Goal: Task Accomplishment & Management: Use online tool/utility

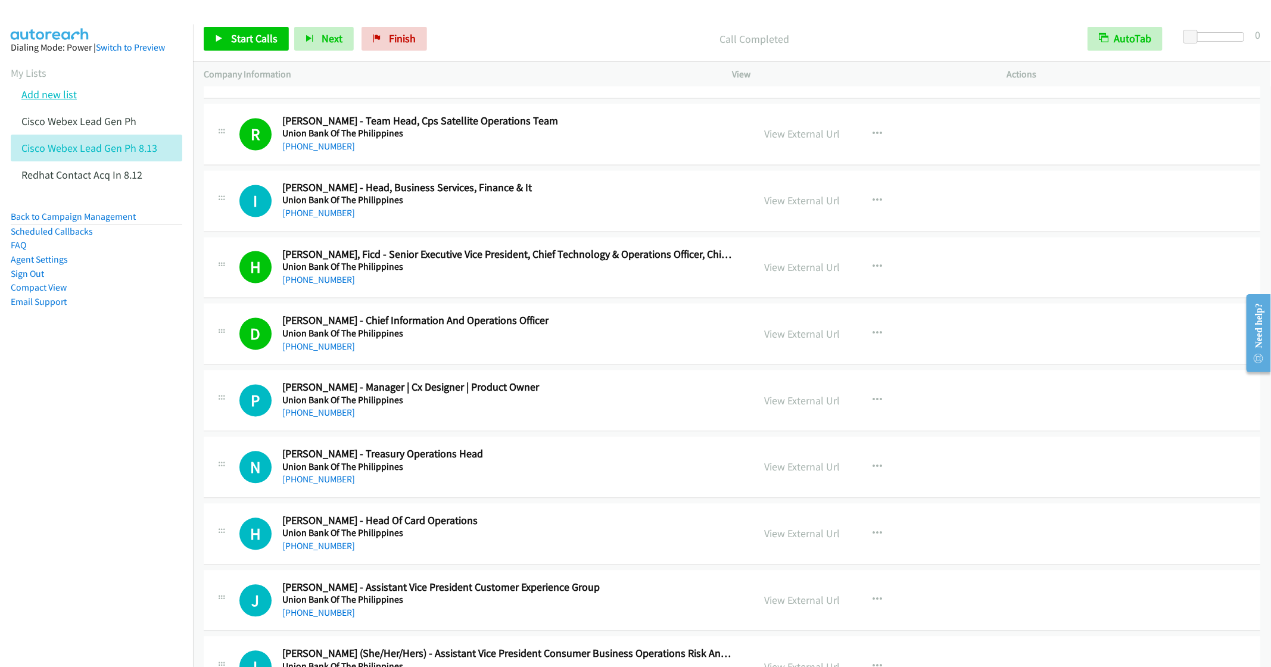
click at [57, 95] on link "Add new list" at bounding box center [48, 95] width 55 height 14
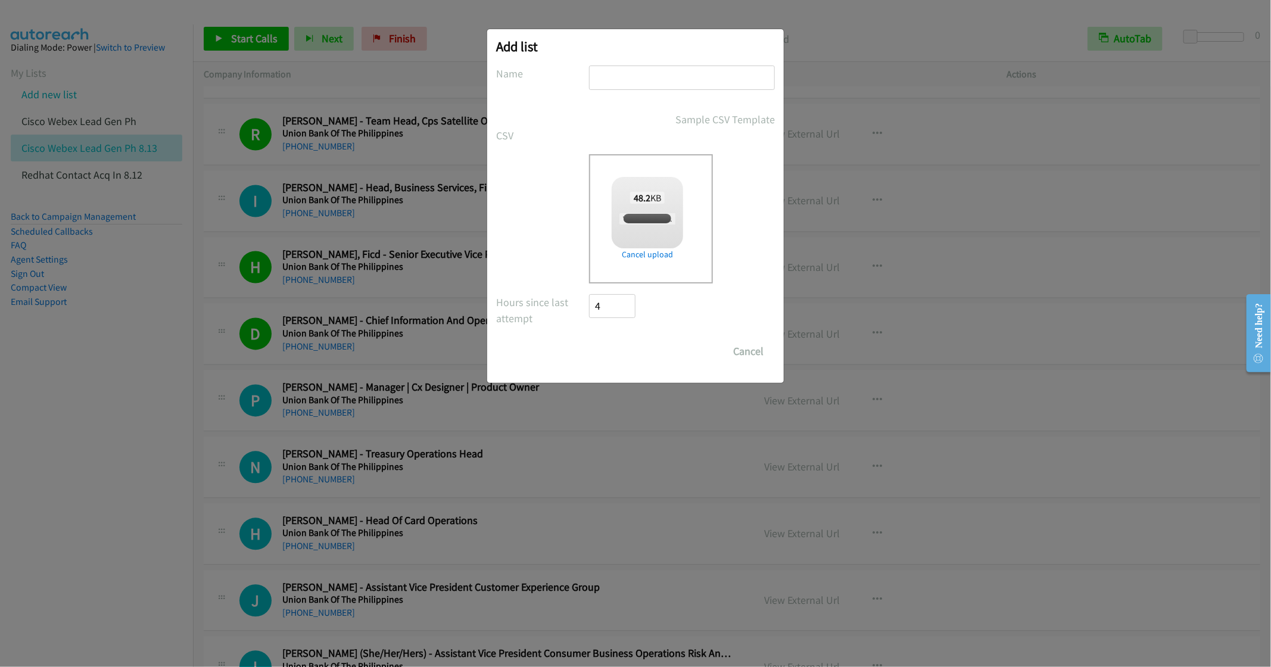
checkbox input "true"
click at [640, 80] on input "text" at bounding box center [682, 78] width 186 height 24
type input "Winfresh Korea 8.13"
click at [633, 356] on input "Save List" at bounding box center [620, 352] width 63 height 24
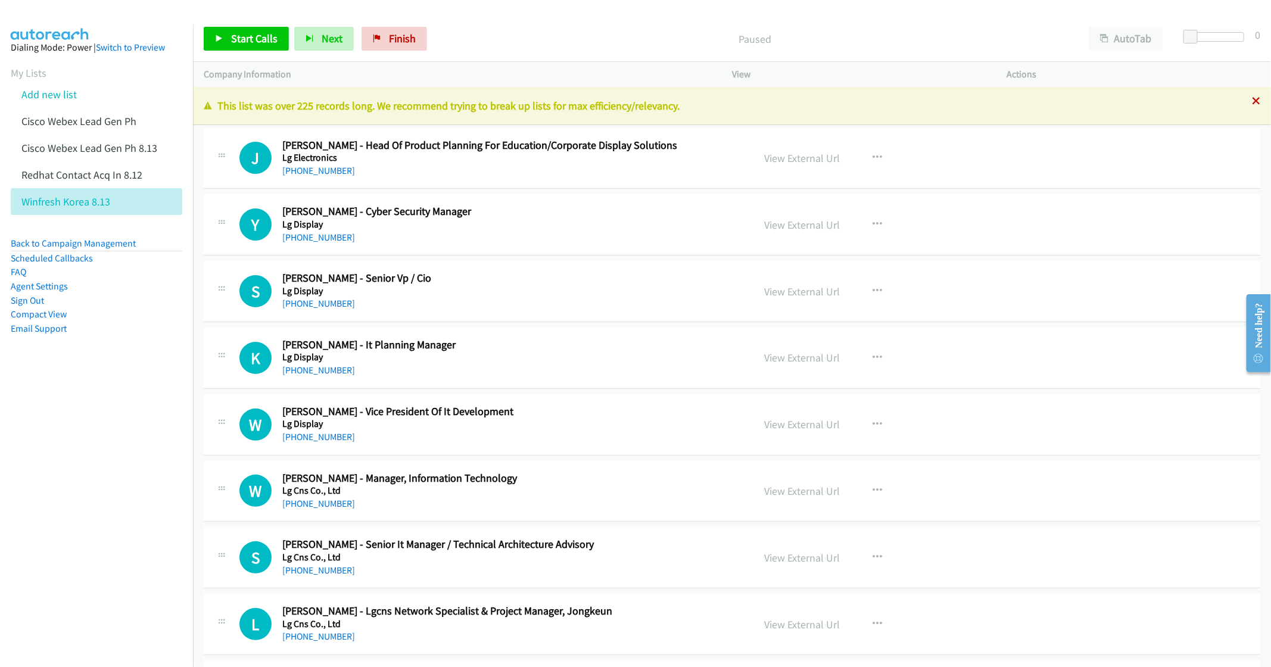
click at [1252, 102] on icon at bounding box center [1256, 102] width 8 height 8
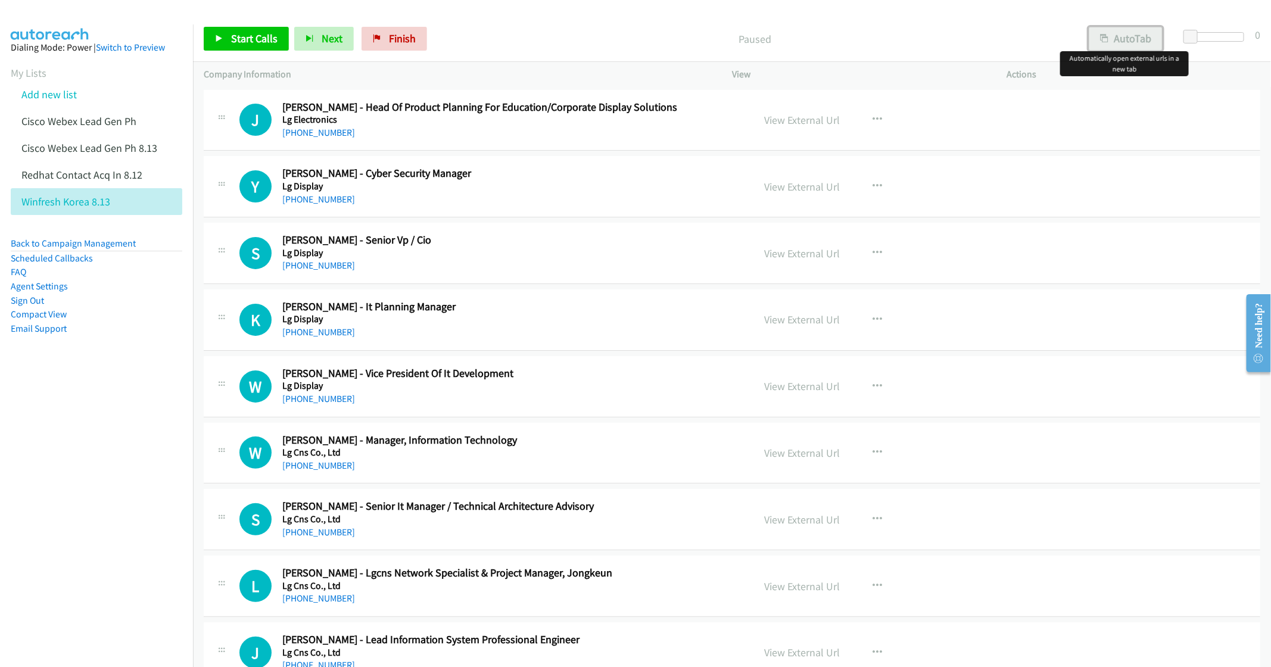
click at [1121, 40] on button "AutoTab" at bounding box center [1126, 39] width 74 height 24
click at [461, 127] on div "+82 10-2241-6805" at bounding box center [509, 133] width 454 height 14
click at [564, 122] on h5 "Lg Electronics" at bounding box center [509, 120] width 454 height 12
click at [663, 188] on h5 "Lg Display" at bounding box center [509, 187] width 454 height 12
click at [874, 182] on icon "button" at bounding box center [878, 187] width 10 height 10
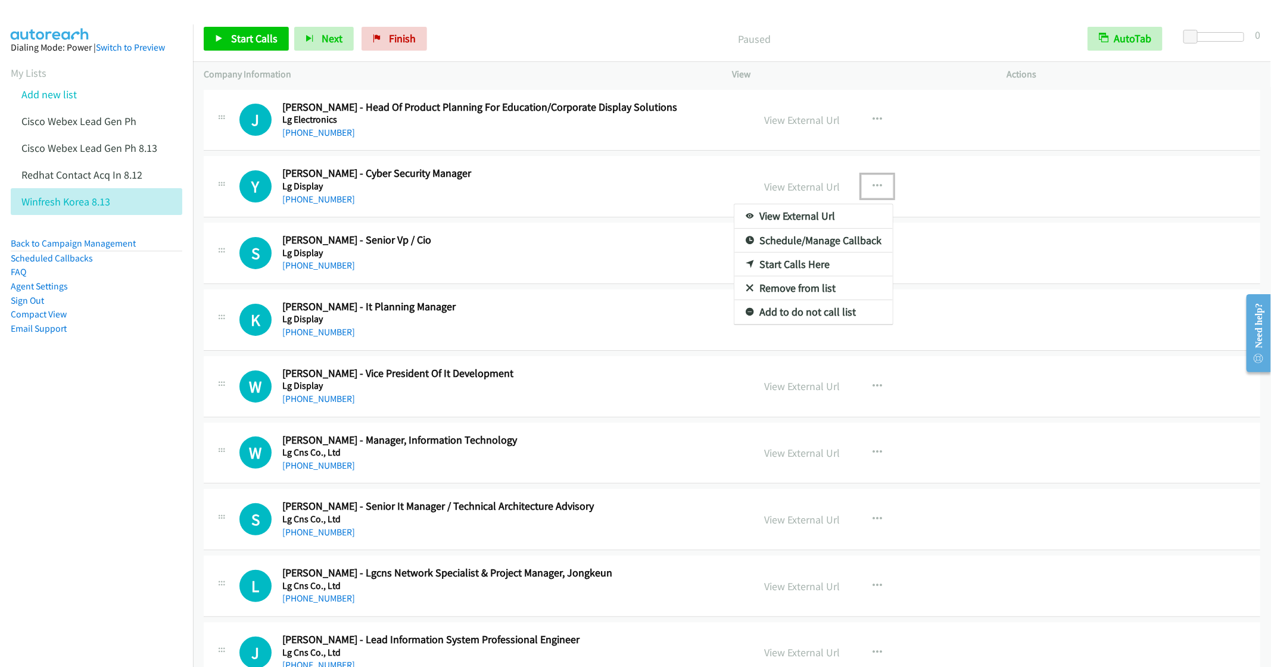
click at [790, 265] on link "Start Calls Here" at bounding box center [814, 265] width 158 height 24
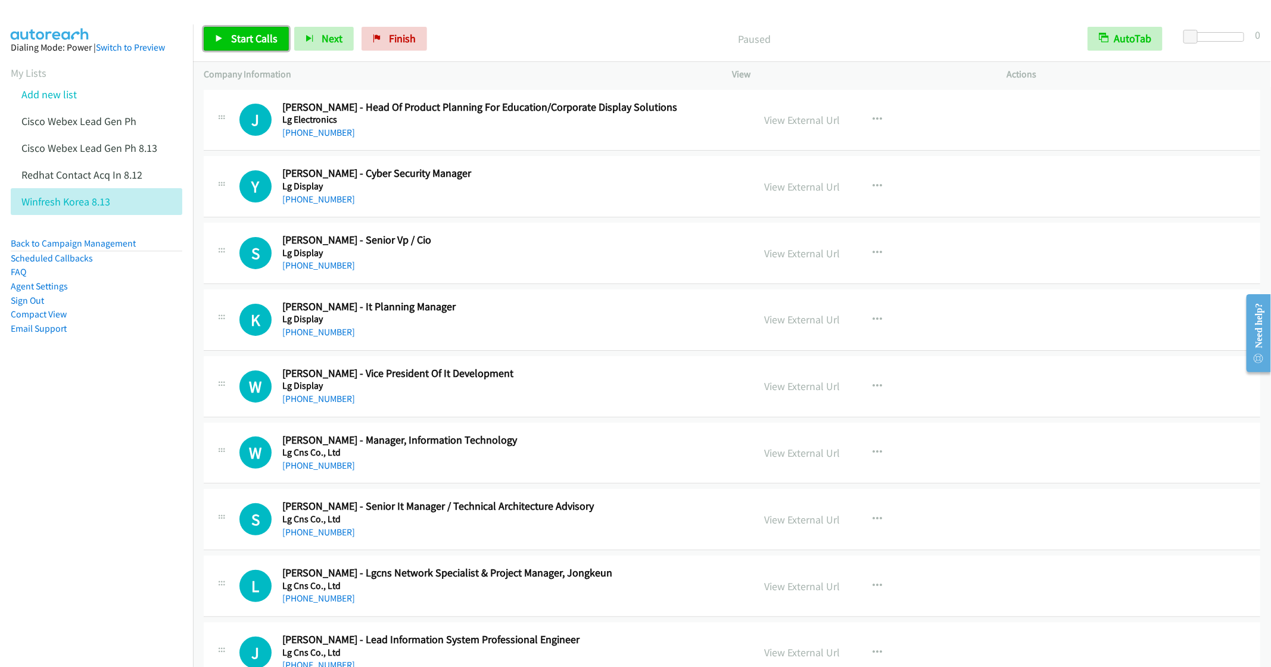
click at [245, 42] on span "Start Calls" at bounding box center [254, 39] width 46 height 14
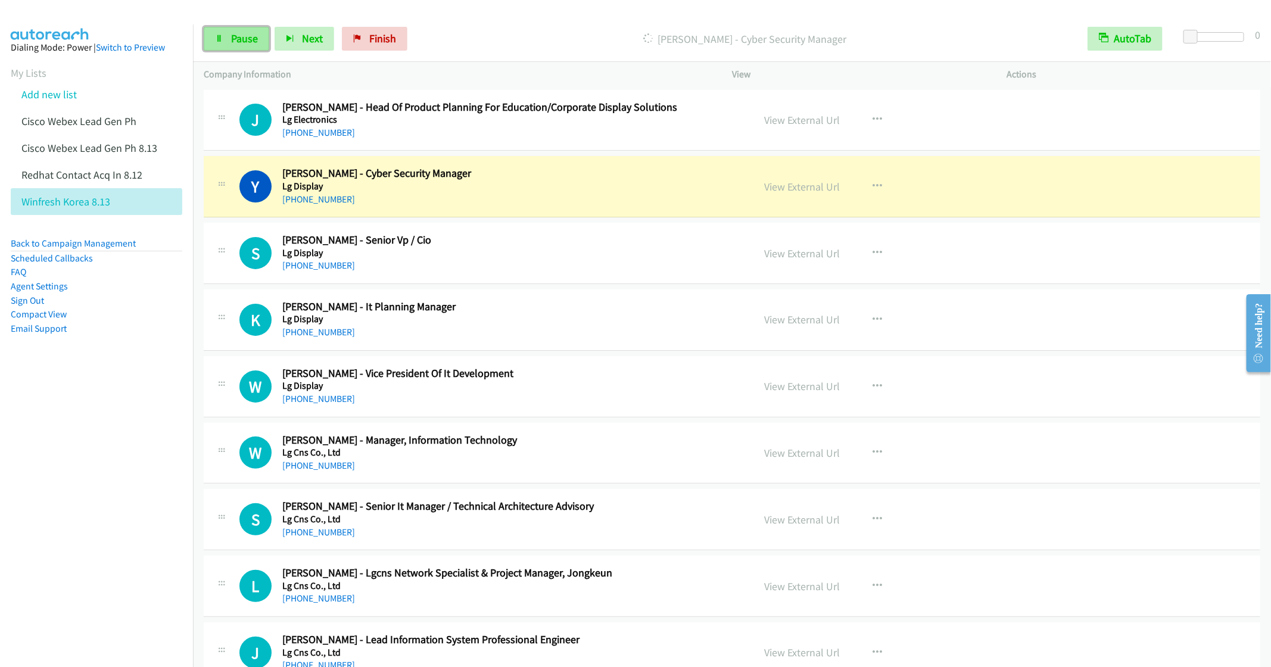
click at [238, 47] on link "Pause" at bounding box center [237, 39] width 66 height 24
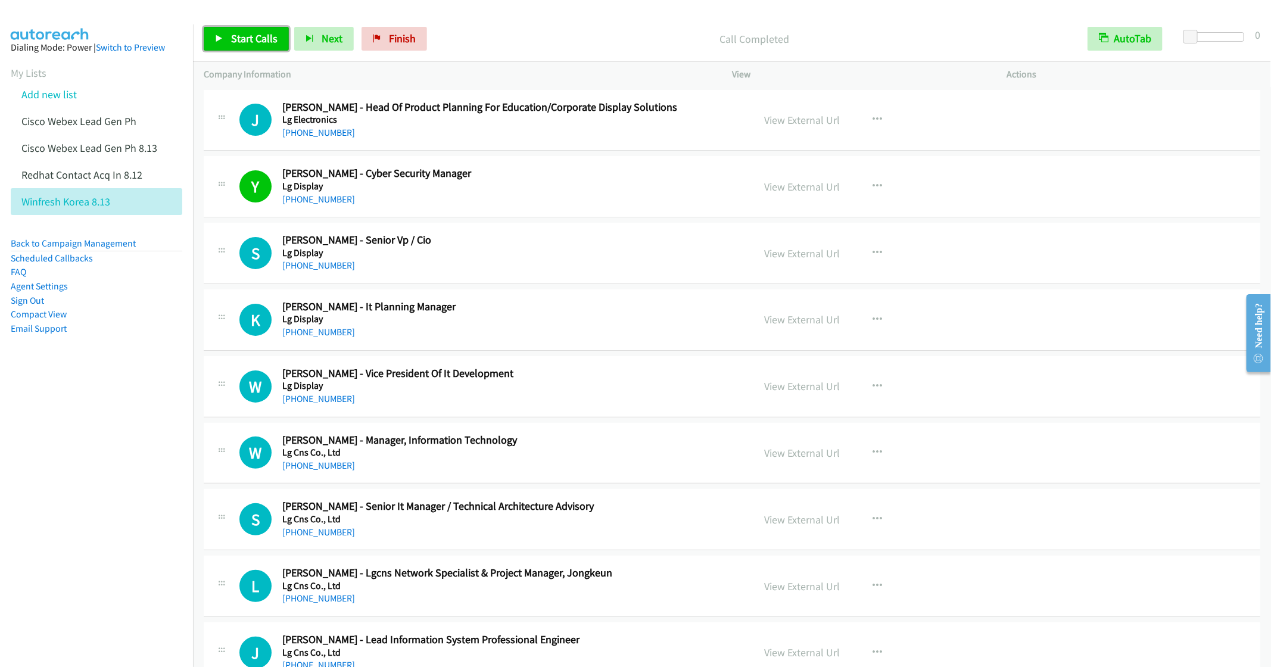
click at [229, 42] on link "Start Calls" at bounding box center [246, 39] width 85 height 24
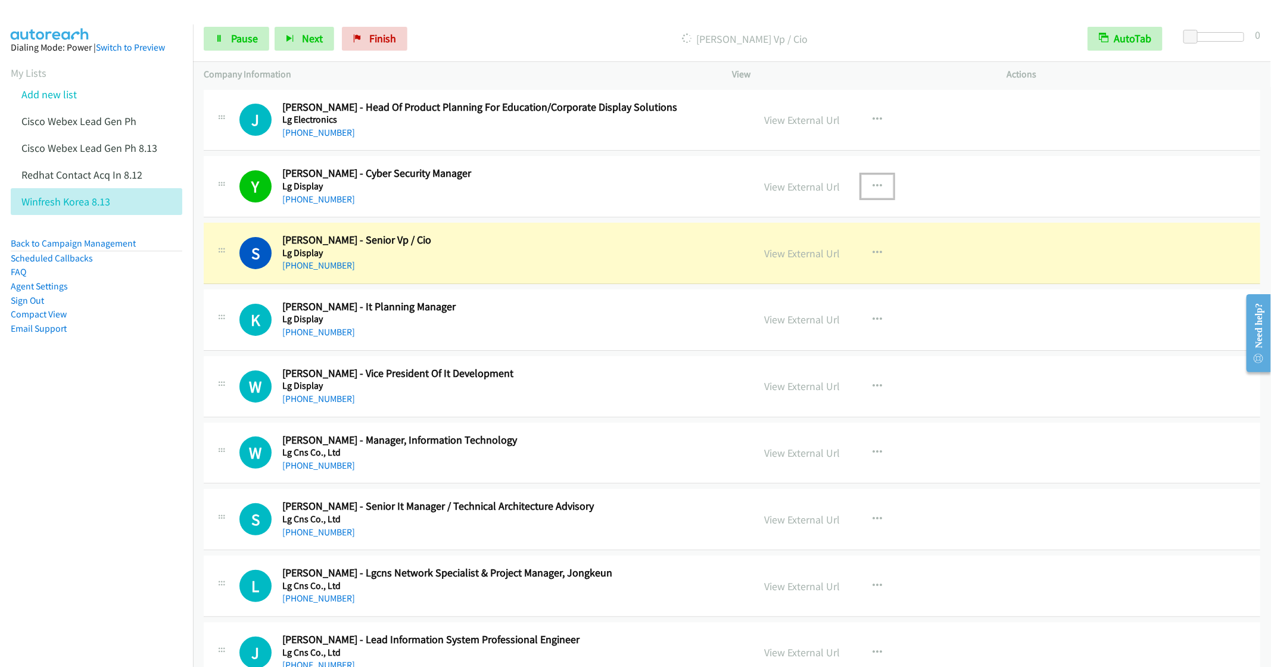
click at [864, 181] on button "button" at bounding box center [878, 187] width 32 height 24
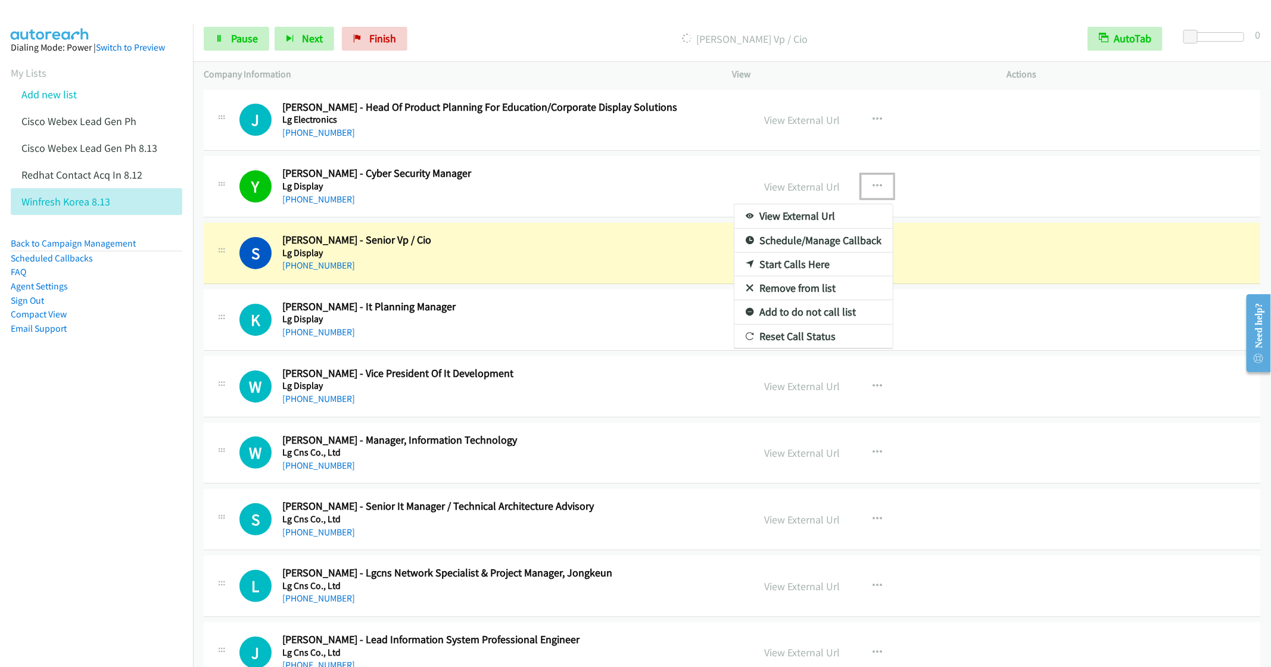
click at [782, 291] on link "Remove from list" at bounding box center [814, 288] width 158 height 24
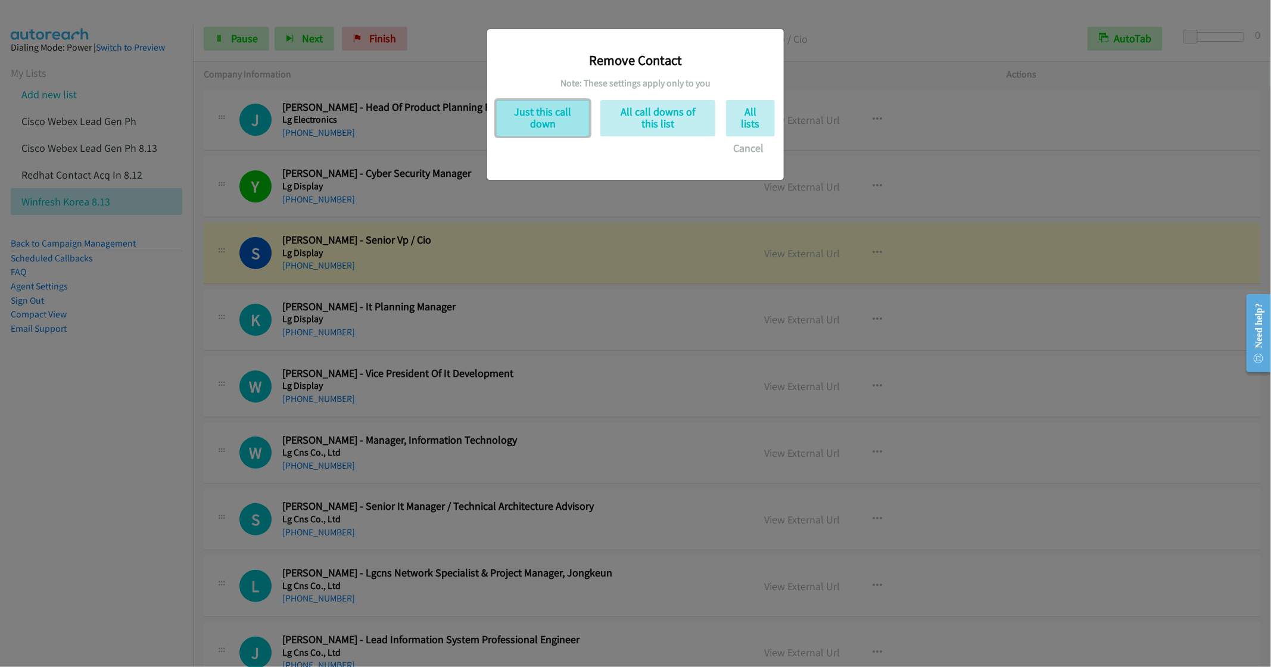
click at [551, 111] on button "Just this call down" at bounding box center [543, 118] width 94 height 36
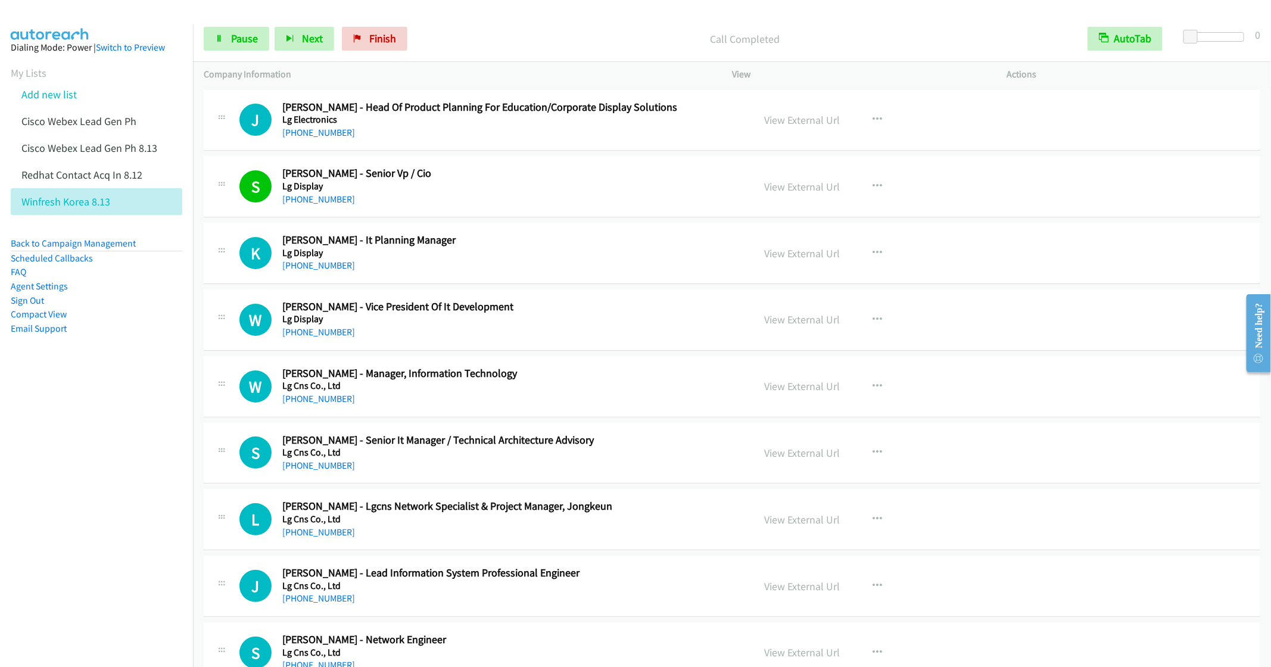
drag, startPoint x: 113, startPoint y: 403, endPoint x: 156, endPoint y: 372, distance: 52.6
click at [113, 403] on nav "Dialing Mode: Power | Switch to Preview My Lists Add new list Cisco Webex Lead …" at bounding box center [97, 357] width 194 height 667
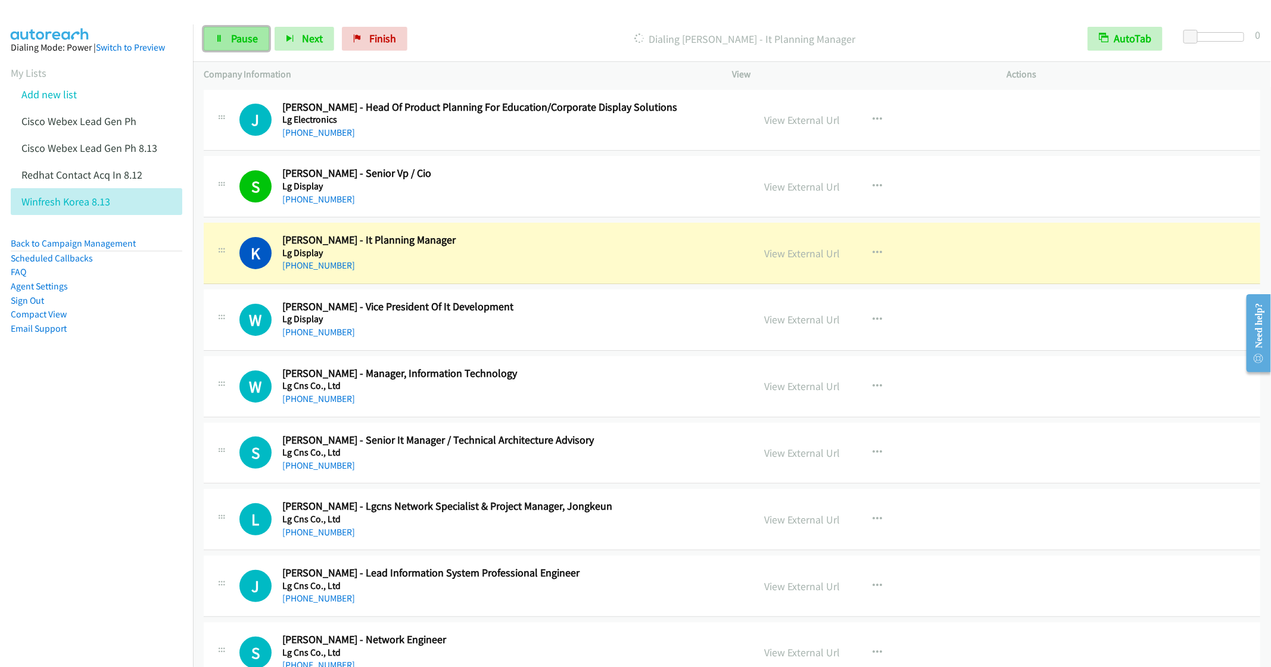
click at [231, 39] on span "Pause" at bounding box center [244, 39] width 27 height 14
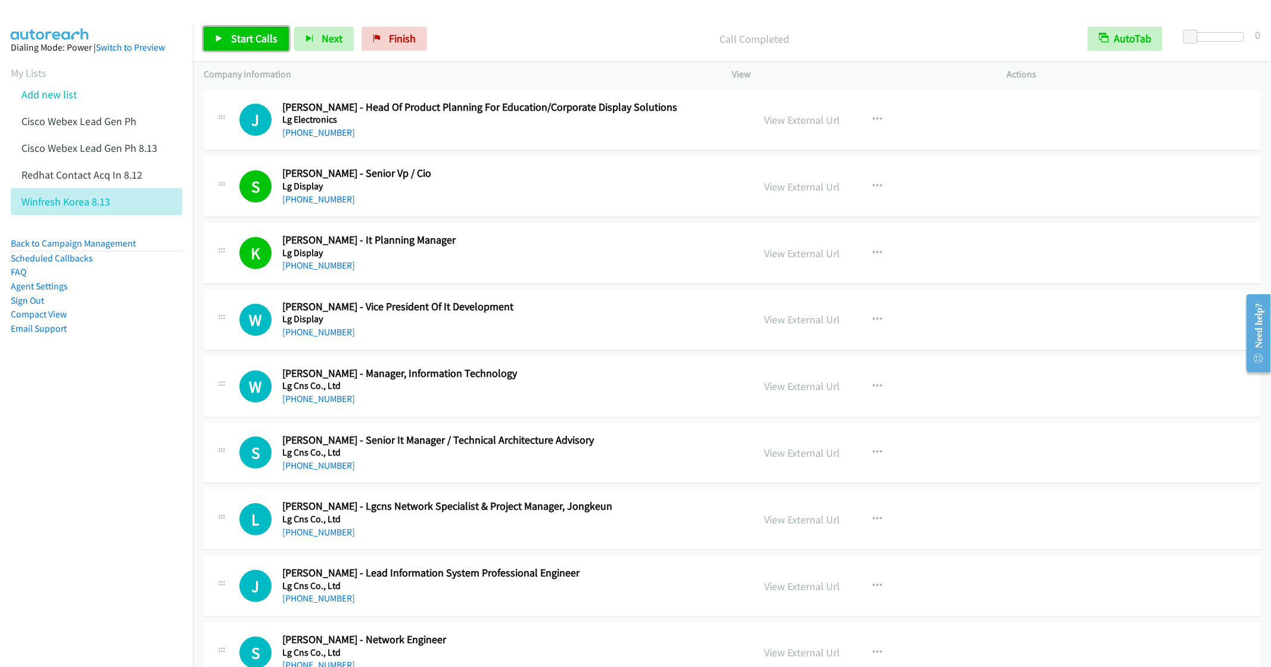
click at [243, 42] on span "Start Calls" at bounding box center [254, 39] width 46 height 14
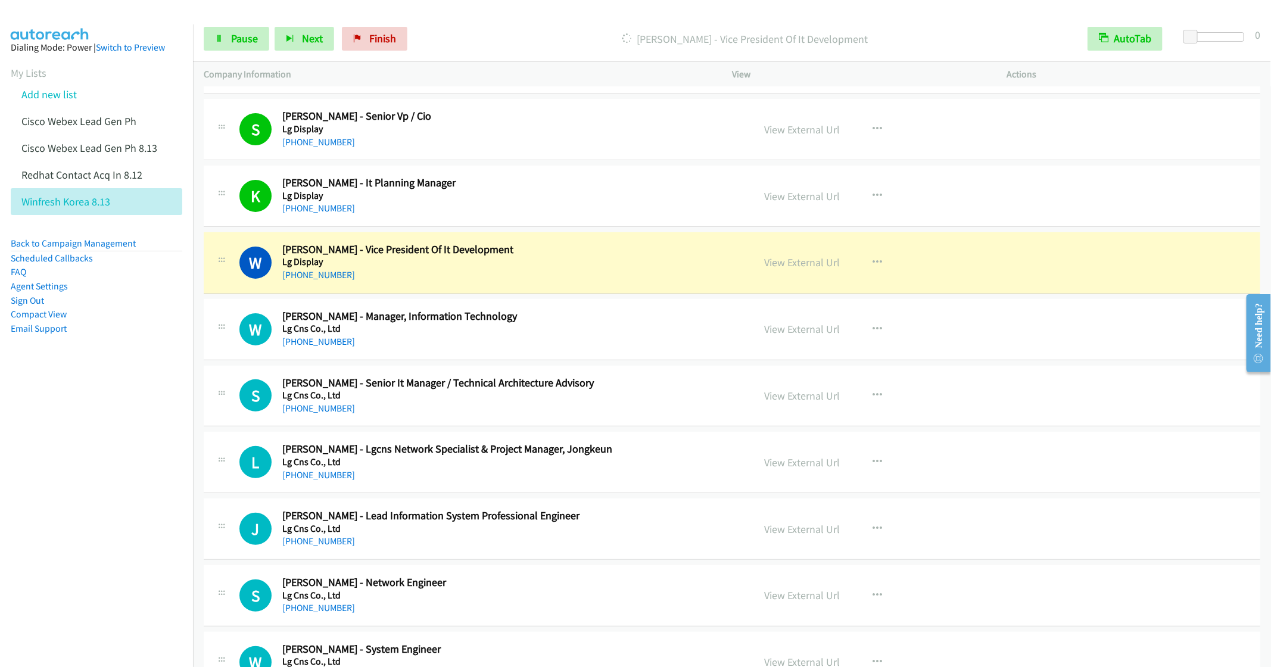
scroll to position [89, 0]
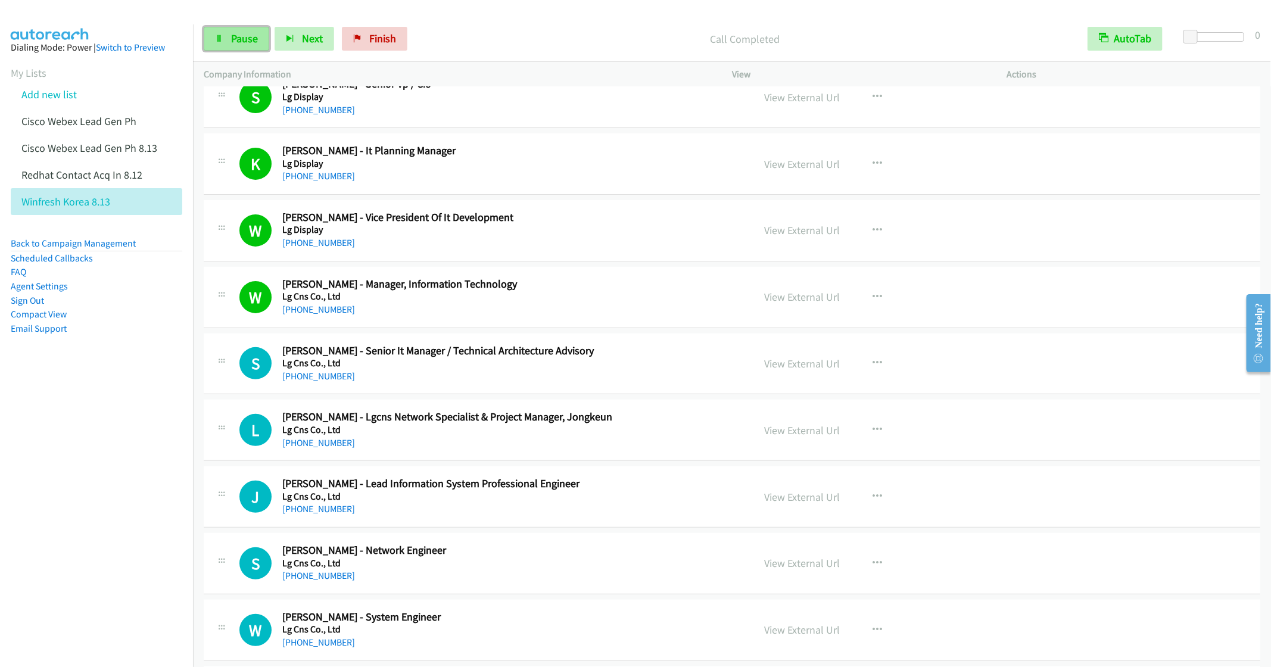
click at [233, 38] on span "Pause" at bounding box center [244, 39] width 27 height 14
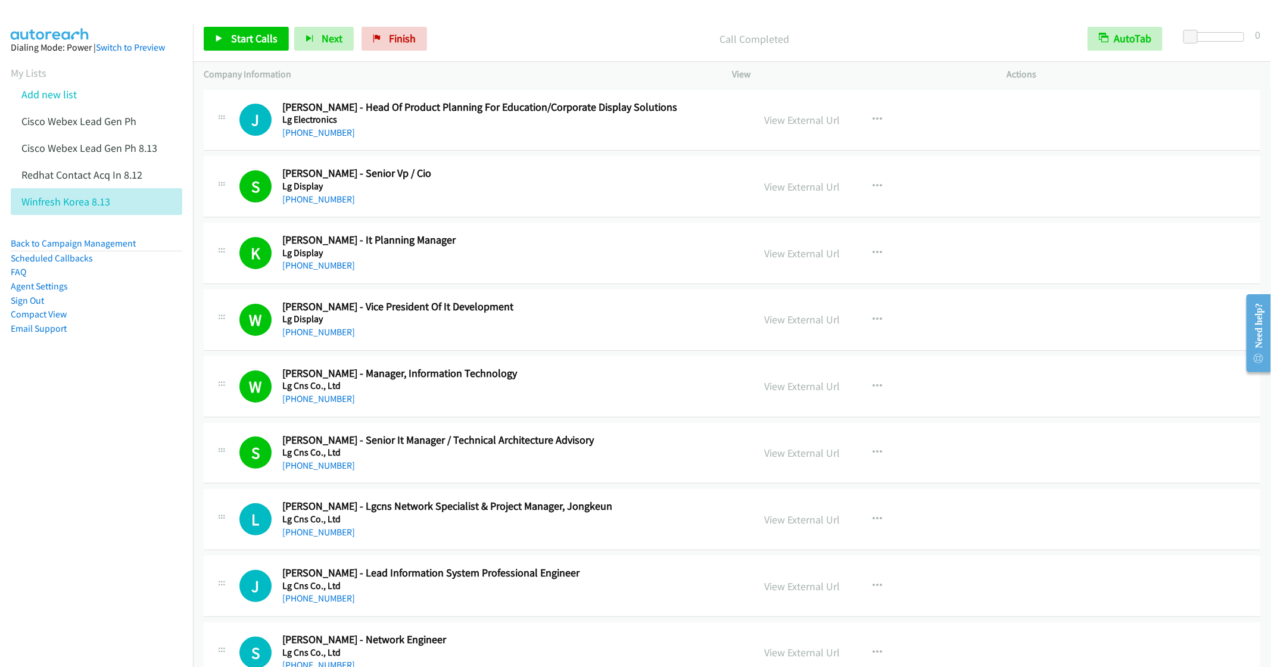
click at [139, 484] on nav "Dialing Mode: Power | Switch to Preview My Lists Add new list Cisco Webex Lead …" at bounding box center [97, 357] width 194 height 667
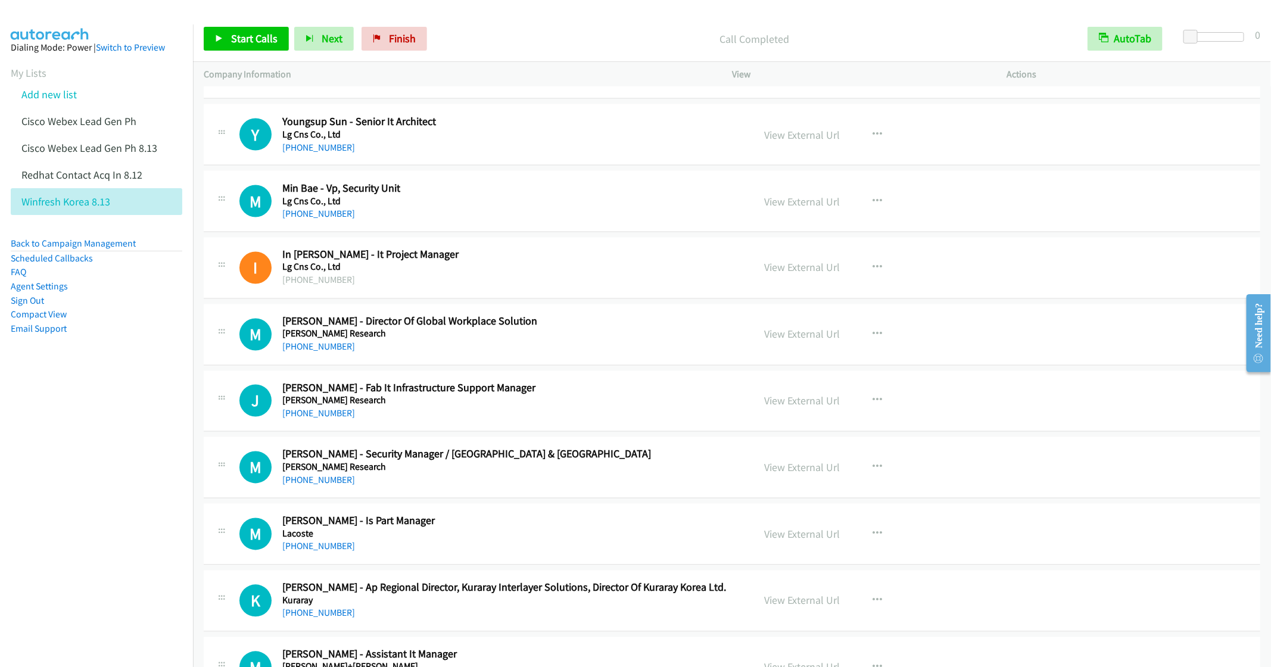
scroll to position [1162, 0]
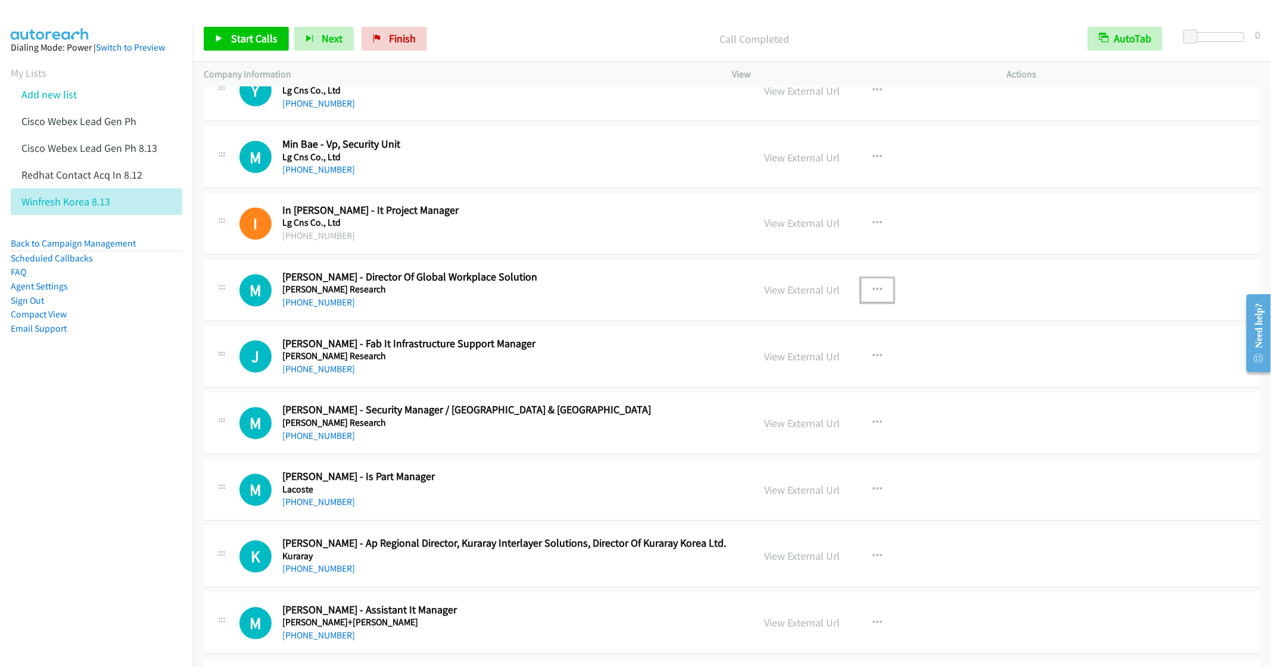
click at [873, 291] on icon "button" at bounding box center [878, 291] width 10 height 10
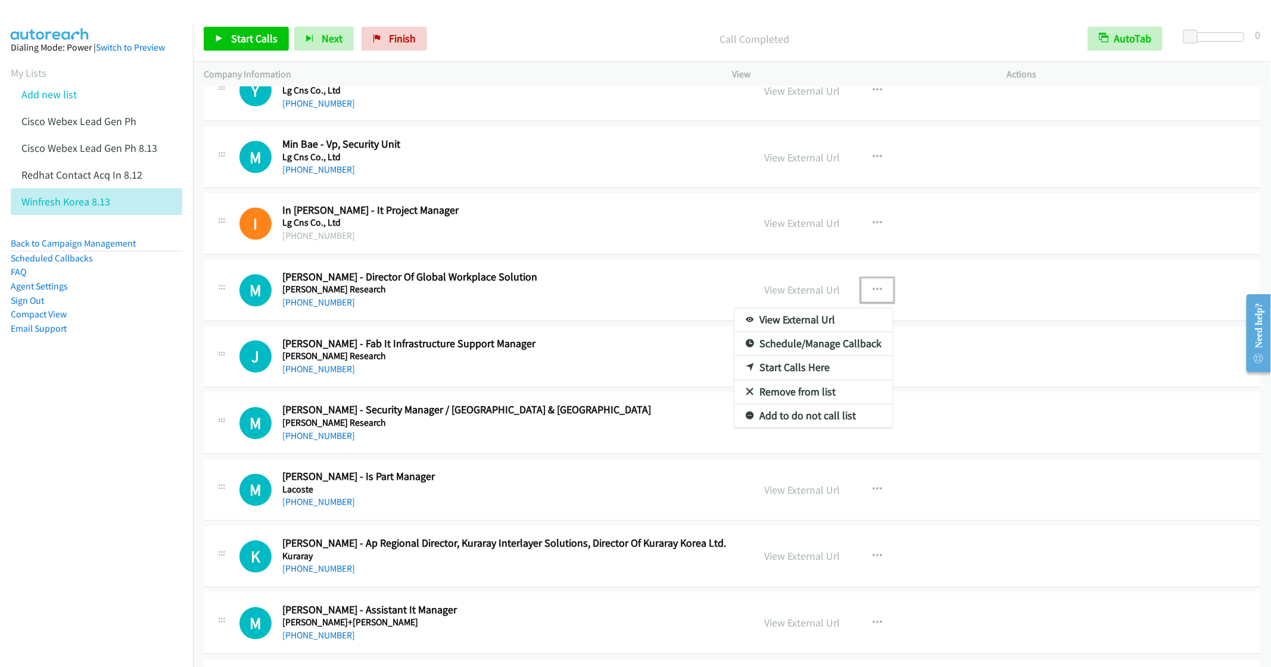
click at [785, 375] on link "Start Calls Here" at bounding box center [814, 368] width 158 height 24
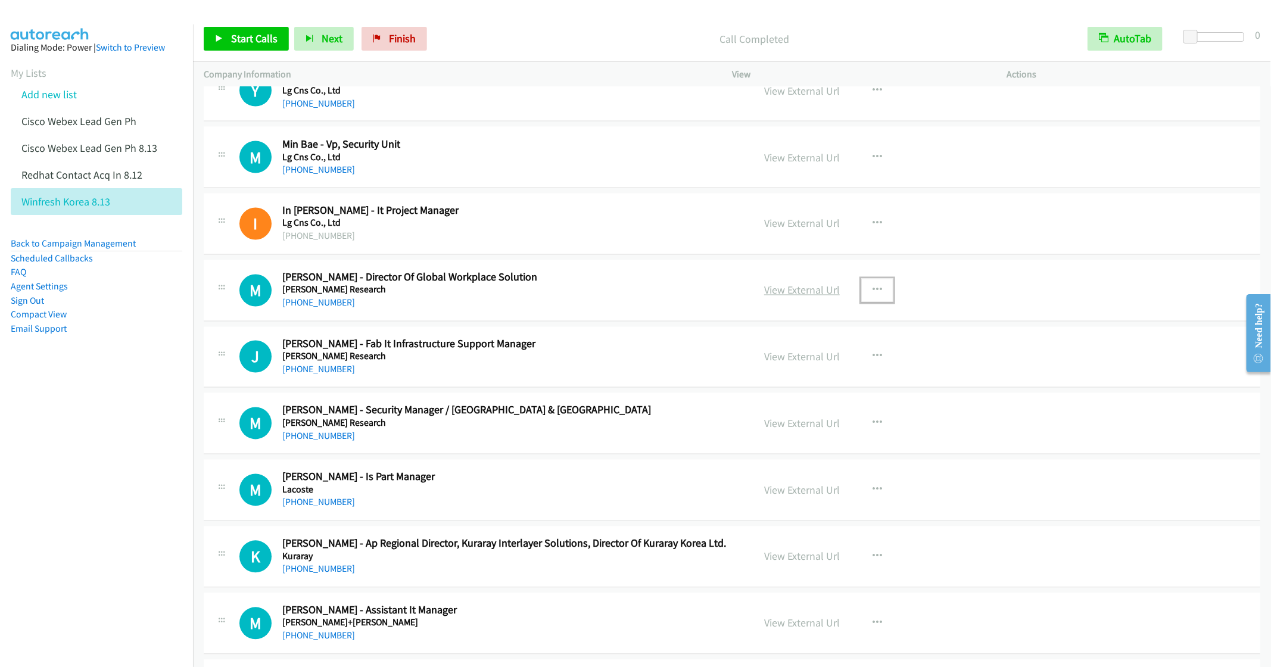
click at [786, 293] on link "View External Url" at bounding box center [802, 291] width 76 height 14
click at [250, 34] on span "Start Calls" at bounding box center [254, 39] width 46 height 14
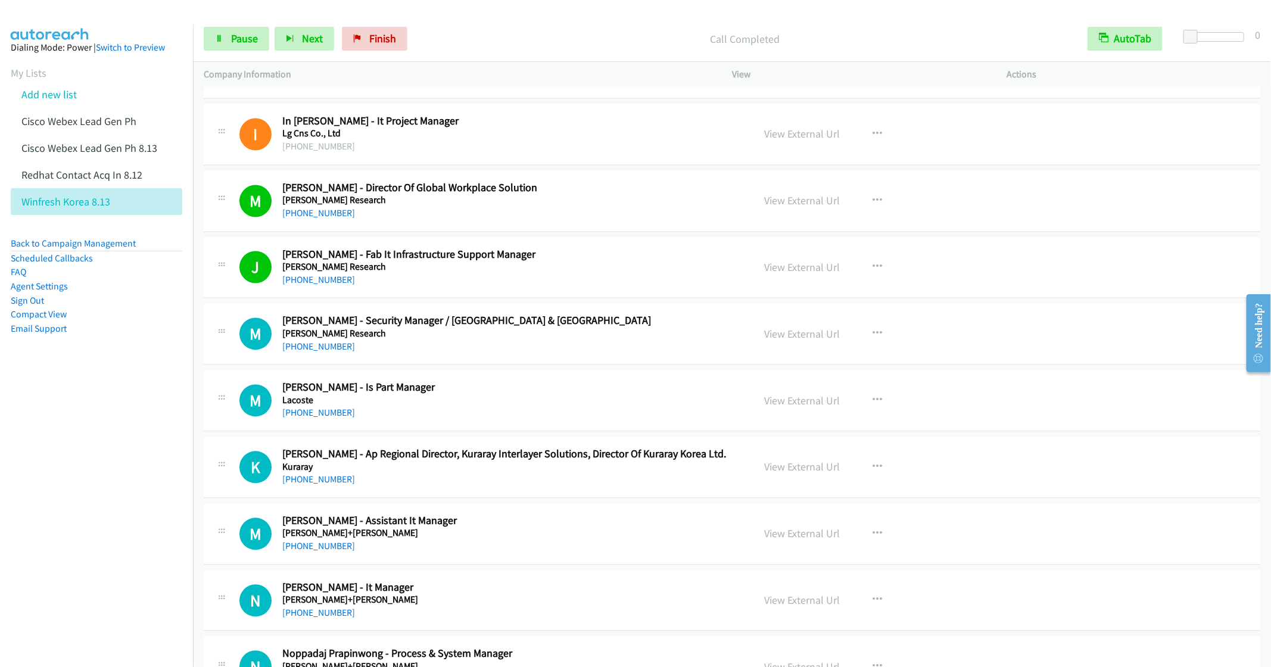
scroll to position [1341, 0]
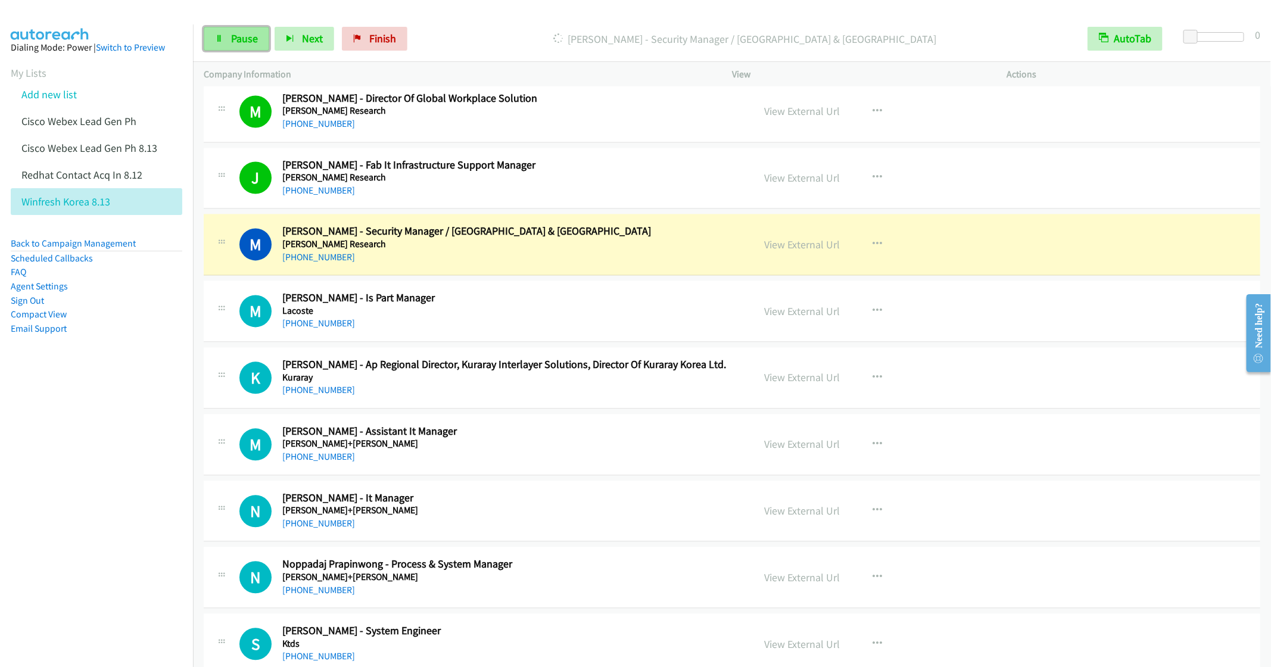
click at [222, 43] on link "Pause" at bounding box center [237, 39] width 66 height 24
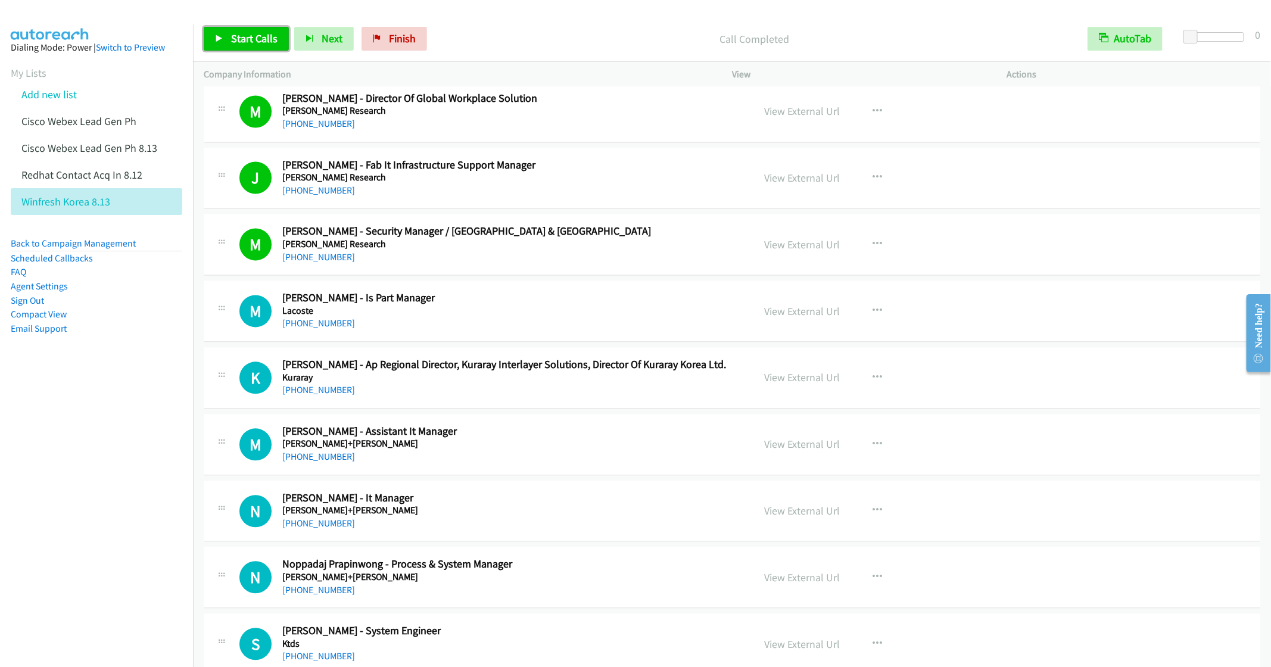
click at [240, 36] on span "Start Calls" at bounding box center [254, 39] width 46 height 14
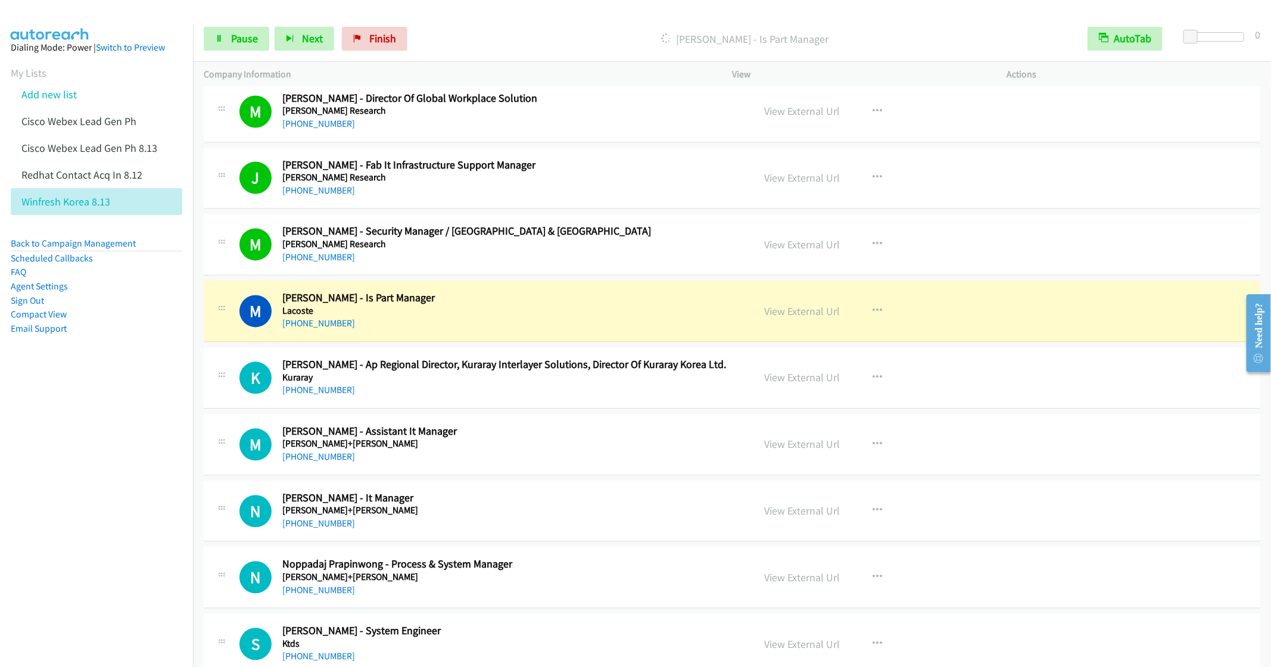
click at [454, 384] on h5 "Kuraray" at bounding box center [509, 378] width 454 height 12
click at [785, 381] on link "View External Url" at bounding box center [802, 378] width 76 height 14
click at [229, 45] on link "Pause" at bounding box center [237, 39] width 66 height 24
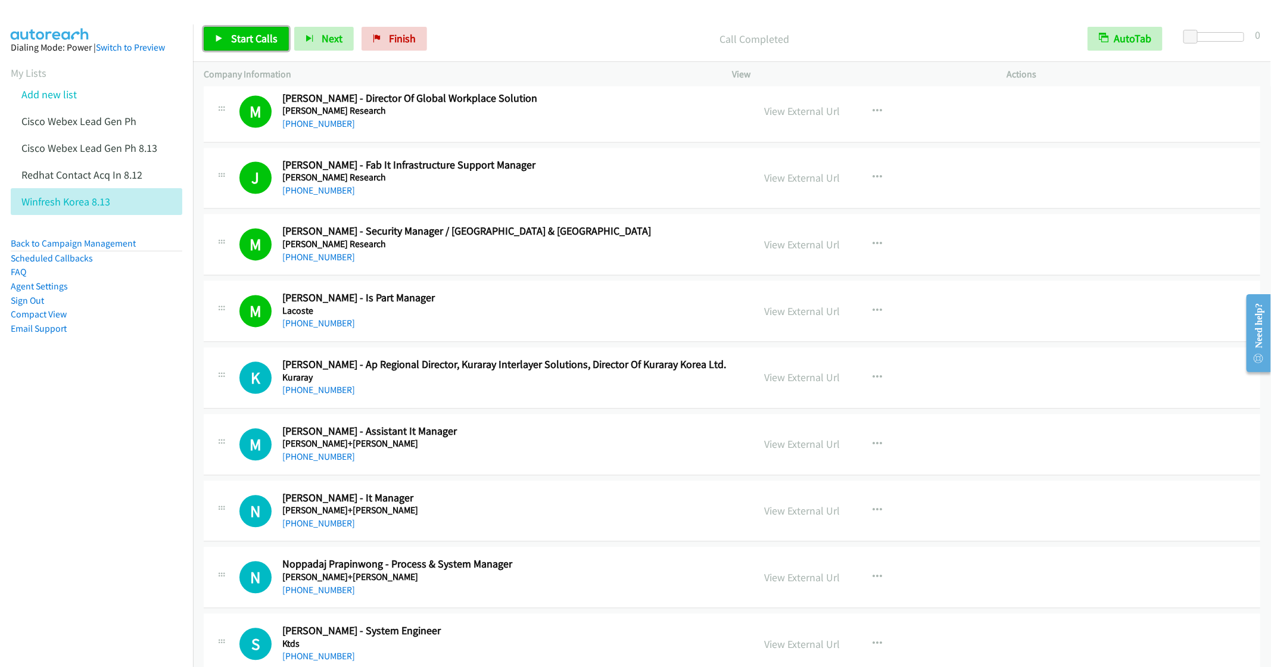
click at [236, 32] on span "Start Calls" at bounding box center [254, 39] width 46 height 14
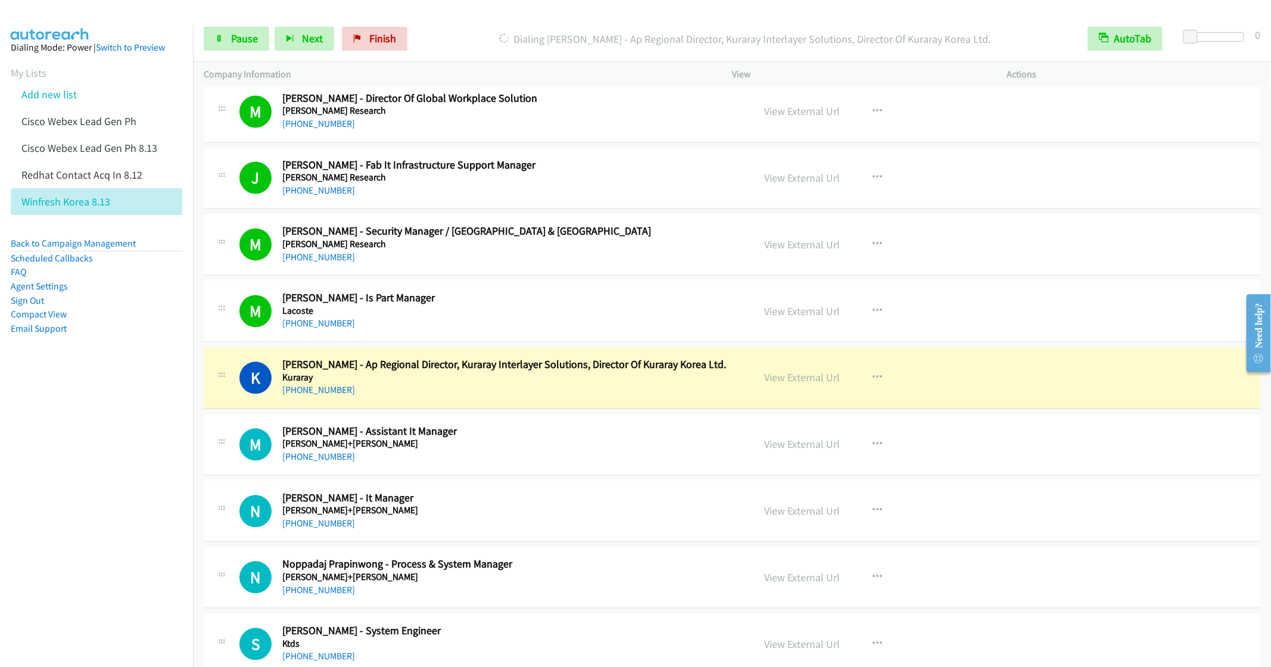
click at [31, 497] on nav "Dialing Mode: Power | Switch to Preview My Lists Add new list Cisco Webex Lead …" at bounding box center [97, 357] width 194 height 667
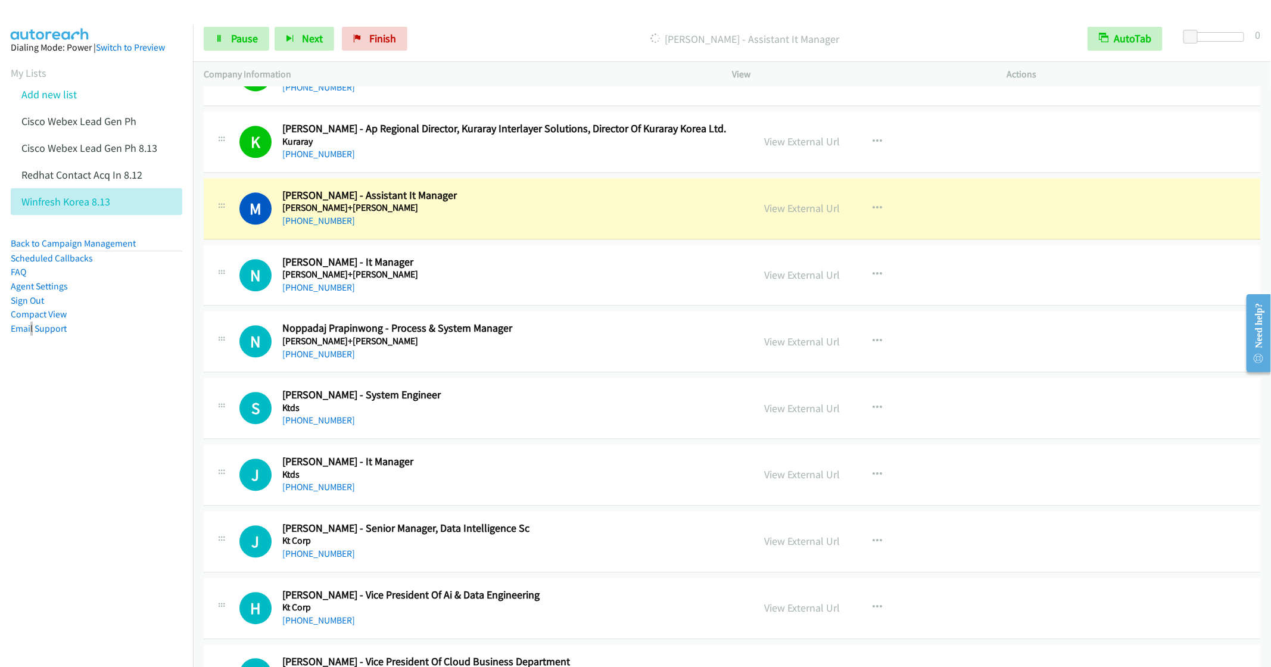
scroll to position [1609, 0]
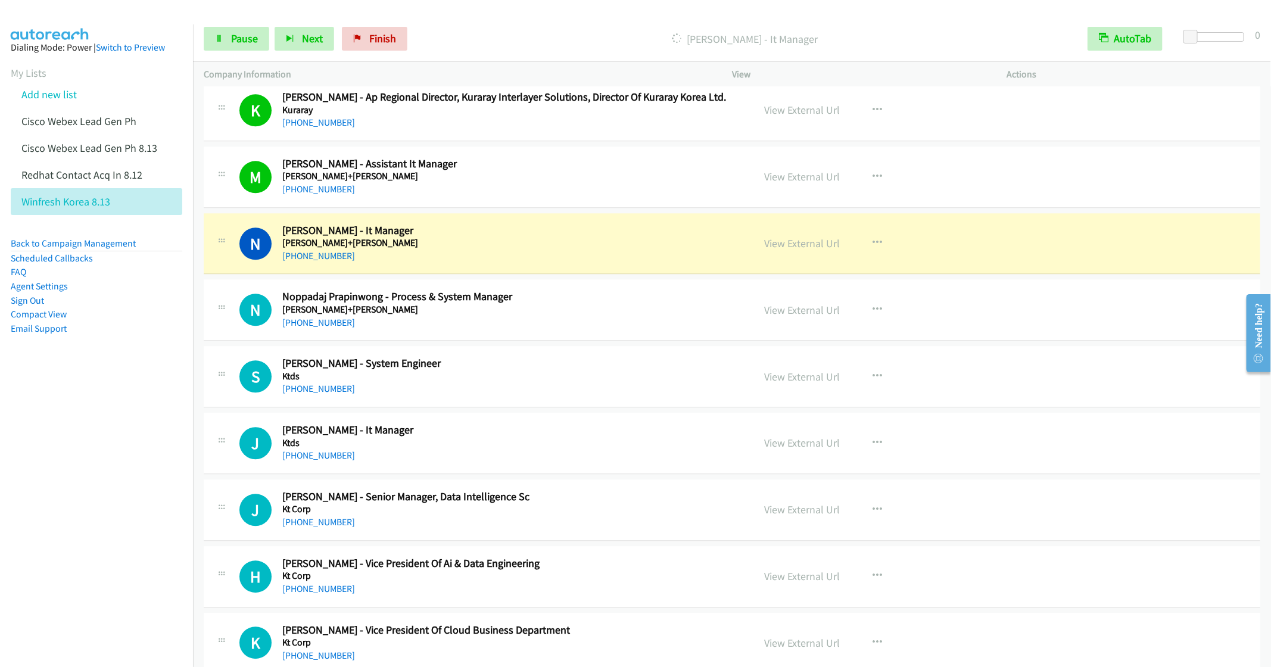
click at [54, 445] on nav "Dialing Mode: Power | Switch to Preview My Lists Add new list Cisco Webex Lead …" at bounding box center [97, 357] width 194 height 667
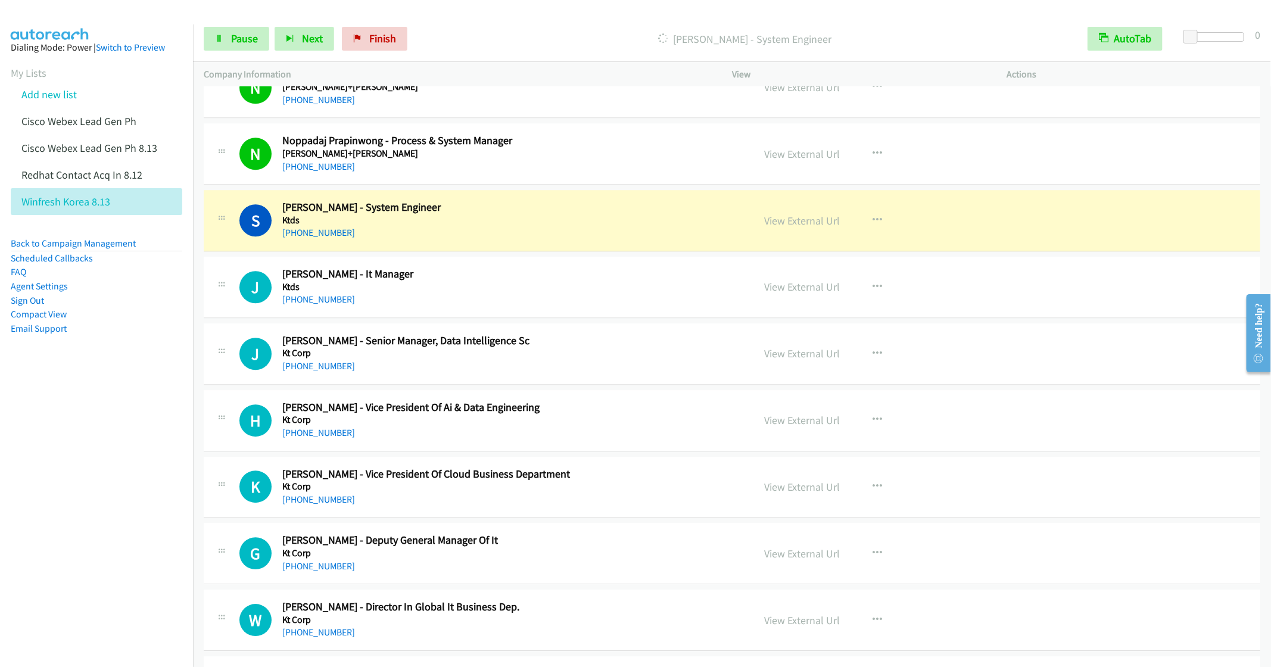
scroll to position [1787, 0]
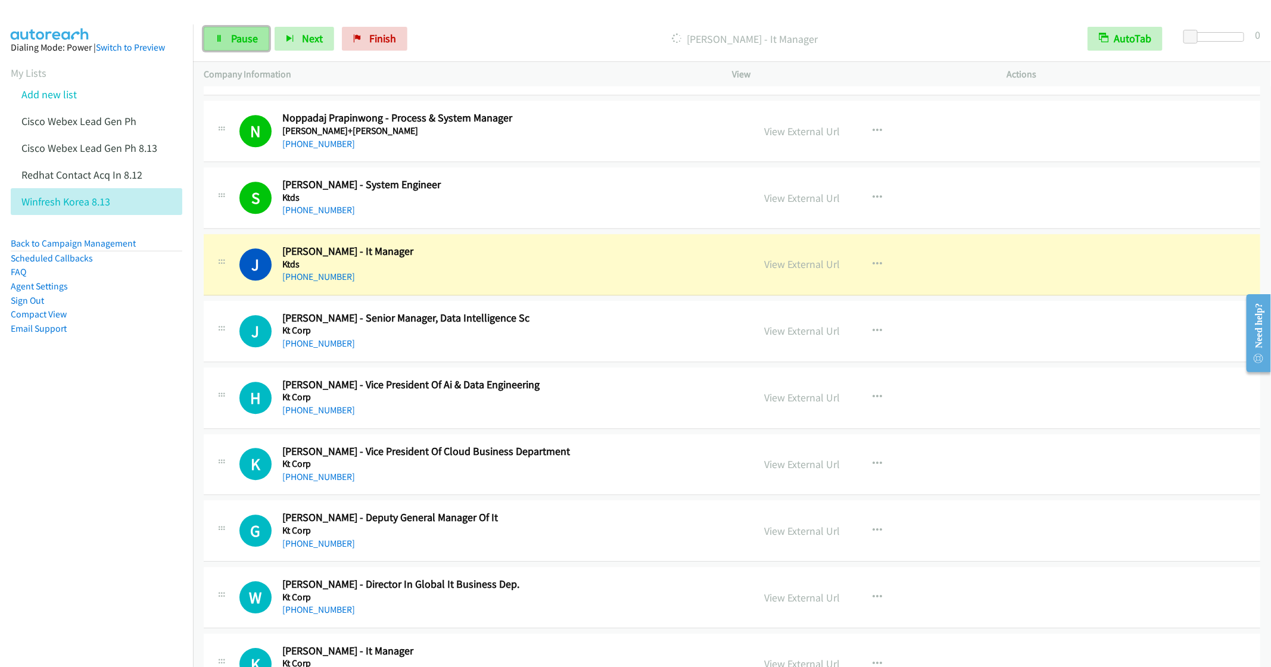
click at [233, 42] on span "Pause" at bounding box center [244, 39] width 27 height 14
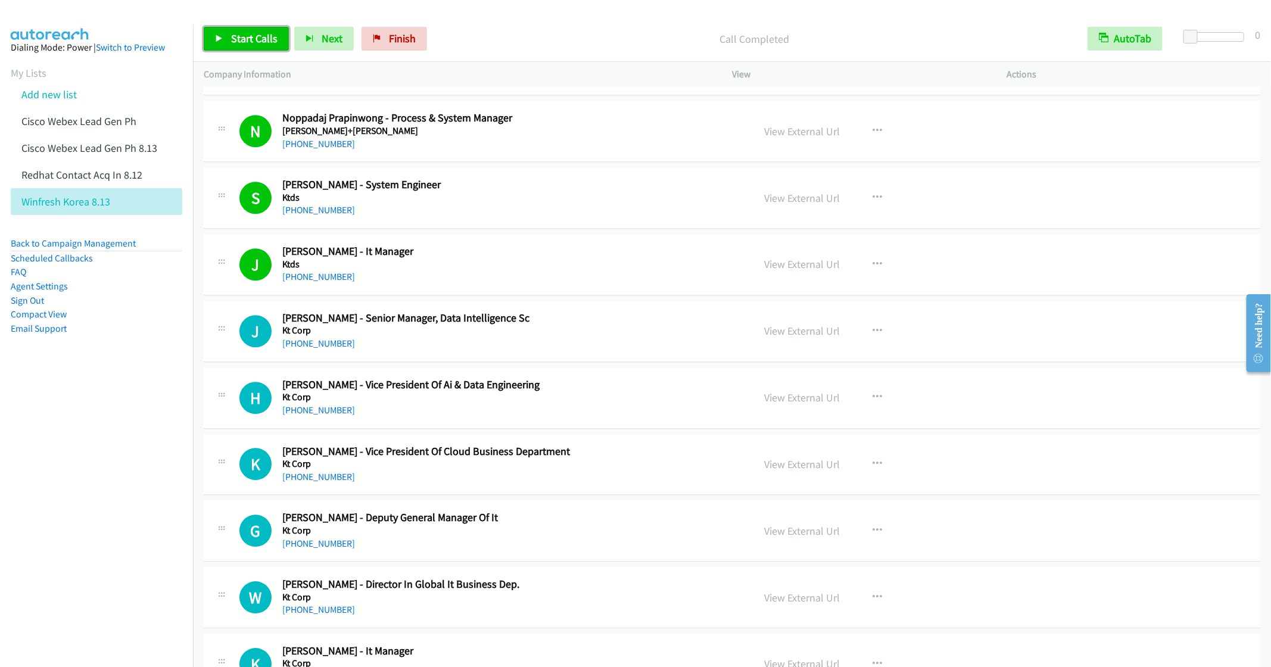
click at [256, 40] on span "Start Calls" at bounding box center [254, 39] width 46 height 14
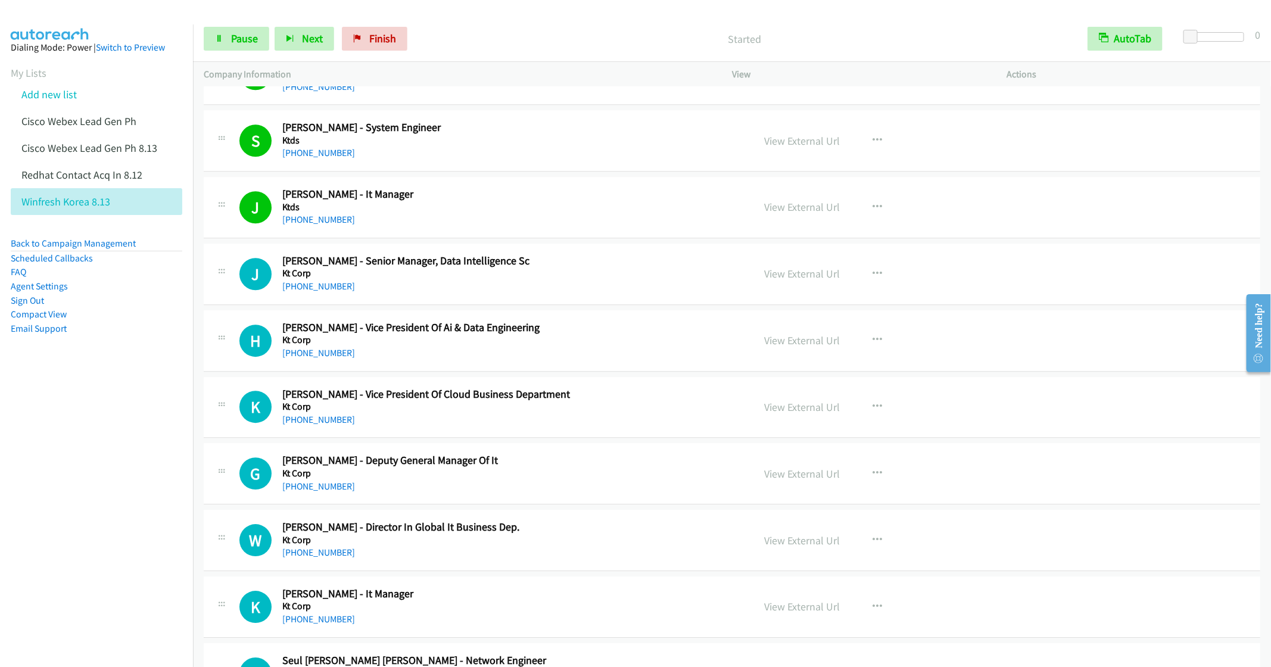
scroll to position [1877, 0]
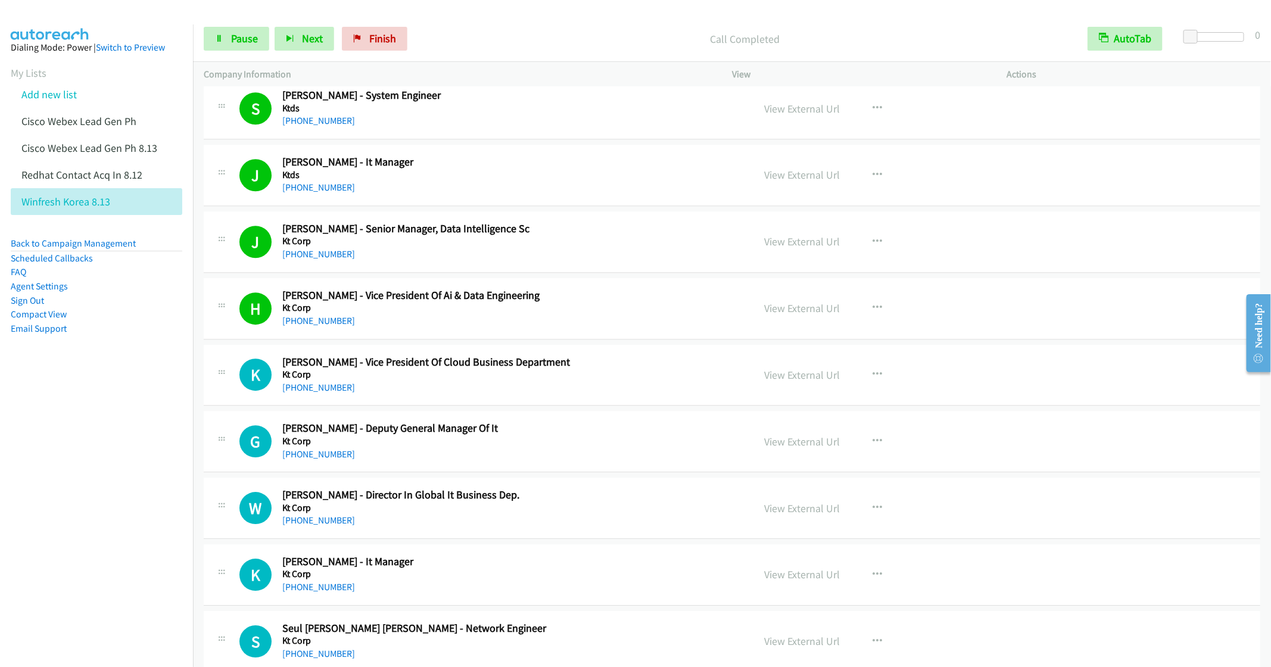
click at [517, 381] on h5 "Kt Corp" at bounding box center [509, 375] width 454 height 12
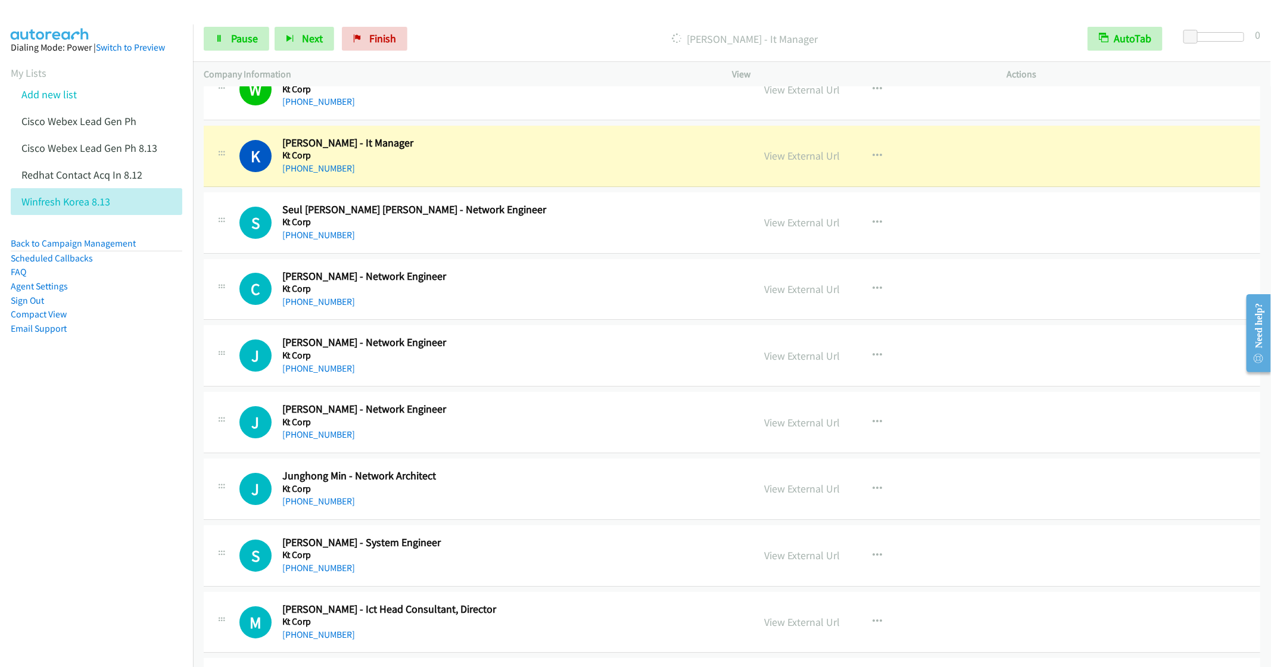
scroll to position [2324, 0]
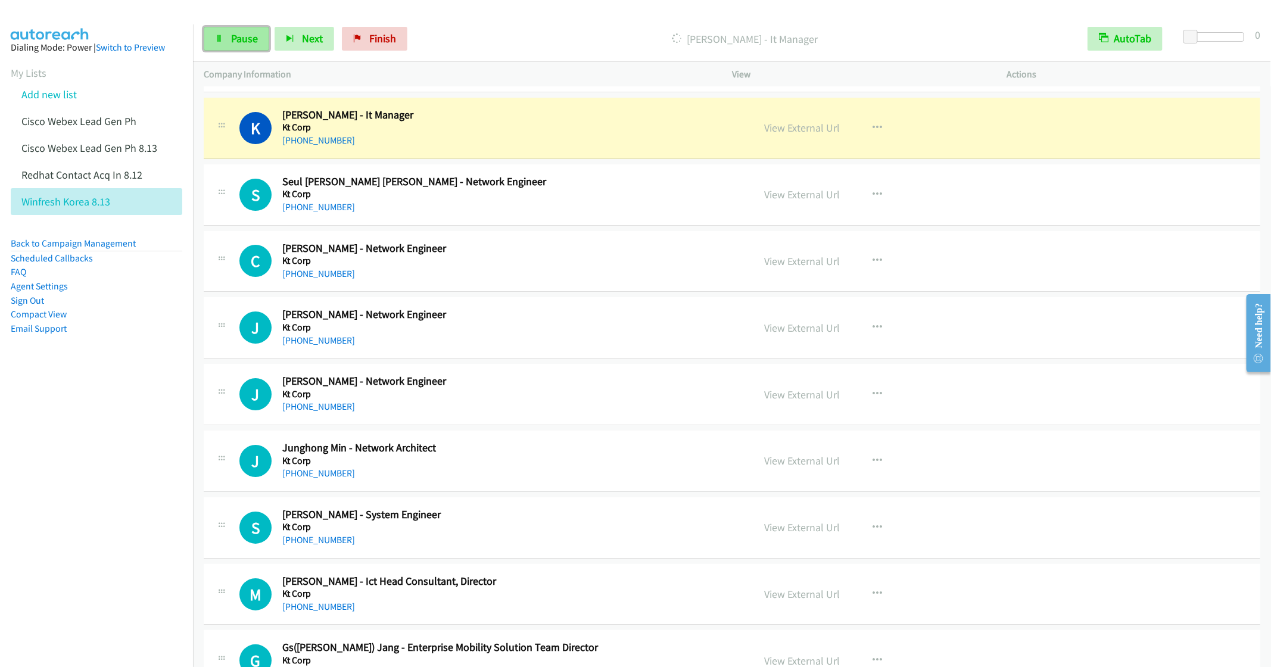
click at [245, 36] on span "Pause" at bounding box center [244, 39] width 27 height 14
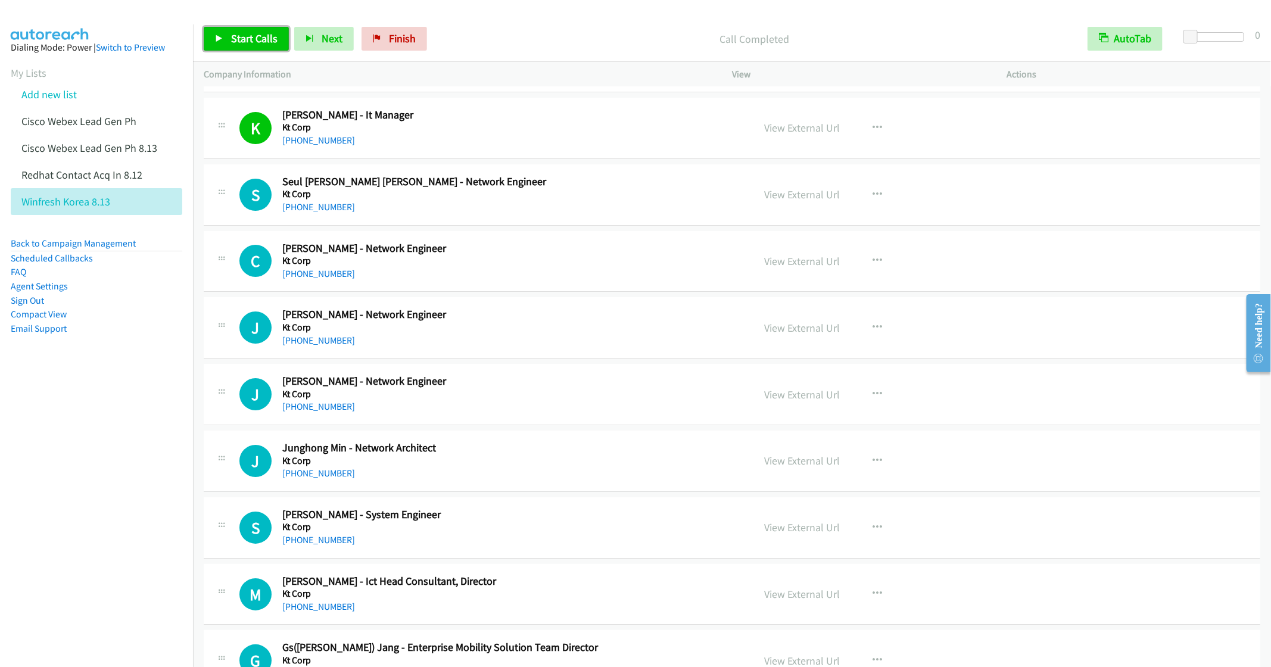
click at [248, 45] on span "Start Calls" at bounding box center [254, 39] width 46 height 14
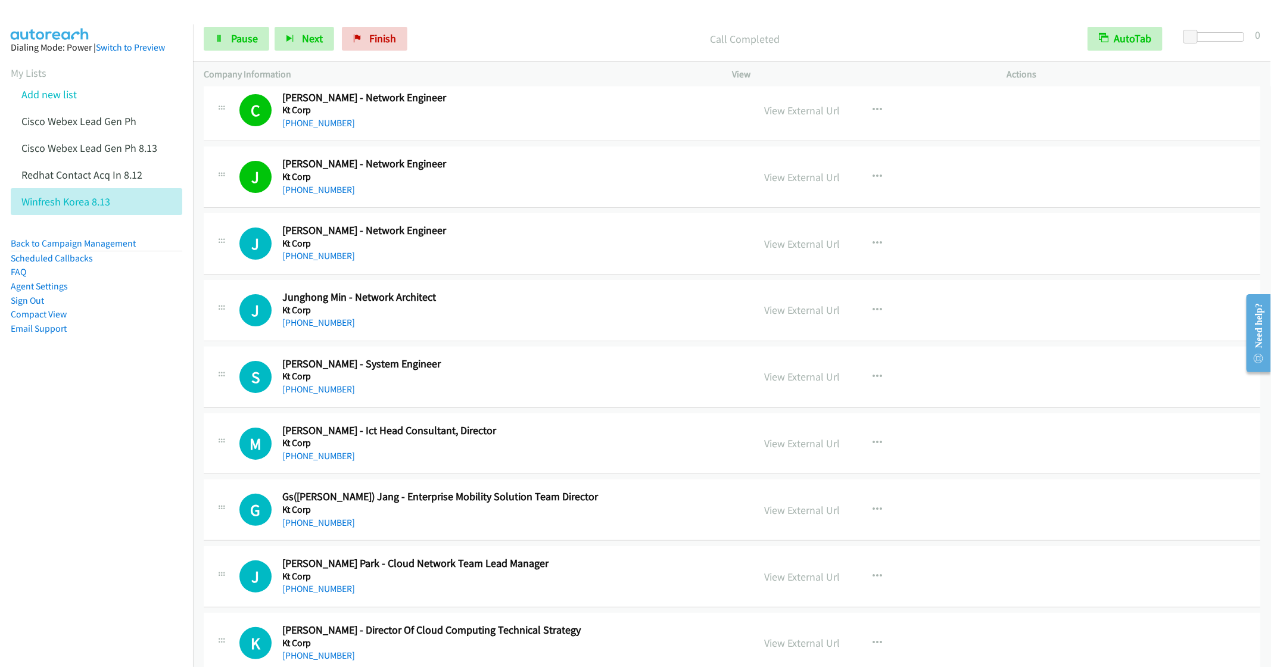
scroll to position [2502, 0]
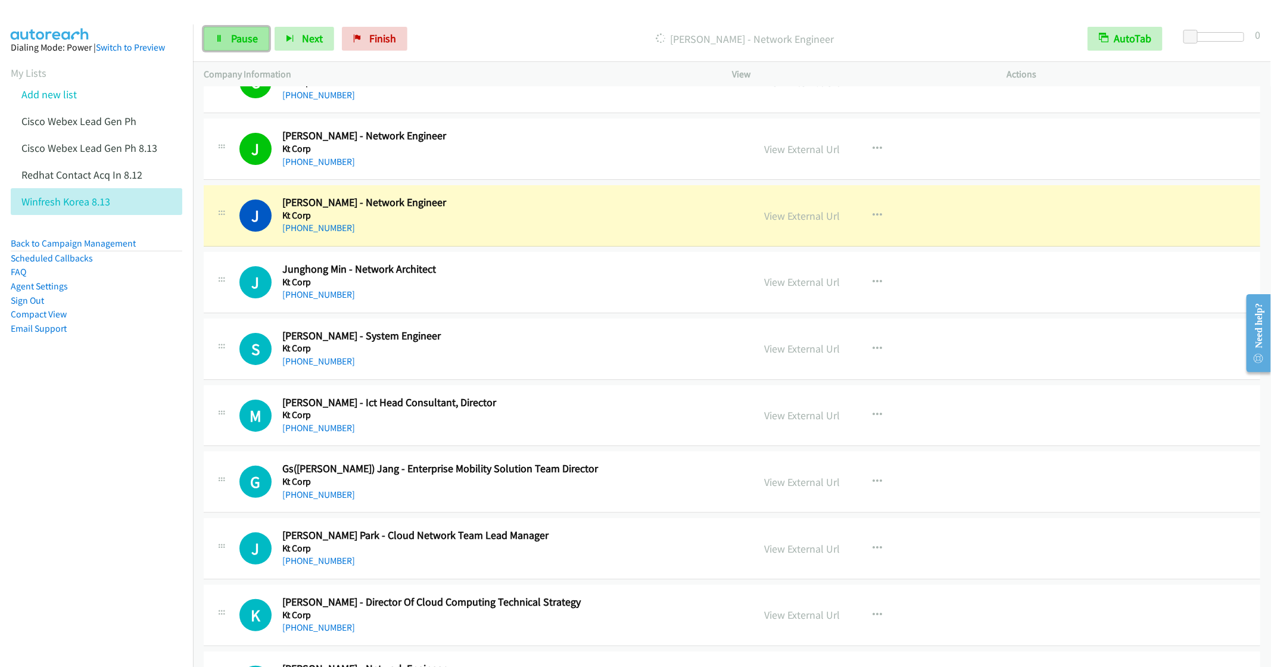
click at [247, 27] on link "Pause" at bounding box center [237, 39] width 66 height 24
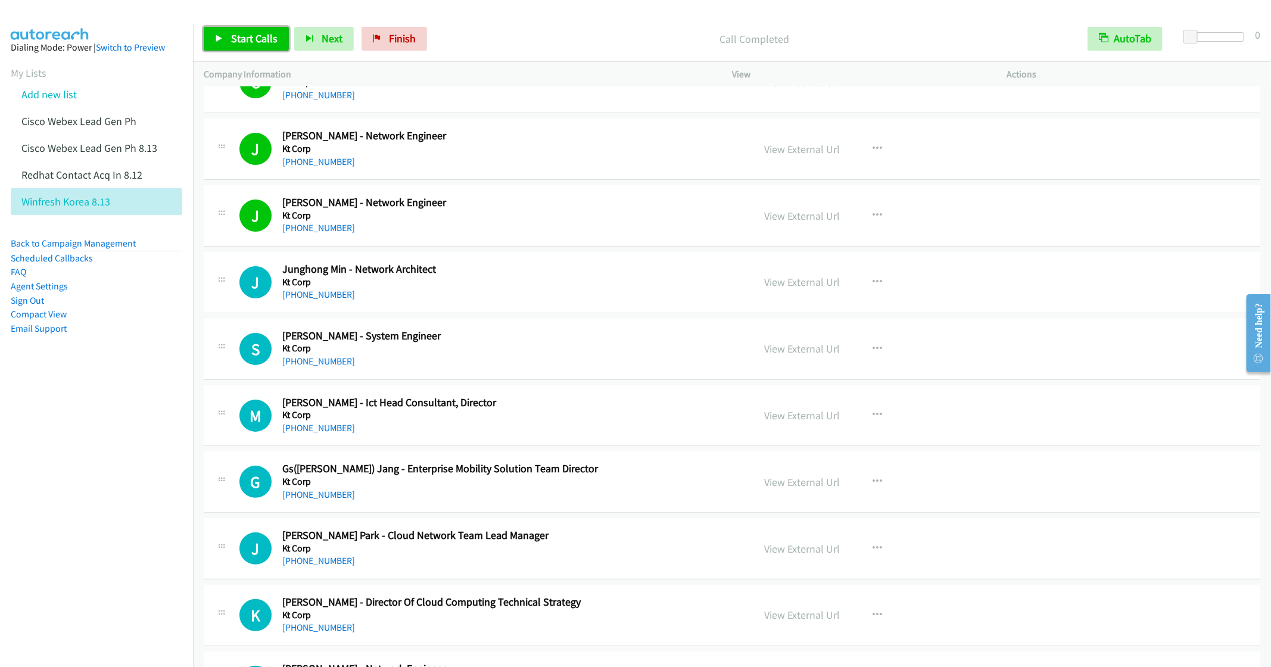
click at [243, 34] on span "Start Calls" at bounding box center [254, 39] width 46 height 14
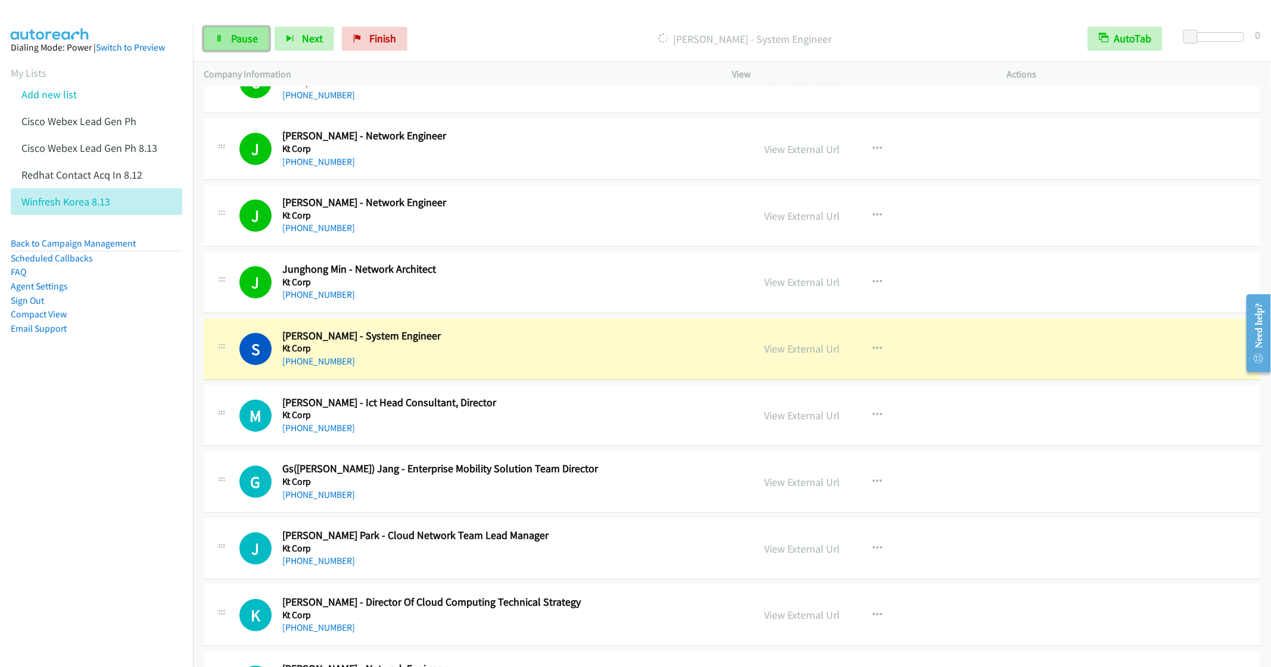
click at [226, 43] on link "Pause" at bounding box center [237, 39] width 66 height 24
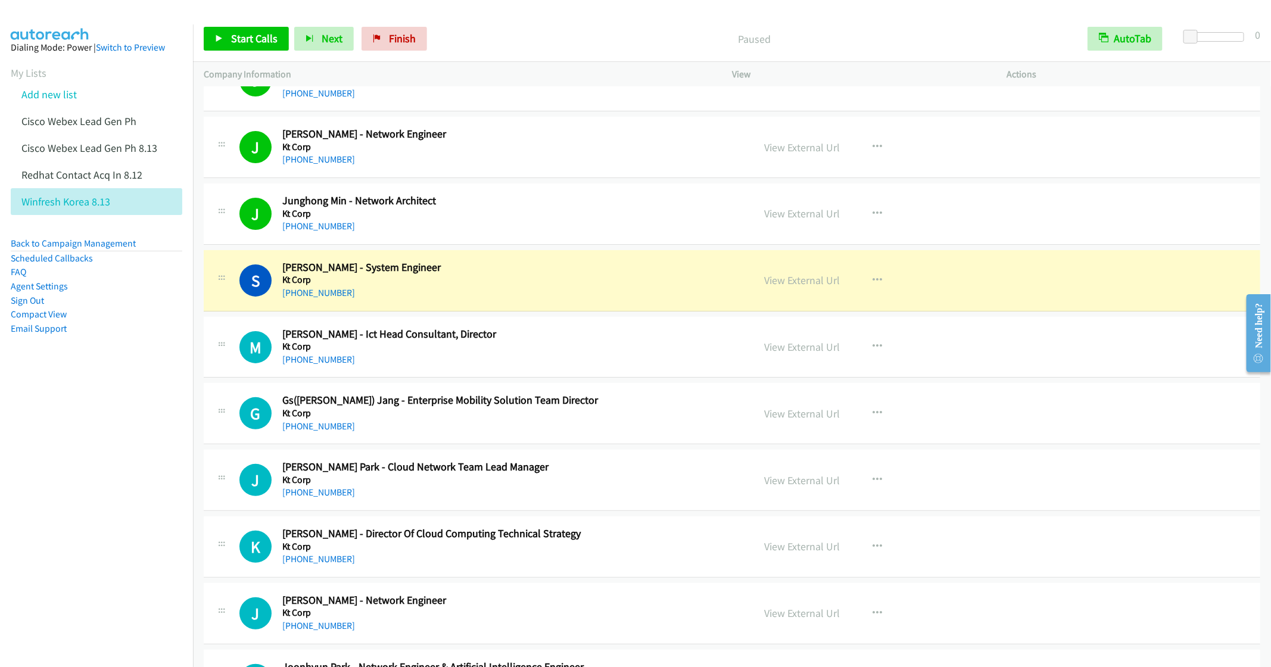
scroll to position [2592, 0]
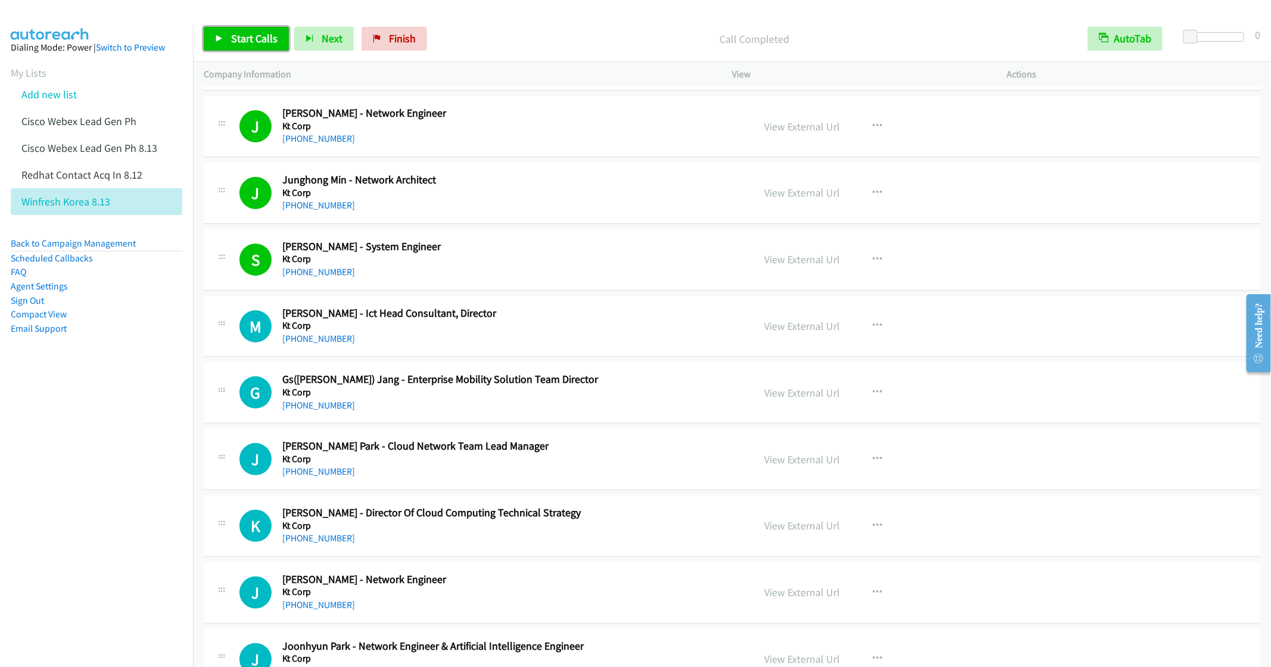
click at [260, 38] on span "Start Calls" at bounding box center [254, 39] width 46 height 14
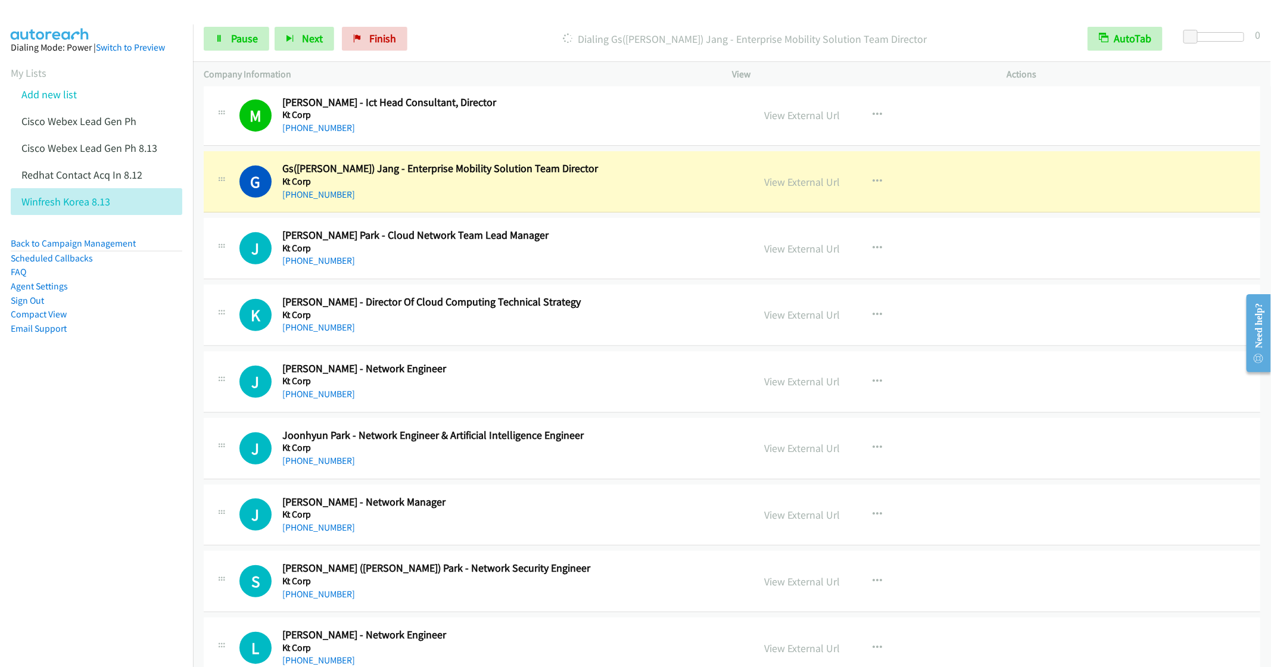
scroll to position [2770, 0]
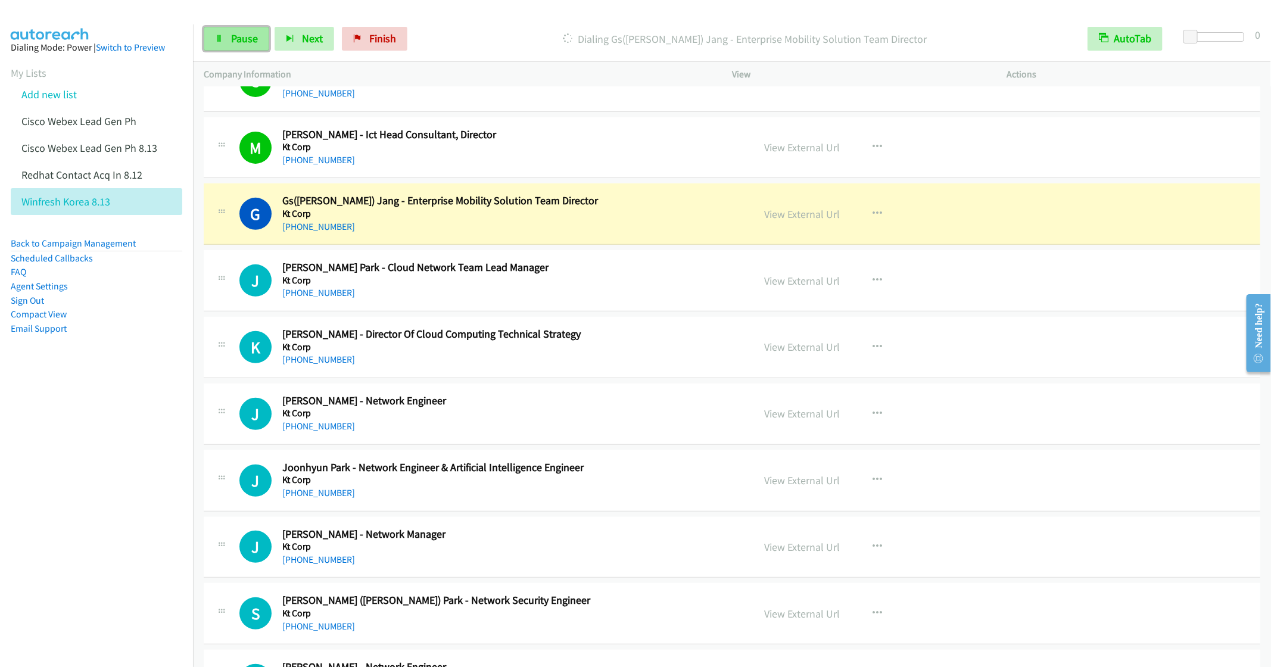
click at [234, 40] on span "Pause" at bounding box center [244, 39] width 27 height 14
click at [621, 353] on h5 "Kt Corp" at bounding box center [509, 347] width 454 height 12
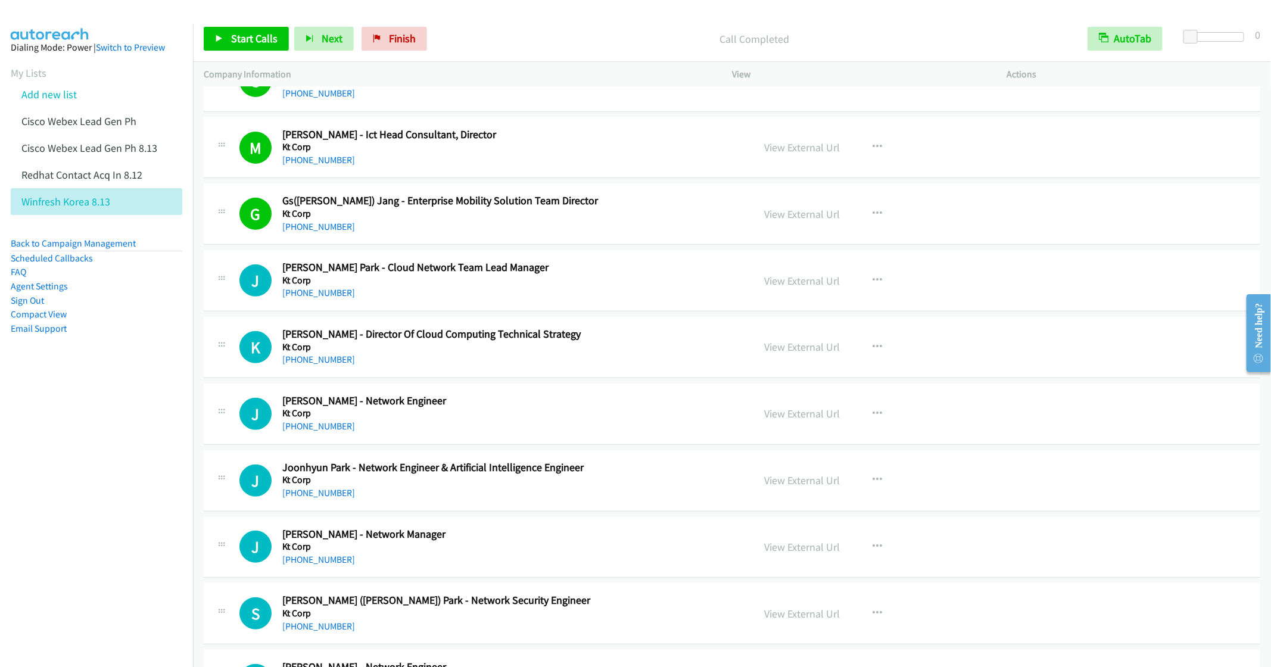
scroll to position [2860, 0]
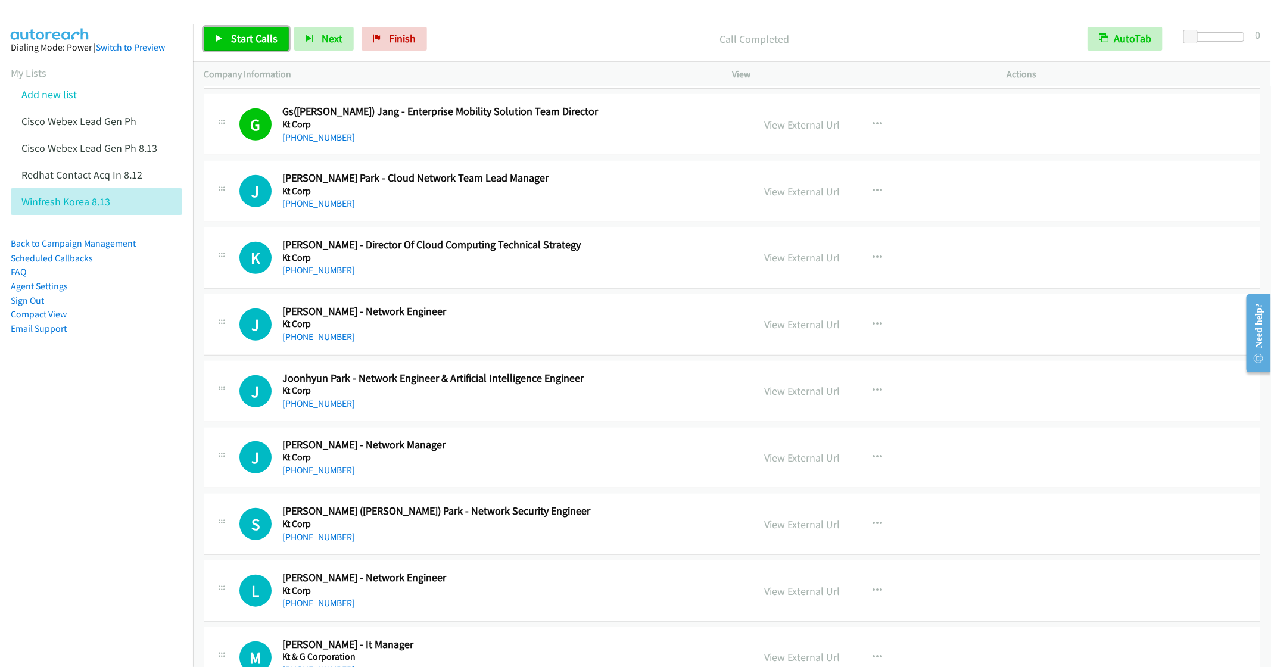
click at [237, 38] on span "Start Calls" at bounding box center [254, 39] width 46 height 14
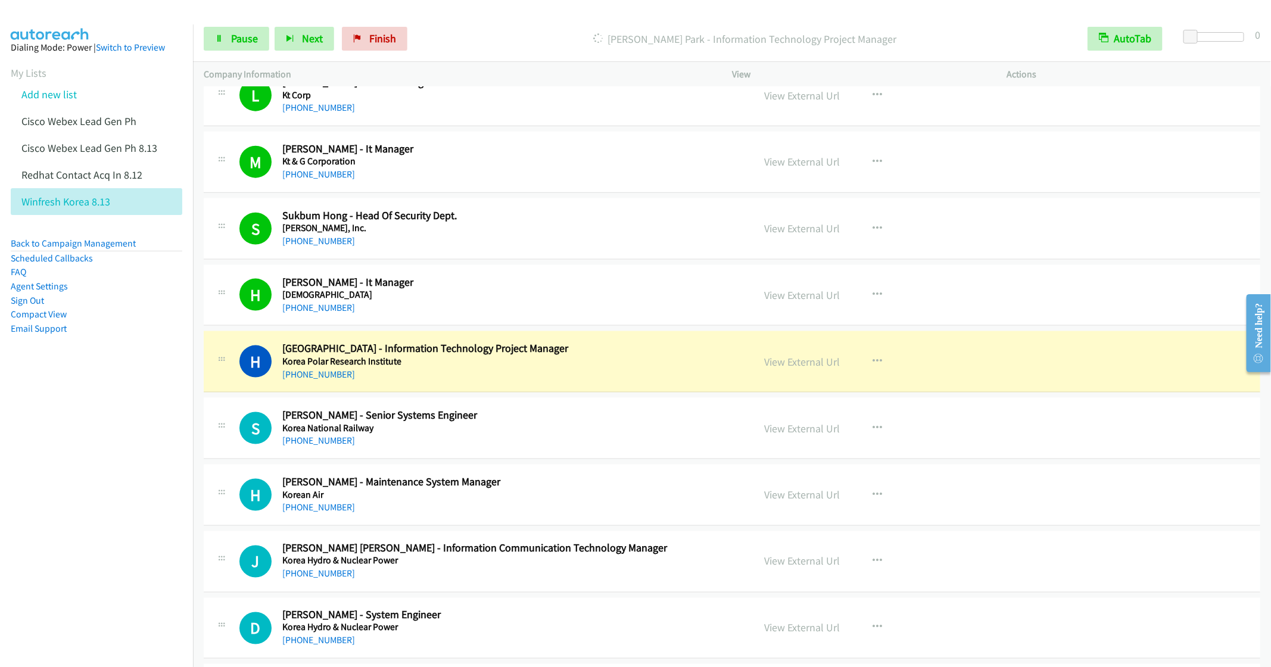
scroll to position [3445, 0]
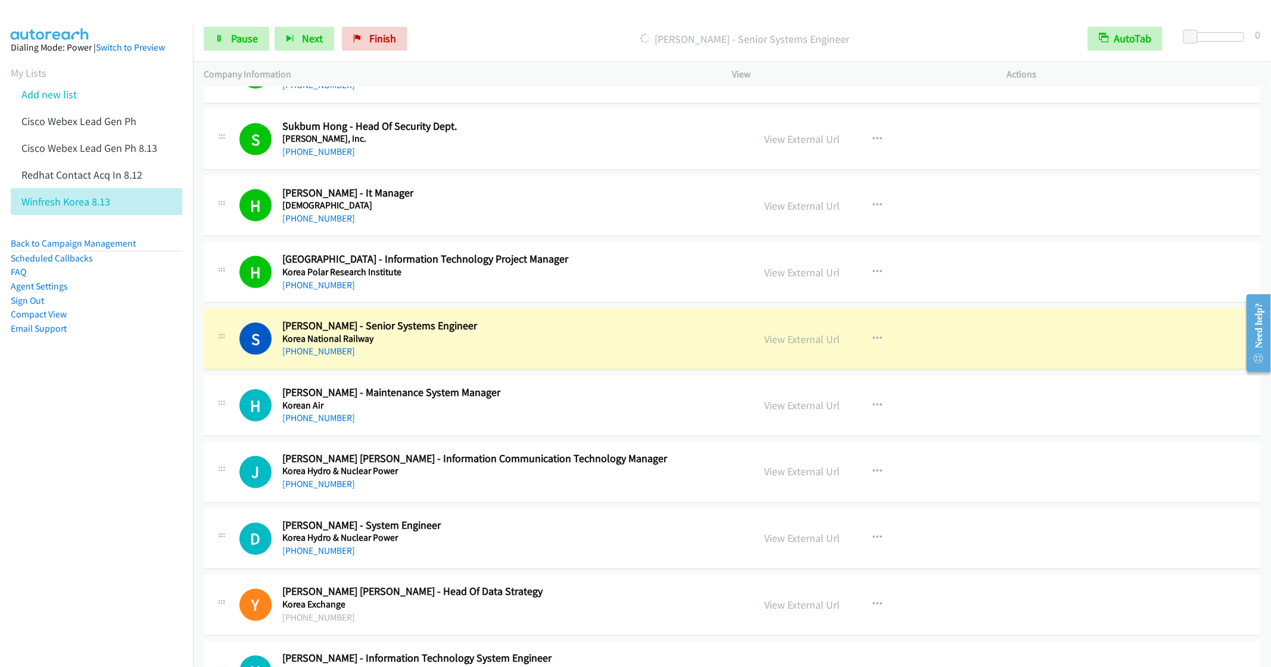
click at [164, 386] on aside "Dialing Mode: Power | Switch to Preview My Lists Add new list Cisco Webex Lead …" at bounding box center [96, 206] width 193 height 365
click at [229, 40] on link "Pause" at bounding box center [237, 39] width 66 height 24
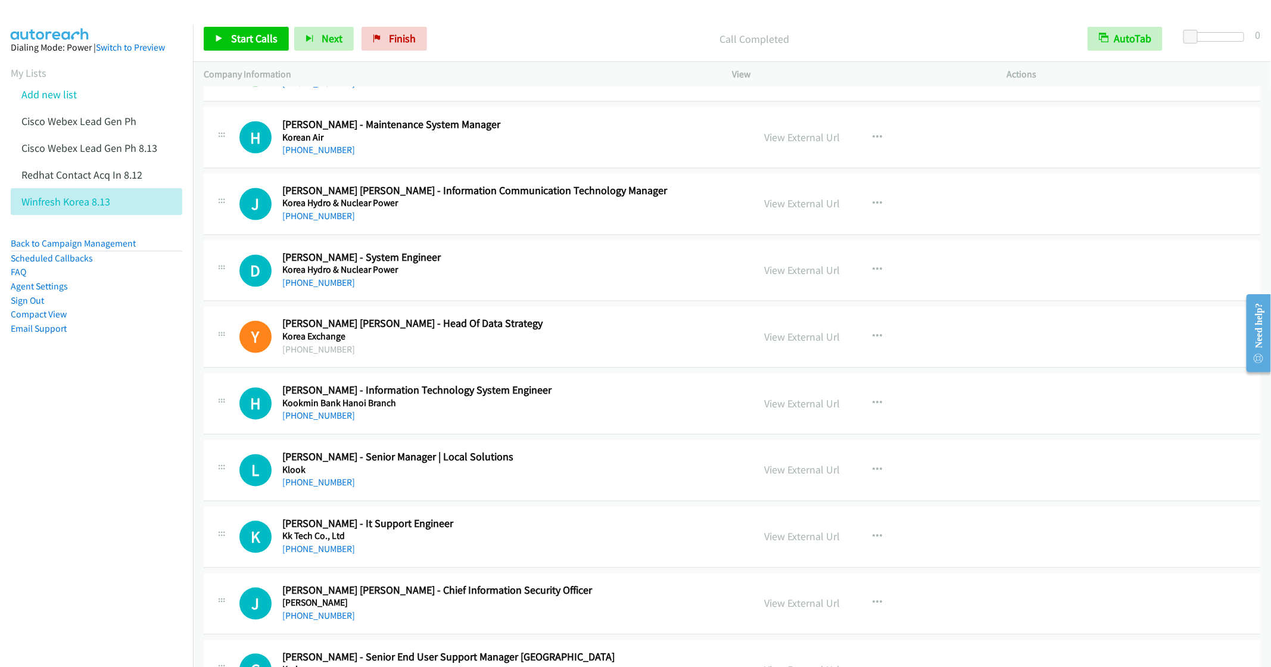
scroll to position [3624, 0]
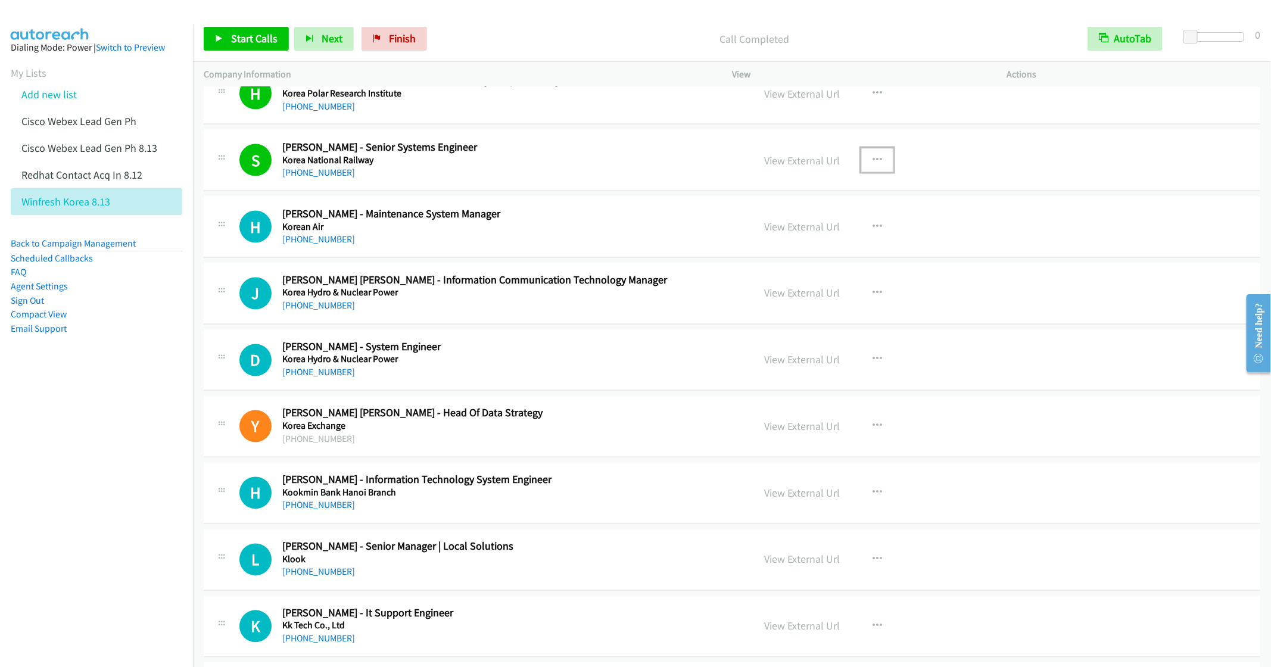
click at [876, 172] on button "button" at bounding box center [878, 160] width 32 height 24
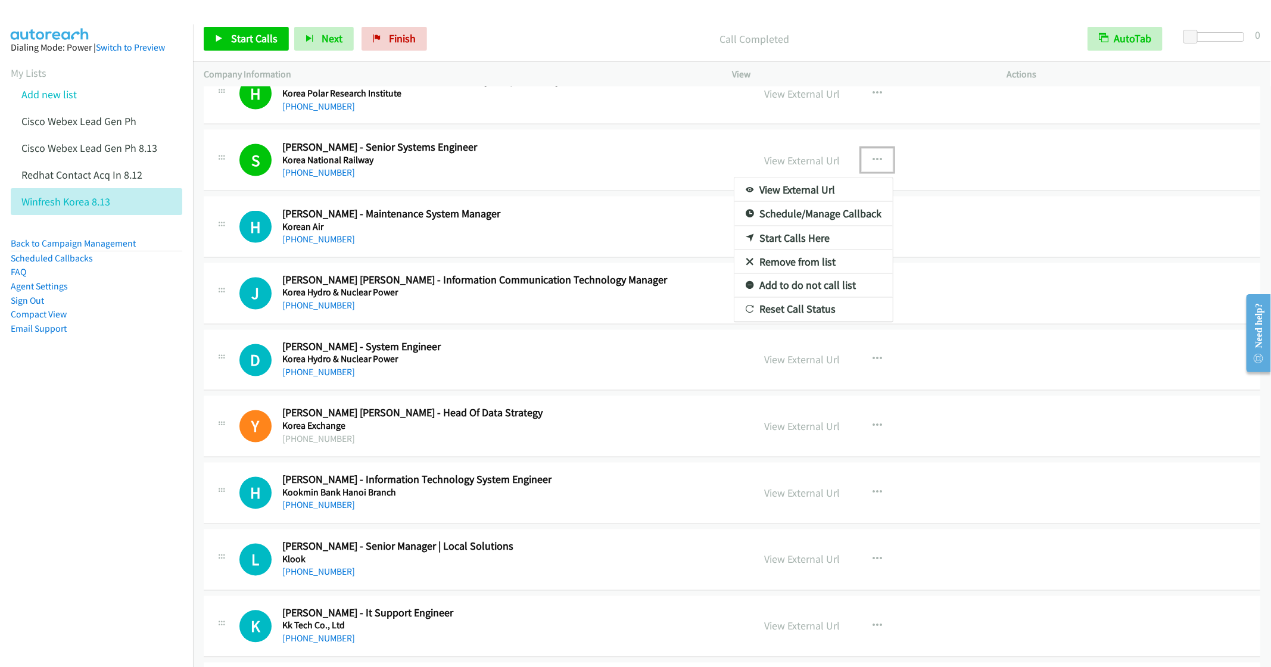
click at [801, 274] on link "Remove from list" at bounding box center [814, 262] width 158 height 24
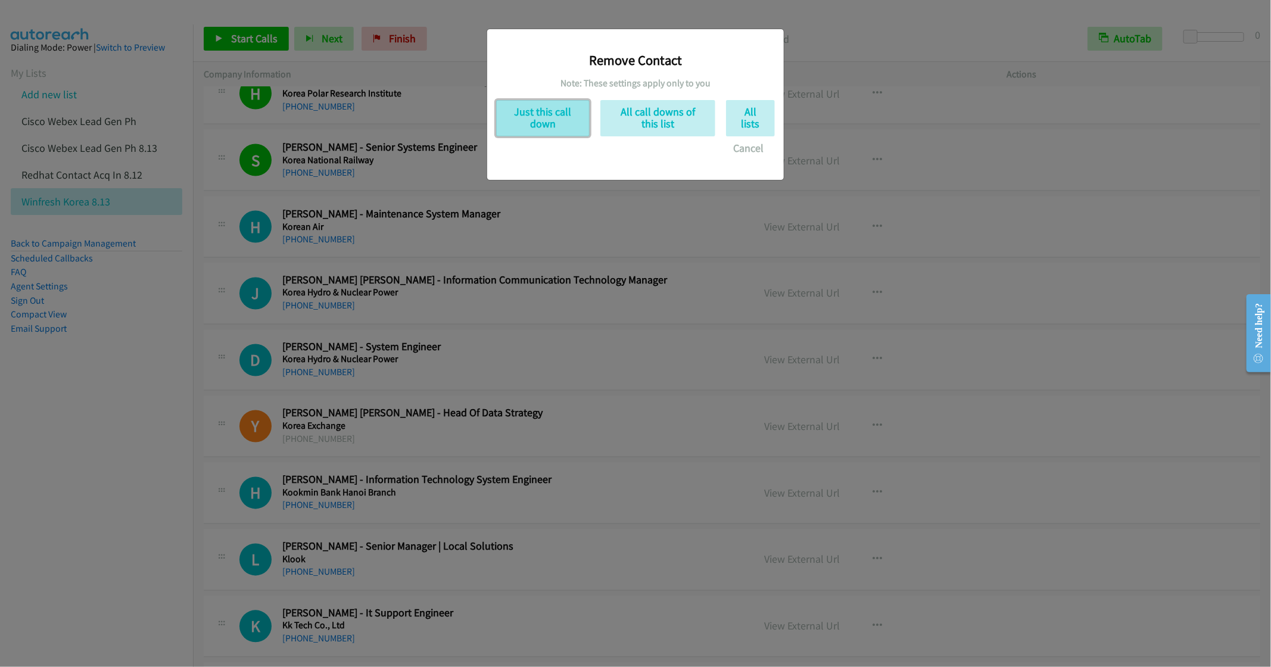
click at [527, 126] on button "Just this call down" at bounding box center [543, 118] width 94 height 36
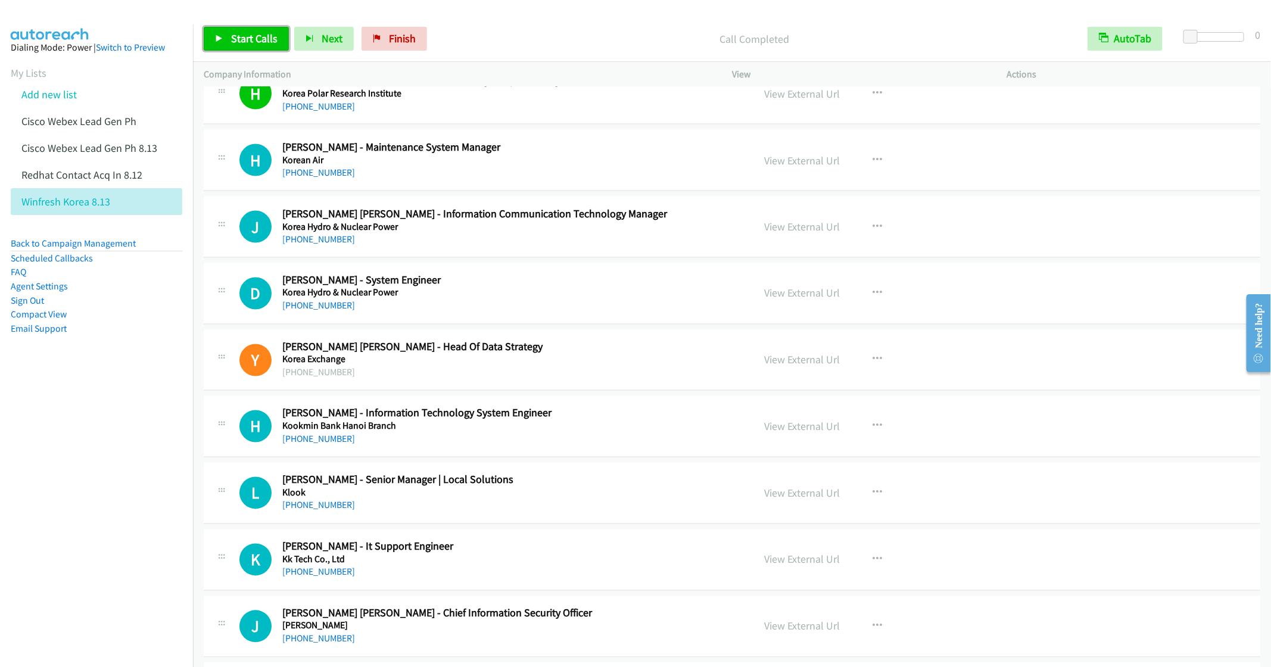
click at [237, 41] on span "Start Calls" at bounding box center [254, 39] width 46 height 14
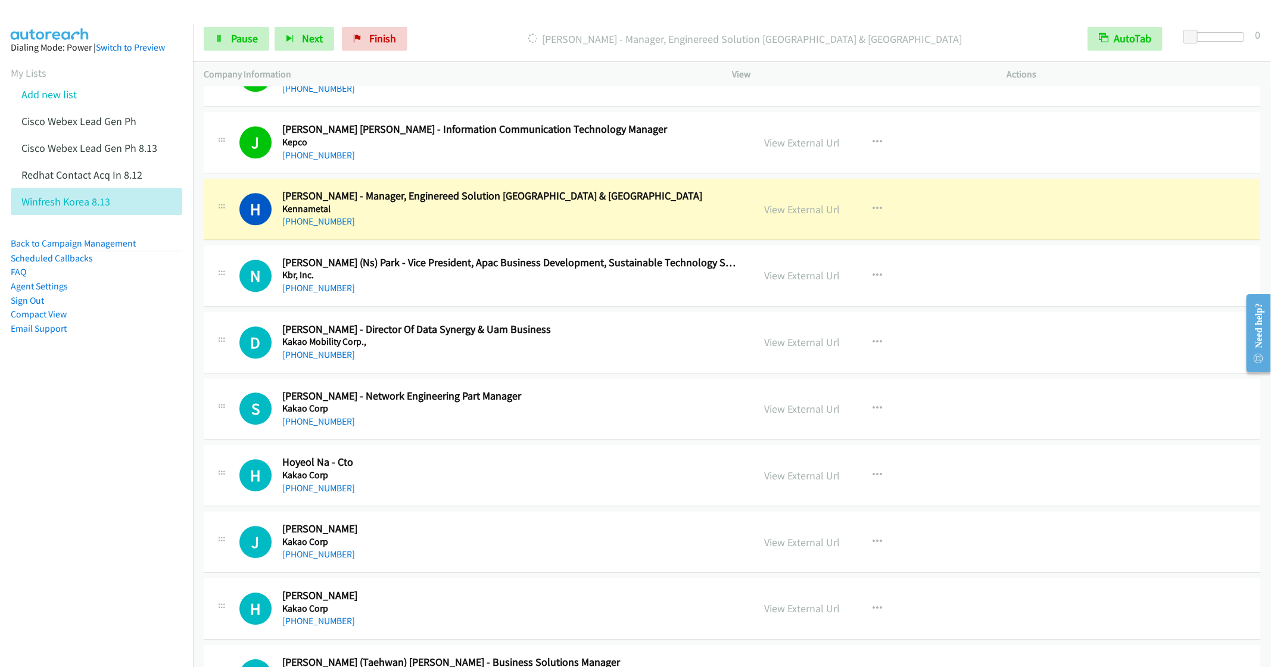
scroll to position [4338, 0]
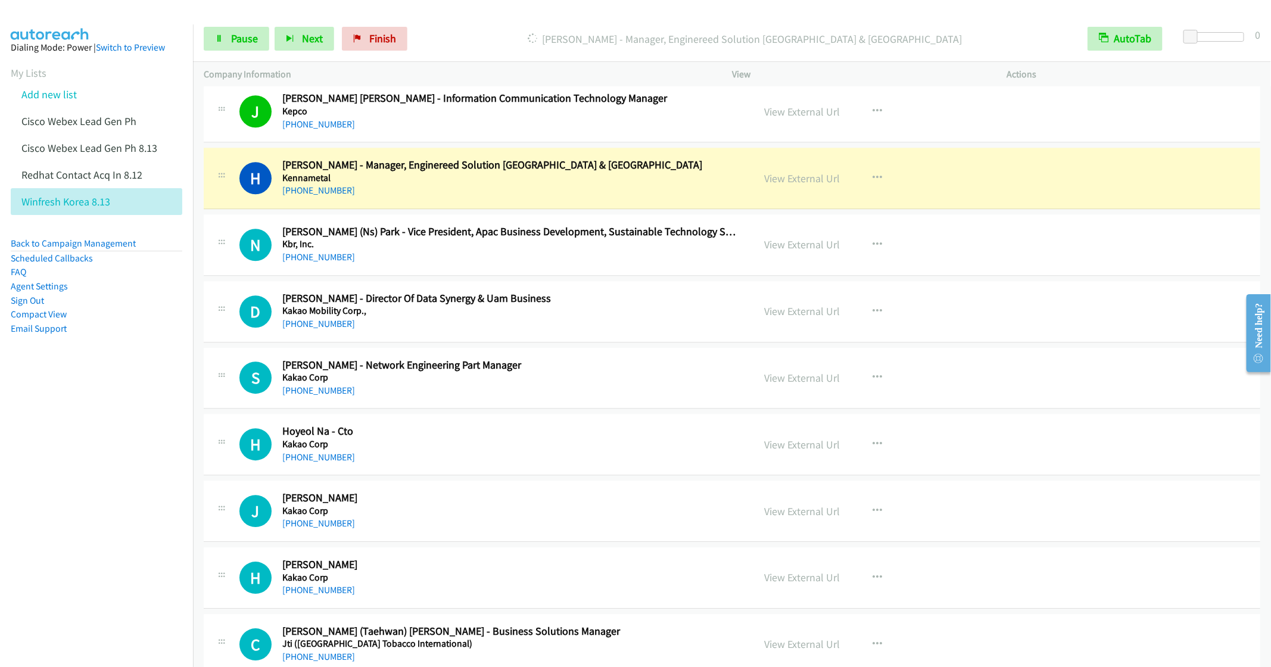
click at [501, 276] on div "N Callback Scheduled Nam Soo (Ns) Park - Vice President, Apac Business Developm…" at bounding box center [732, 244] width 1057 height 61
click at [227, 31] on link "Pause" at bounding box center [237, 39] width 66 height 24
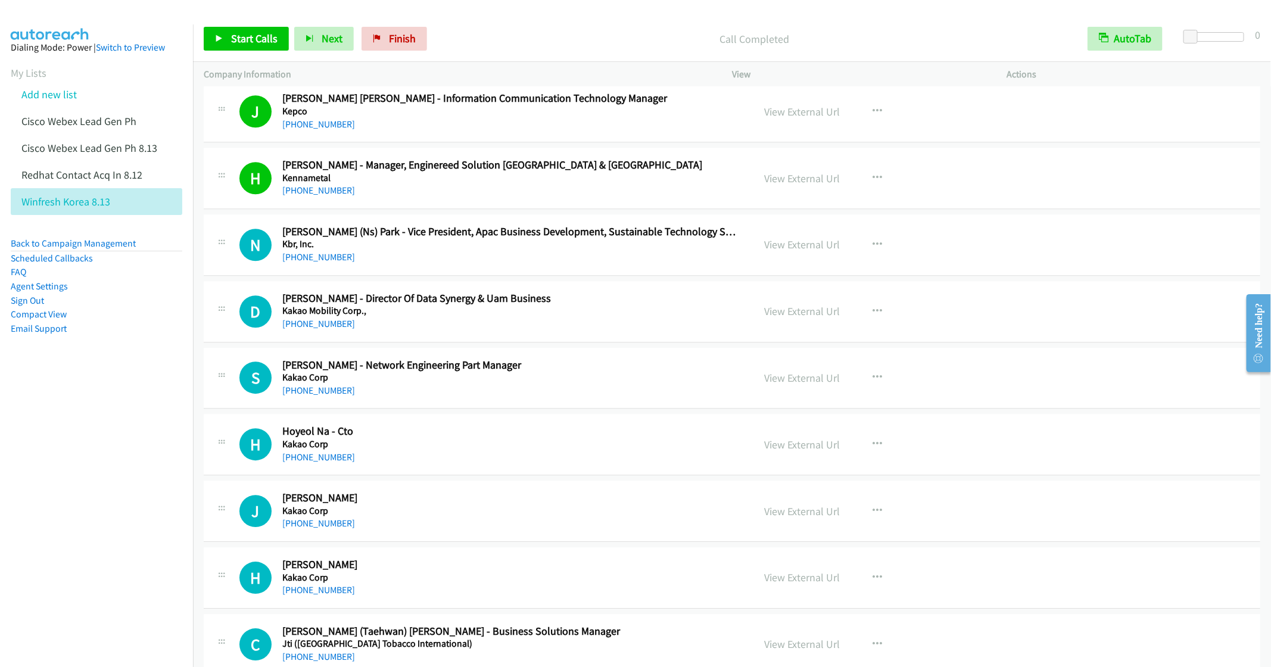
click at [521, 265] on div "+82 10-2077-8505" at bounding box center [509, 257] width 454 height 14
click at [560, 317] on h5 "Kakao Mobility Corp.," at bounding box center [509, 311] width 454 height 12
click at [862, 324] on button "button" at bounding box center [878, 312] width 32 height 24
click at [234, 34] on div at bounding box center [635, 333] width 1271 height 667
click at [873, 316] on icon "button" at bounding box center [878, 312] width 10 height 10
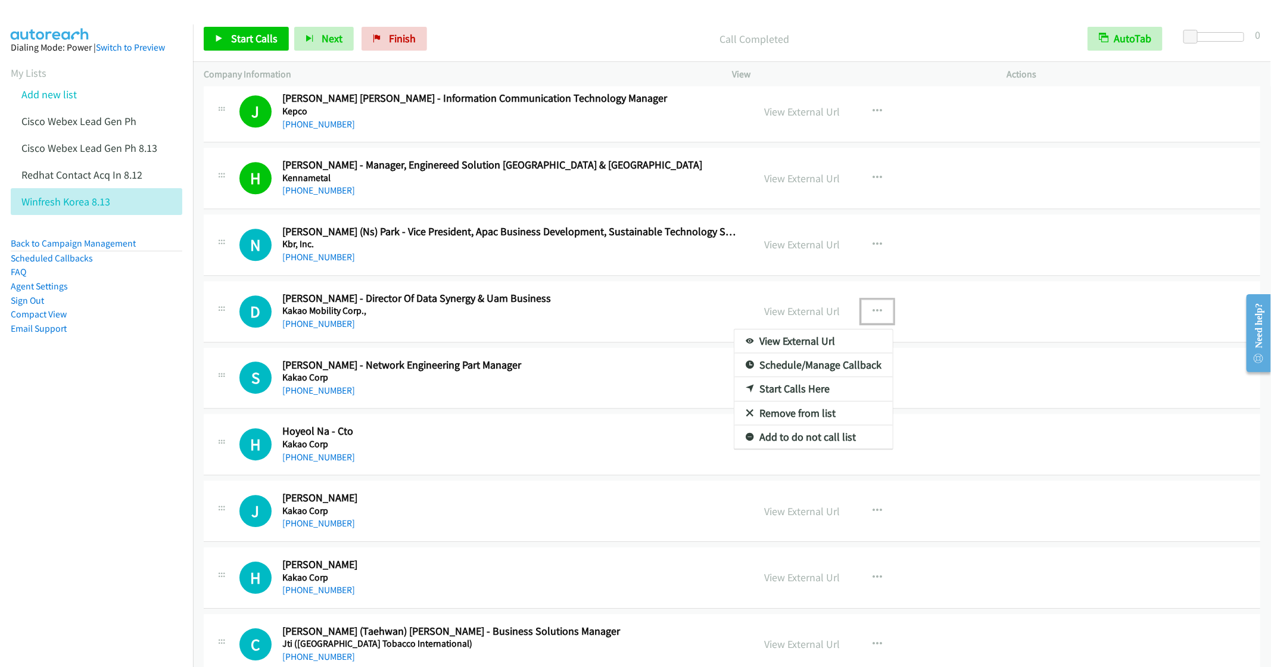
click at [792, 425] on link "Remove from list" at bounding box center [814, 414] width 158 height 24
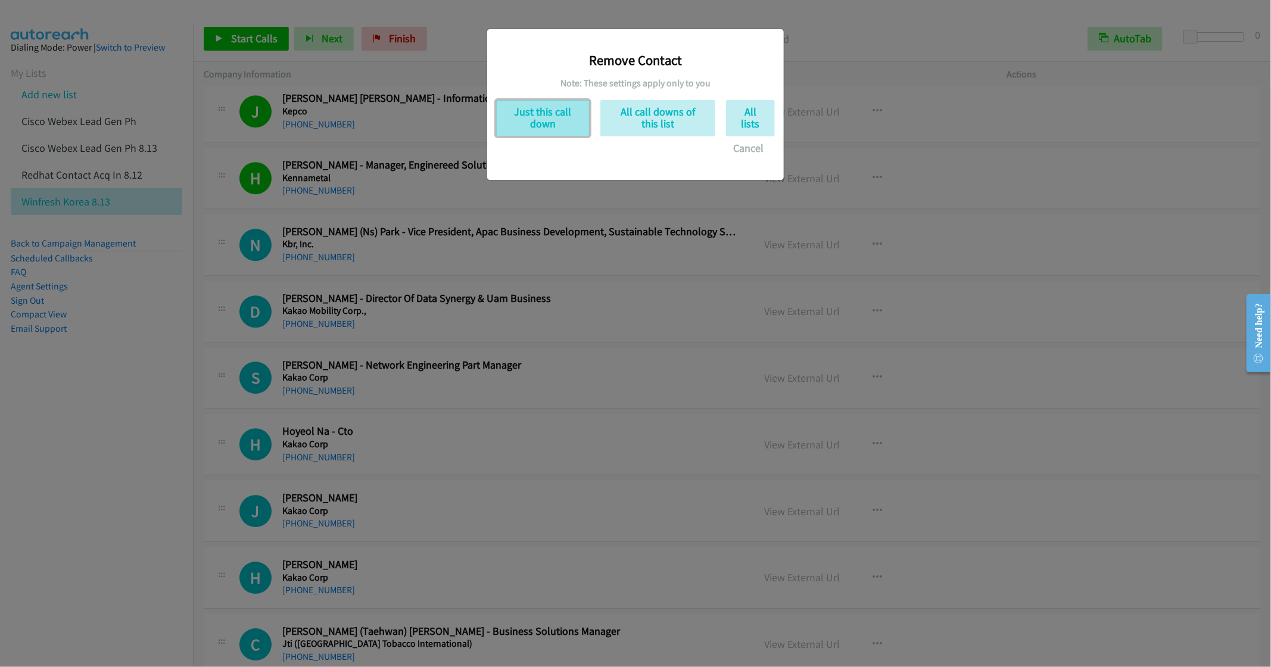
click at [530, 127] on button "Just this call down" at bounding box center [543, 118] width 94 height 36
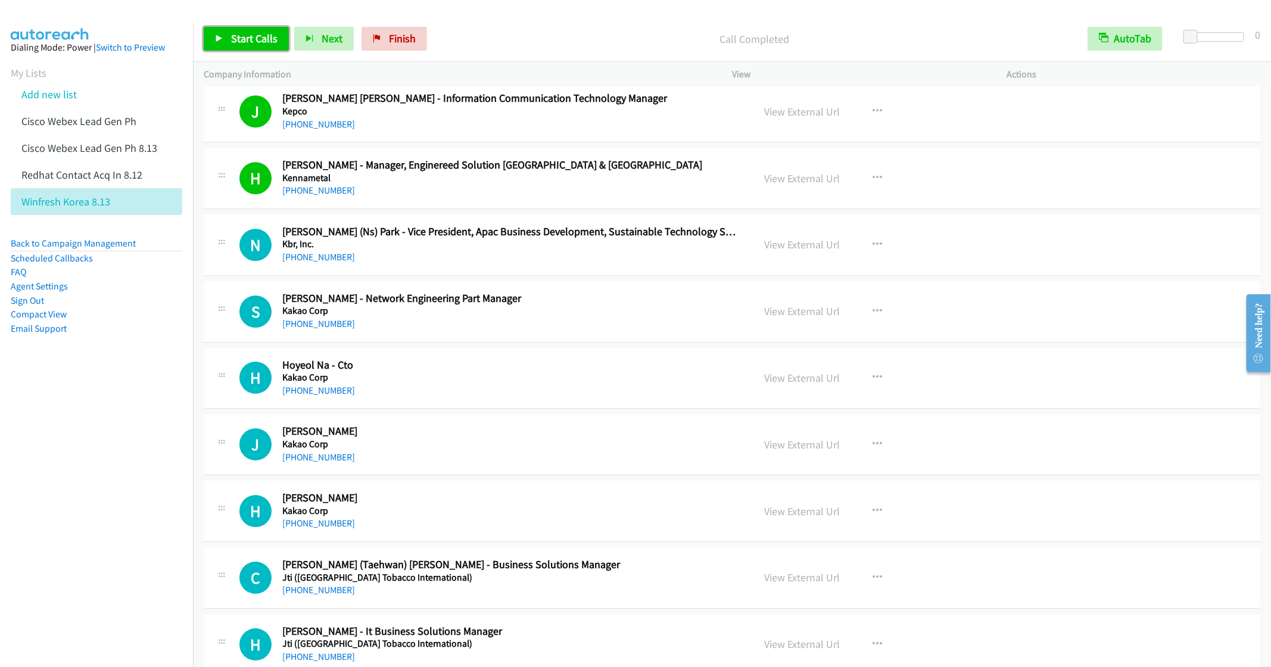
click at [240, 40] on span "Start Calls" at bounding box center [254, 39] width 46 height 14
click at [571, 331] on div "+82 10-2980-5856" at bounding box center [509, 324] width 454 height 14
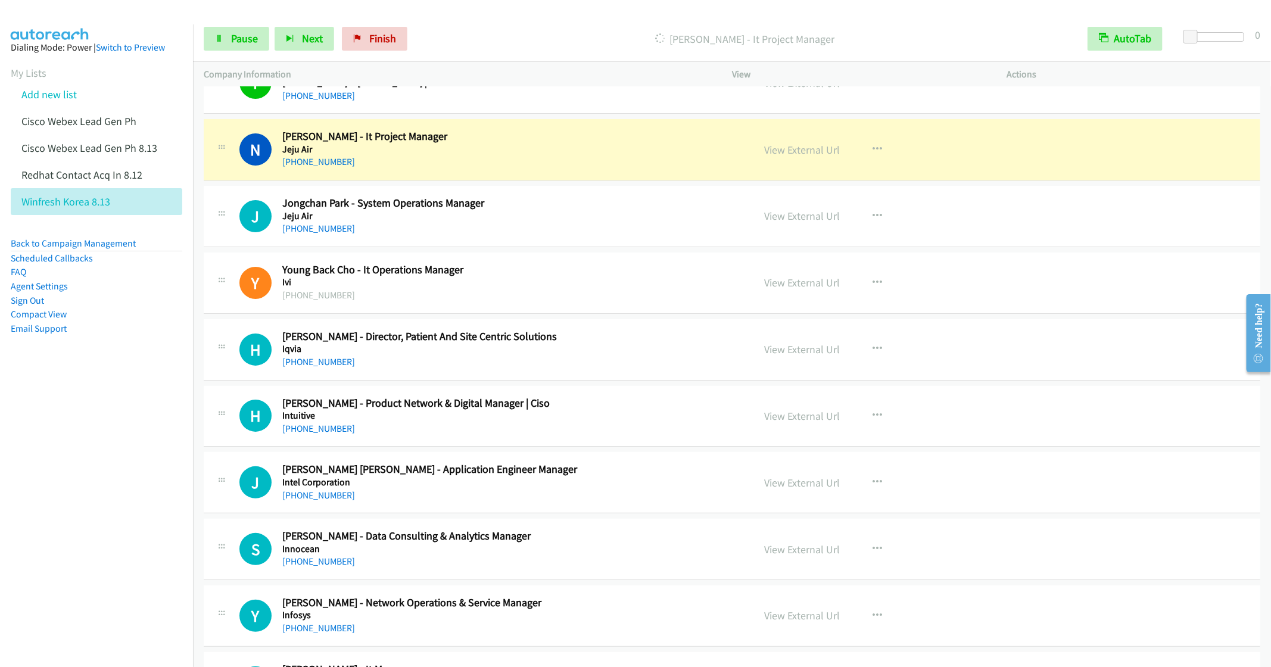
scroll to position [5053, 0]
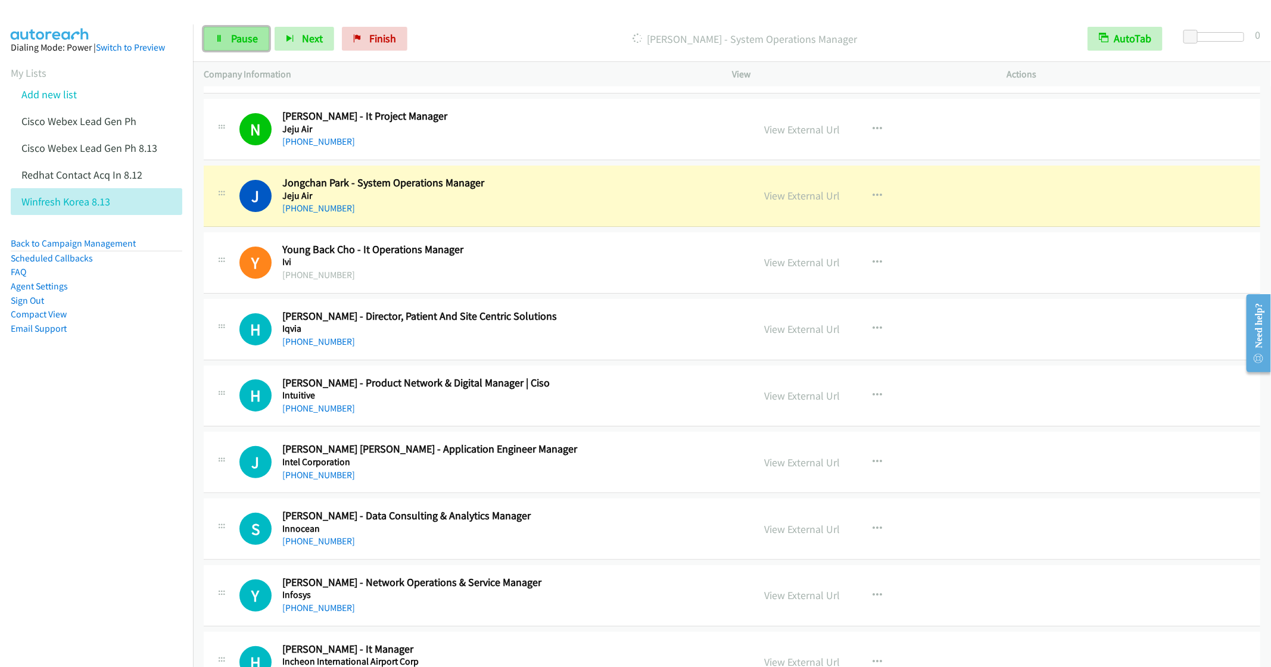
click at [216, 38] on icon at bounding box center [219, 39] width 8 height 8
click at [873, 334] on icon "button" at bounding box center [878, 329] width 10 height 10
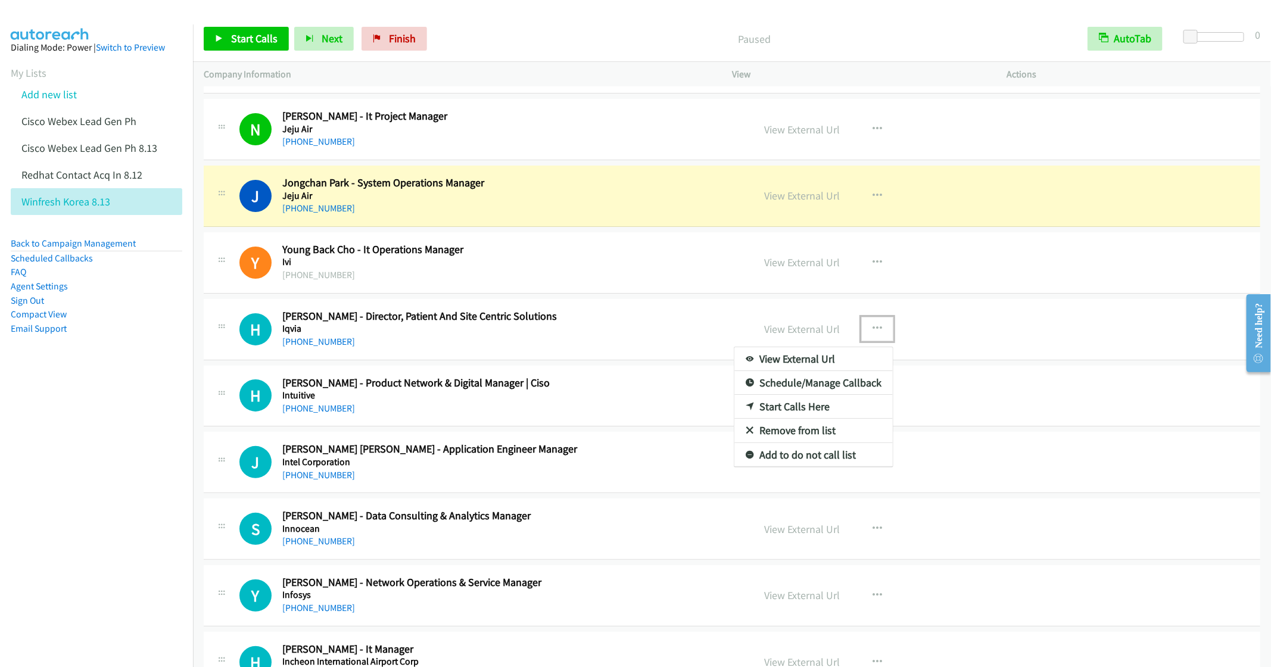
click at [791, 443] on link "Remove from list" at bounding box center [814, 431] width 158 height 24
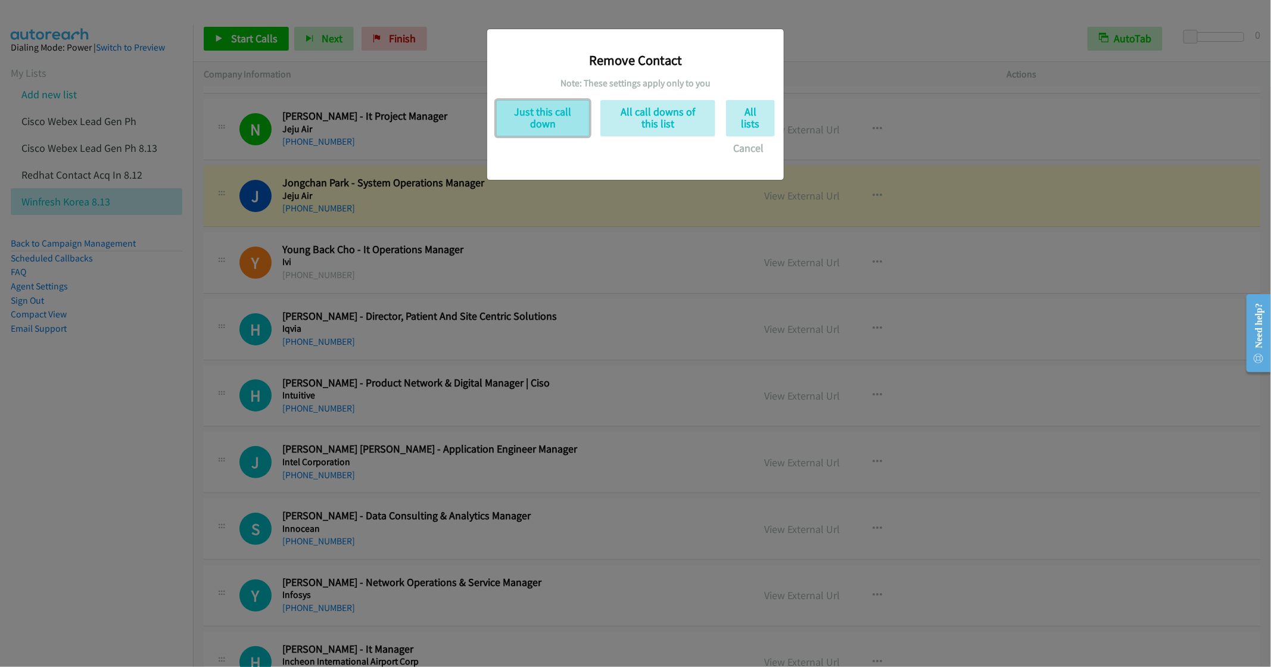
click at [549, 118] on button "Just this call down" at bounding box center [543, 118] width 94 height 36
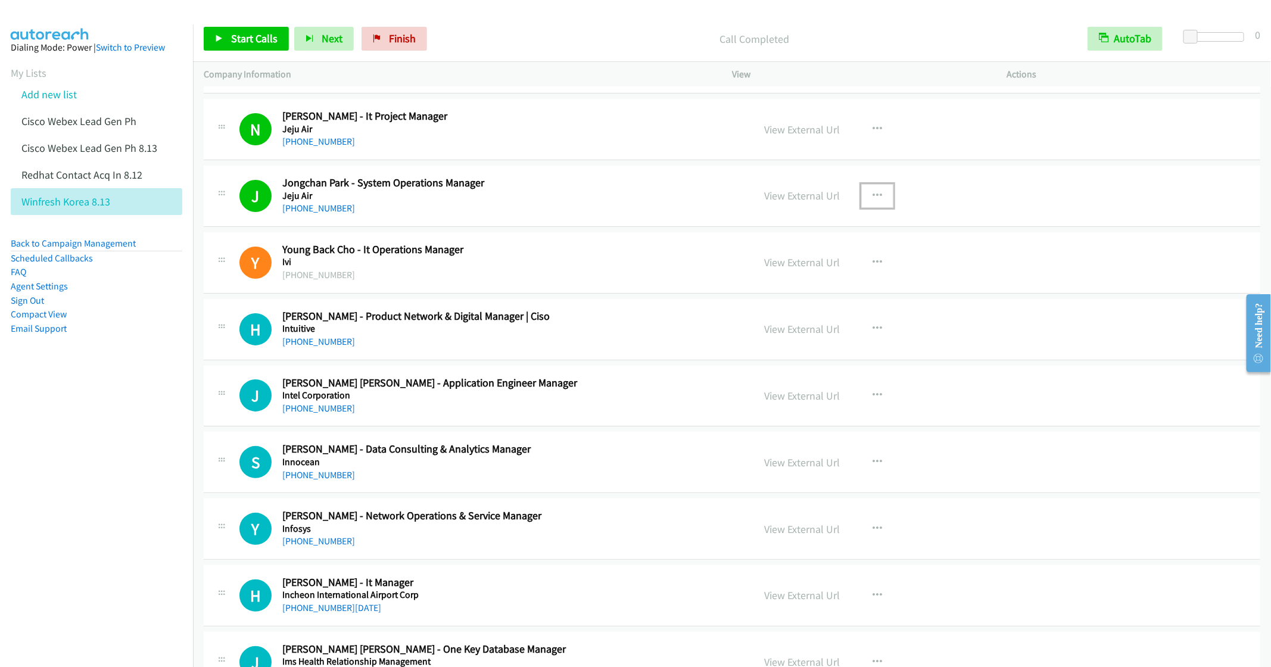
click at [864, 208] on button "button" at bounding box center [878, 196] width 32 height 24
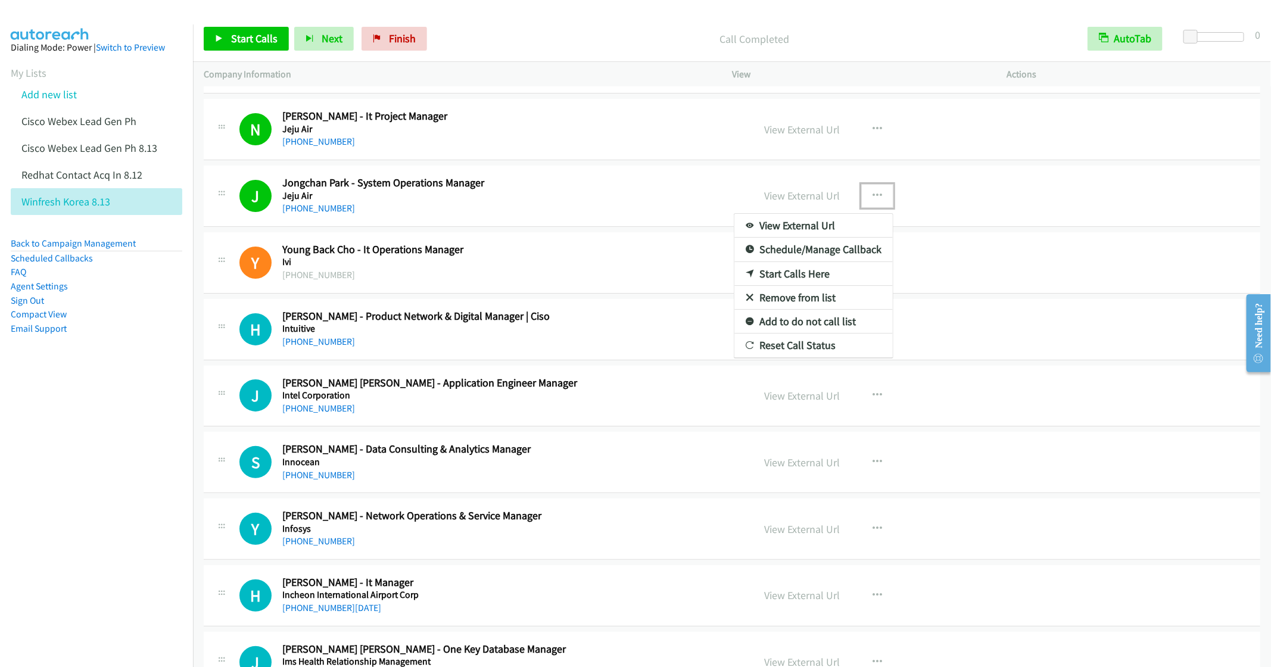
click at [783, 310] on link "Remove from list" at bounding box center [814, 298] width 158 height 24
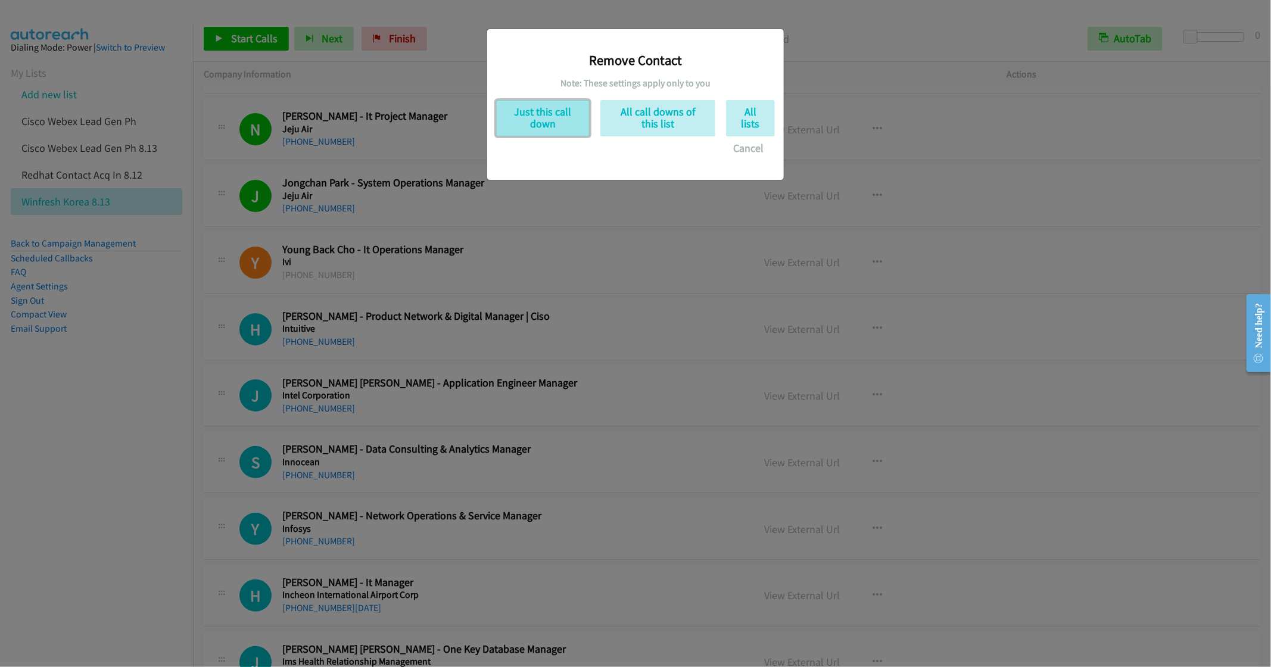
click at [529, 136] on button "Just this call down" at bounding box center [543, 118] width 94 height 36
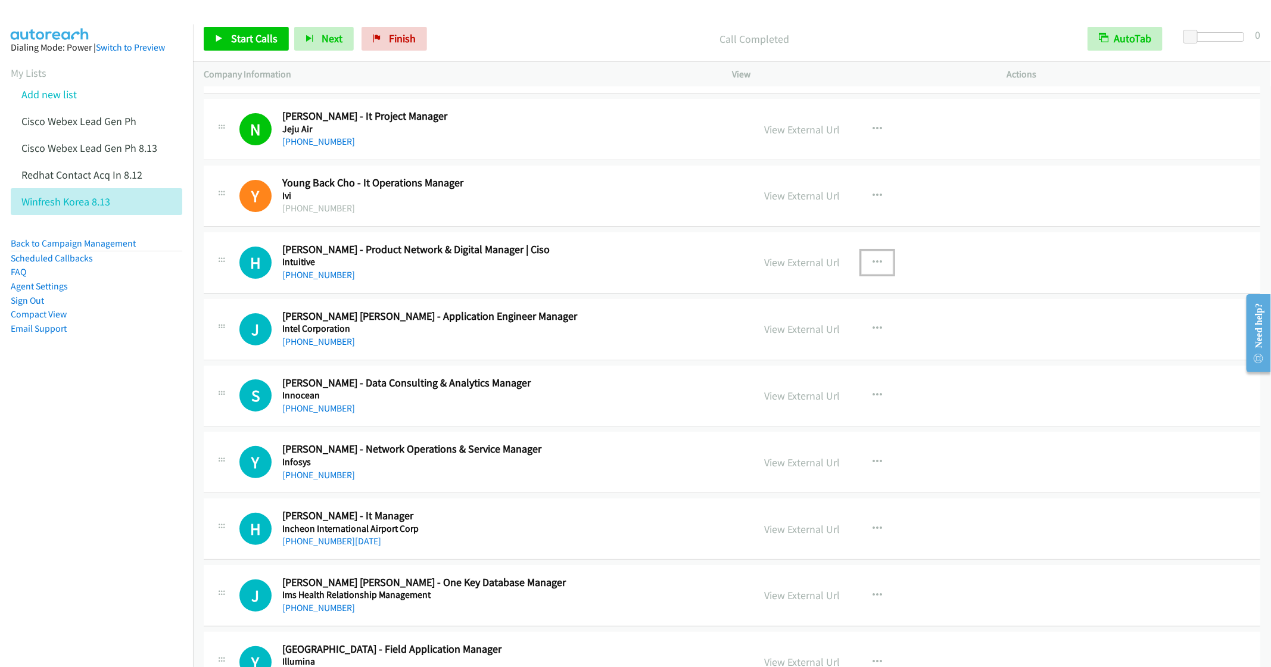
click at [873, 268] on icon "button" at bounding box center [878, 263] width 10 height 10
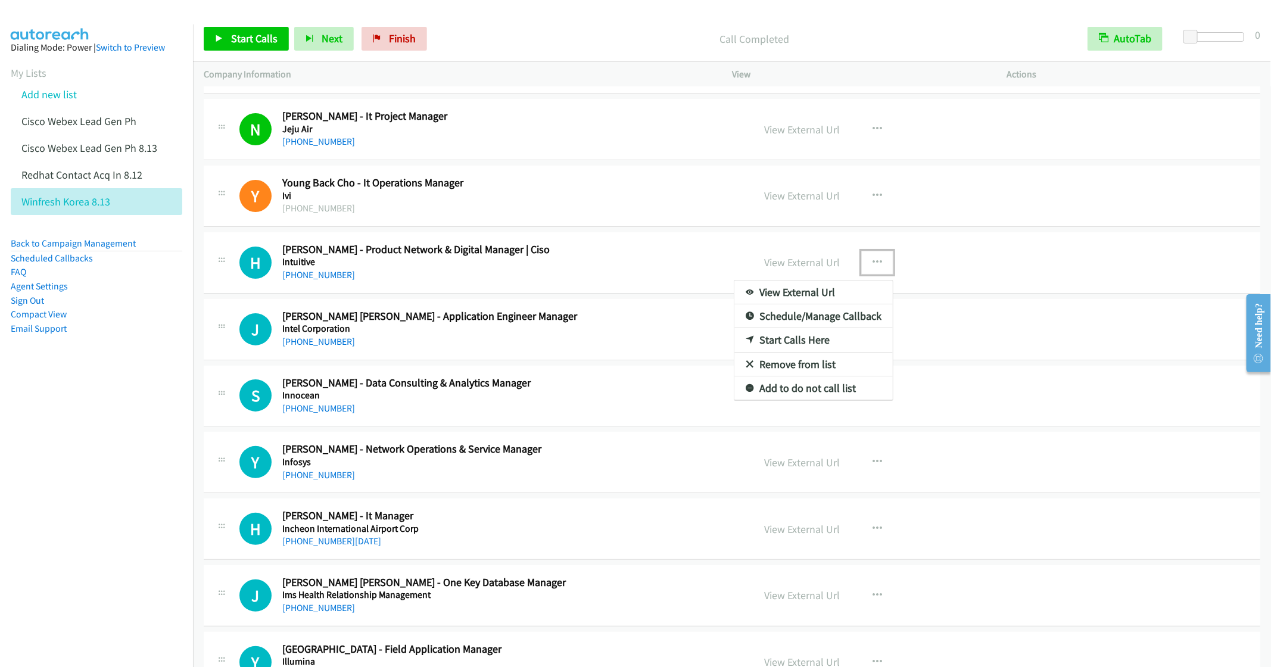
click at [766, 352] on link "Start Calls Here" at bounding box center [814, 340] width 158 height 24
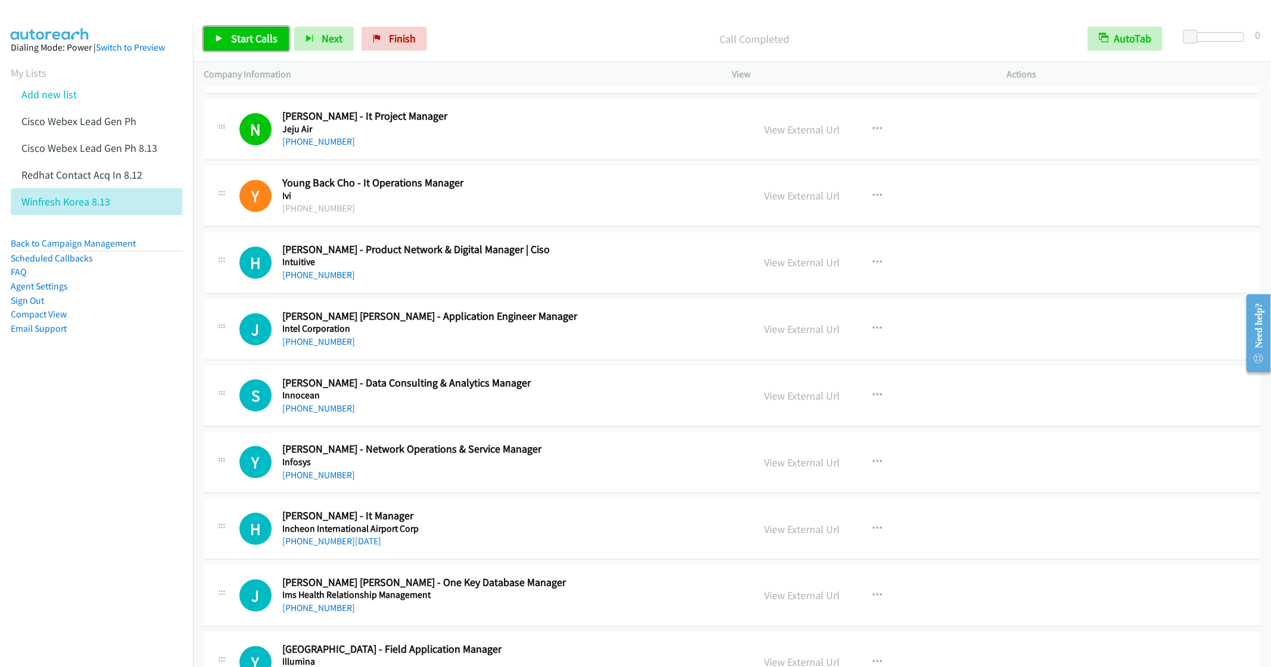
click at [252, 39] on span "Start Calls" at bounding box center [254, 39] width 46 height 14
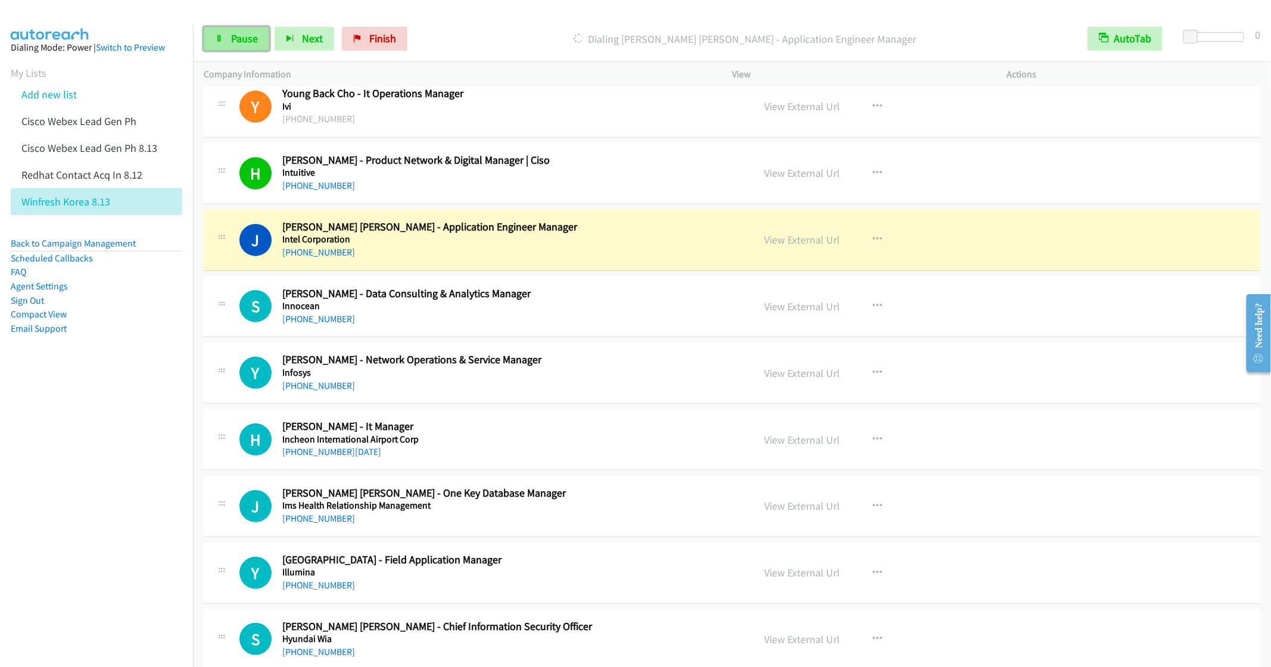
click at [214, 42] on link "Pause" at bounding box center [237, 39] width 66 height 24
click at [635, 326] on div "+82 10-6729-9793" at bounding box center [509, 319] width 454 height 14
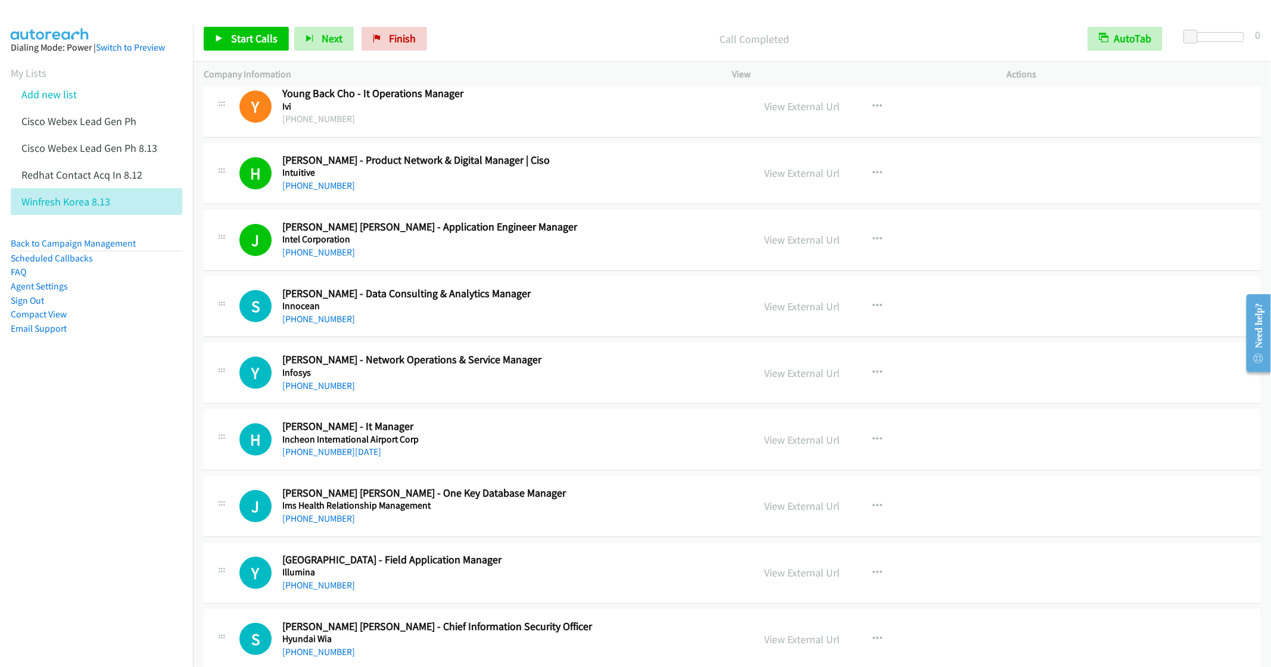
scroll to position [5232, 0]
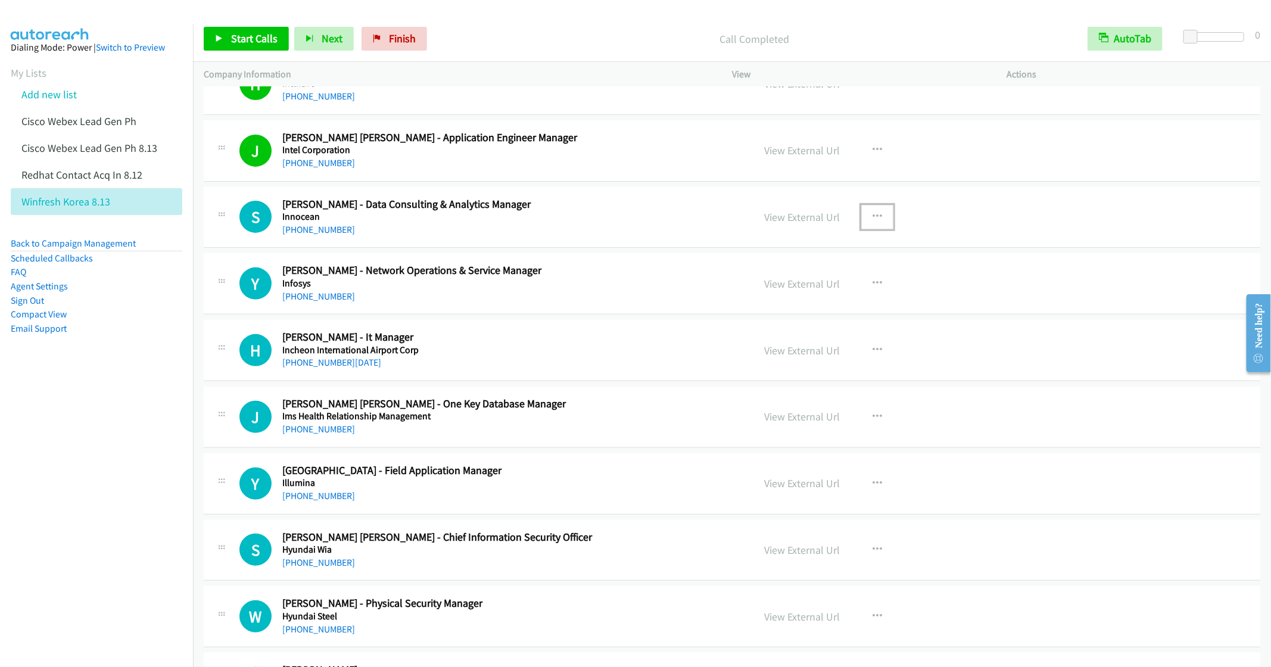
click at [873, 222] on icon "button" at bounding box center [878, 217] width 10 height 10
click at [791, 331] on link "Remove from list" at bounding box center [814, 319] width 158 height 24
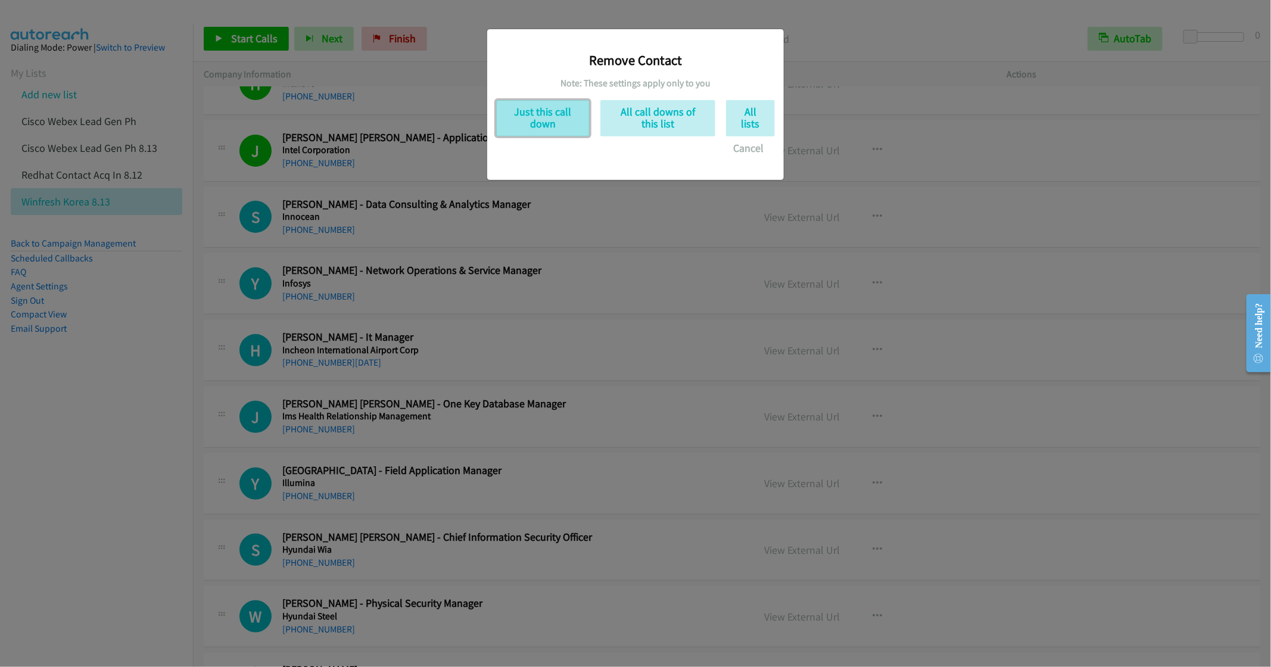
click at [553, 123] on button "Just this call down" at bounding box center [543, 118] width 94 height 36
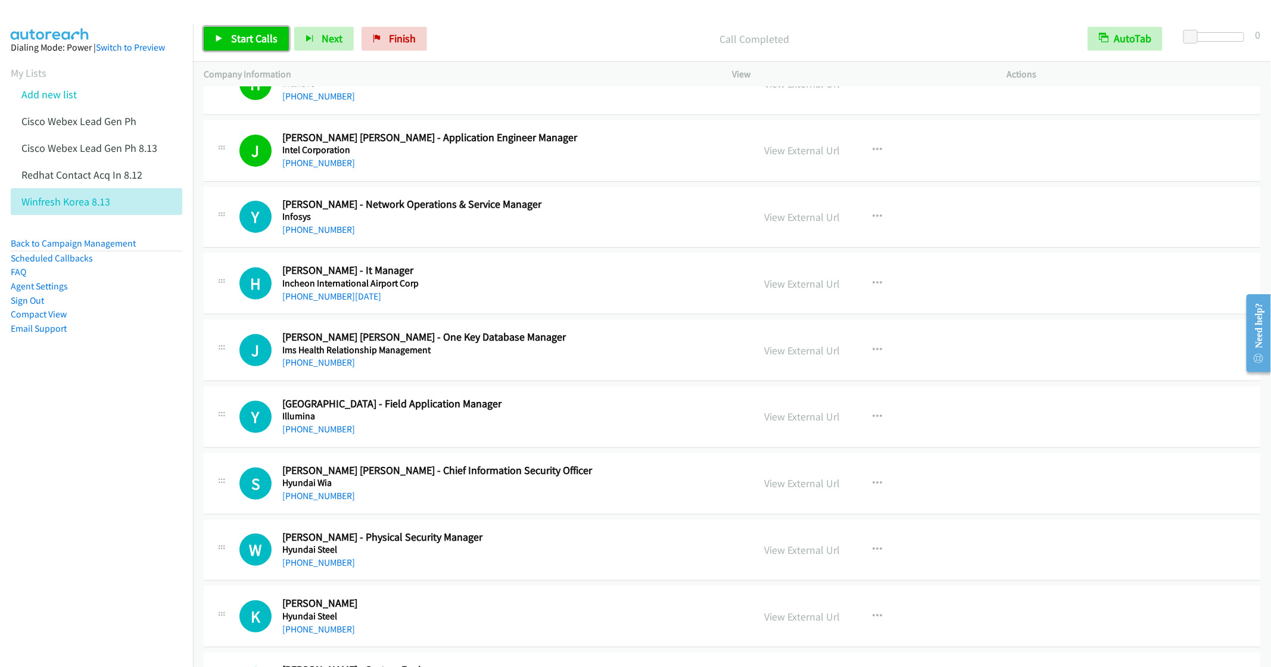
click at [235, 41] on span "Start Calls" at bounding box center [254, 39] width 46 height 14
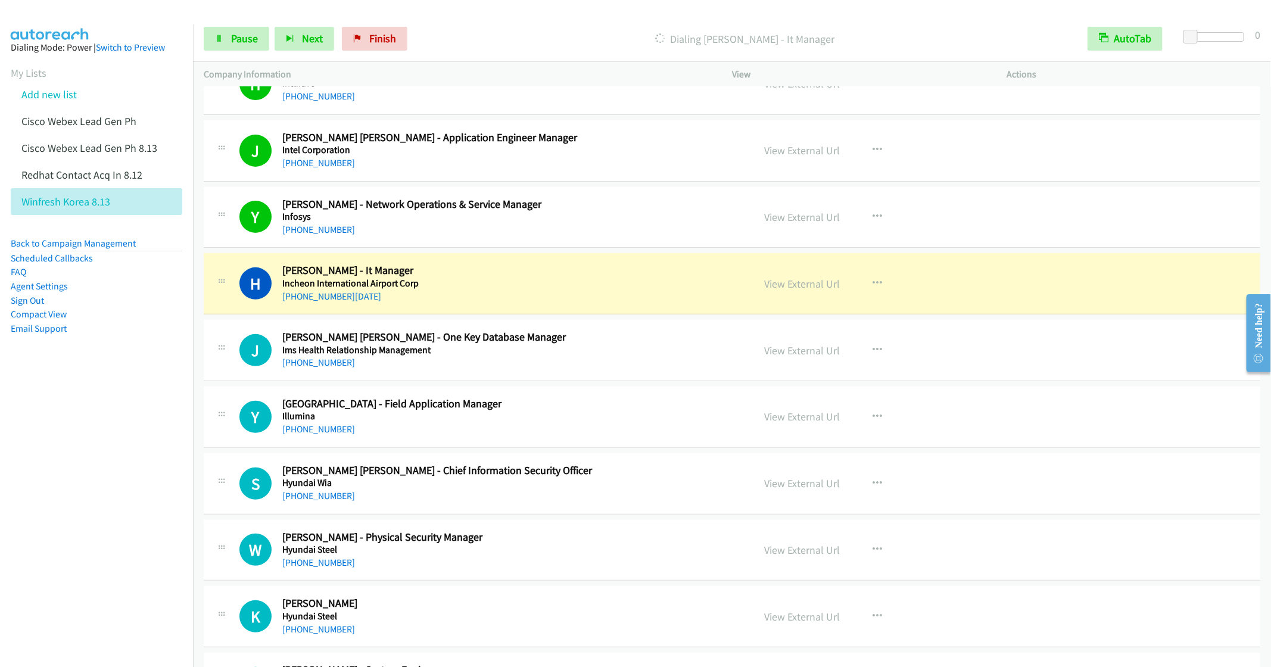
scroll to position [5322, 0]
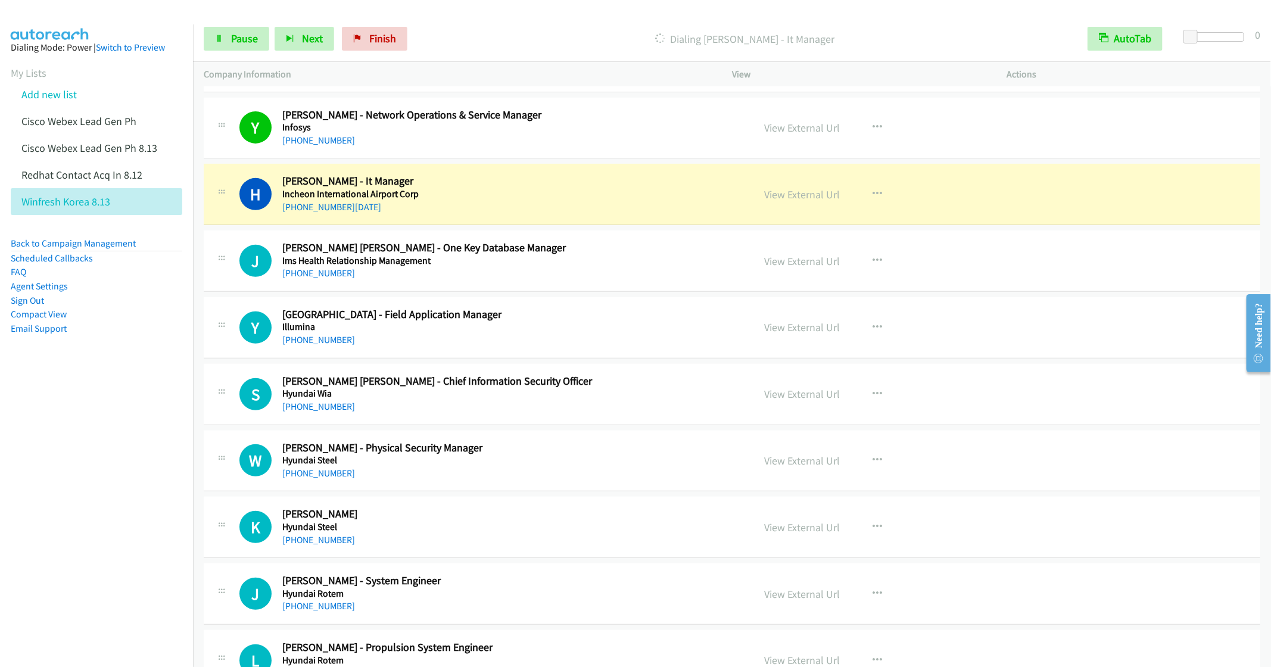
click at [531, 267] on h5 "Ims Health Relationship Management" at bounding box center [509, 261] width 454 height 12
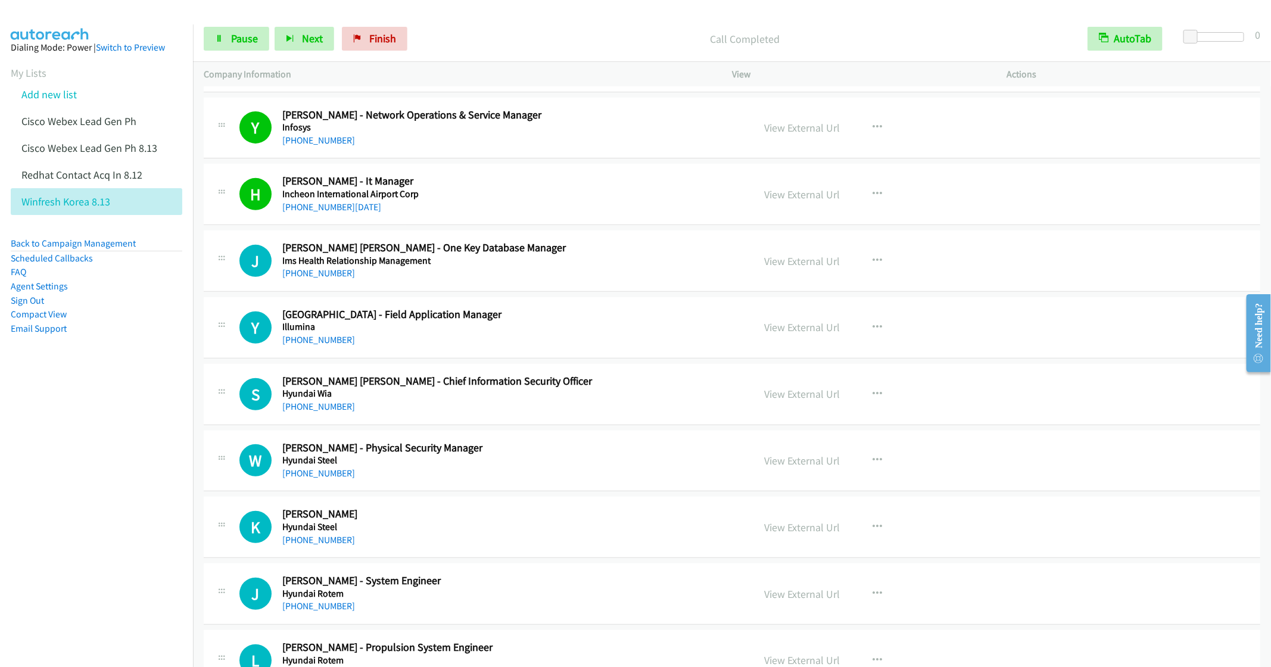
scroll to position [5411, 0]
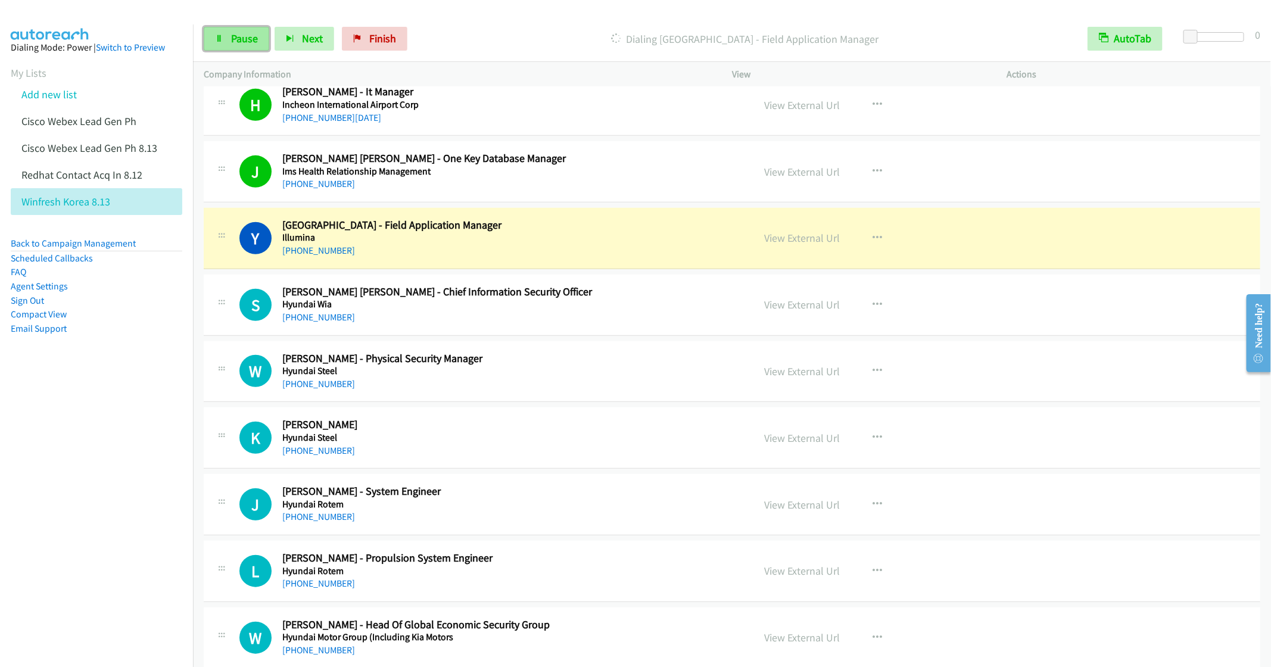
click at [227, 27] on link "Pause" at bounding box center [237, 39] width 66 height 24
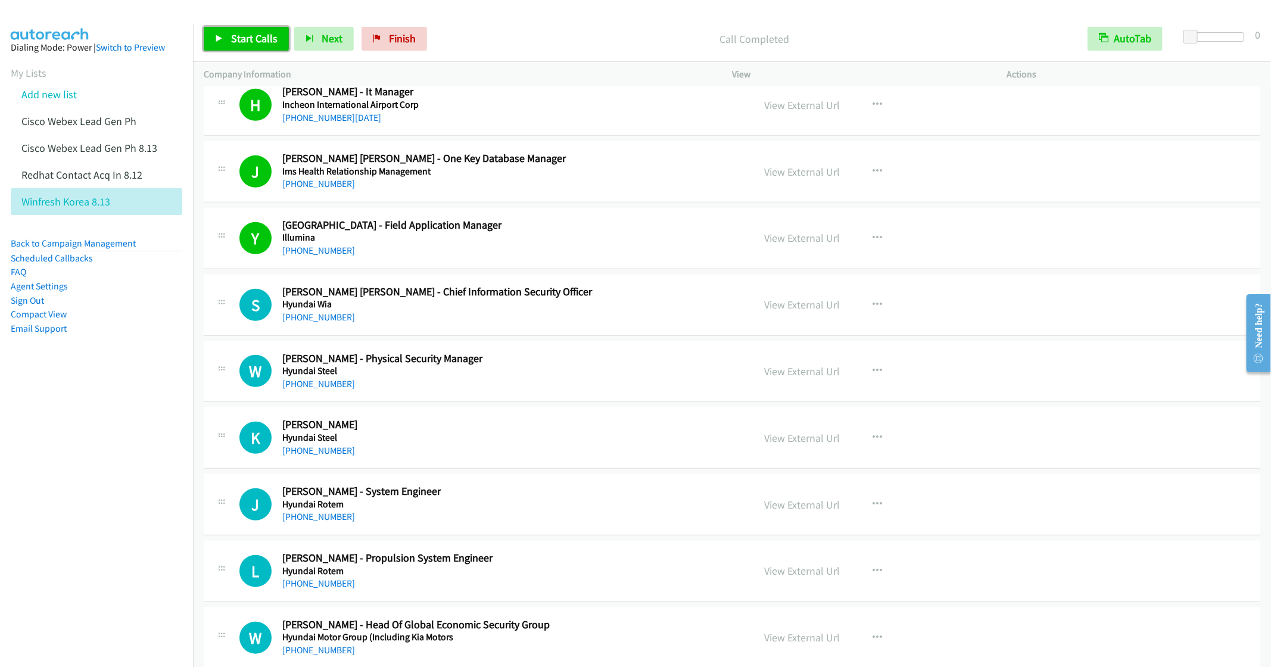
click at [244, 39] on span "Start Calls" at bounding box center [254, 39] width 46 height 14
click at [875, 376] on icon "button" at bounding box center [878, 371] width 10 height 10
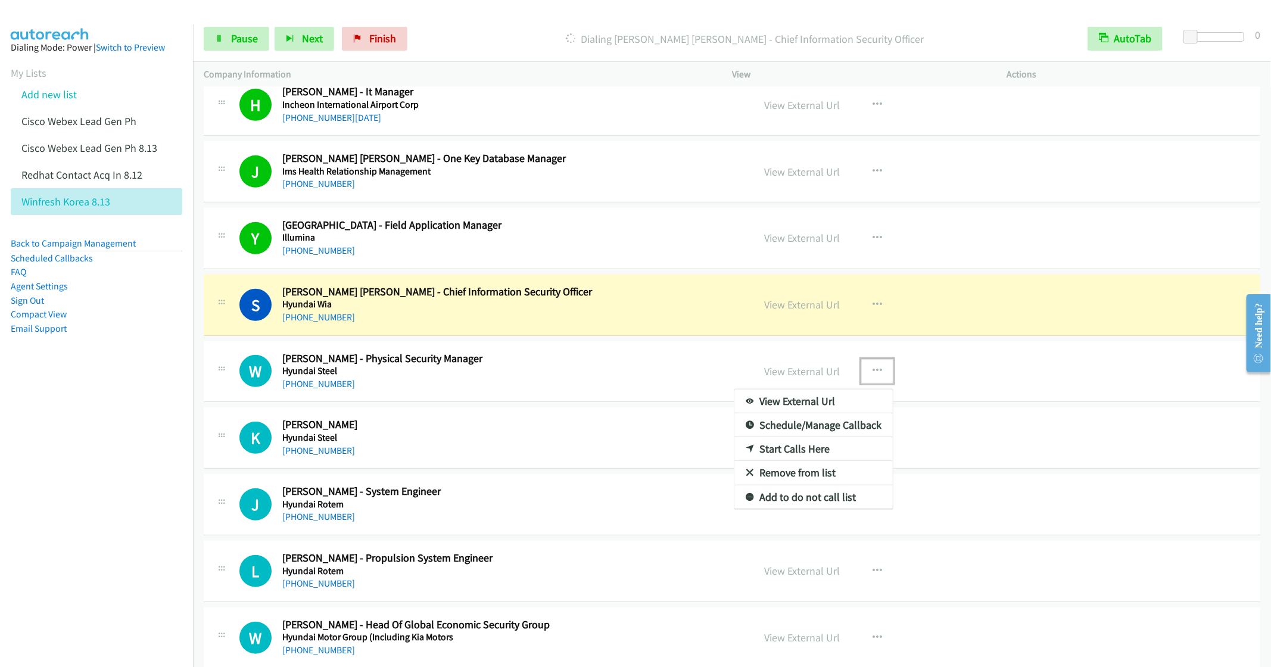
click at [764, 485] on link "Remove from list" at bounding box center [814, 473] width 158 height 24
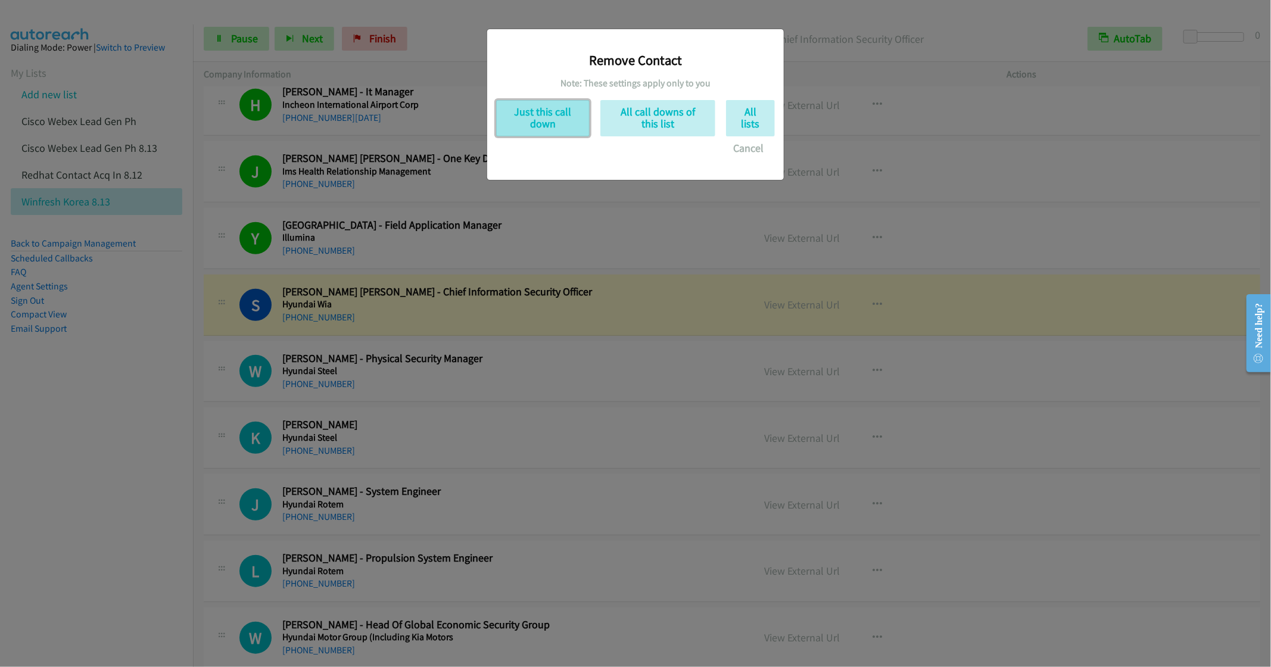
click at [551, 131] on button "Just this call down" at bounding box center [543, 118] width 94 height 36
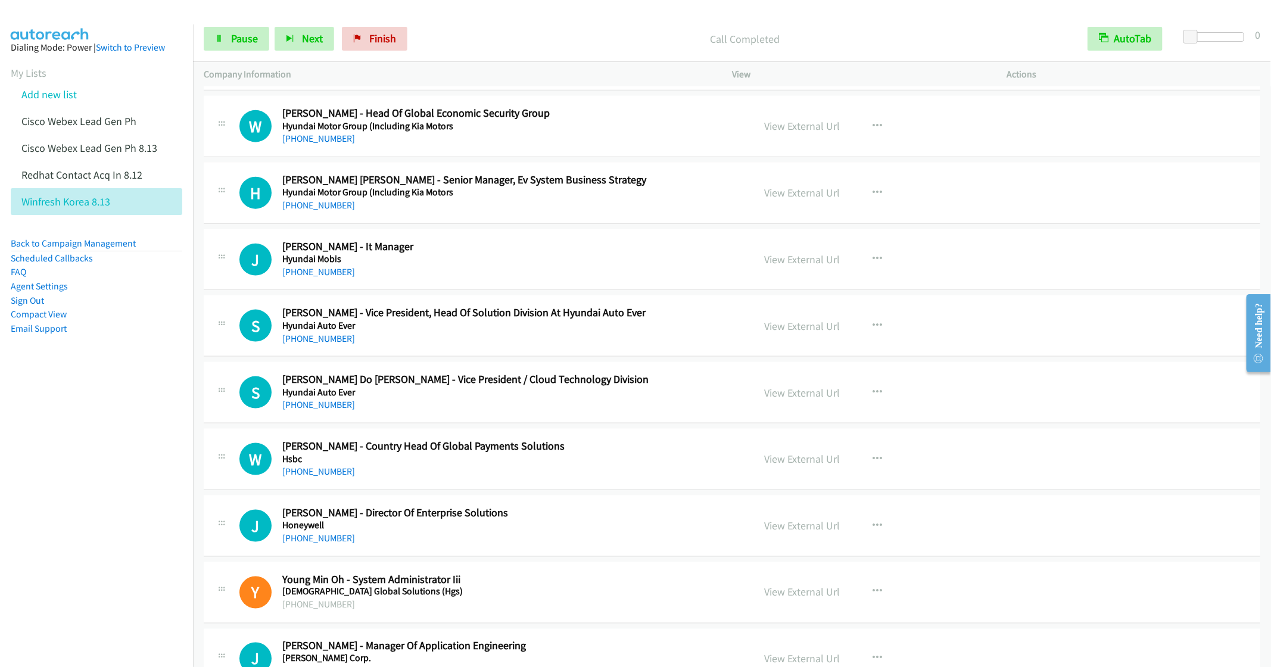
scroll to position [5858, 0]
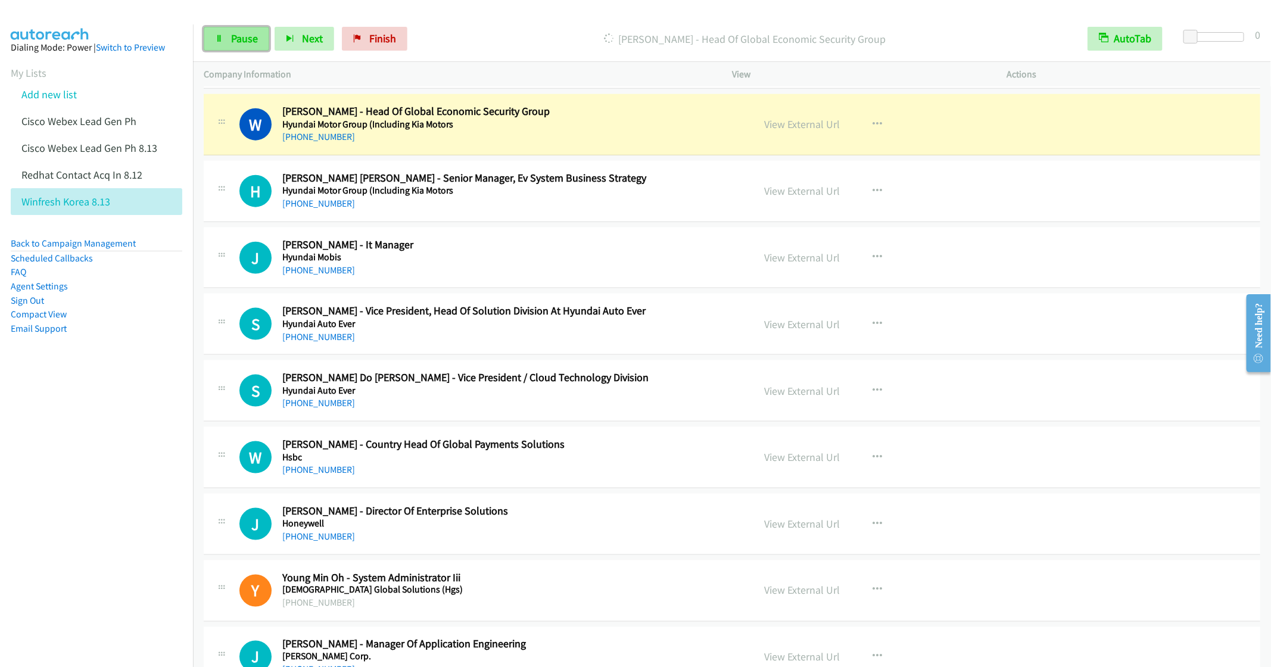
click at [233, 39] on span "Pause" at bounding box center [244, 39] width 27 height 14
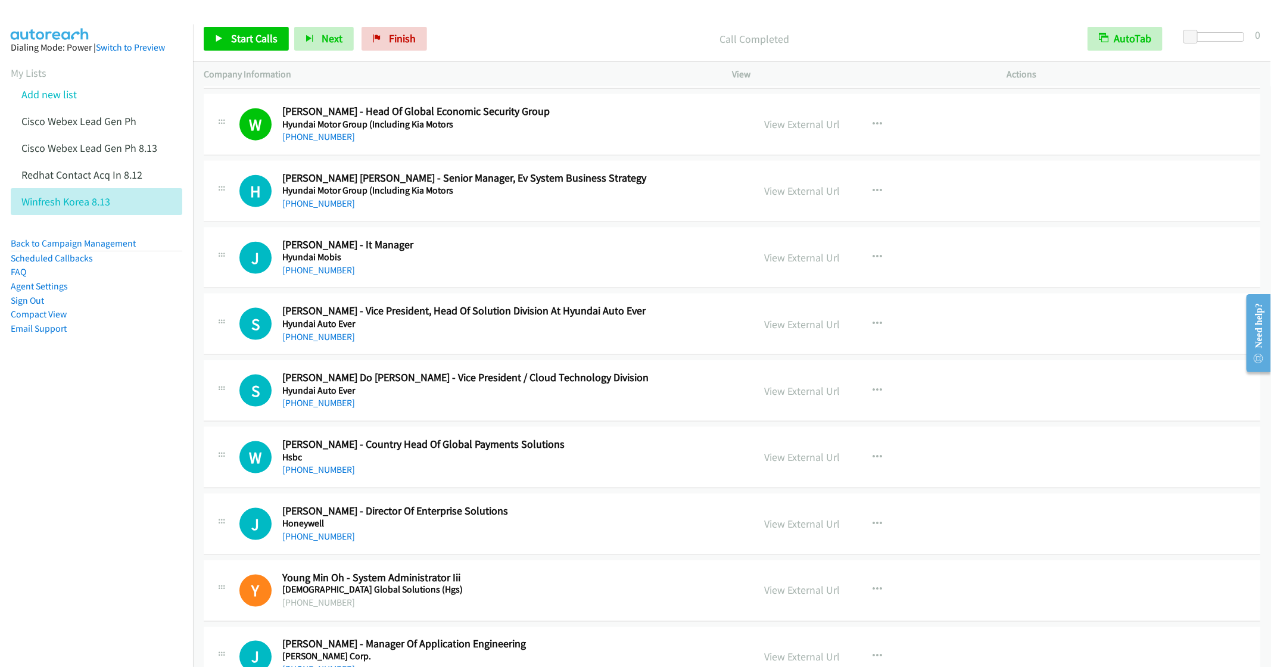
click at [485, 211] on div "+82 2-3464-1114" at bounding box center [509, 204] width 454 height 14
click at [873, 262] on icon "button" at bounding box center [878, 258] width 10 height 10
click at [799, 347] on link "Start Calls Here" at bounding box center [814, 336] width 158 height 24
click at [214, 35] on link "Start Calls" at bounding box center [246, 39] width 85 height 24
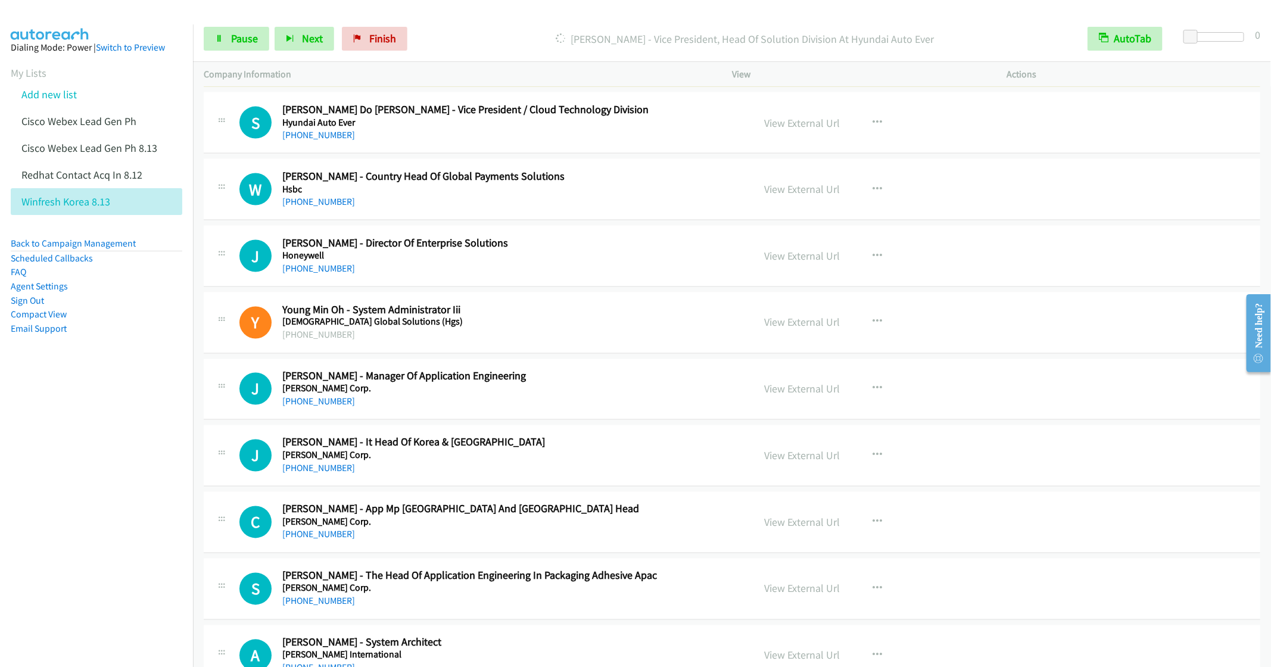
scroll to position [6036, 0]
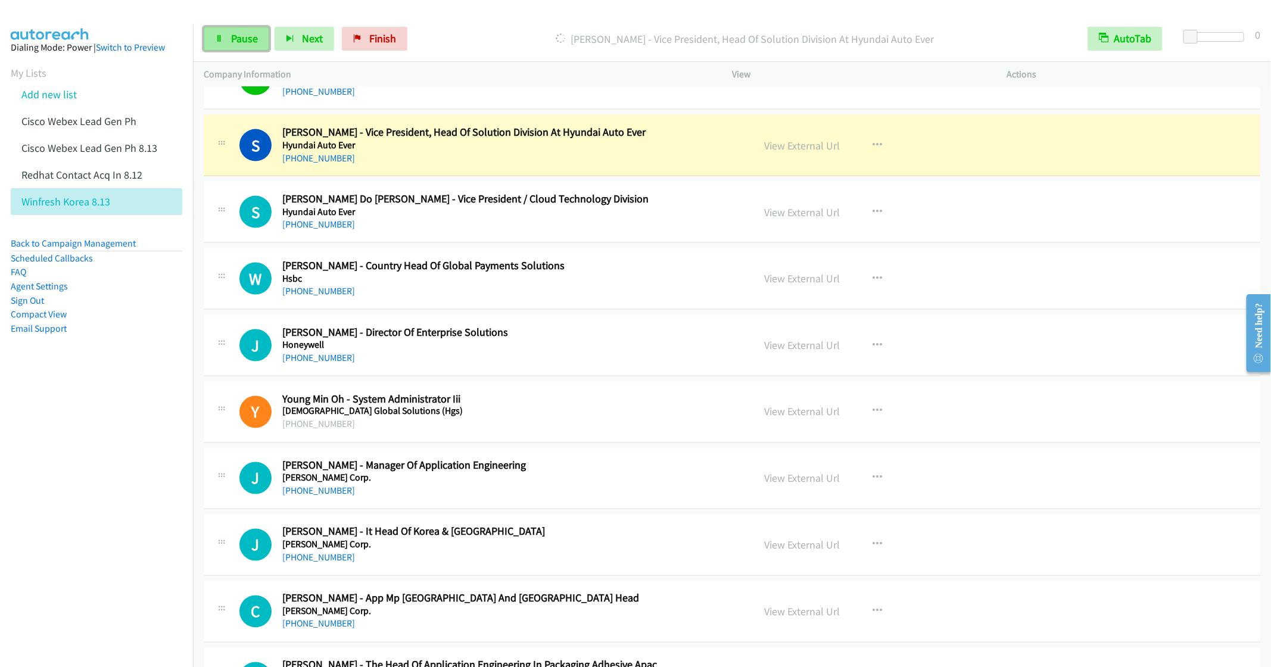
click at [225, 38] on link "Pause" at bounding box center [237, 39] width 66 height 24
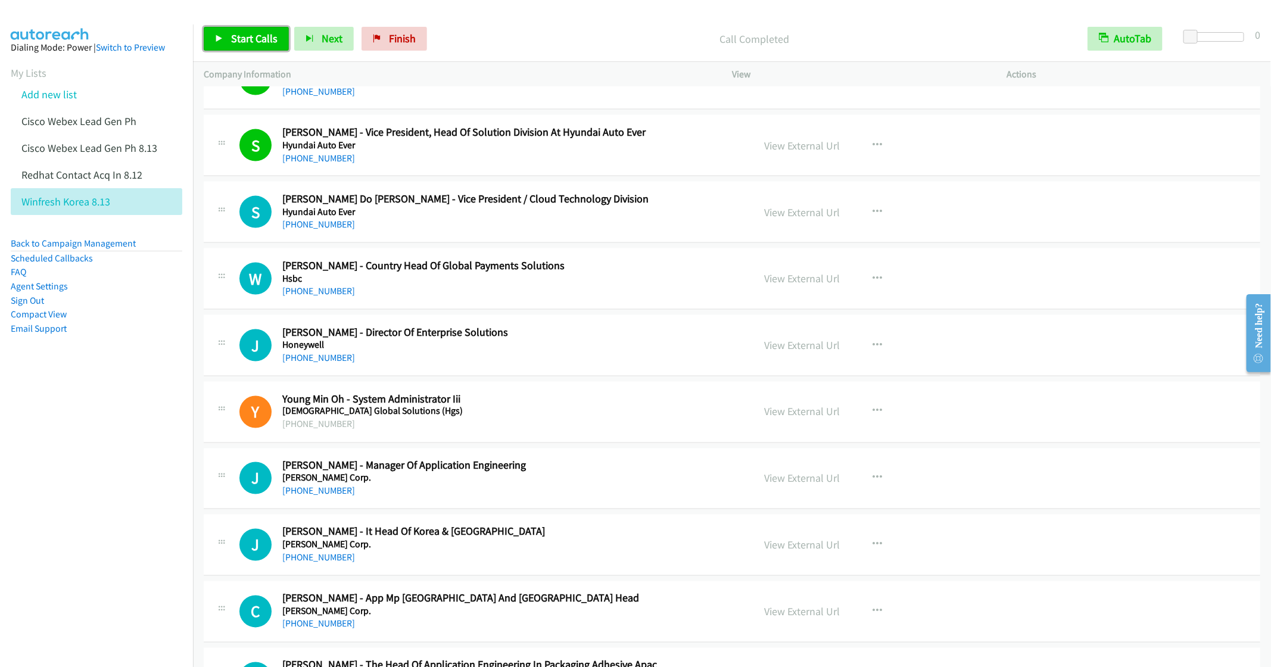
click at [247, 43] on span "Start Calls" at bounding box center [254, 39] width 46 height 14
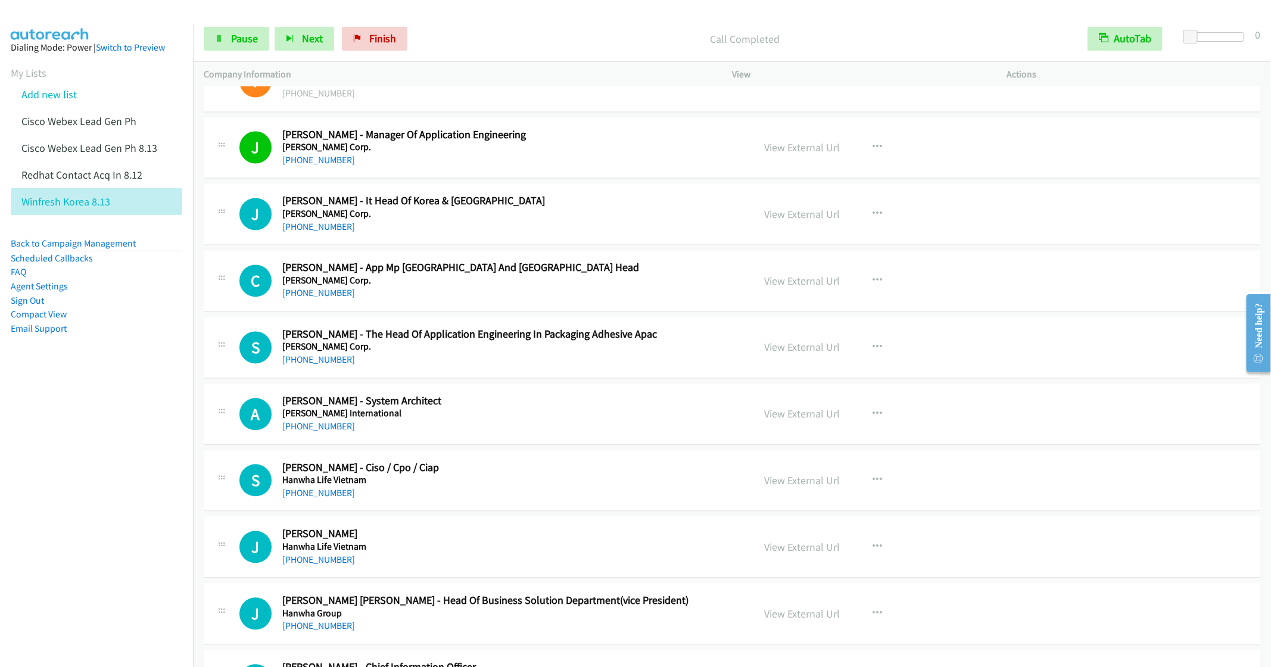
scroll to position [6394, 0]
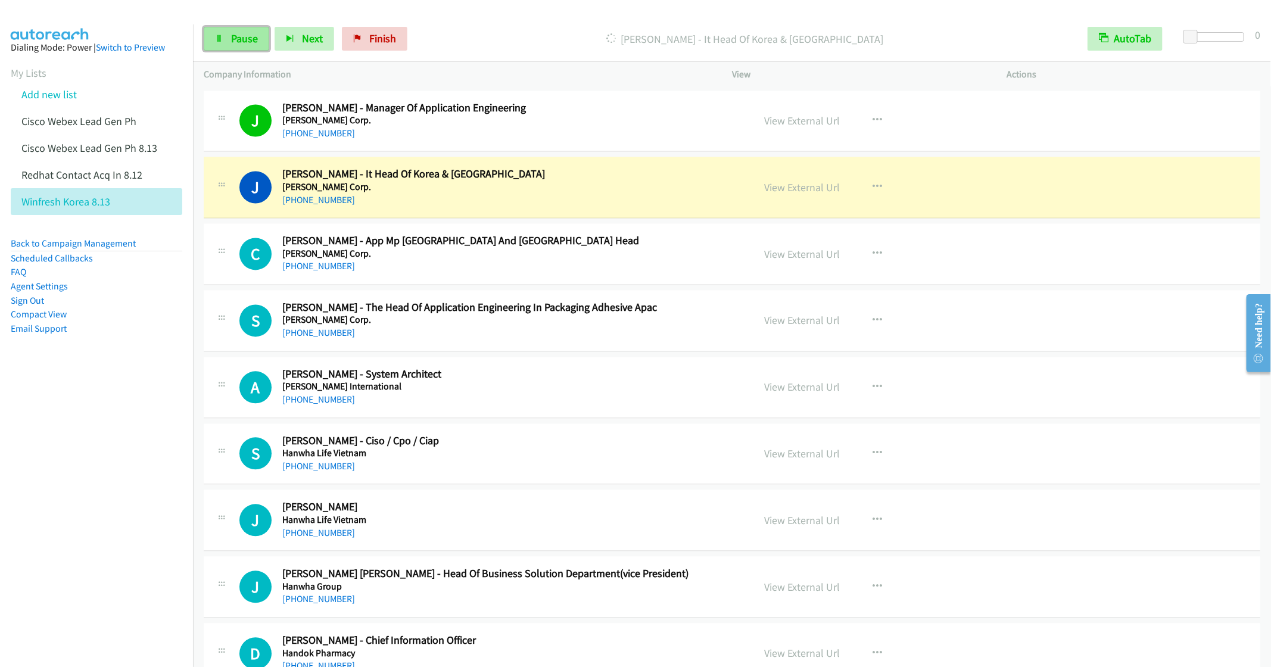
click at [237, 42] on span "Pause" at bounding box center [244, 39] width 27 height 14
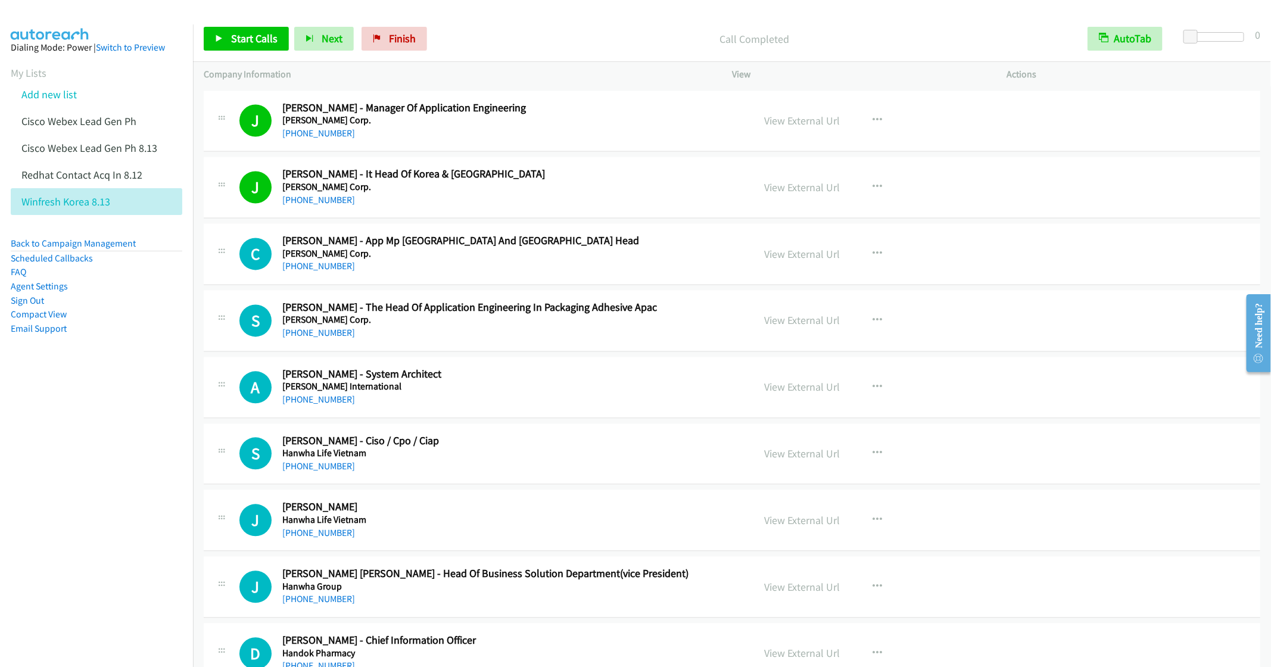
click at [508, 341] on div "+82 41-901-1065" at bounding box center [509, 333] width 454 height 14
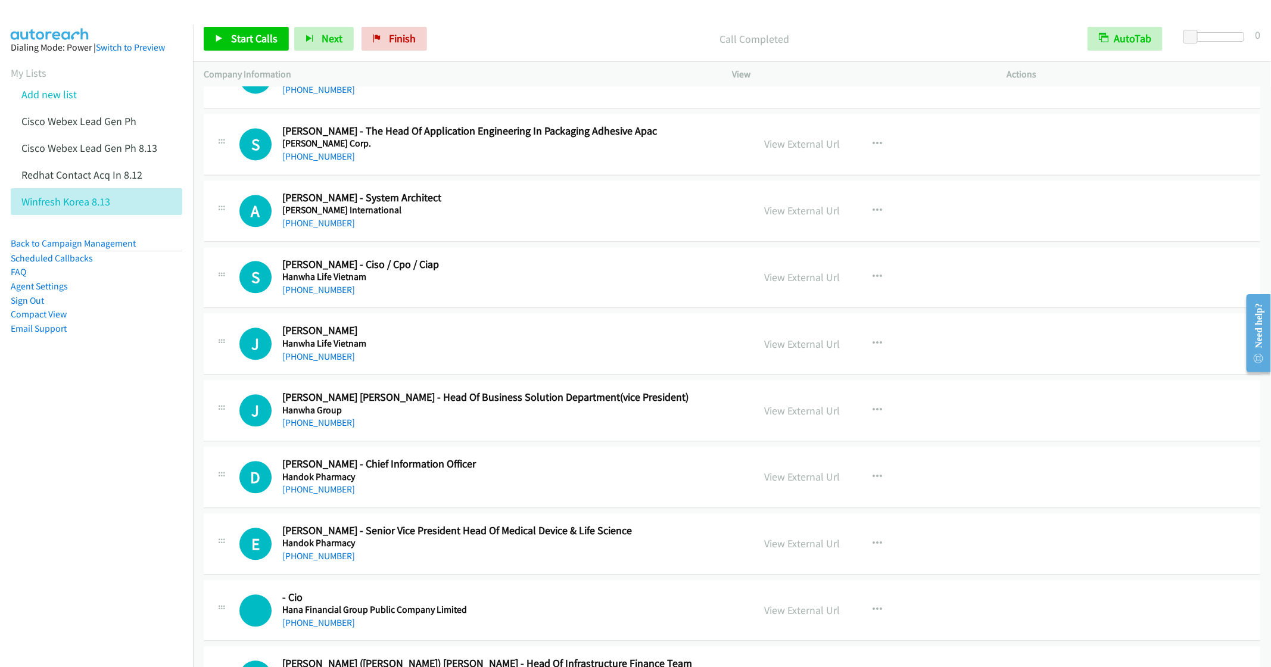
scroll to position [6573, 0]
click at [873, 214] on icon "button" at bounding box center [878, 209] width 10 height 10
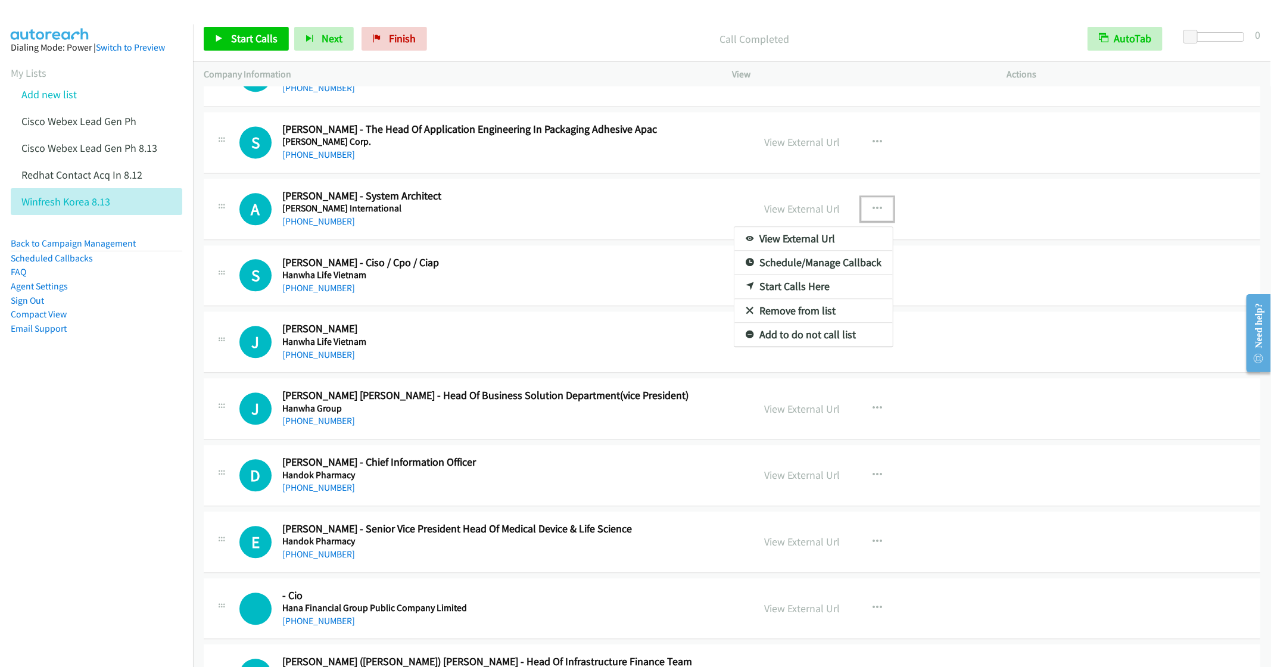
click at [796, 298] on link "Start Calls Here" at bounding box center [814, 287] width 158 height 24
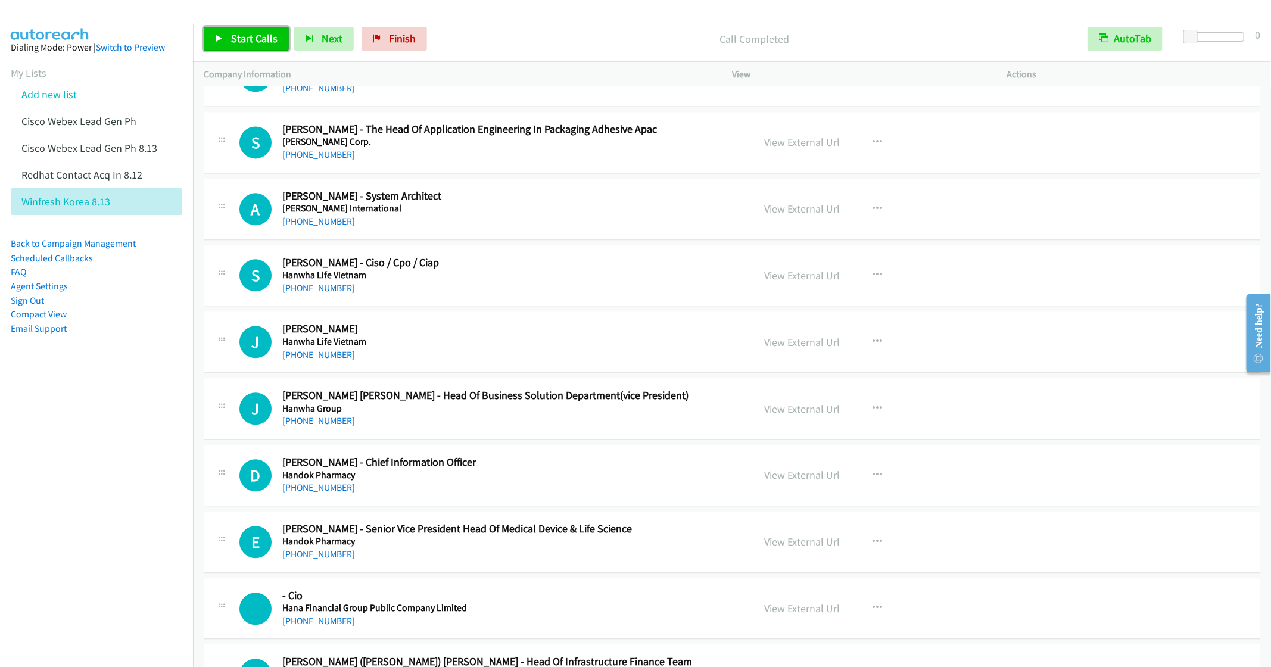
click at [229, 36] on link "Start Calls" at bounding box center [246, 39] width 85 height 24
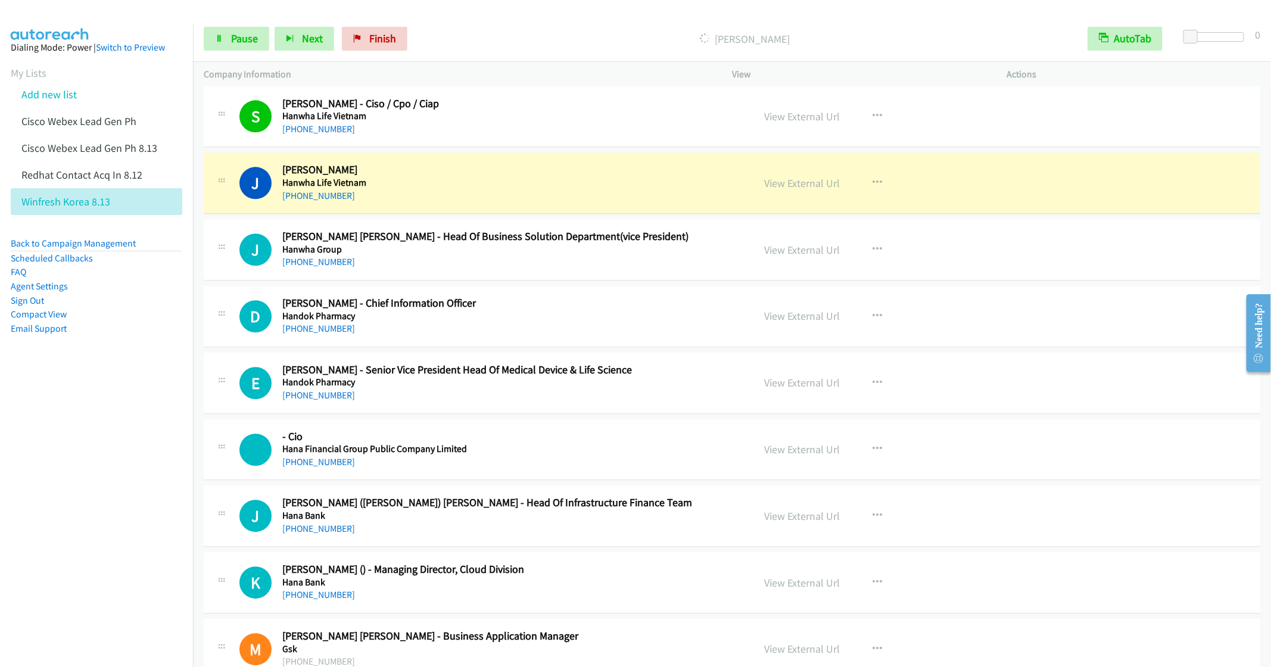
scroll to position [6751, 0]
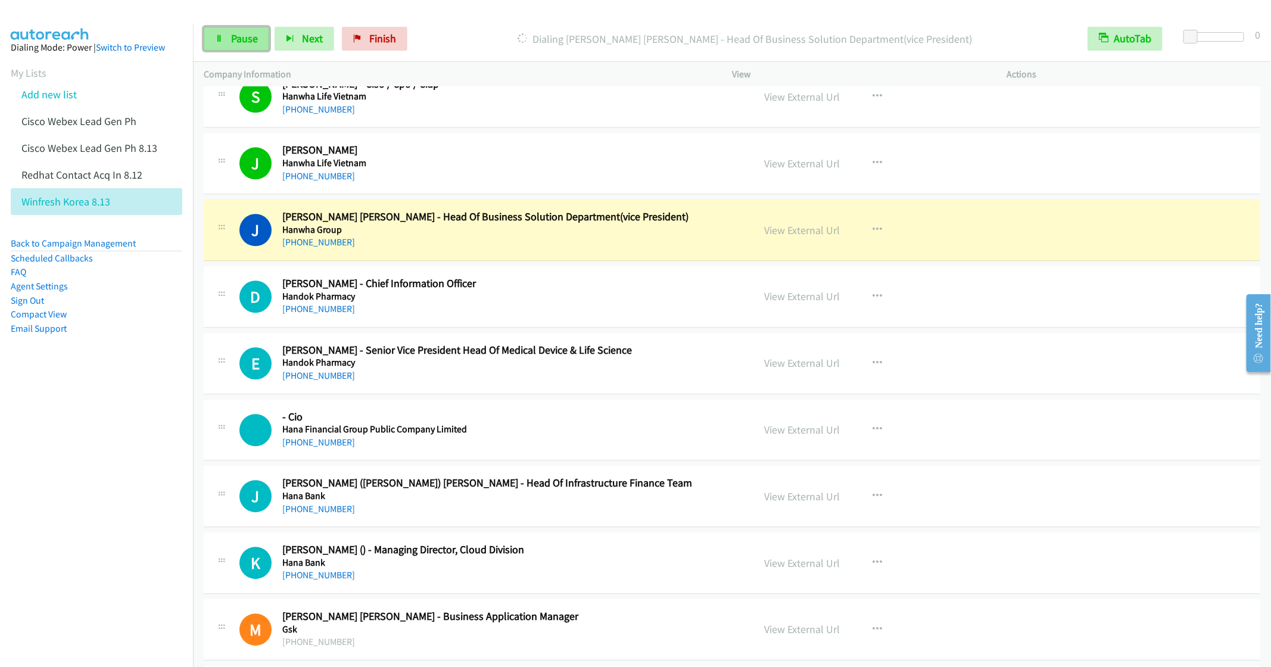
click at [232, 40] on span "Pause" at bounding box center [244, 39] width 27 height 14
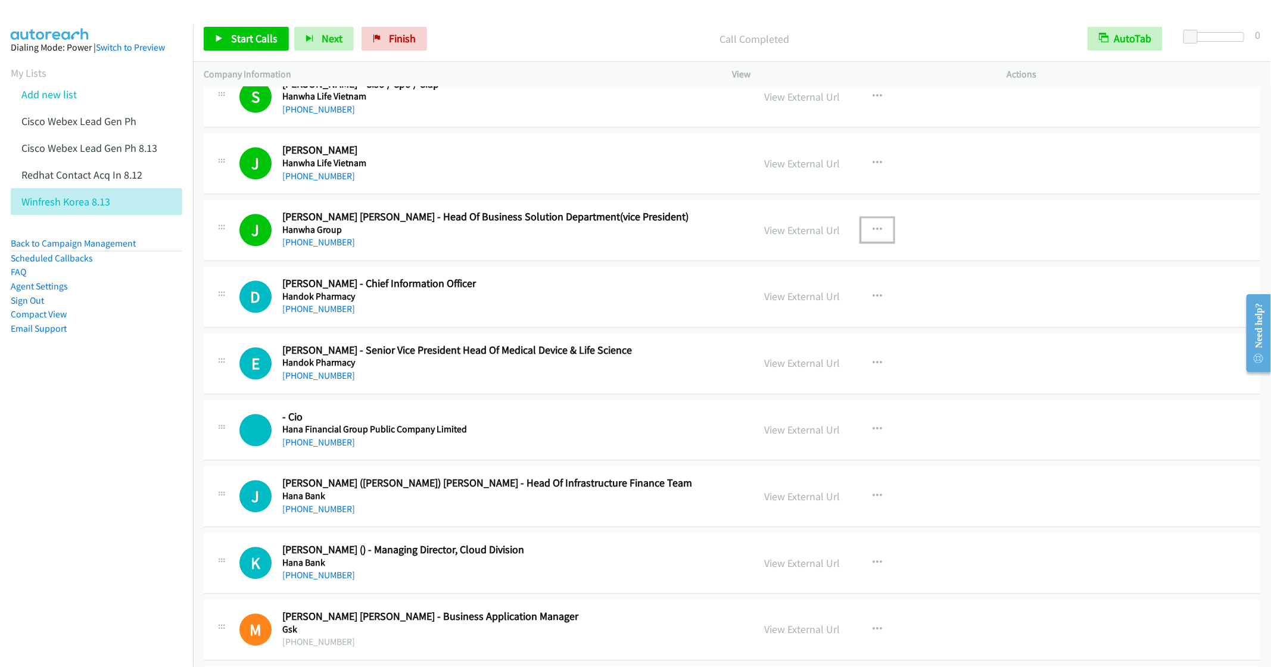
click at [875, 235] on icon "button" at bounding box center [878, 230] width 10 height 10
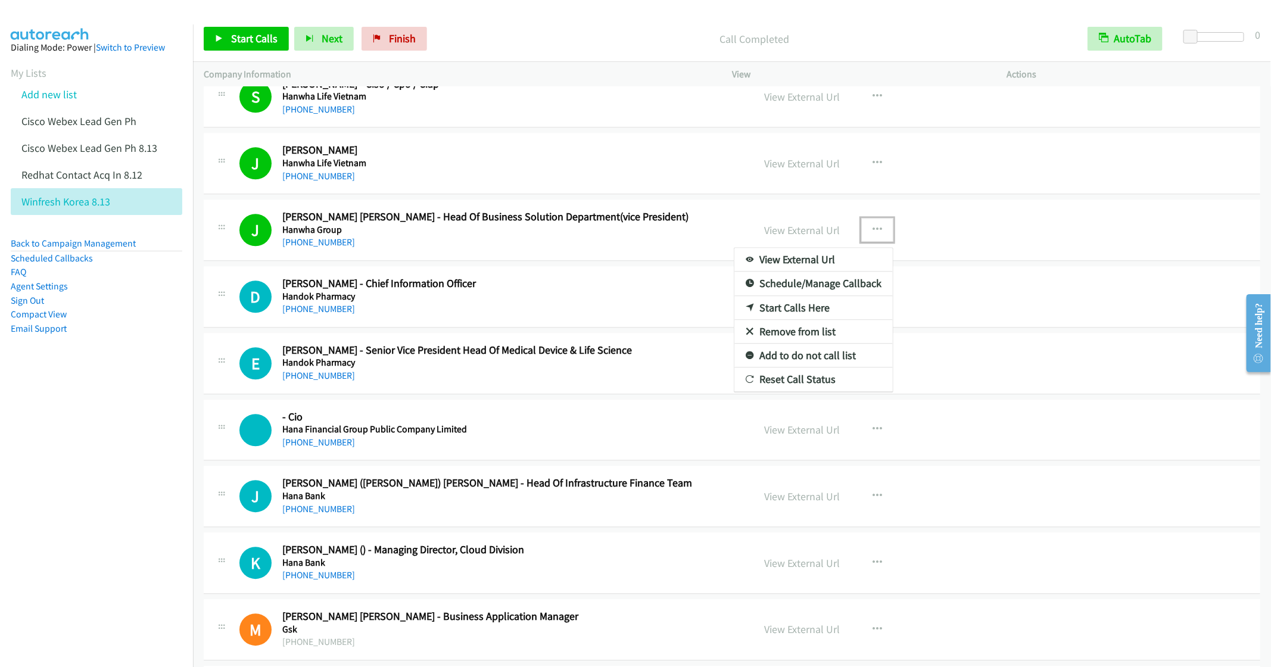
click at [782, 344] on link "Remove from list" at bounding box center [814, 332] width 158 height 24
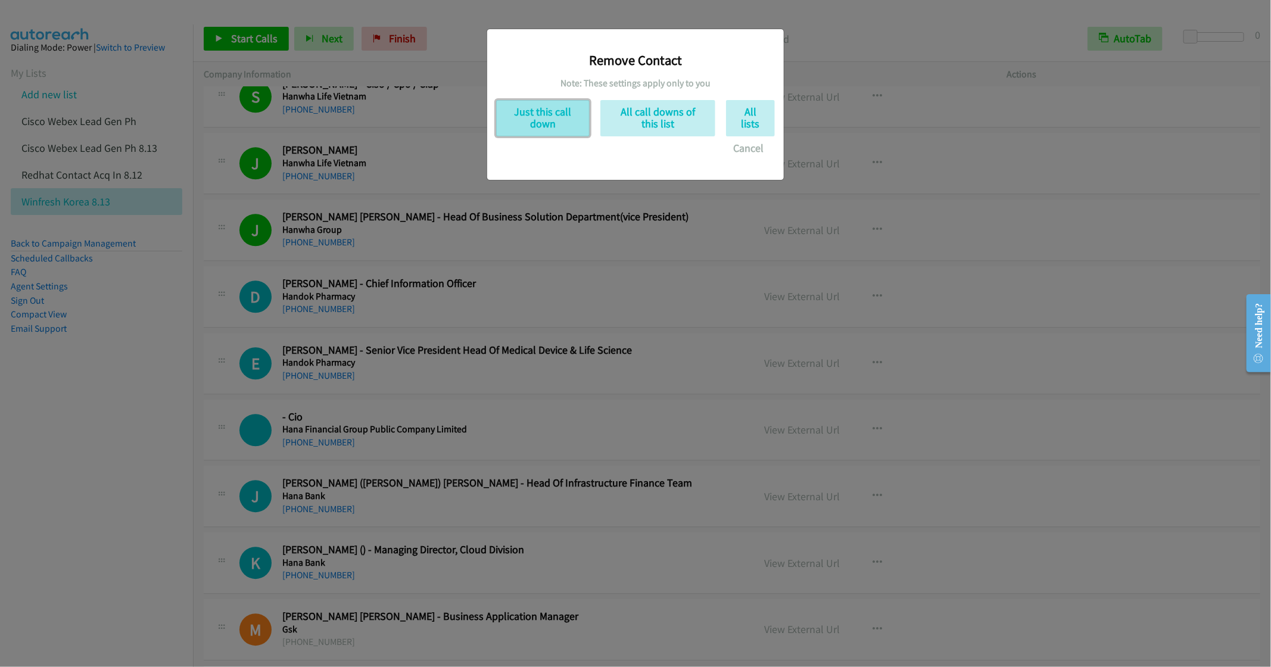
click at [548, 111] on button "Just this call down" at bounding box center [543, 118] width 94 height 36
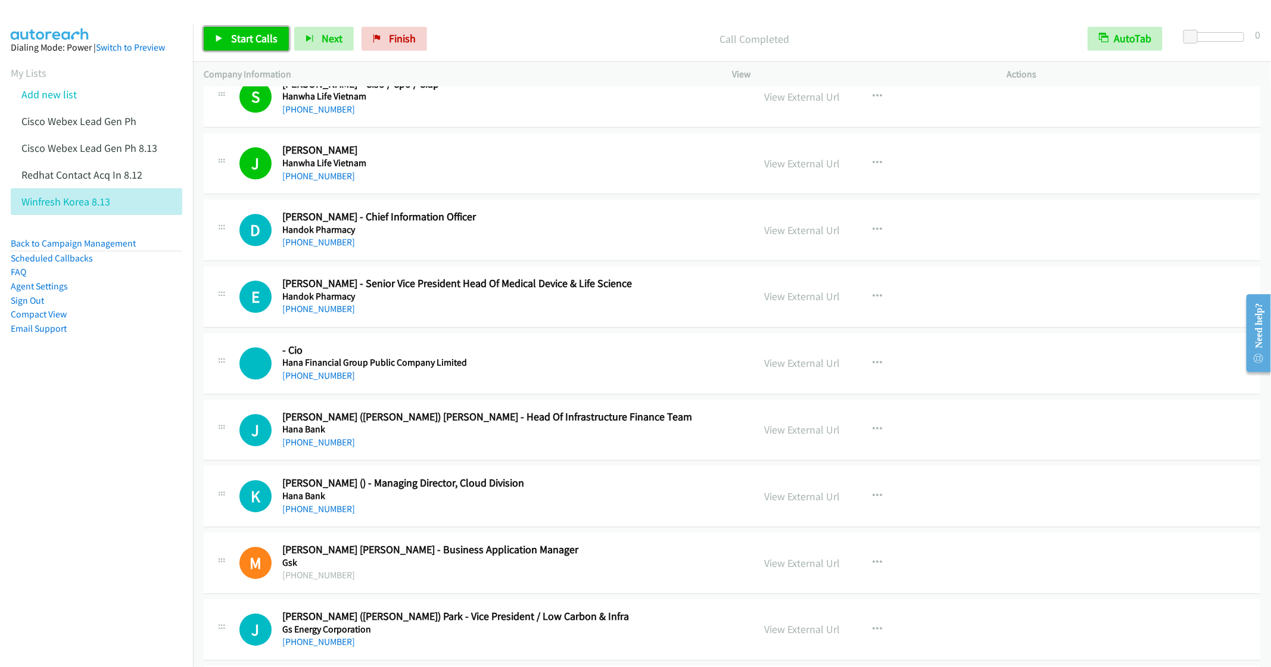
click at [247, 33] on span "Start Calls" at bounding box center [254, 39] width 46 height 14
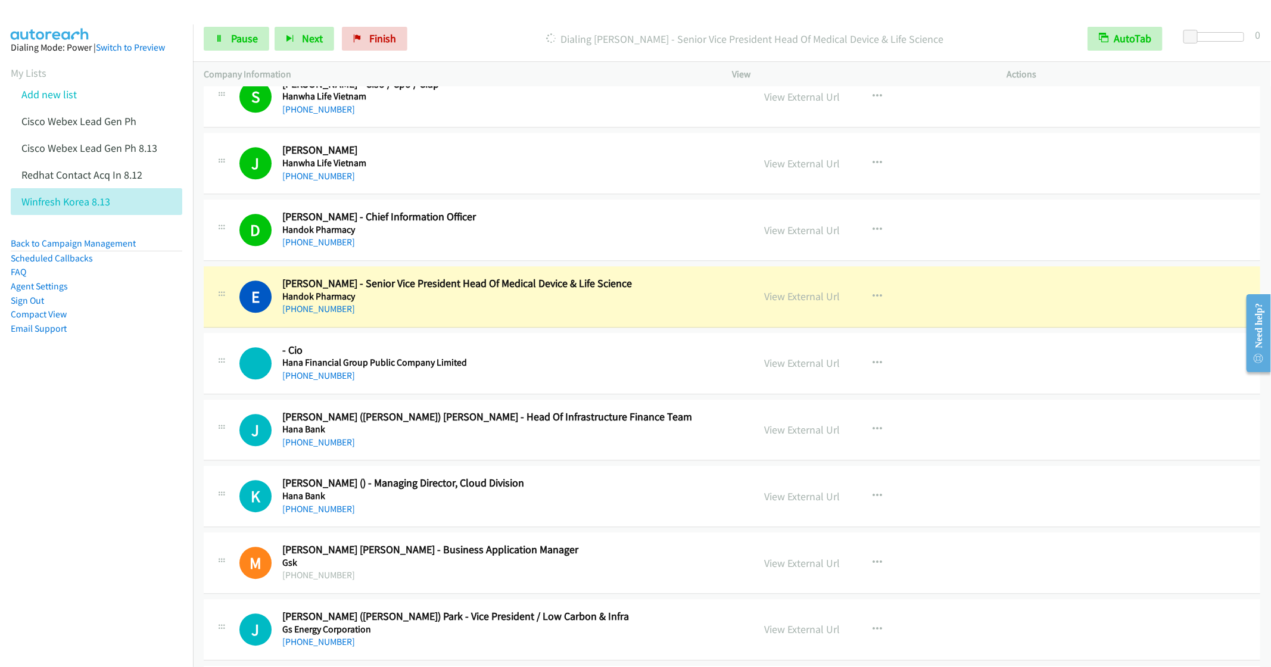
scroll to position [6841, 0]
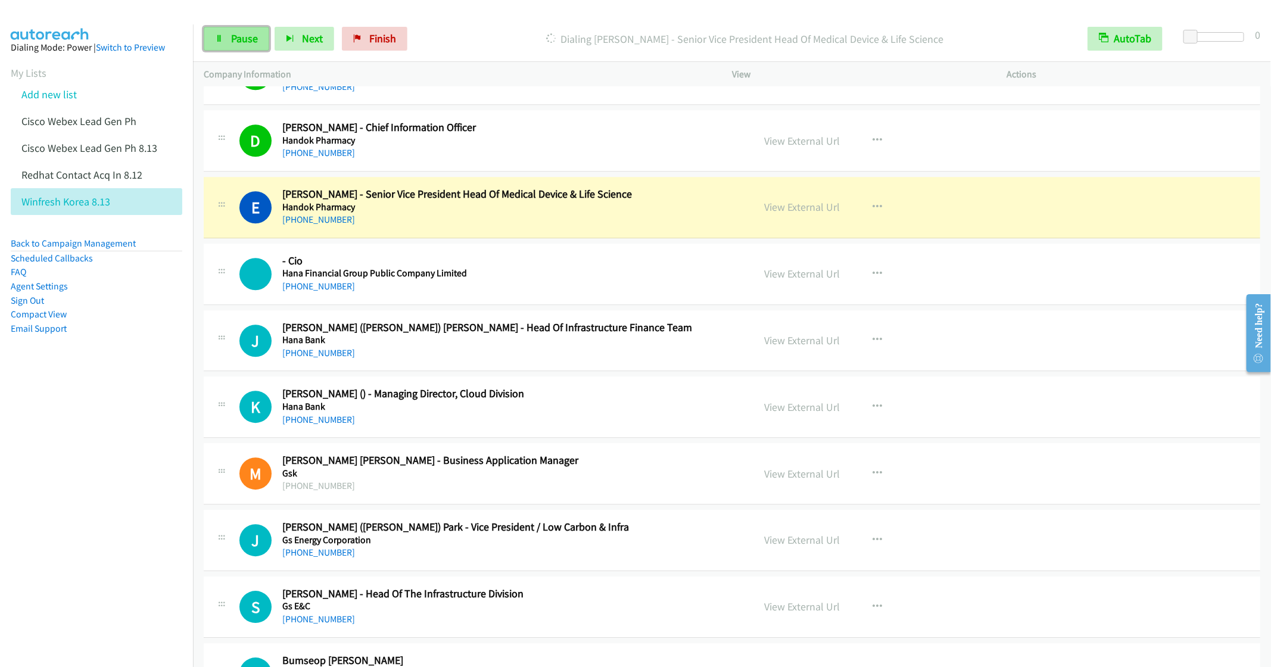
click at [238, 45] on span "Pause" at bounding box center [244, 39] width 27 height 14
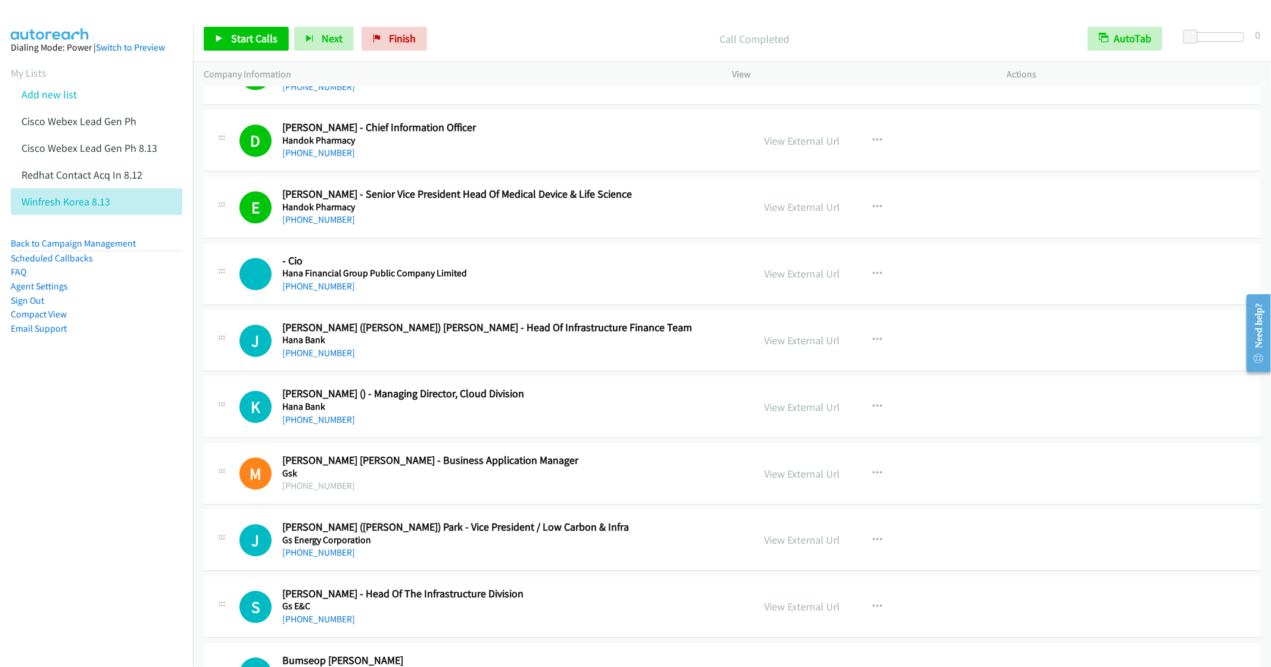
click at [630, 346] on h5 "Hana Bank" at bounding box center [509, 340] width 454 height 12
click at [867, 352] on button "button" at bounding box center [878, 340] width 32 height 24
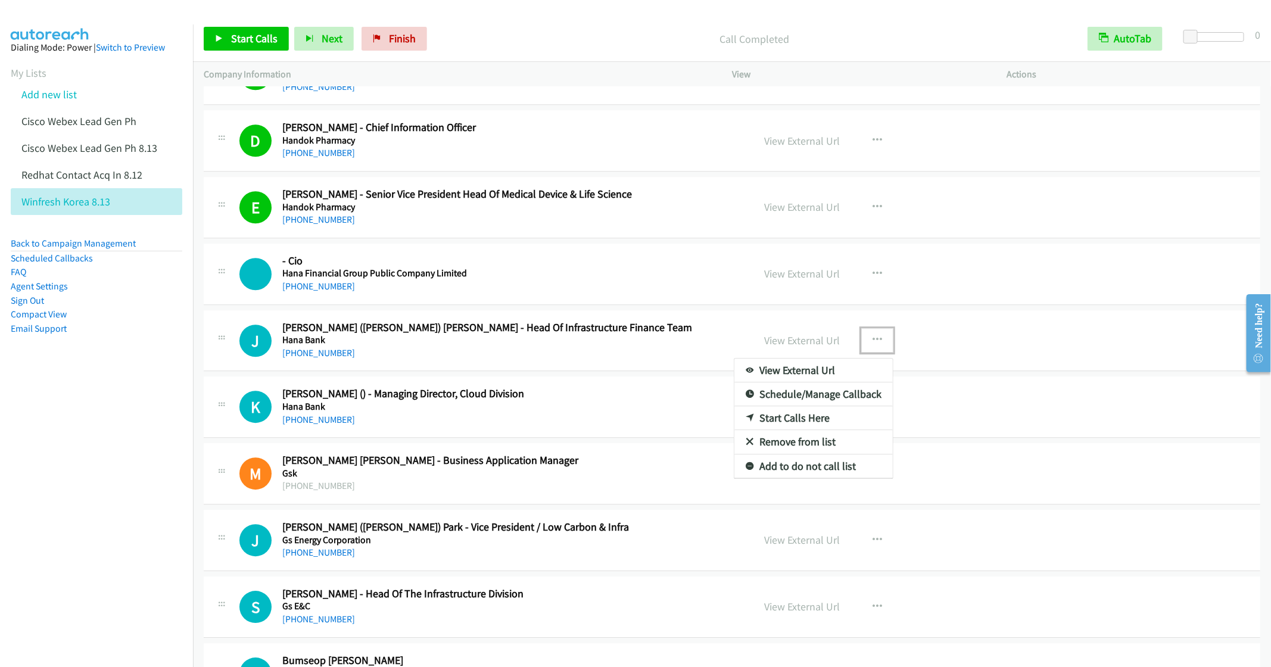
click at [782, 430] on link "Start Calls Here" at bounding box center [814, 418] width 158 height 24
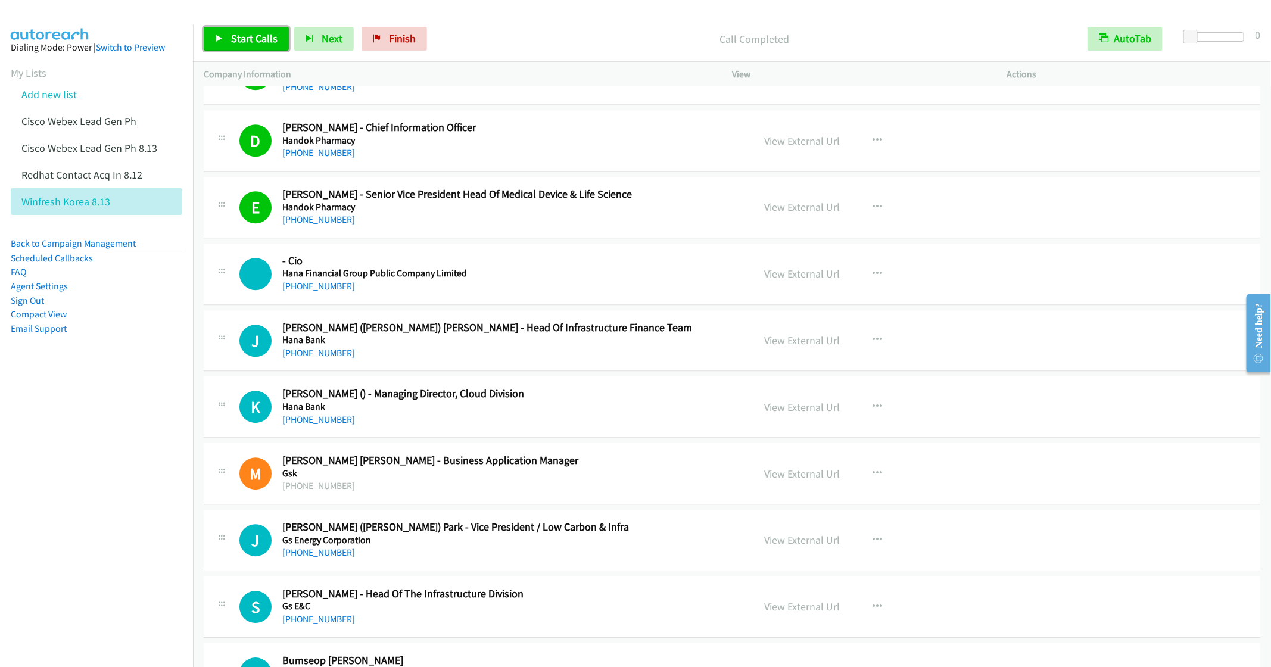
click at [241, 36] on span "Start Calls" at bounding box center [254, 39] width 46 height 14
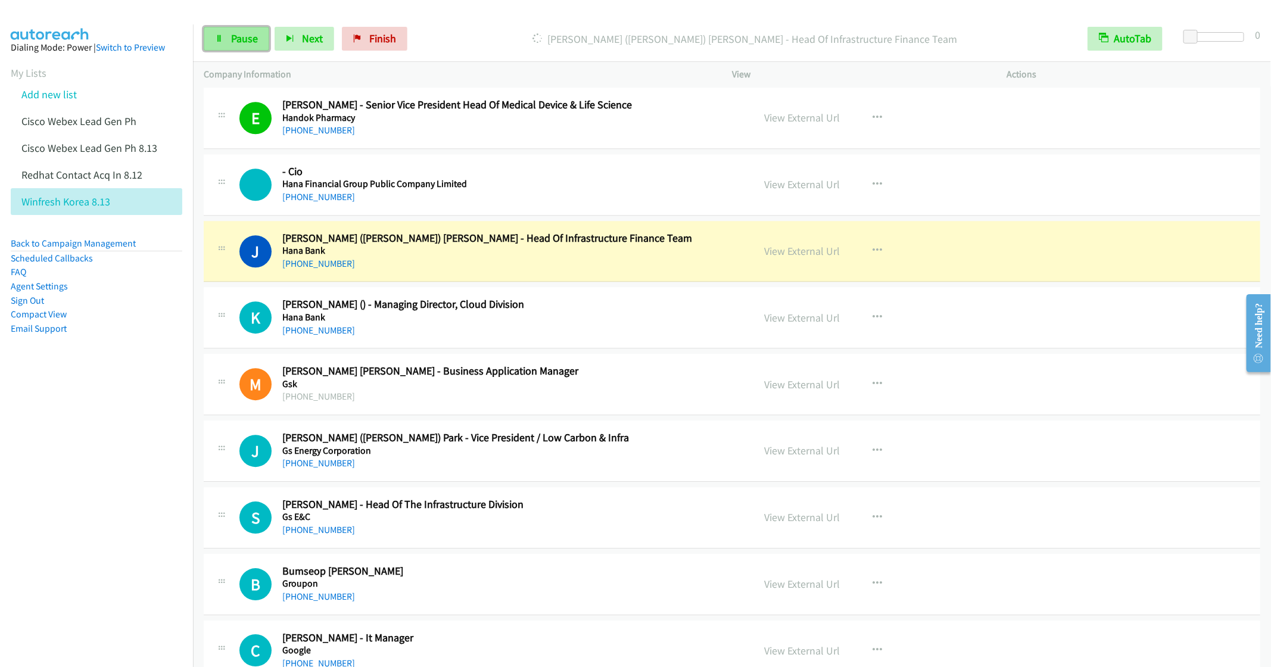
click at [235, 42] on span "Pause" at bounding box center [244, 39] width 27 height 14
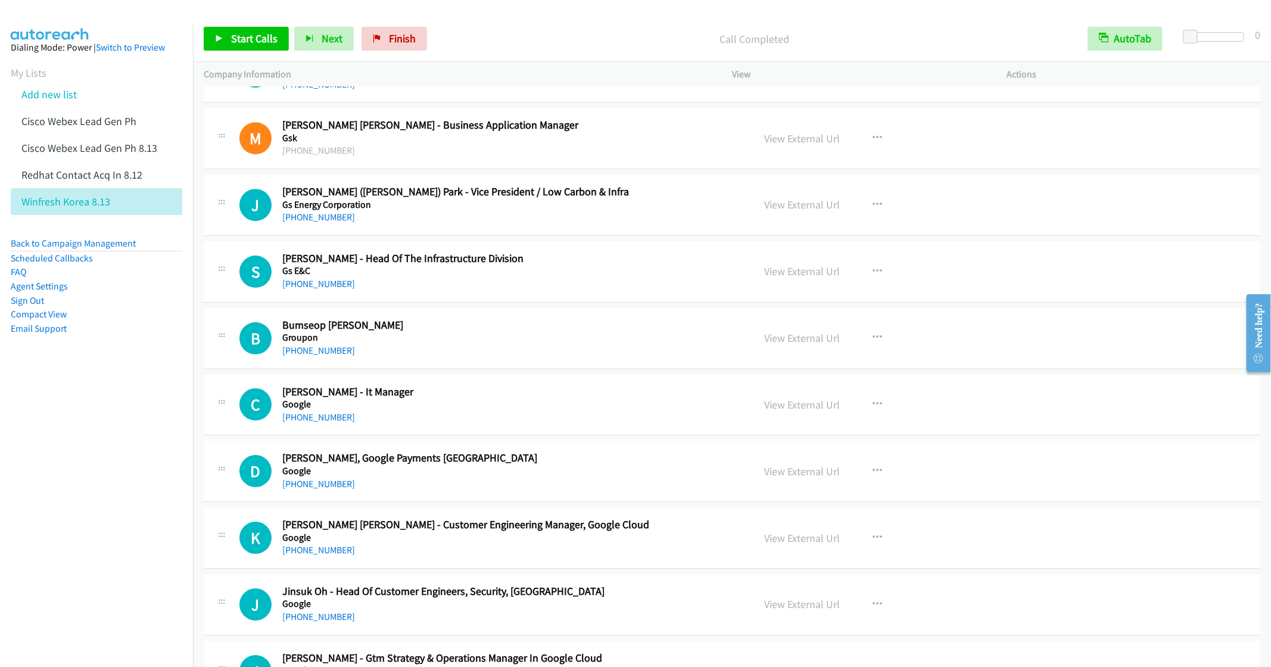
scroll to position [7198, 0]
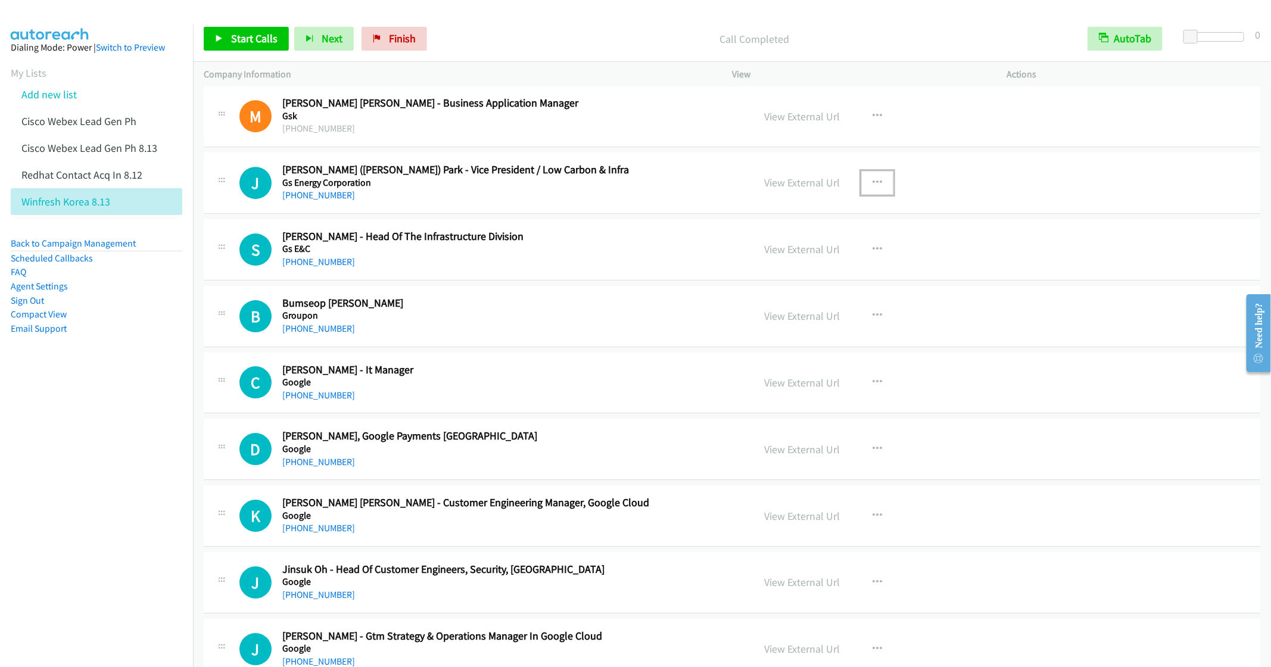
click at [873, 188] on icon "button" at bounding box center [878, 183] width 10 height 10
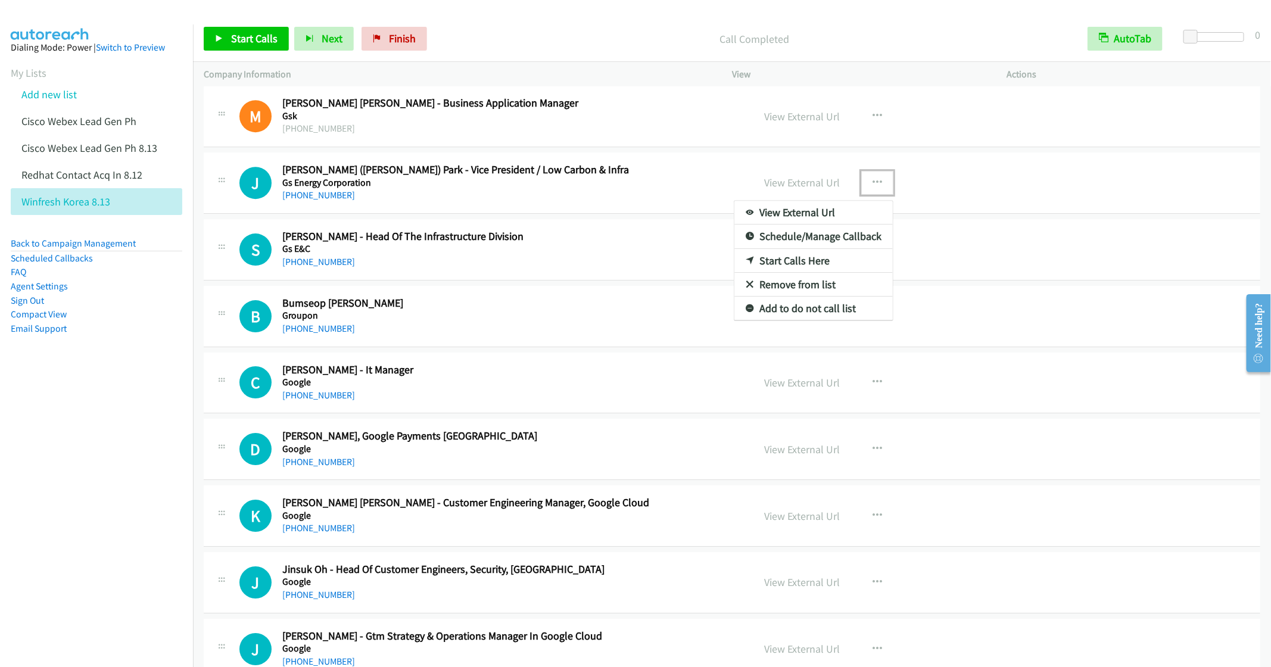
click at [598, 268] on div at bounding box center [635, 333] width 1271 height 667
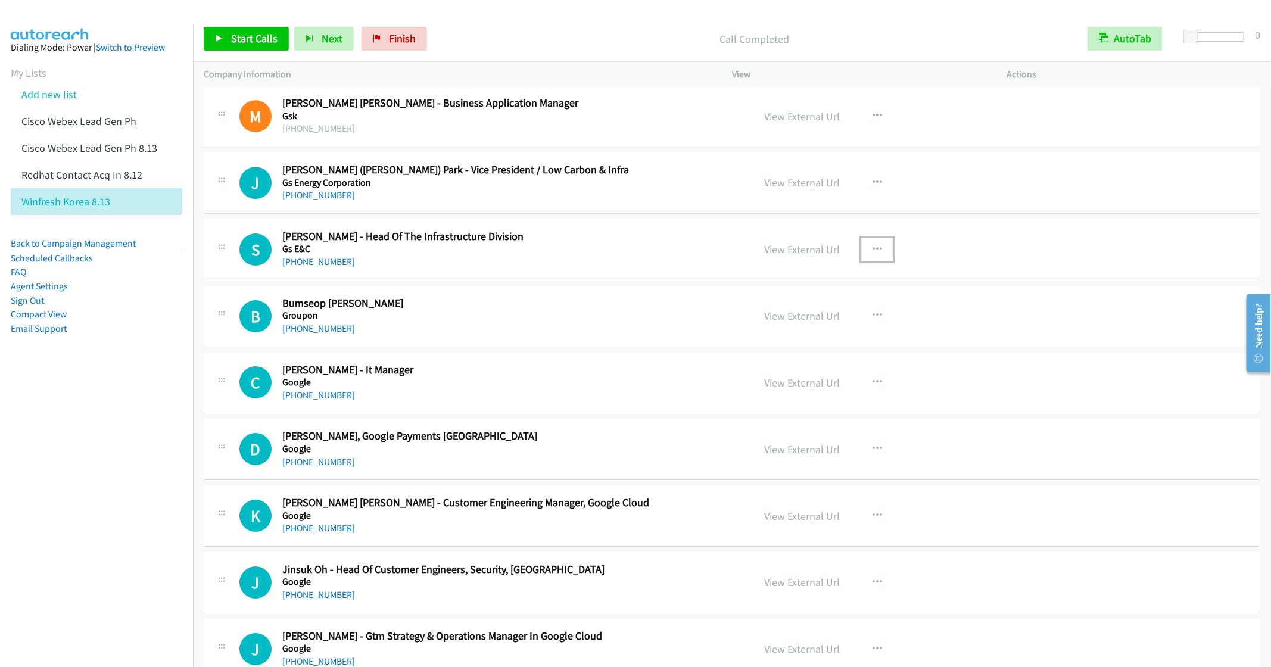
click at [873, 254] on icon "button" at bounding box center [878, 250] width 10 height 10
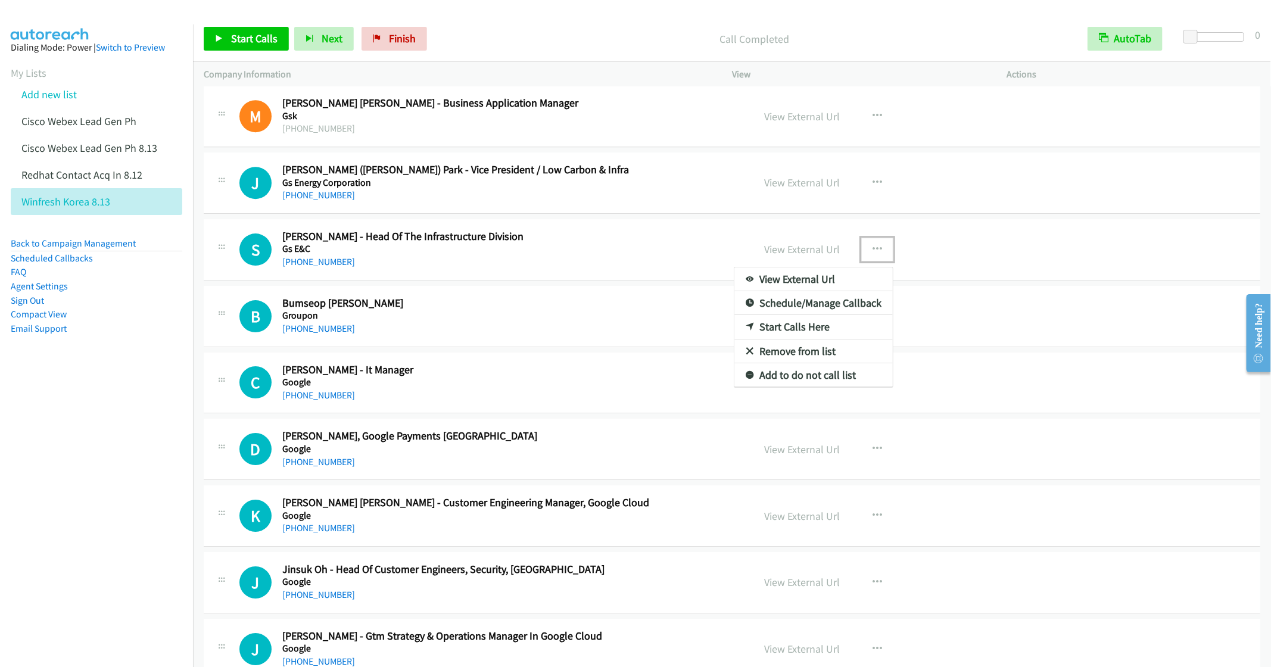
click at [783, 339] on link "Start Calls Here" at bounding box center [814, 327] width 158 height 24
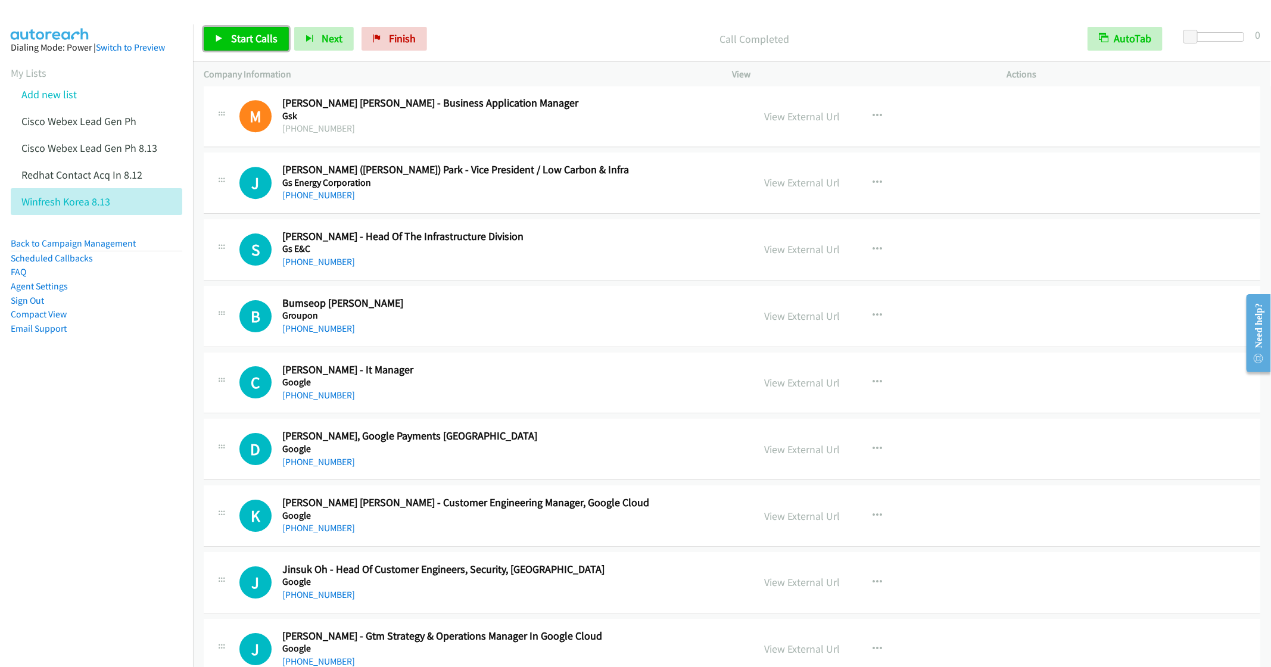
click at [240, 40] on span "Start Calls" at bounding box center [254, 39] width 46 height 14
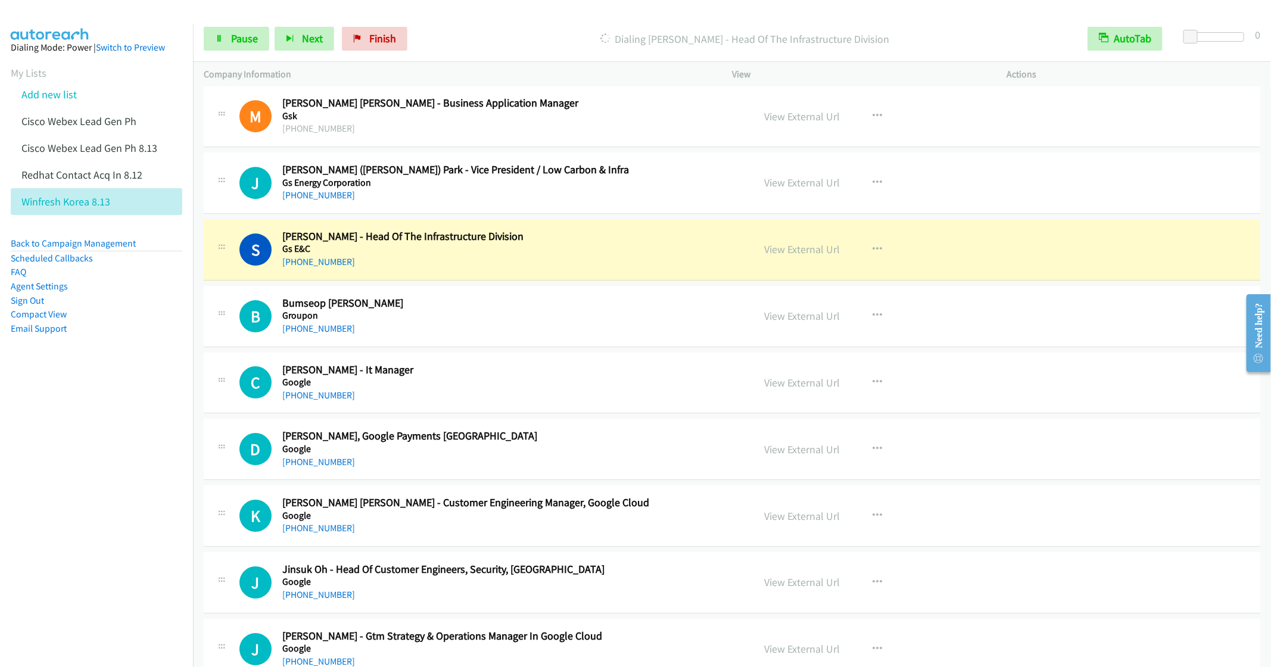
scroll to position [7288, 0]
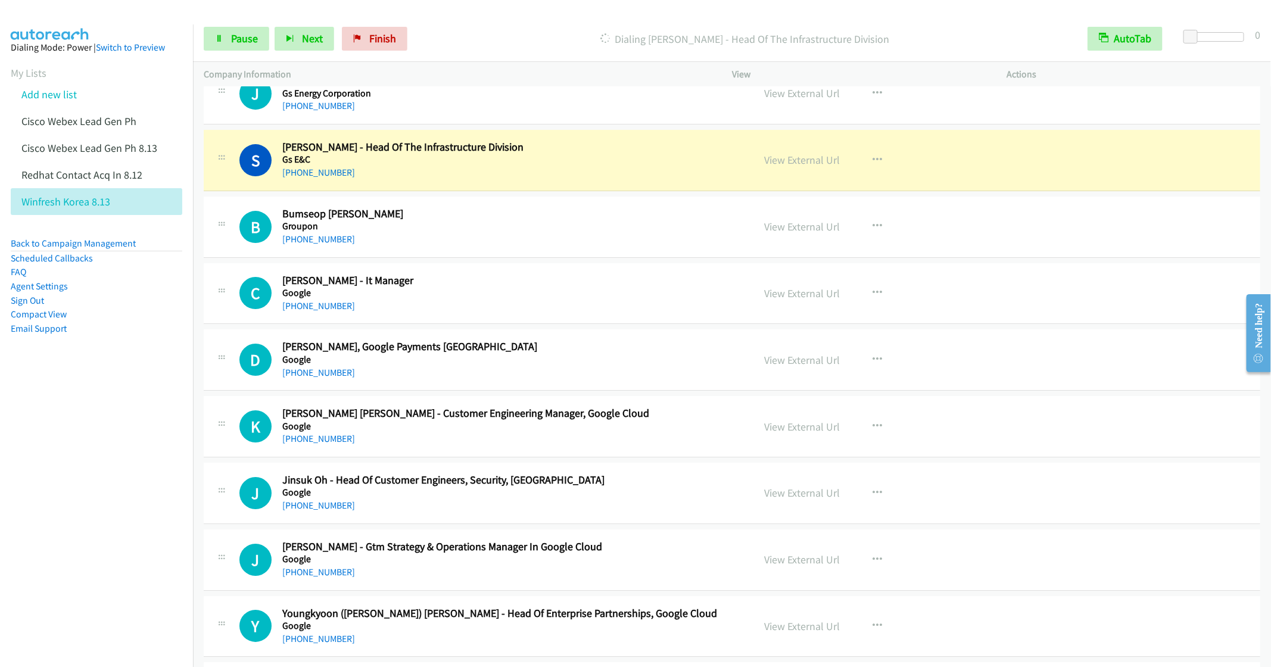
click at [474, 247] on div "+82 10-8010-5963" at bounding box center [509, 239] width 454 height 14
click at [873, 231] on icon "button" at bounding box center [878, 227] width 10 height 10
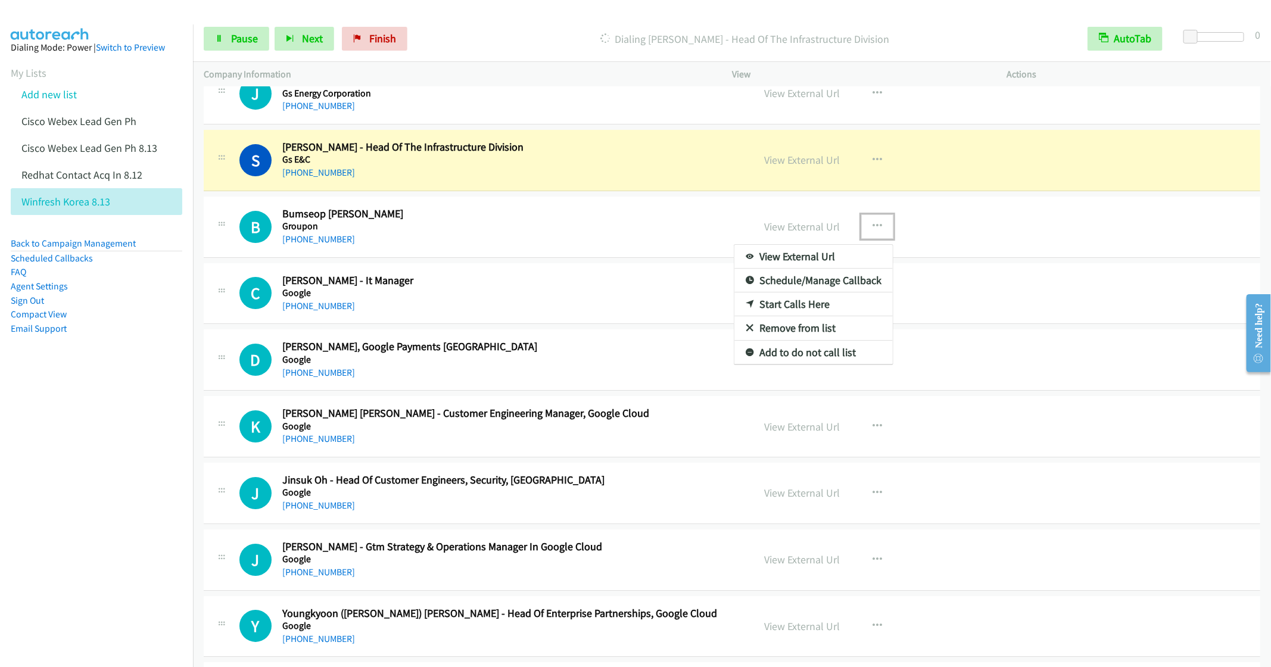
click at [782, 340] on link "Remove from list" at bounding box center [814, 328] width 158 height 24
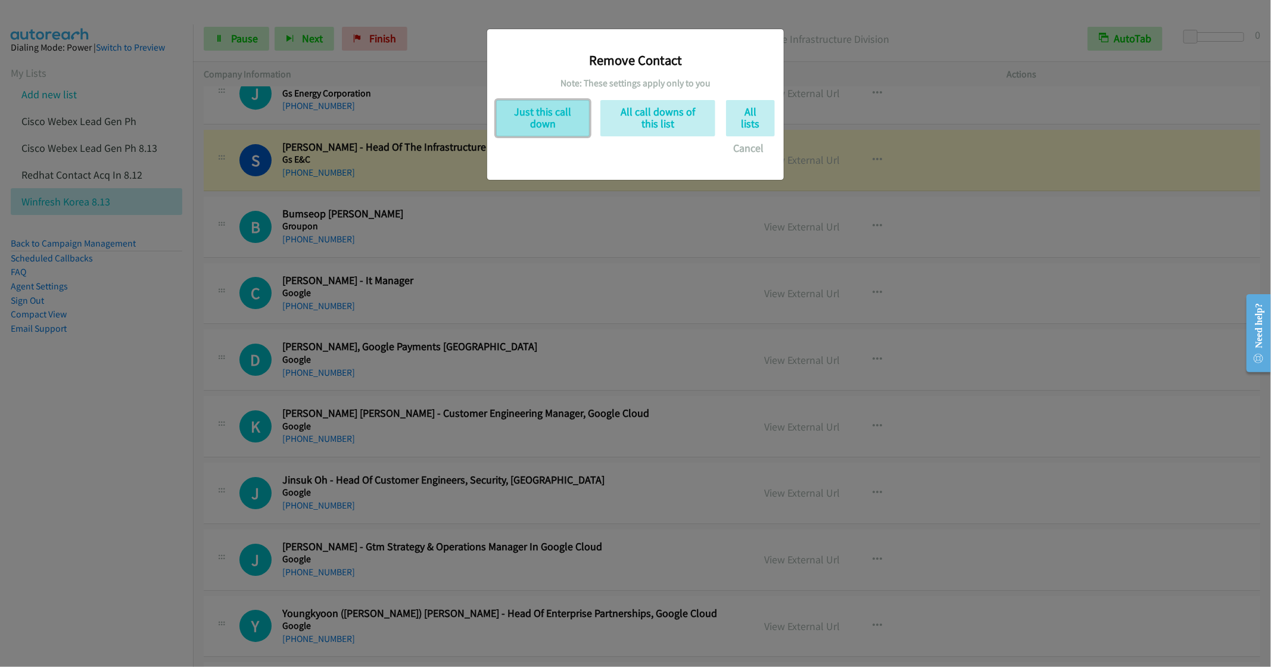
click at [546, 113] on button "Just this call down" at bounding box center [543, 118] width 94 height 36
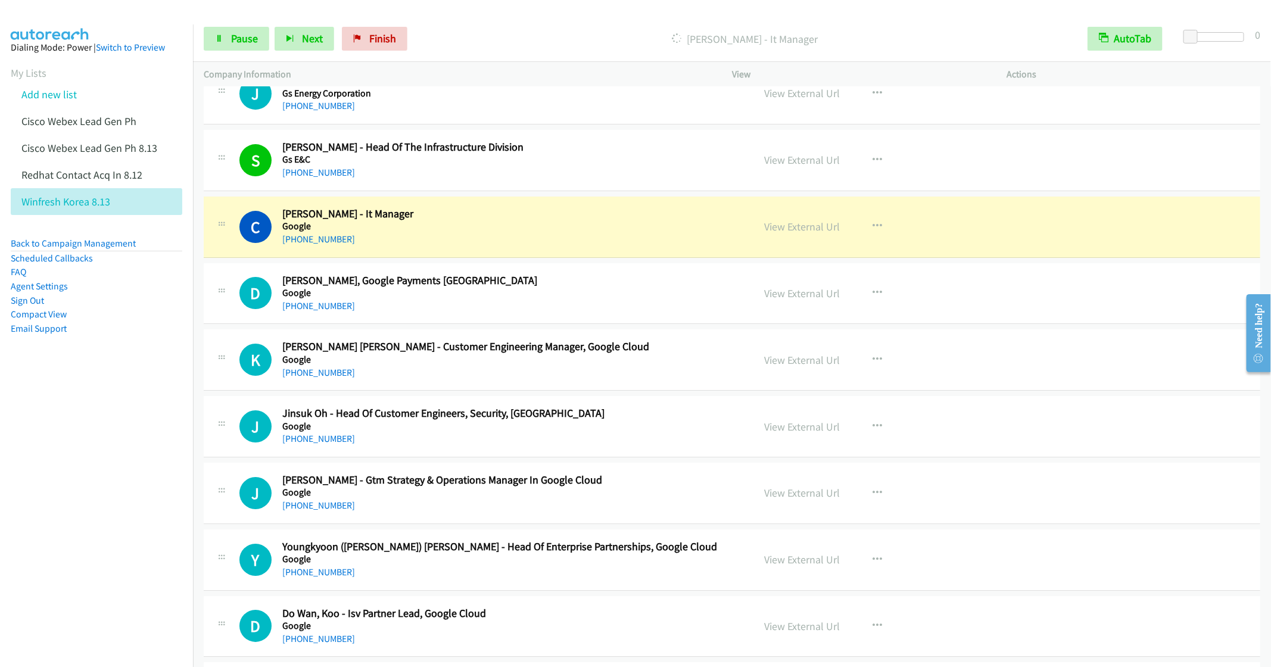
click at [540, 380] on div "+82 10-4995-6735" at bounding box center [509, 373] width 454 height 14
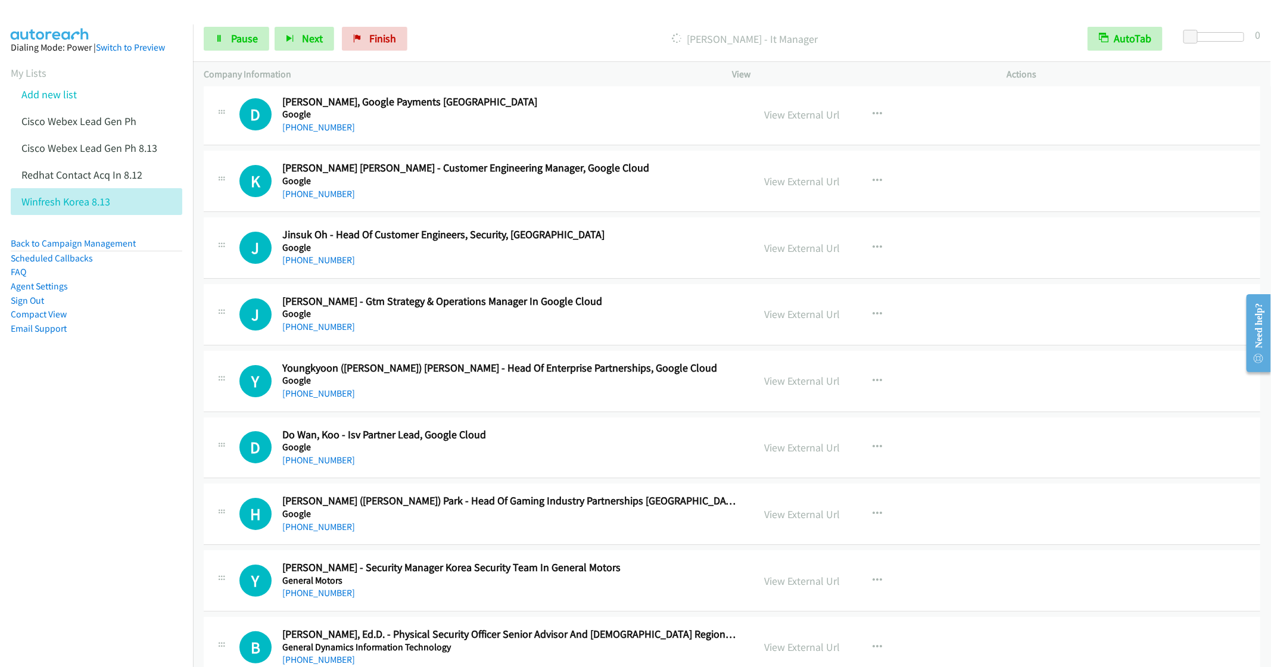
scroll to position [7377, 0]
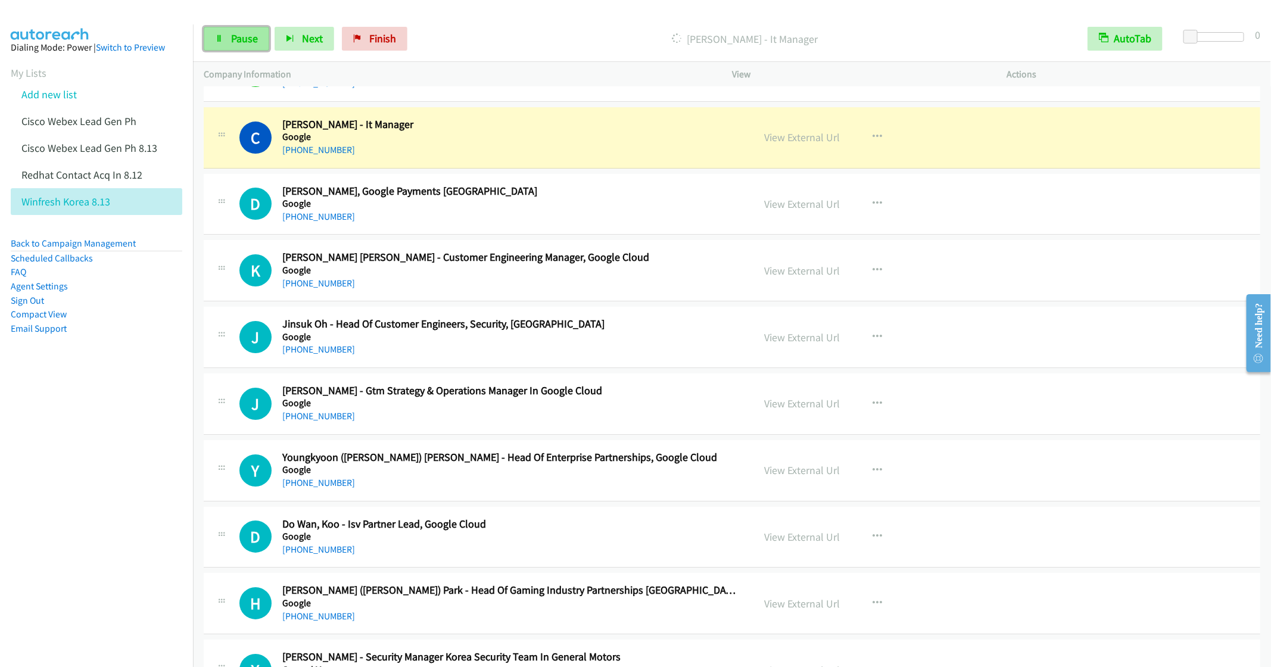
click at [235, 45] on span "Pause" at bounding box center [244, 39] width 27 height 14
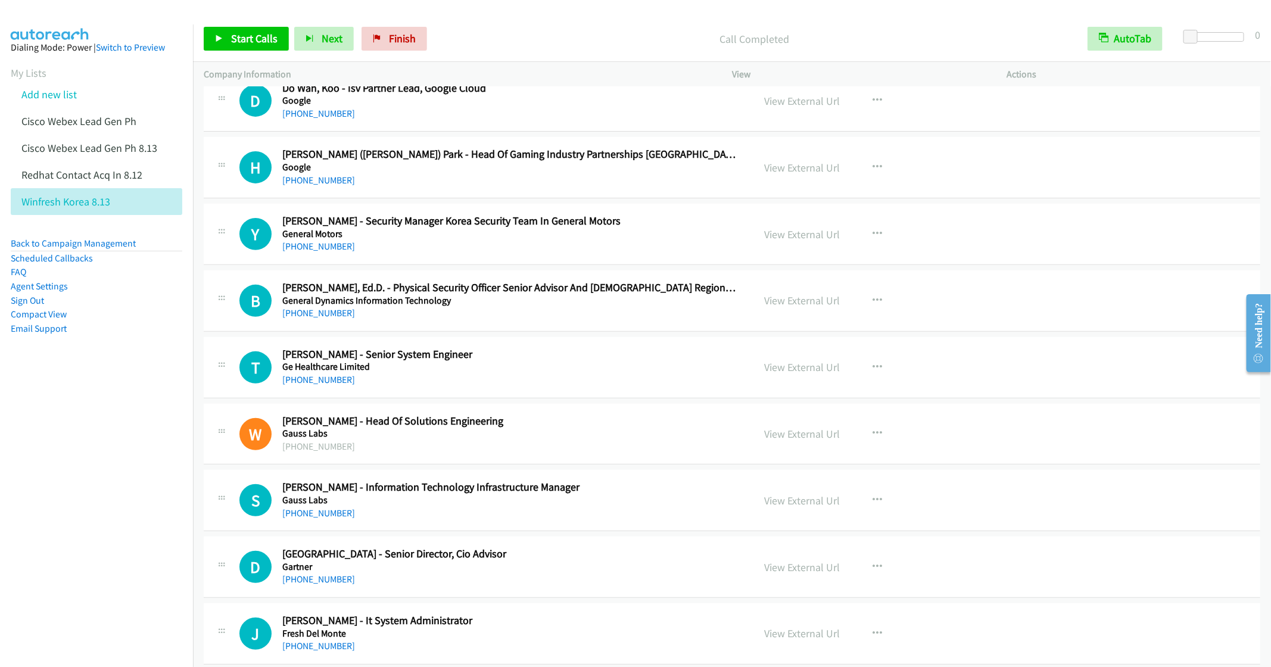
scroll to position [7824, 0]
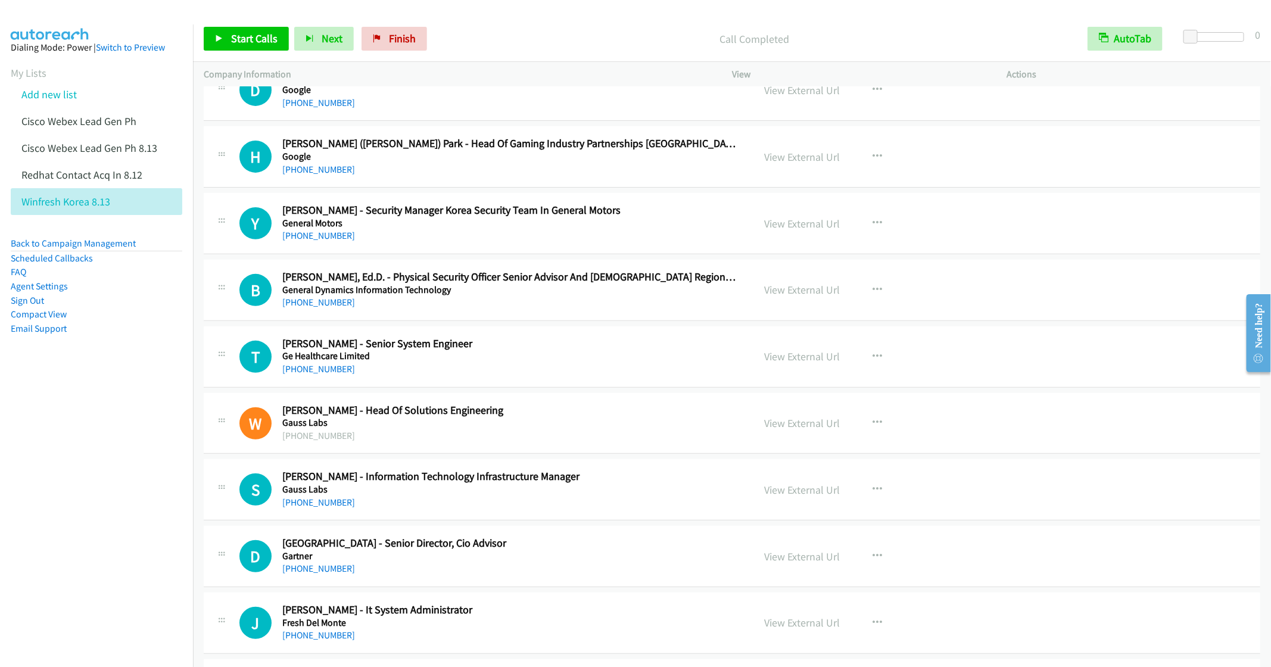
click at [529, 377] on div "+82 10-3393-1132" at bounding box center [509, 369] width 454 height 14
click at [880, 369] on button "button" at bounding box center [878, 357] width 32 height 24
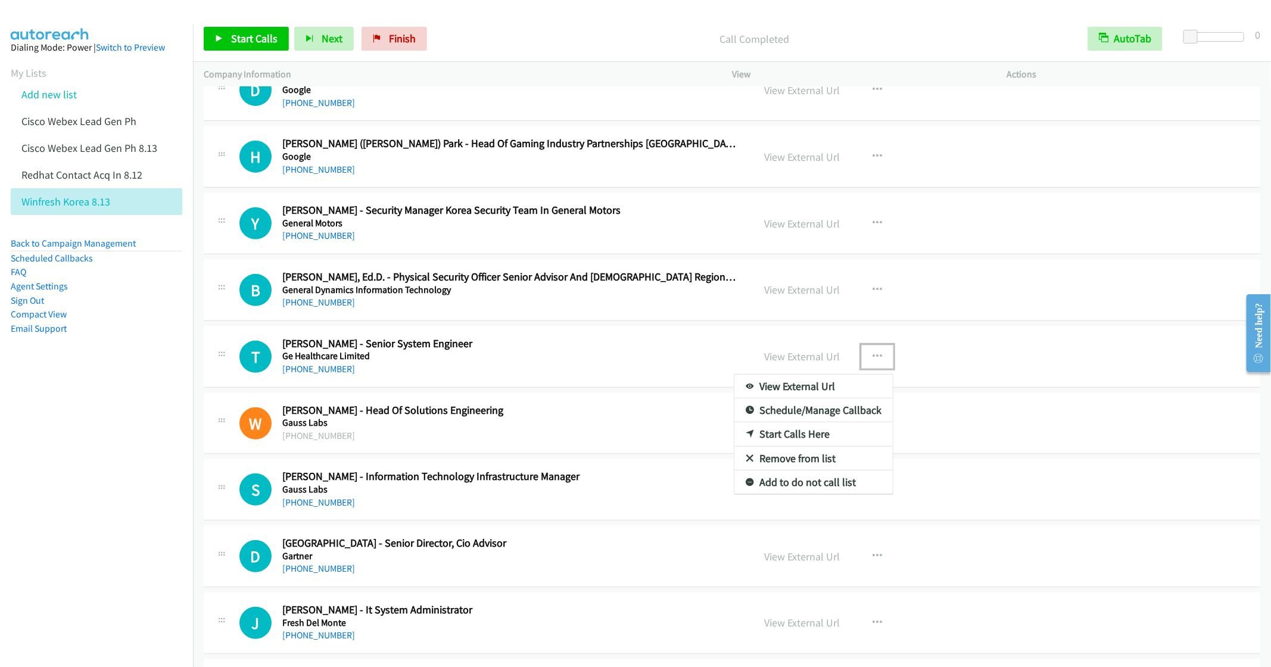
click at [783, 446] on link "Start Calls Here" at bounding box center [814, 434] width 158 height 24
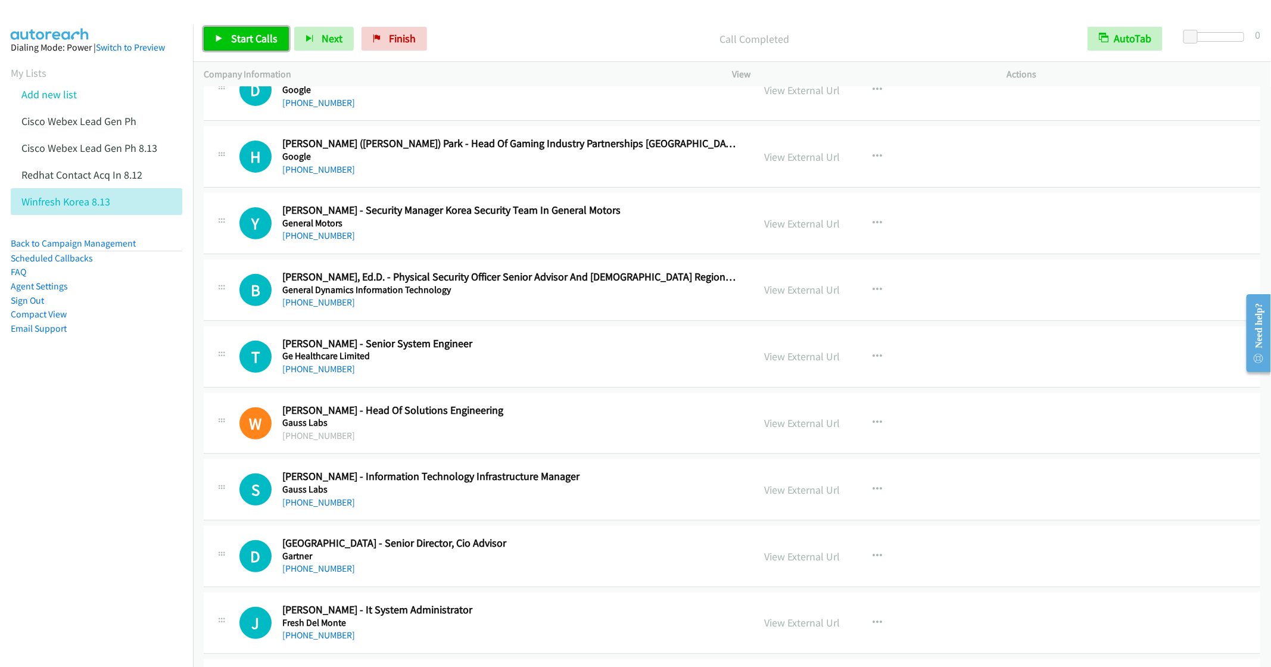
click at [237, 29] on link "Start Calls" at bounding box center [246, 39] width 85 height 24
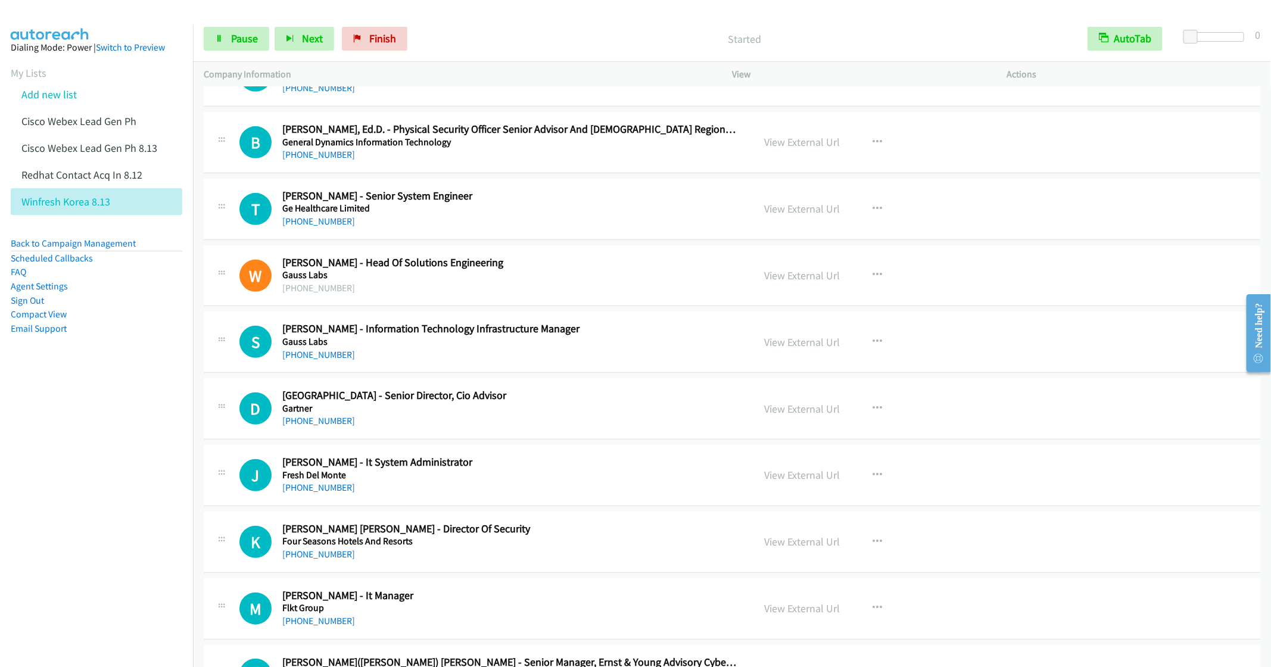
scroll to position [8003, 0]
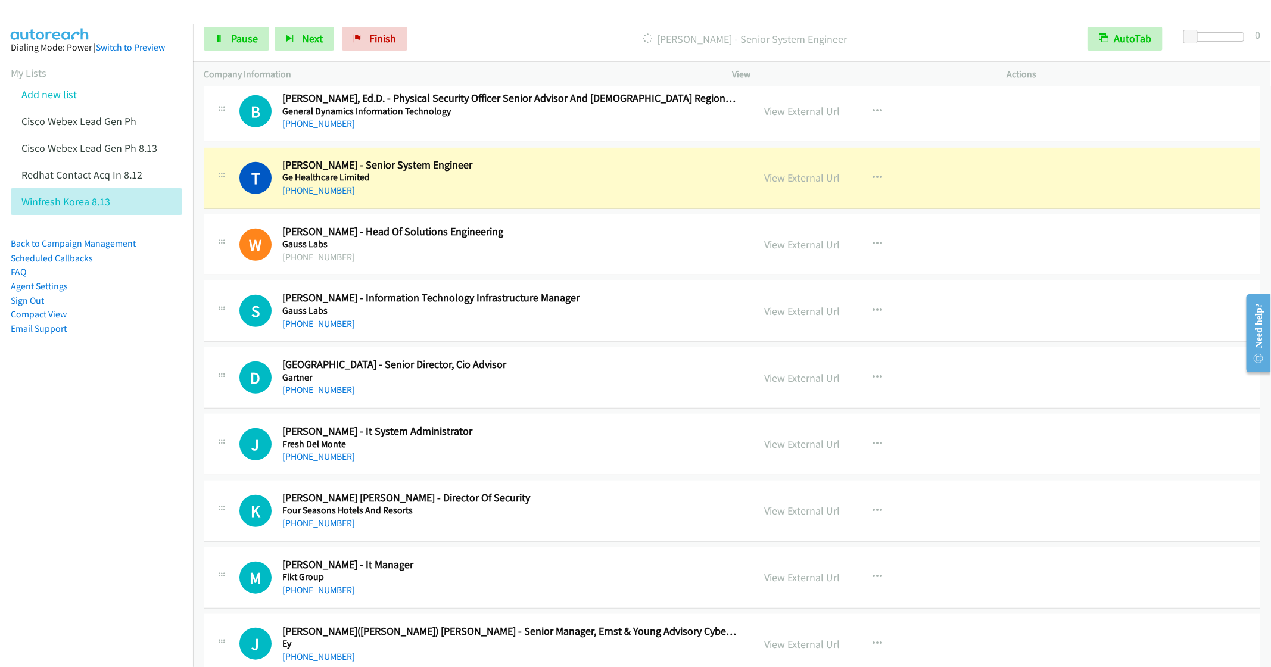
click at [610, 250] on h5 "Gauss Labs" at bounding box center [509, 244] width 454 height 12
click at [873, 249] on icon "button" at bounding box center [878, 245] width 10 height 10
click at [788, 358] on link "Remove from list" at bounding box center [814, 346] width 158 height 24
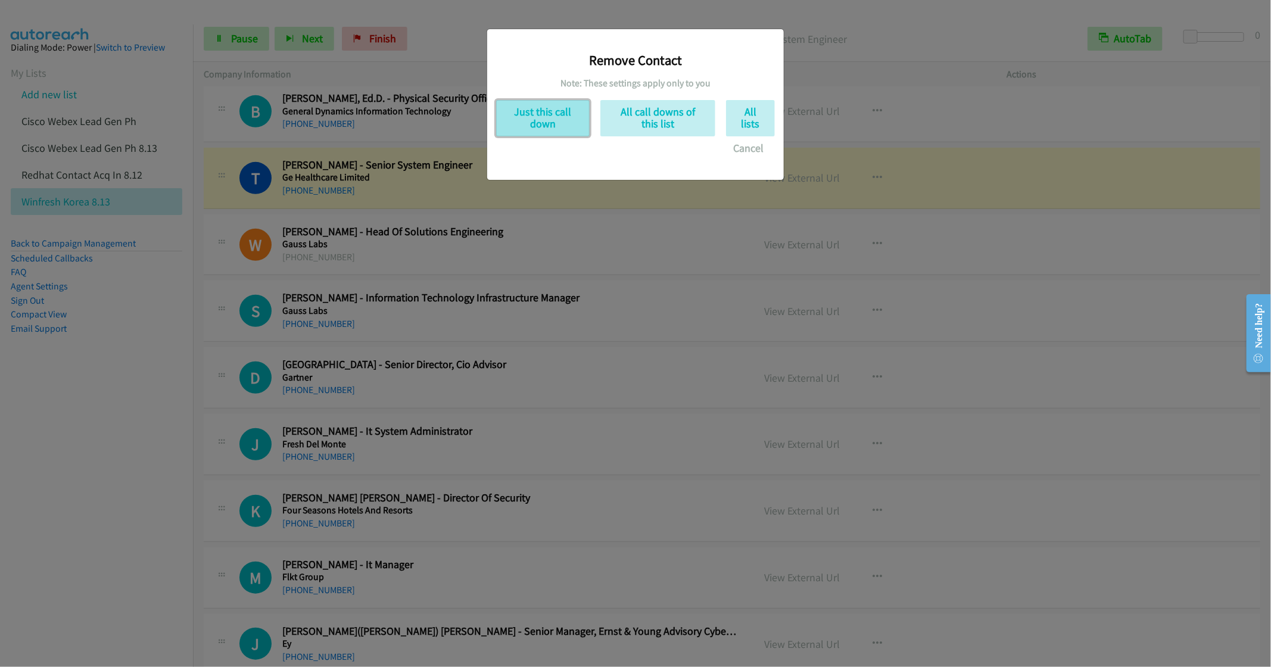
click at [520, 115] on button "Just this call down" at bounding box center [543, 118] width 94 height 36
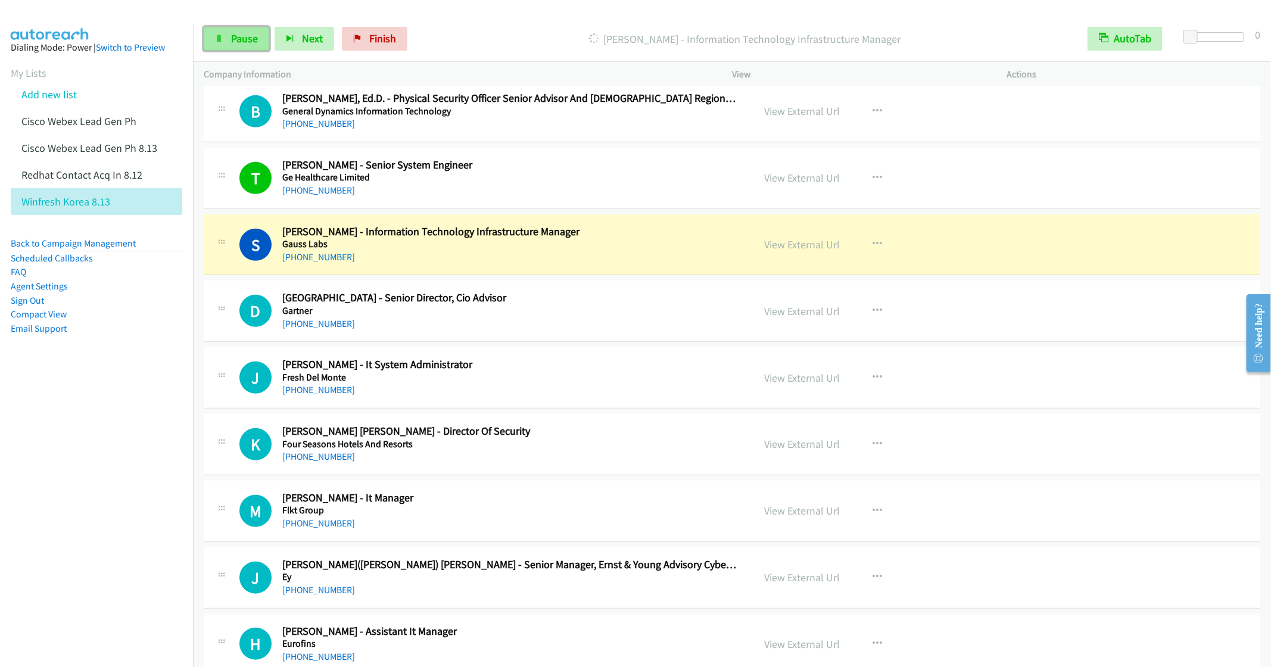
click at [236, 27] on link "Pause" at bounding box center [237, 39] width 66 height 24
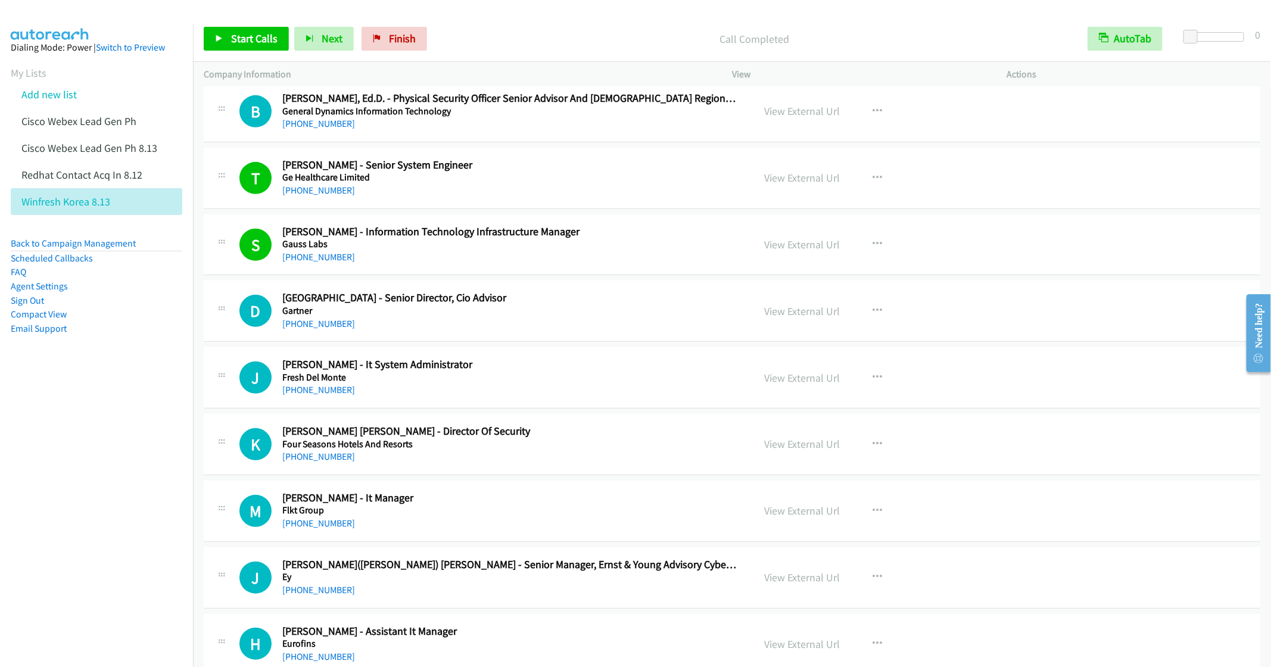
click at [570, 305] on h2 "Dongbae Park - Senior Director, Cio Advisor" at bounding box center [509, 298] width 454 height 14
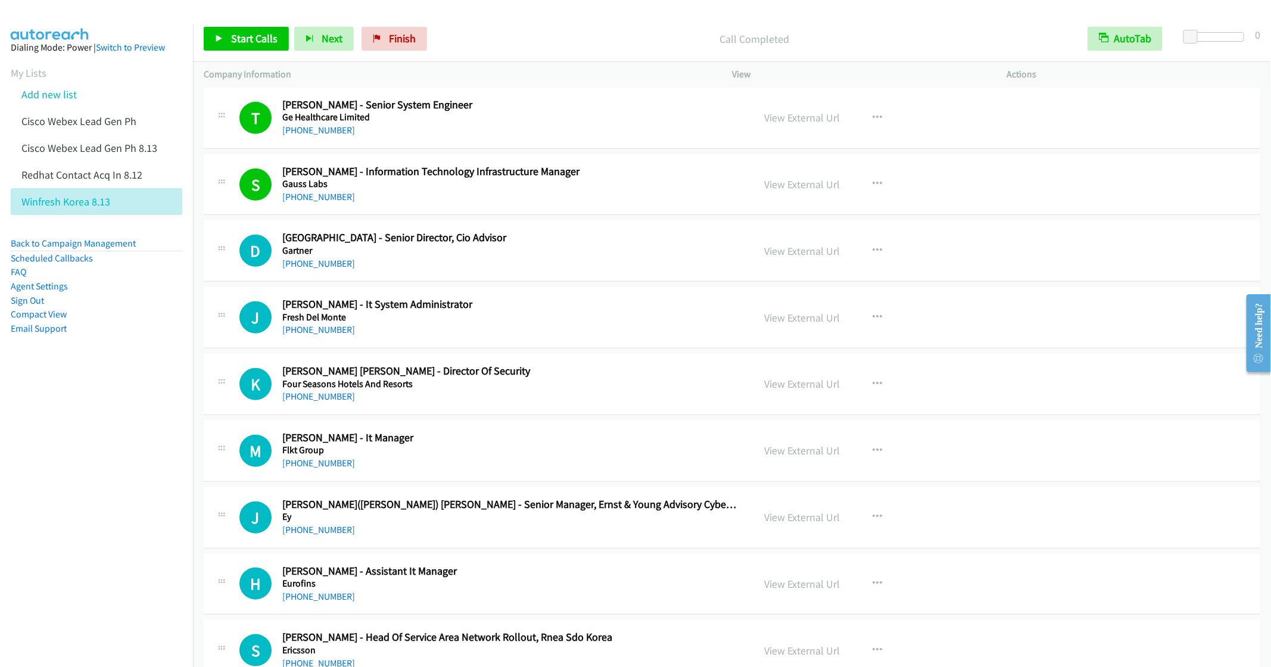
scroll to position [8092, 0]
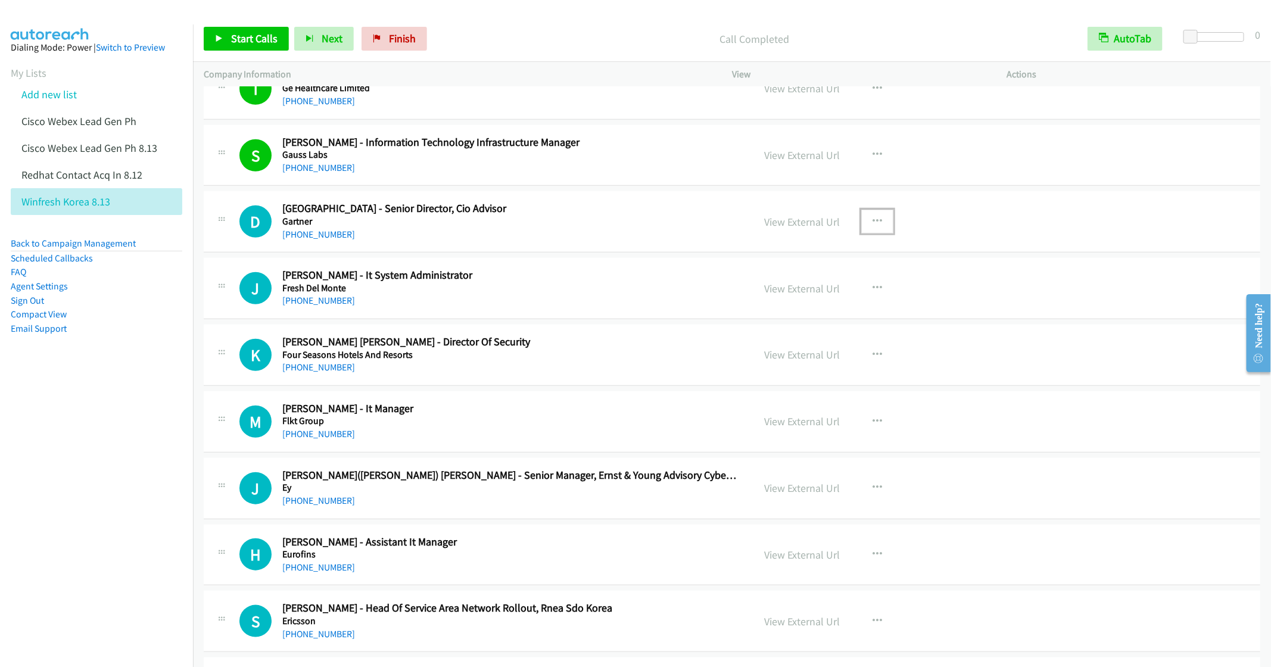
click at [874, 226] on icon "button" at bounding box center [878, 222] width 10 height 10
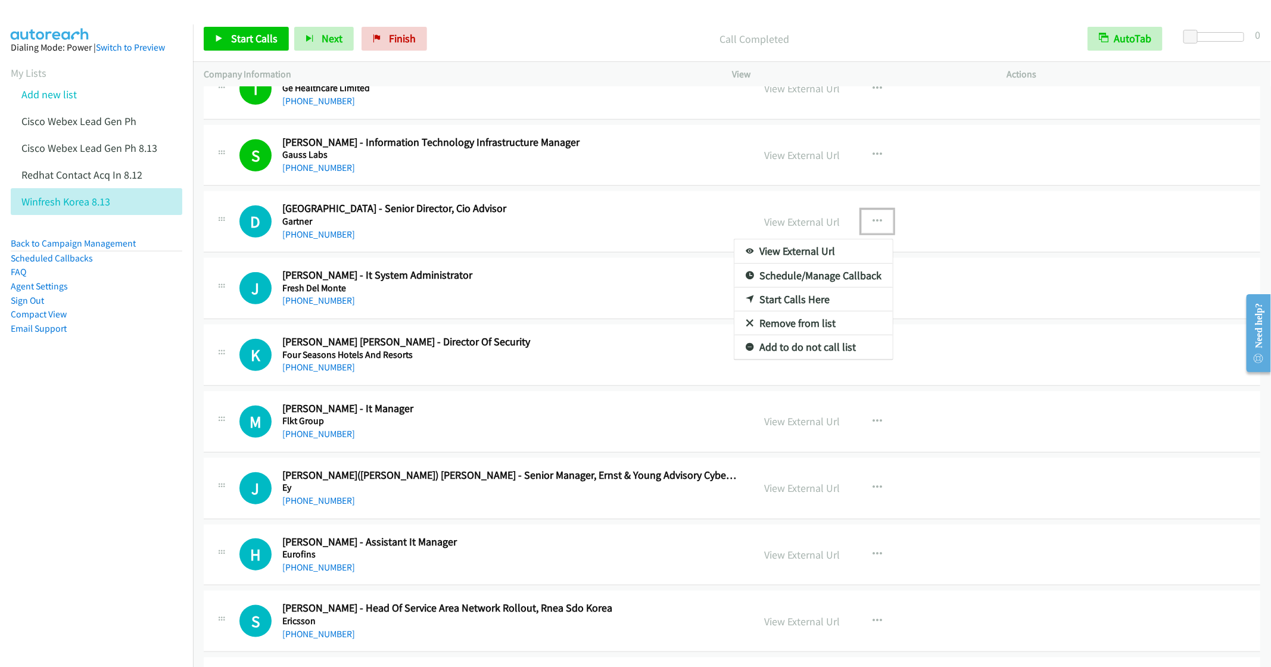
click at [633, 232] on div at bounding box center [635, 333] width 1271 height 667
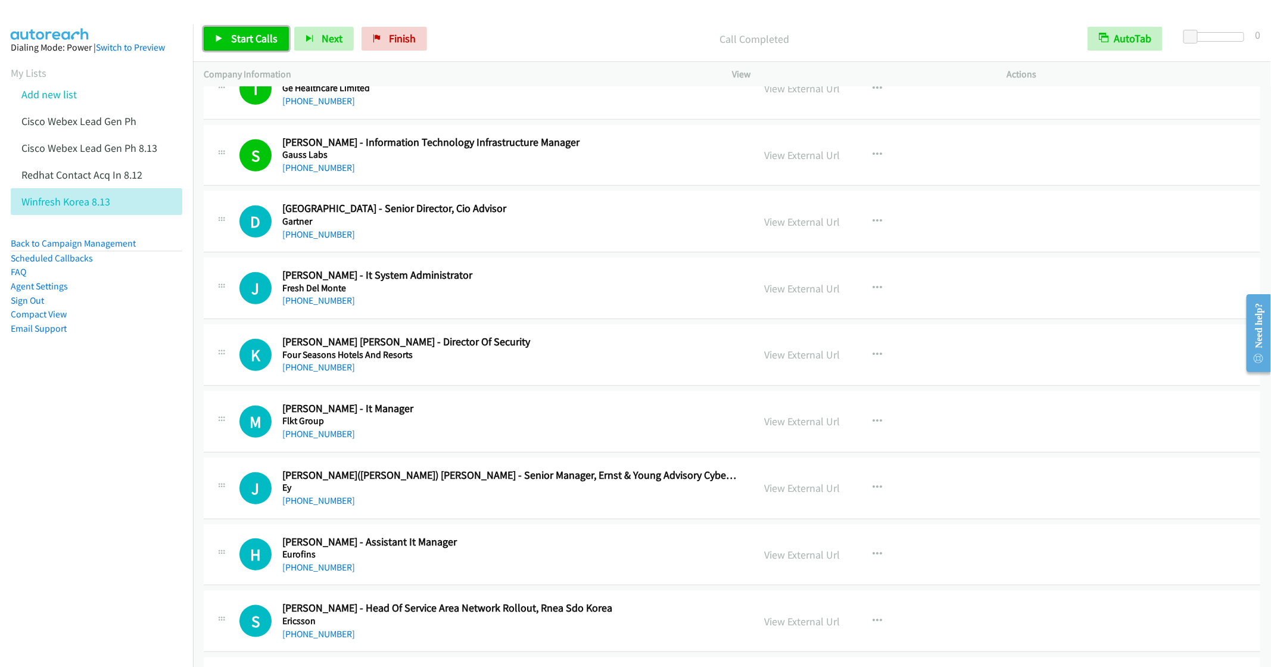
click at [245, 43] on span "Start Calls" at bounding box center [254, 39] width 46 height 14
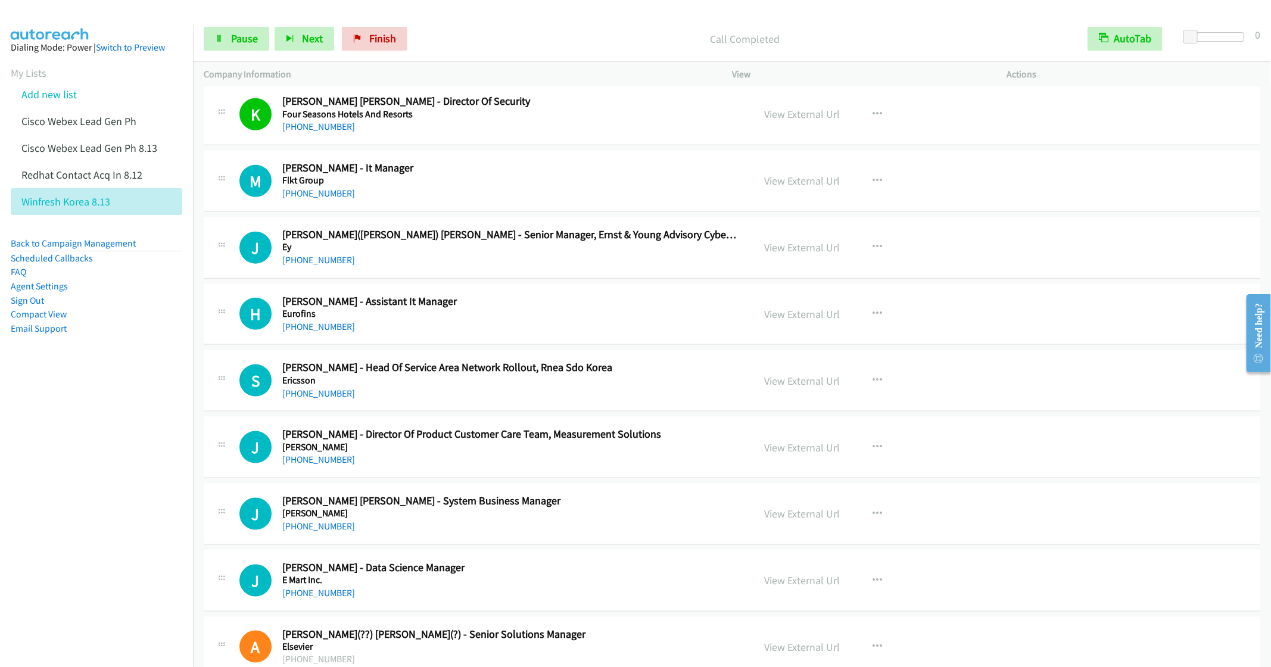
scroll to position [8360, 0]
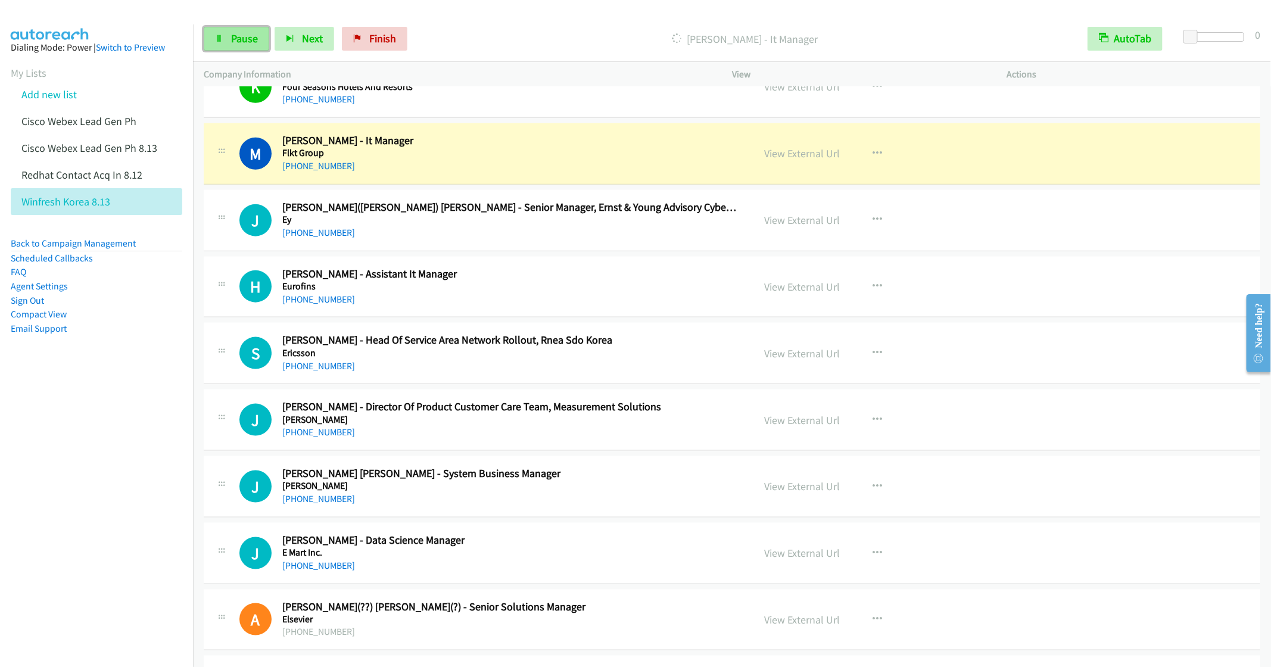
click at [222, 35] on icon at bounding box center [219, 39] width 8 height 8
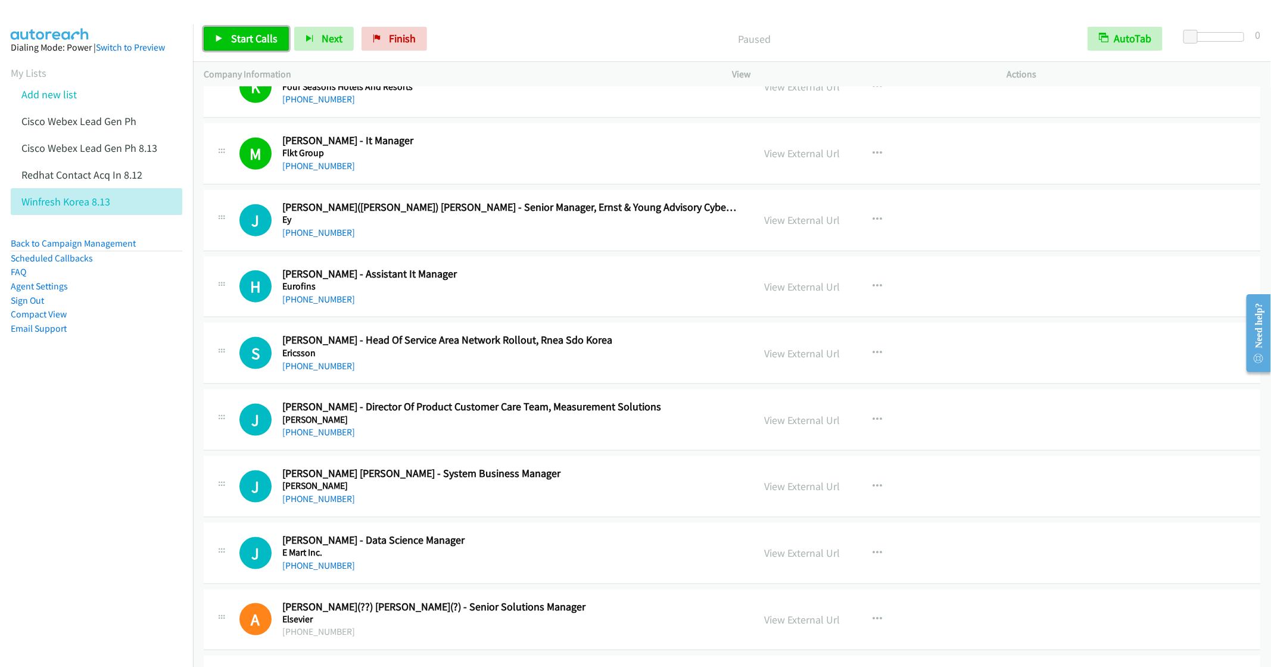
click at [251, 38] on span "Start Calls" at bounding box center [254, 39] width 46 height 14
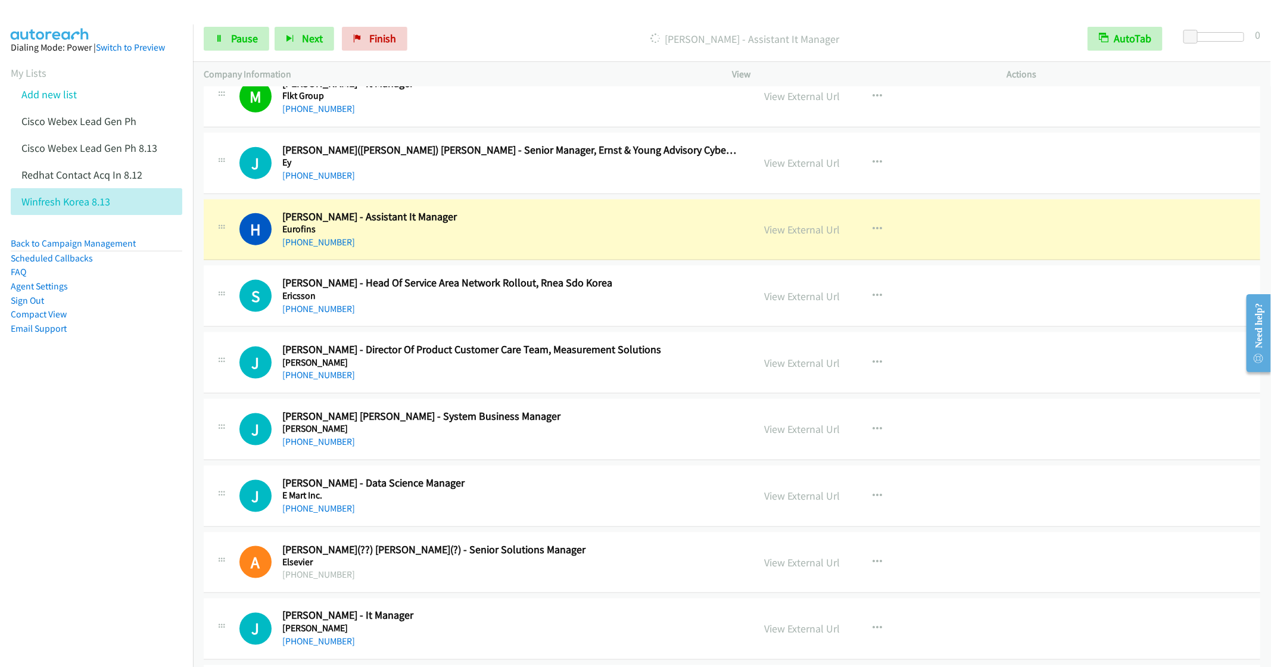
scroll to position [8449, 0]
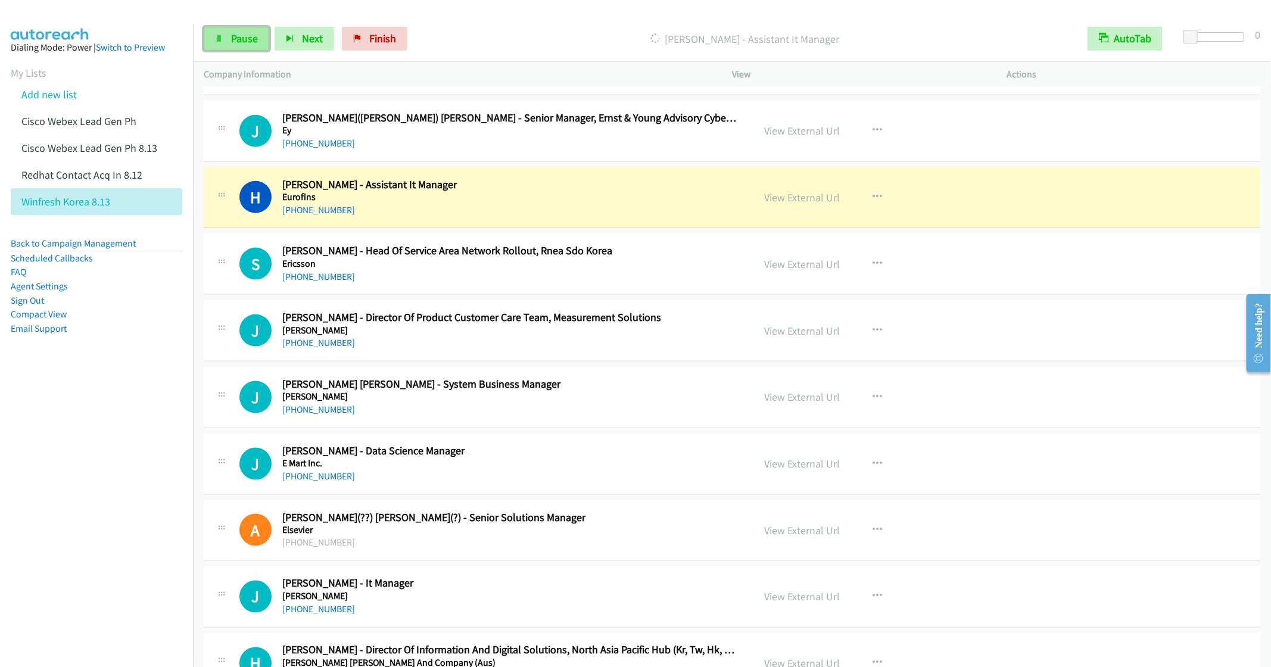
click at [231, 36] on span "Pause" at bounding box center [244, 39] width 27 height 14
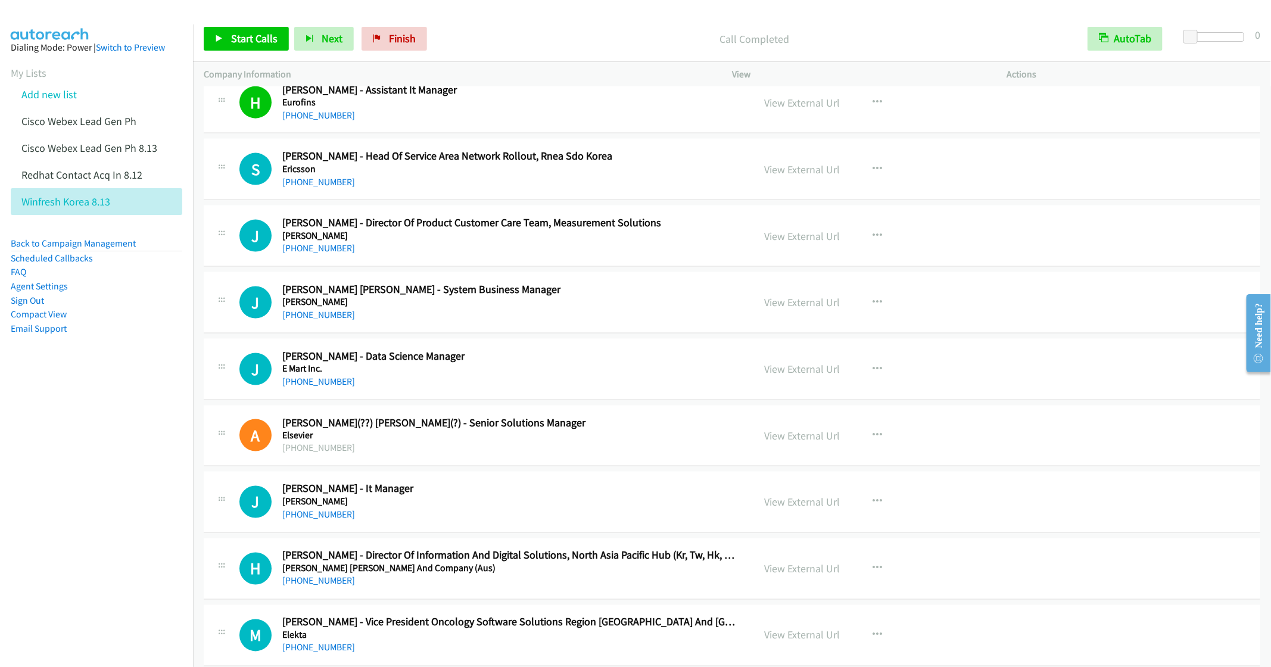
scroll to position [8628, 0]
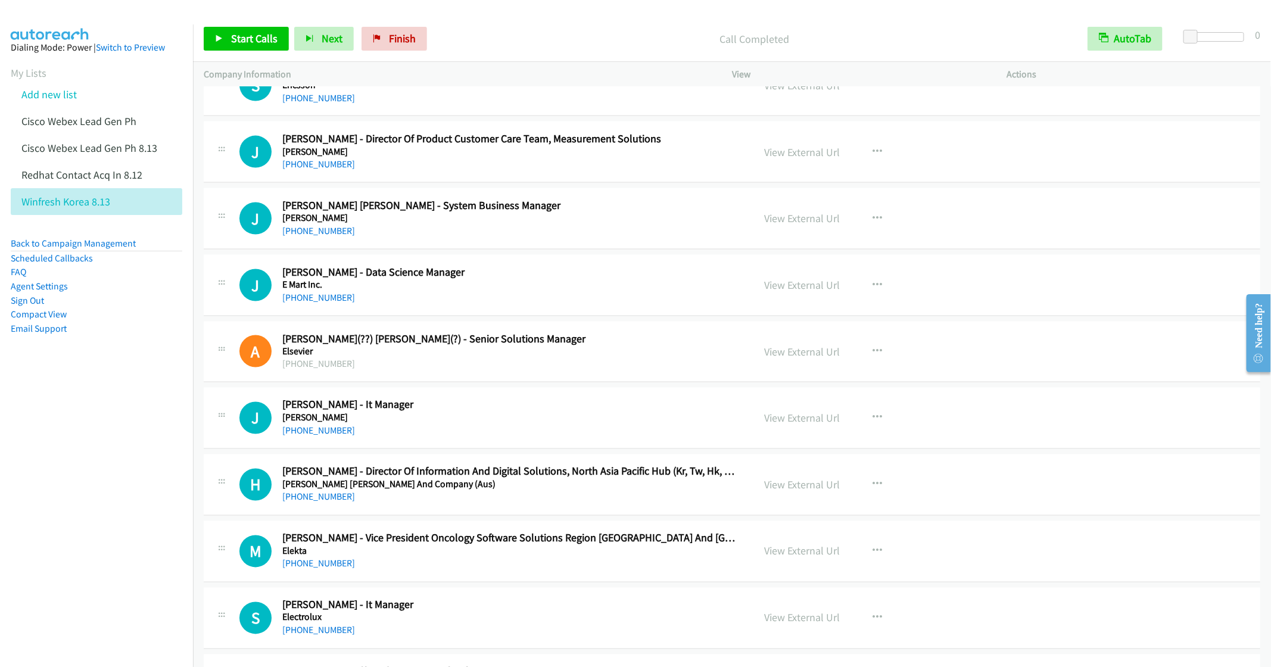
drag, startPoint x: 508, startPoint y: 237, endPoint x: 531, endPoint y: 269, distance: 39.3
click at [508, 213] on h2 "Jeong Ju Chae - System Business Manager" at bounding box center [509, 206] width 454 height 14
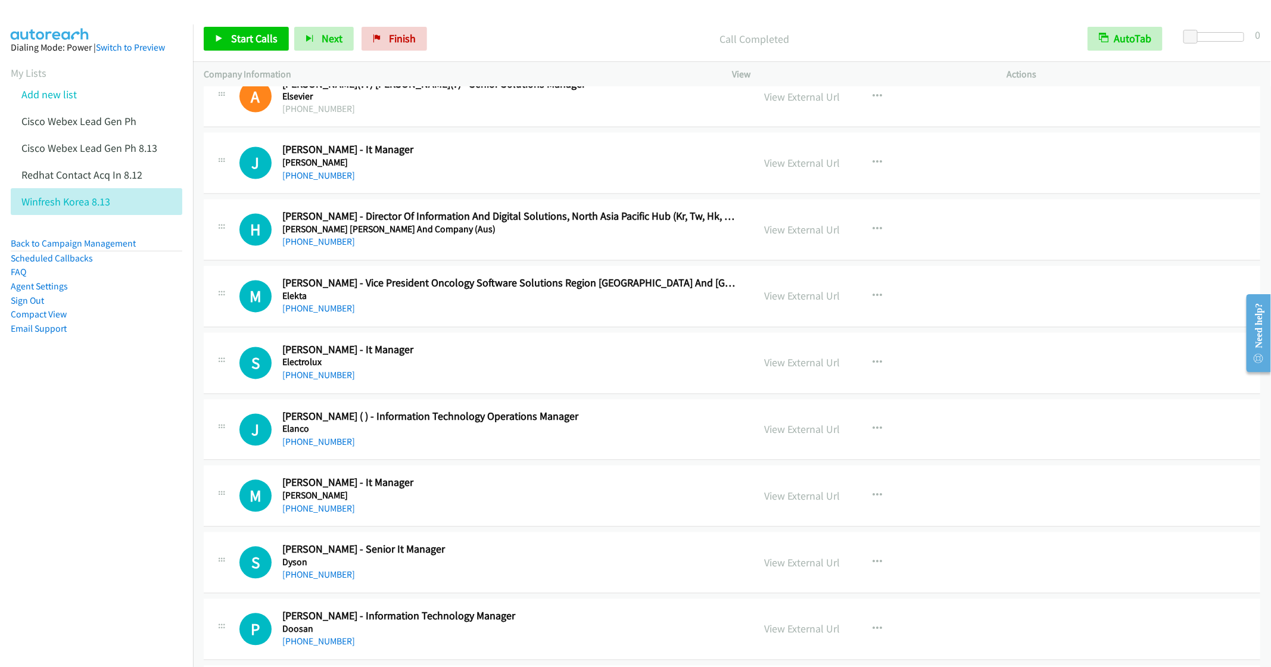
scroll to position [8896, 0]
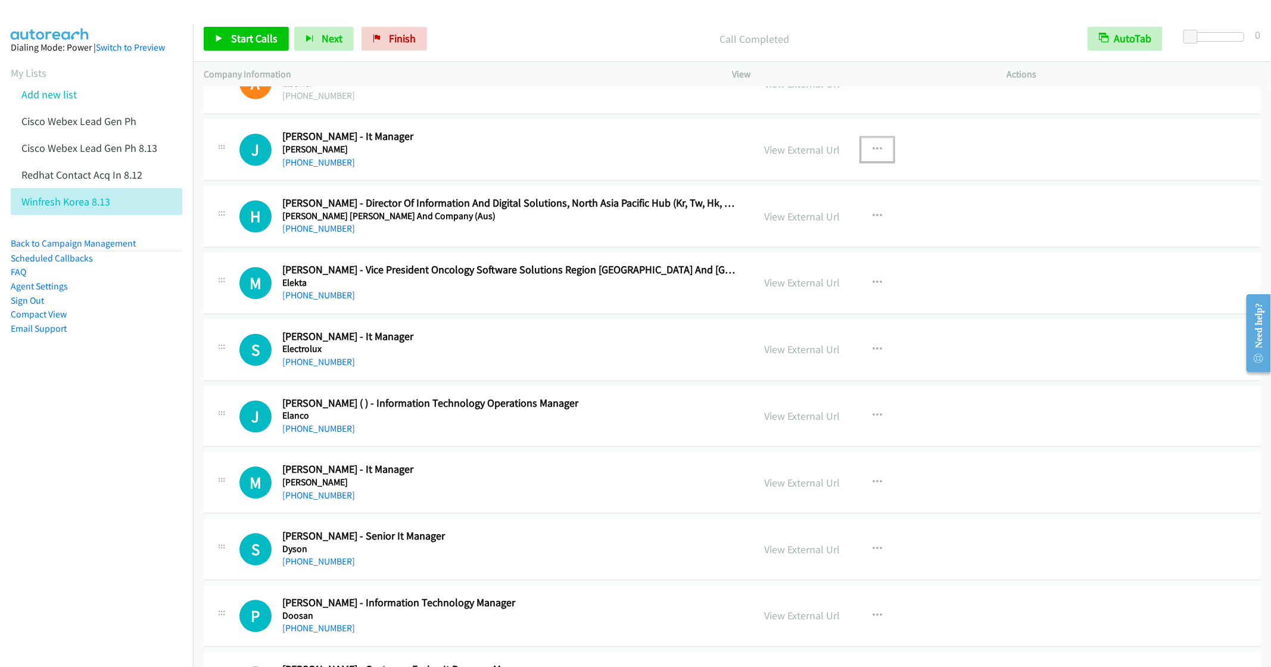
click at [873, 155] on icon "button" at bounding box center [878, 150] width 10 height 10
click at [781, 240] on link "Start Calls Here" at bounding box center [814, 228] width 158 height 24
click at [233, 38] on span "Start Calls" at bounding box center [254, 39] width 46 height 14
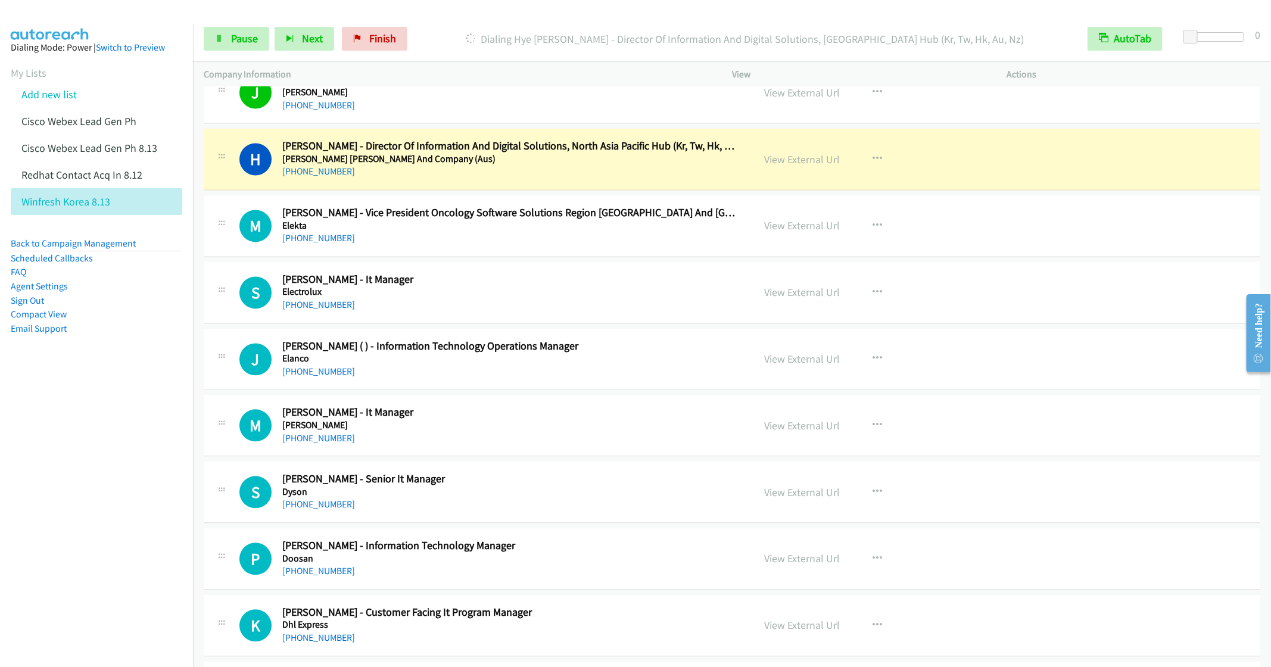
scroll to position [8986, 0]
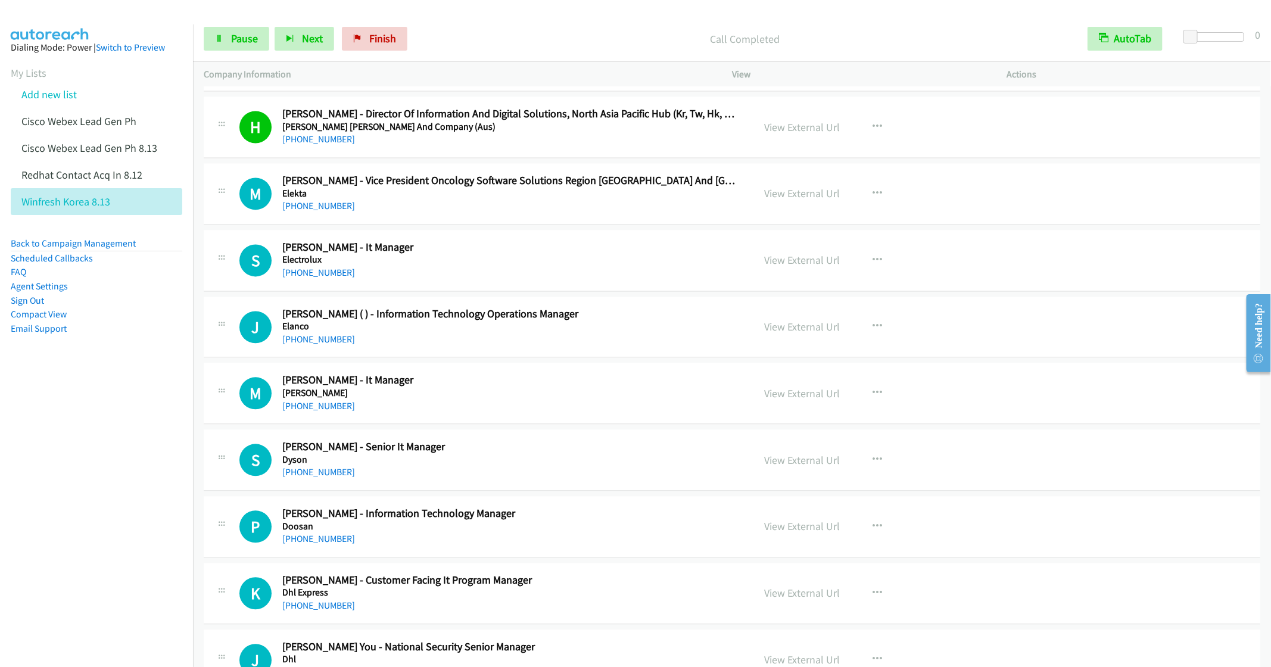
click at [543, 214] on div "+82 10-9293-4666" at bounding box center [509, 207] width 454 height 14
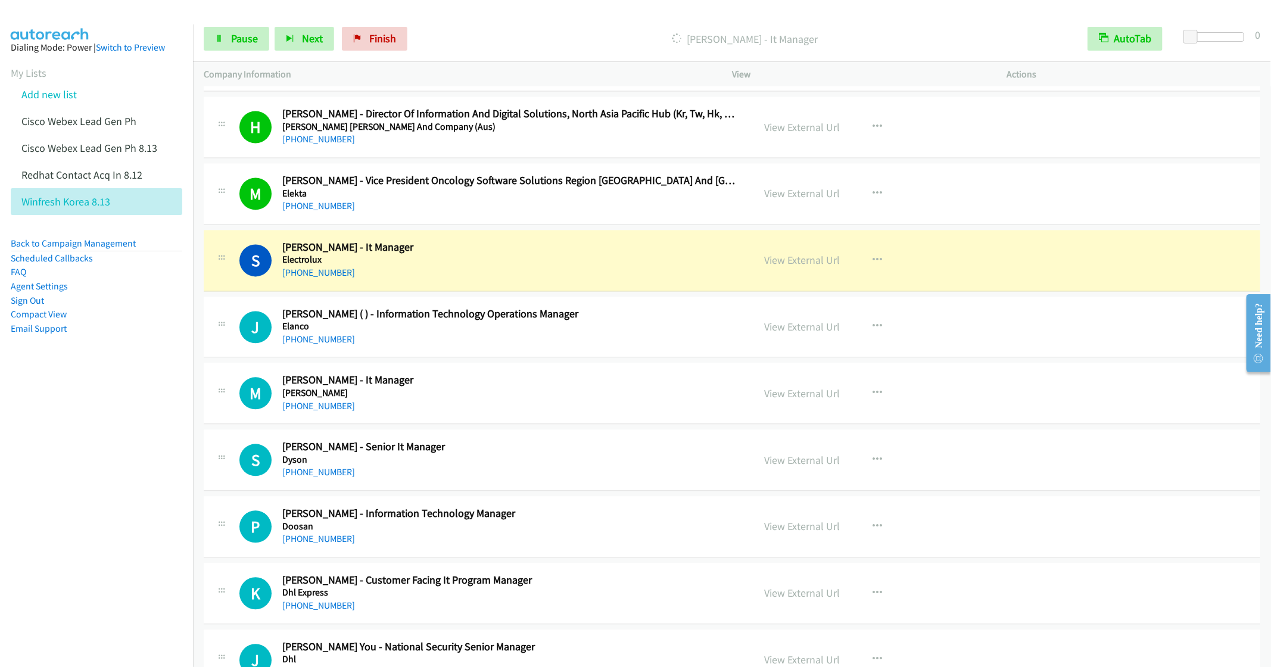
scroll to position [9075, 0]
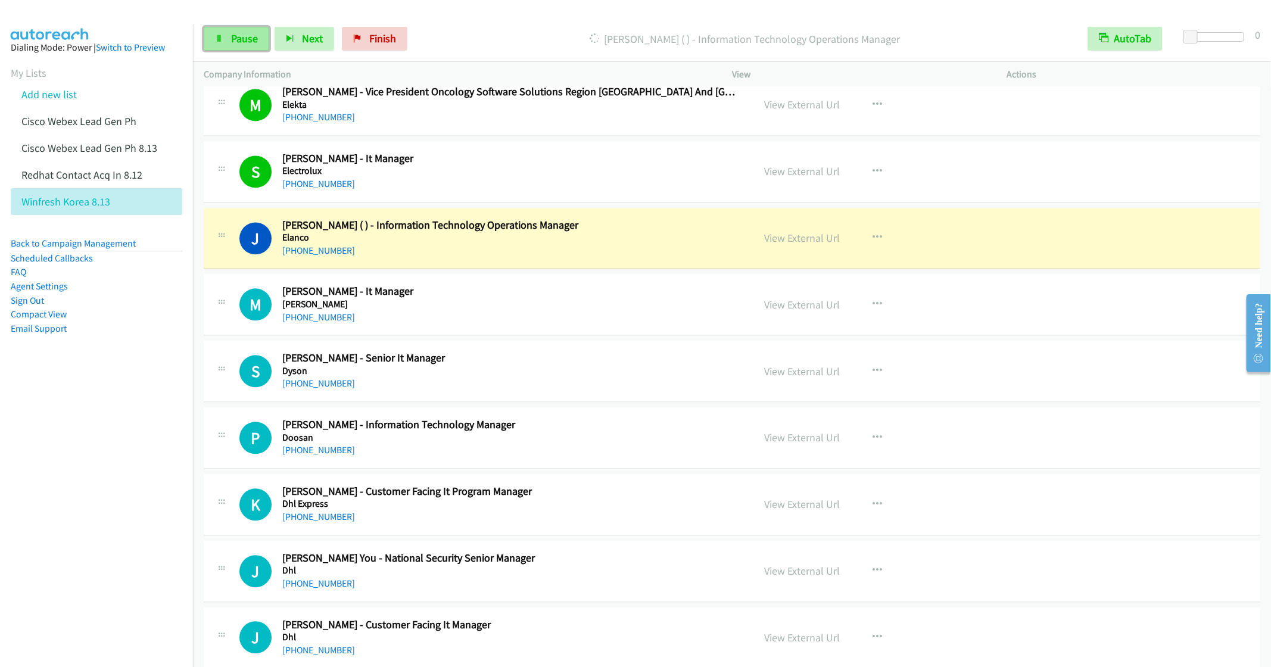
click at [224, 42] on link "Pause" at bounding box center [237, 39] width 66 height 24
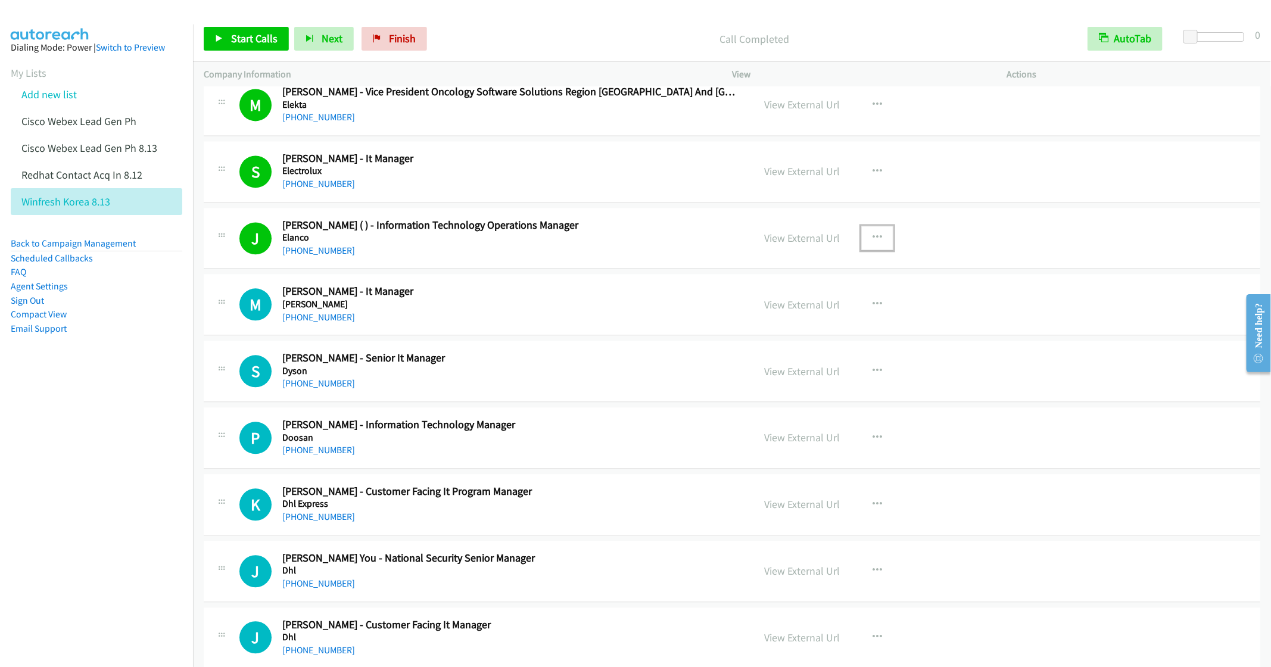
click at [875, 242] on icon "button" at bounding box center [878, 238] width 10 height 10
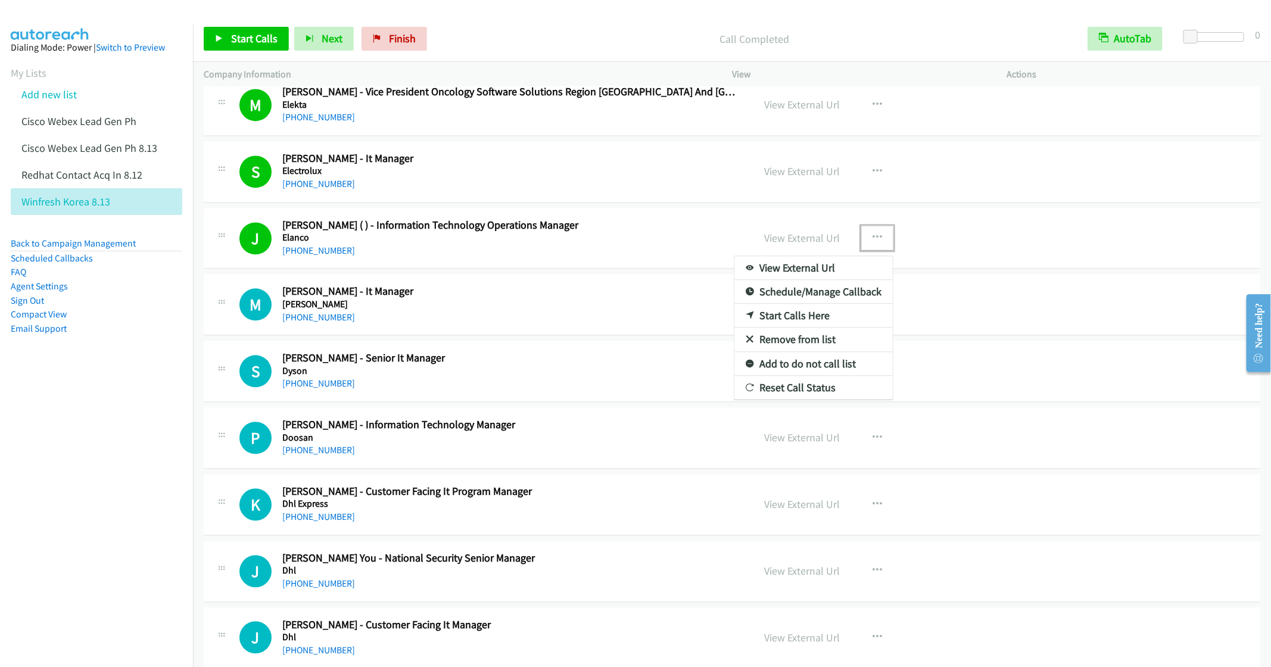
click at [810, 352] on link "Remove from list" at bounding box center [814, 340] width 158 height 24
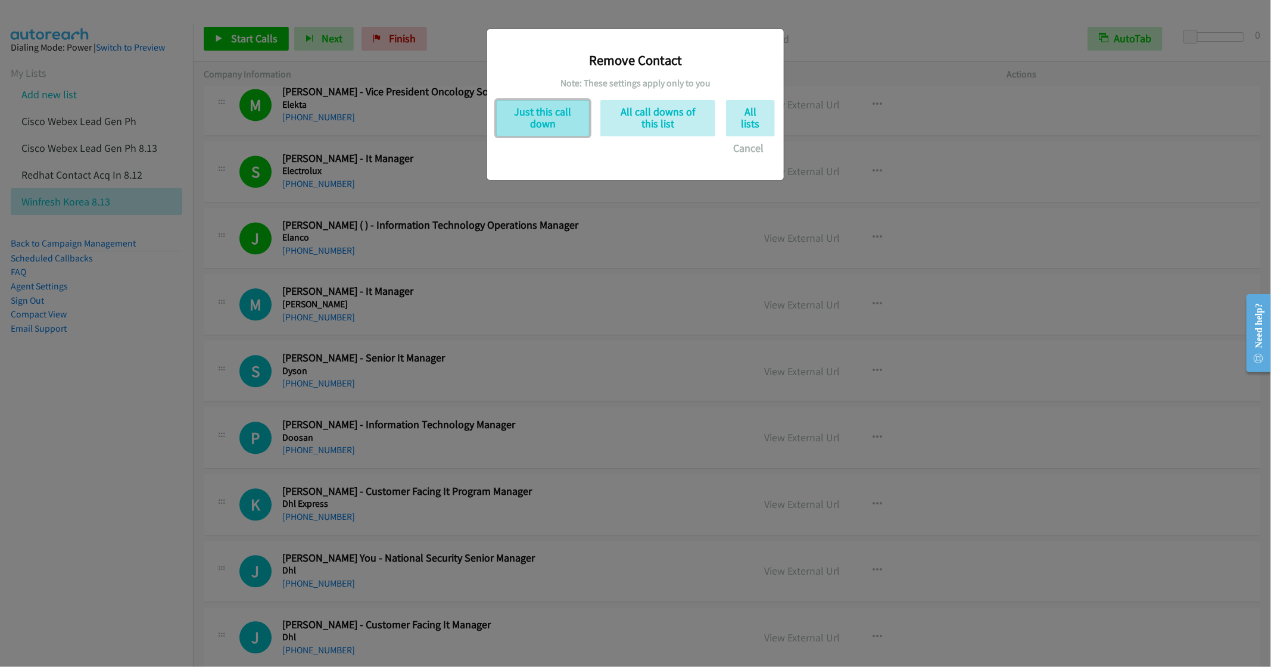
click at [558, 114] on button "Just this call down" at bounding box center [543, 118] width 94 height 36
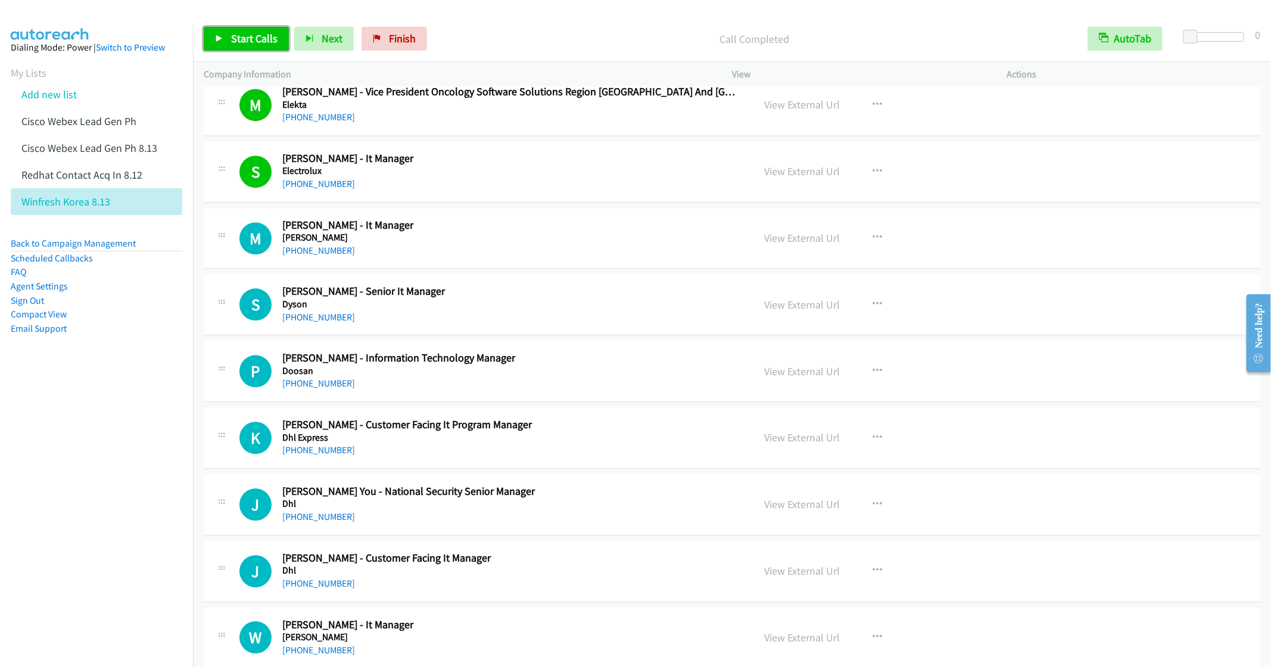
click at [240, 42] on span "Start Calls" at bounding box center [254, 39] width 46 height 14
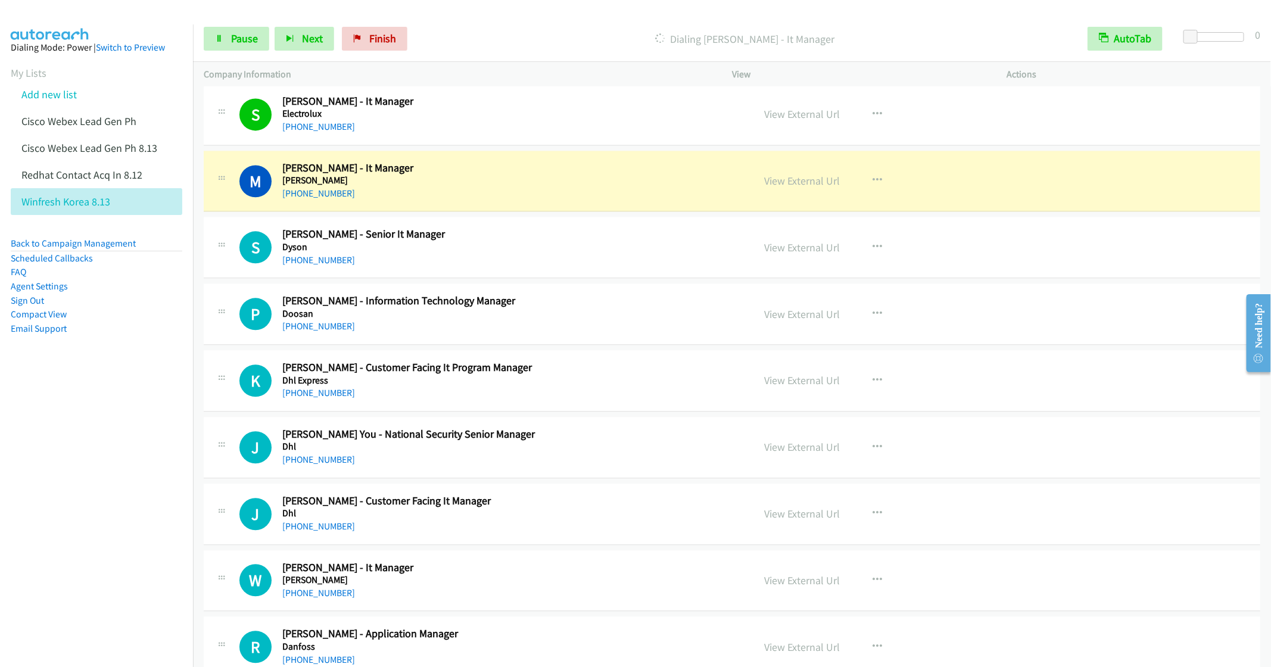
scroll to position [9164, 0]
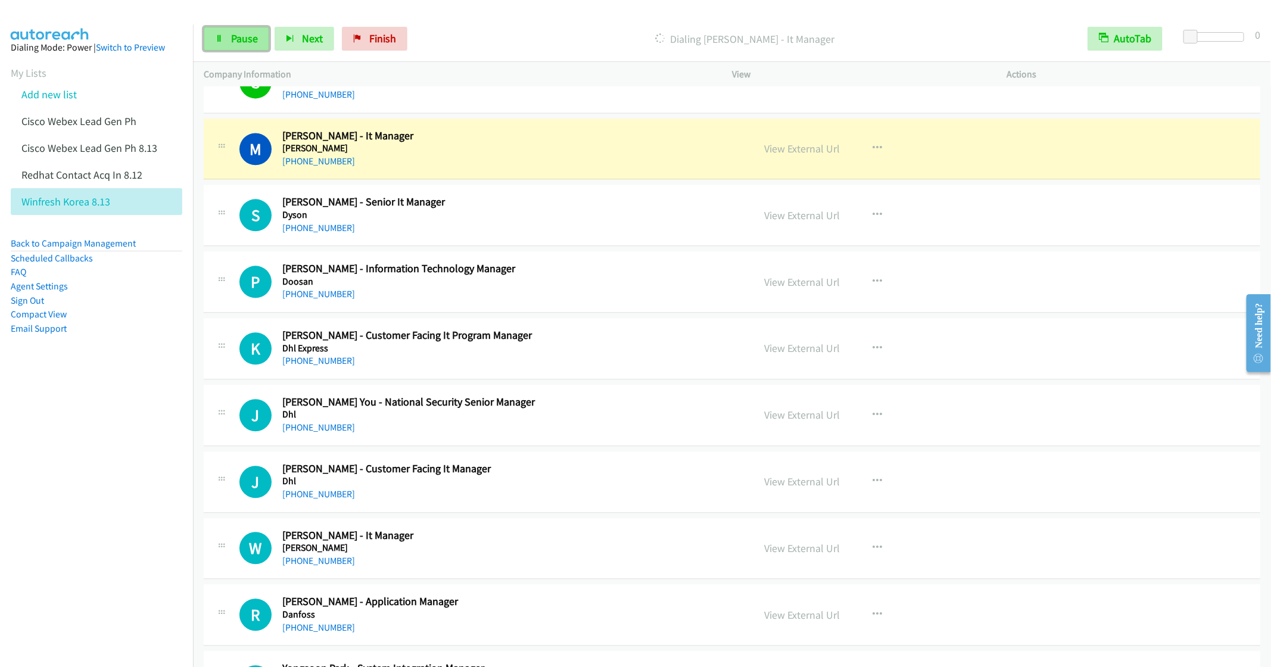
click at [240, 36] on span "Pause" at bounding box center [244, 39] width 27 height 14
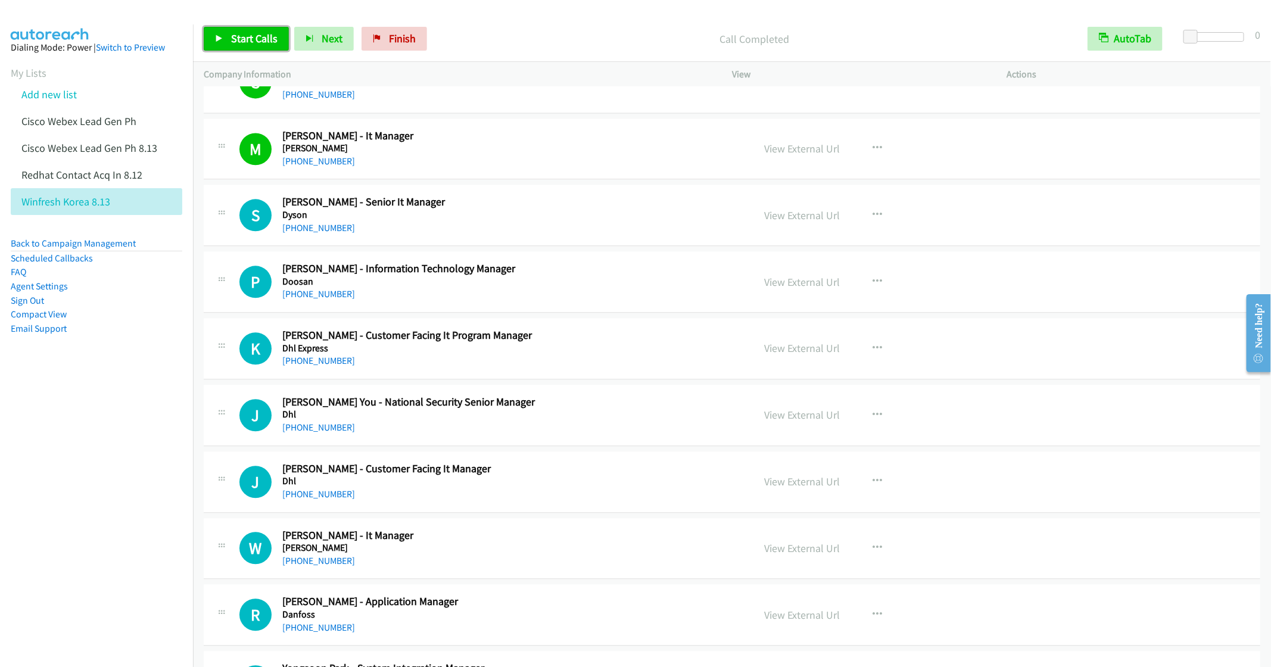
click at [245, 40] on span "Start Calls" at bounding box center [254, 39] width 46 height 14
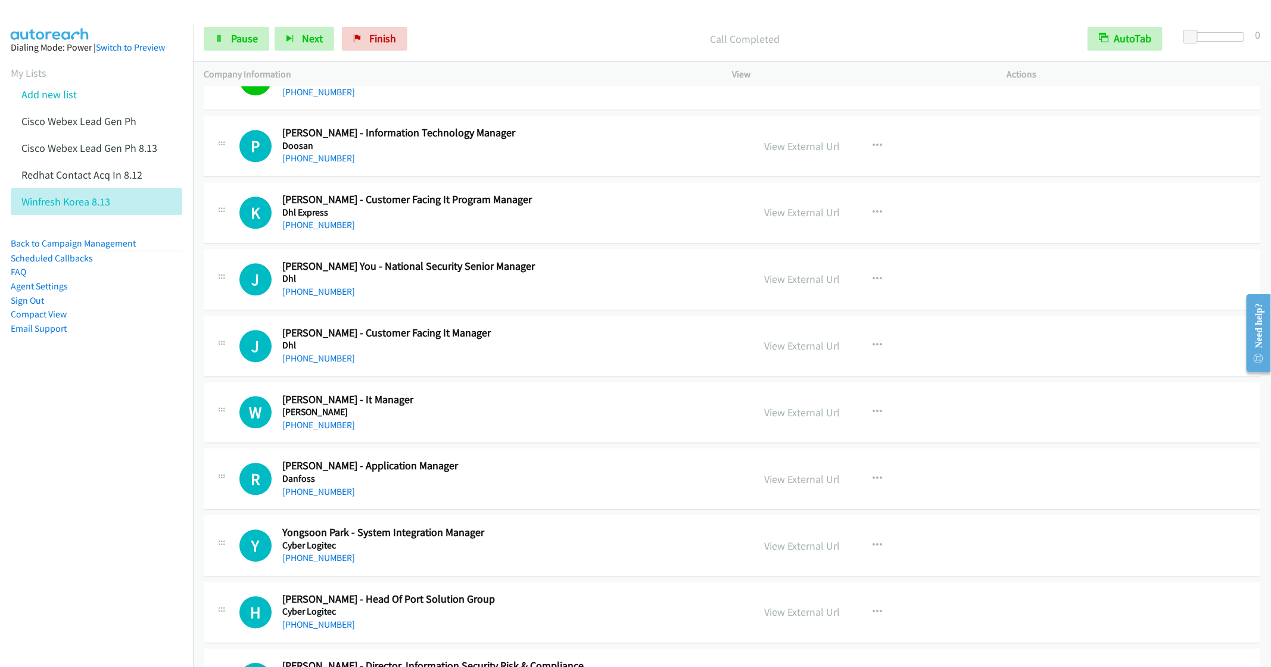
scroll to position [9343, 0]
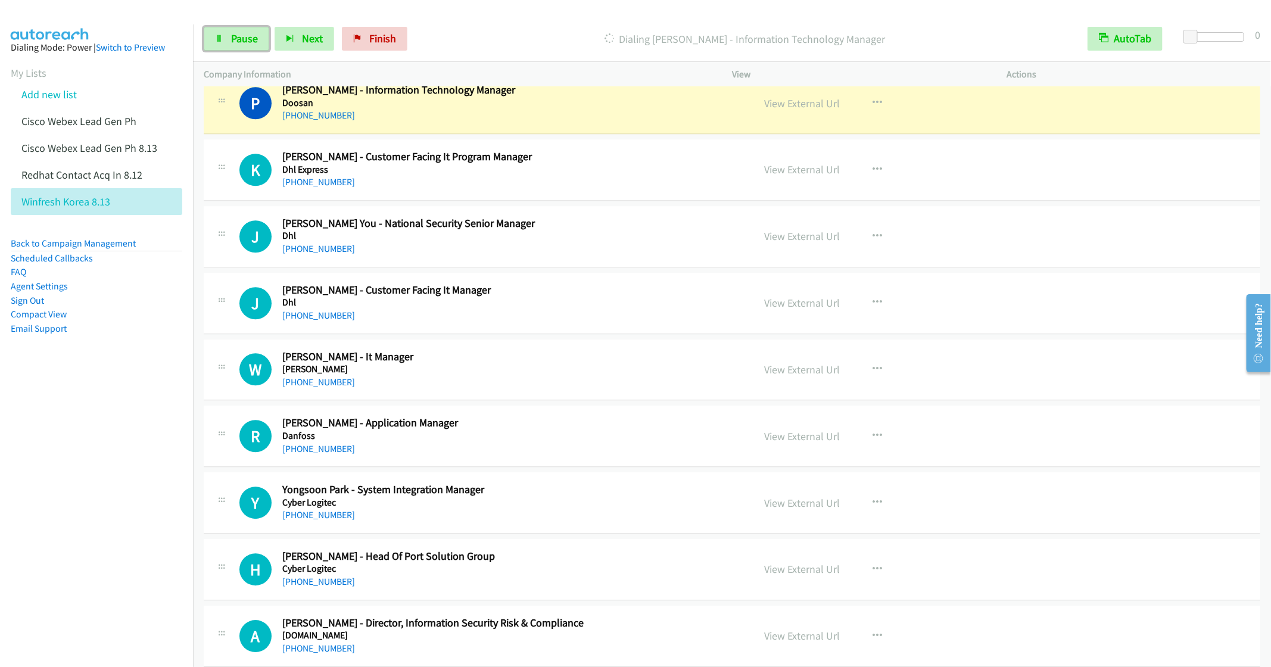
drag, startPoint x: 231, startPoint y: 43, endPoint x: 251, endPoint y: 69, distance: 31.8
click at [231, 43] on span "Pause" at bounding box center [244, 39] width 27 height 14
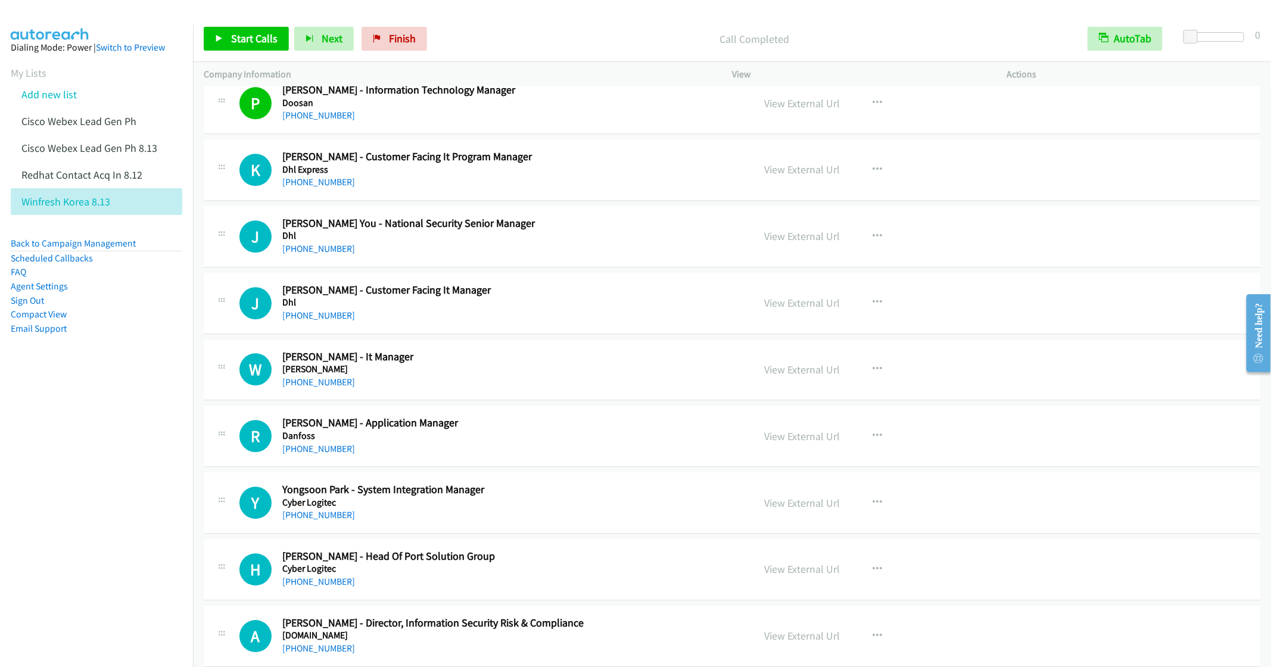
click at [529, 189] on div "+82 10-7151-1000" at bounding box center [509, 182] width 454 height 14
click at [248, 38] on span "Start Calls" at bounding box center [254, 39] width 46 height 14
click at [574, 242] on h5 "Dhl" at bounding box center [509, 236] width 454 height 12
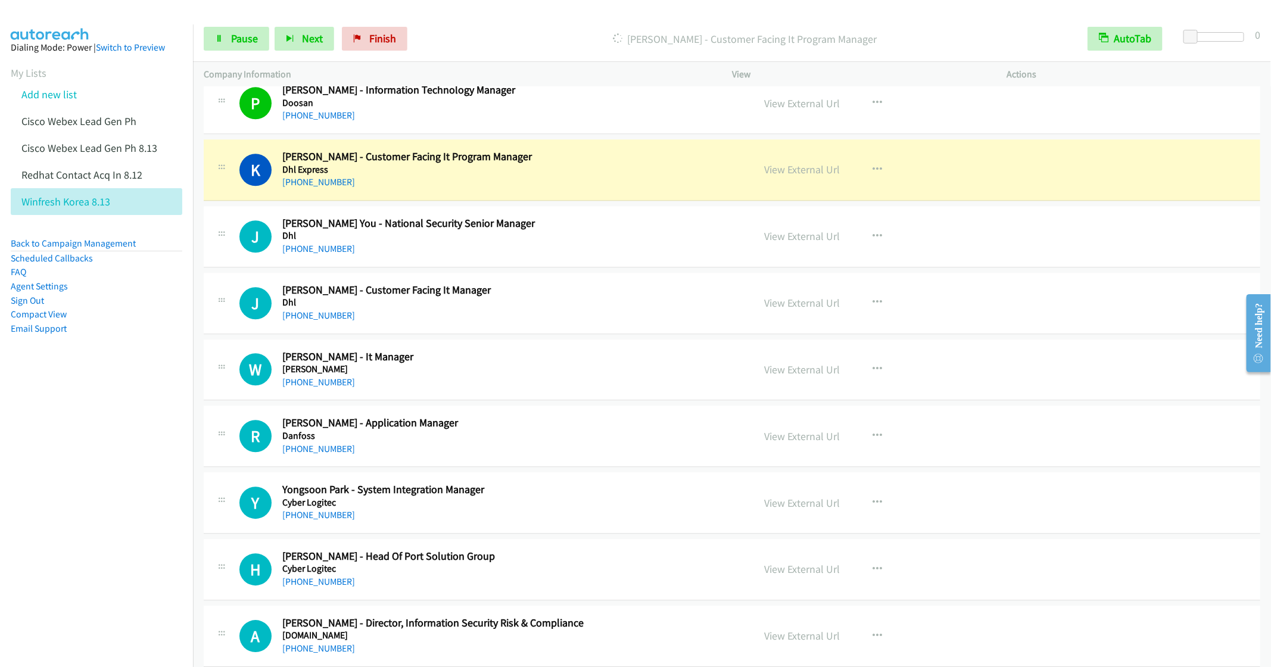
click at [664, 256] on div "+82 10-9165-8682" at bounding box center [509, 249] width 454 height 14
click at [873, 241] on icon "button" at bounding box center [878, 237] width 10 height 10
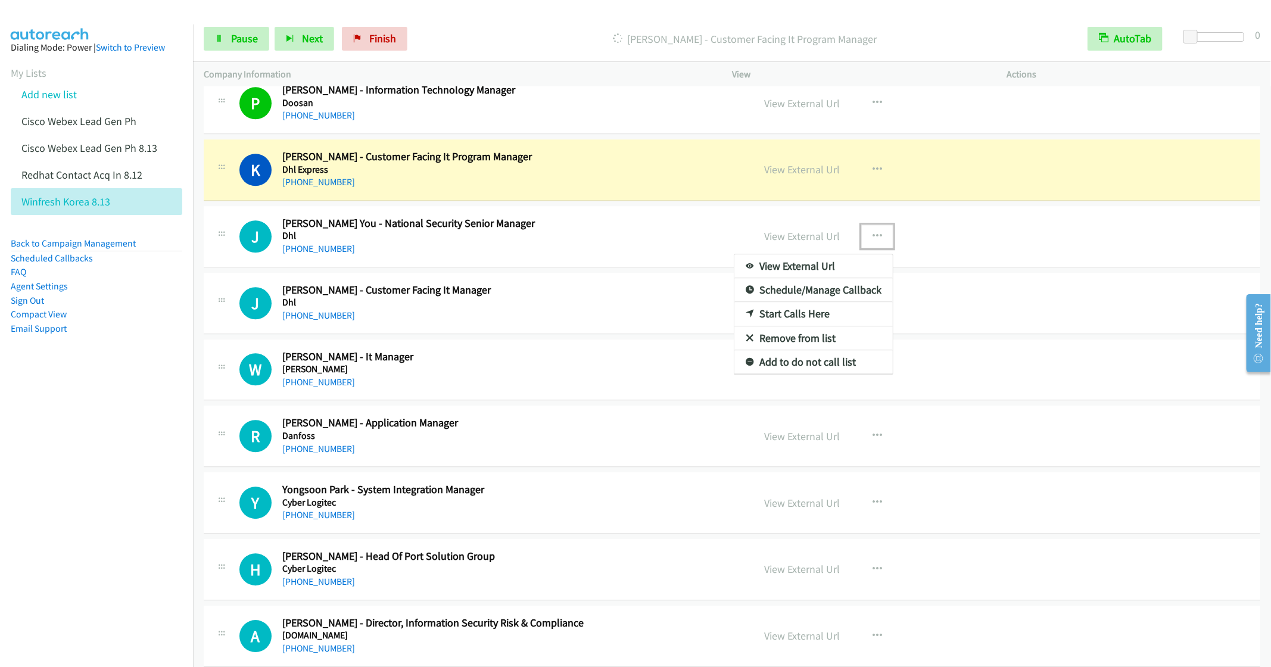
click at [785, 350] on link "Remove from list" at bounding box center [814, 338] width 158 height 24
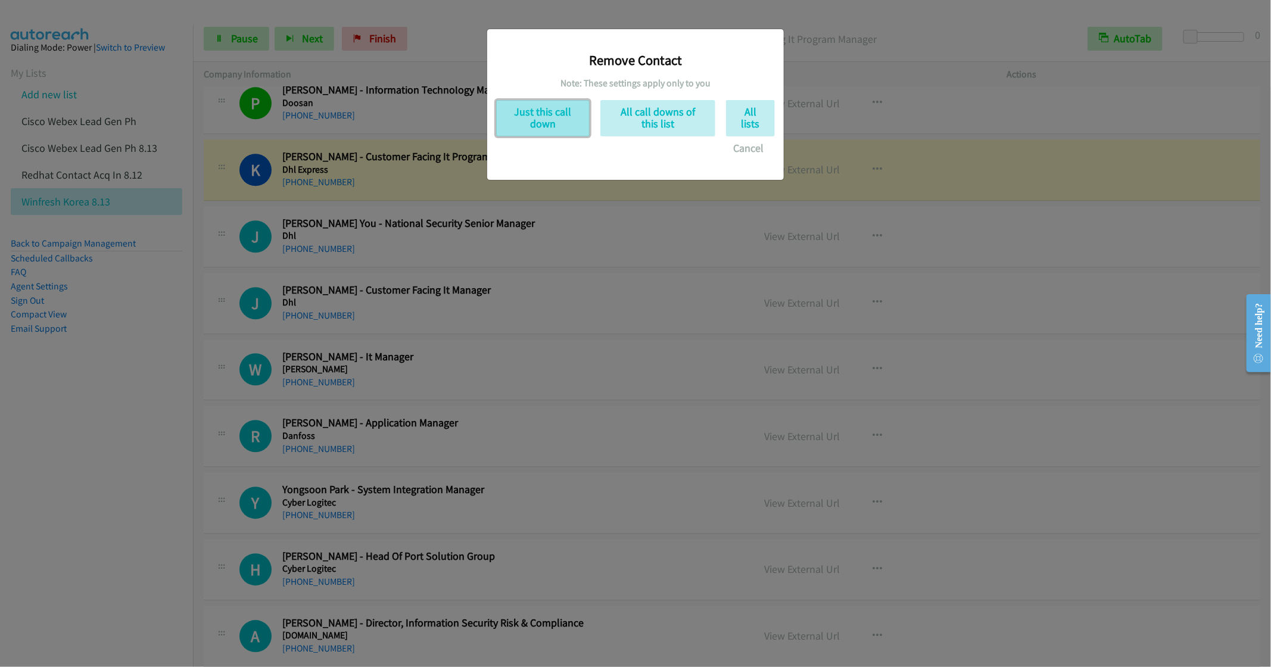
click at [554, 129] on button "Just this call down" at bounding box center [543, 118] width 94 height 36
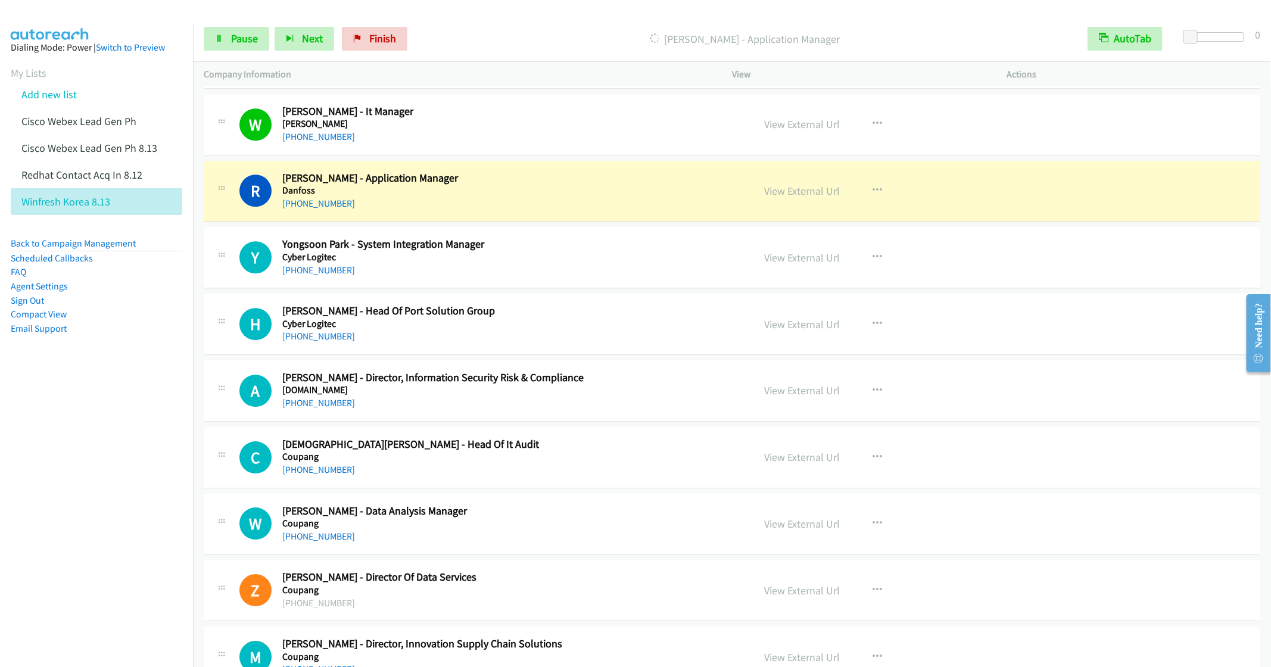
scroll to position [9611, 0]
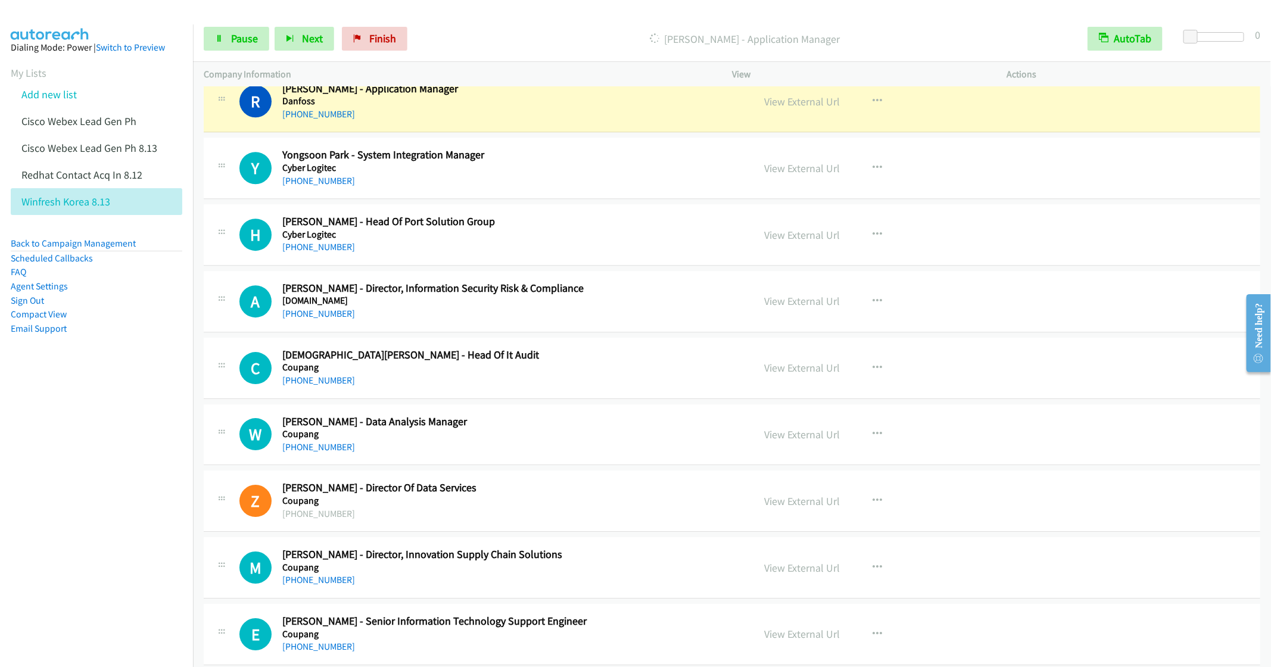
click at [524, 254] on div "+82 2-6350-2979" at bounding box center [509, 247] width 454 height 14
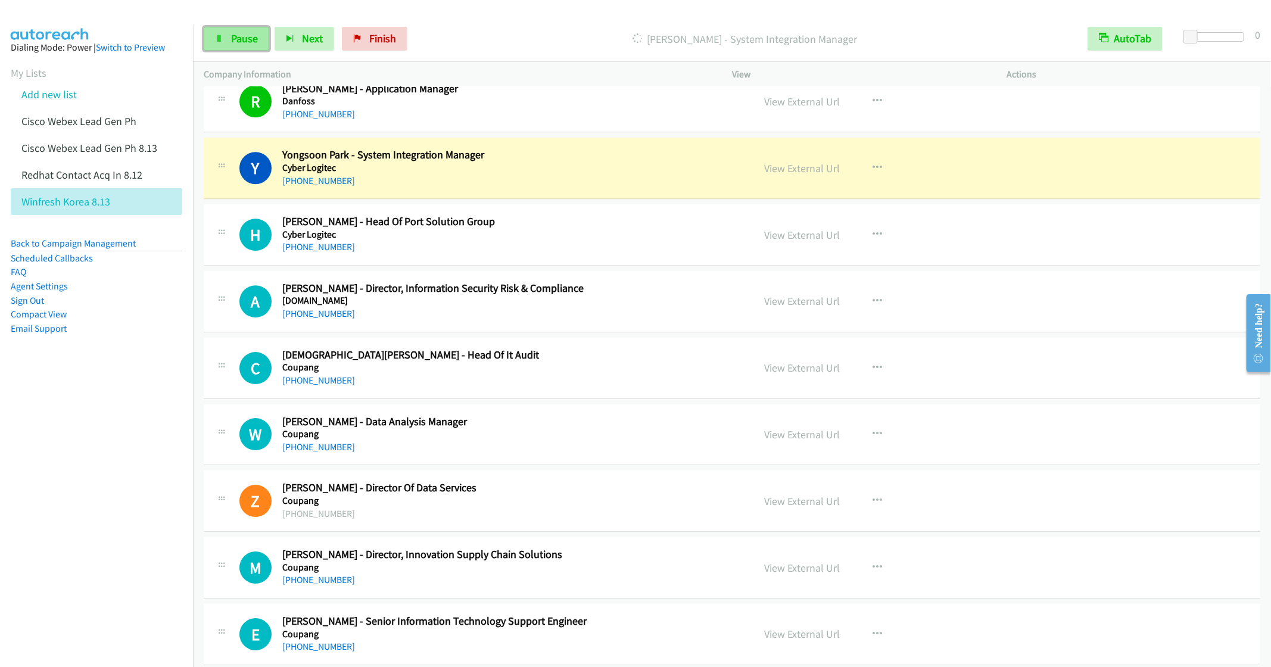
click at [243, 43] on span "Pause" at bounding box center [244, 39] width 27 height 14
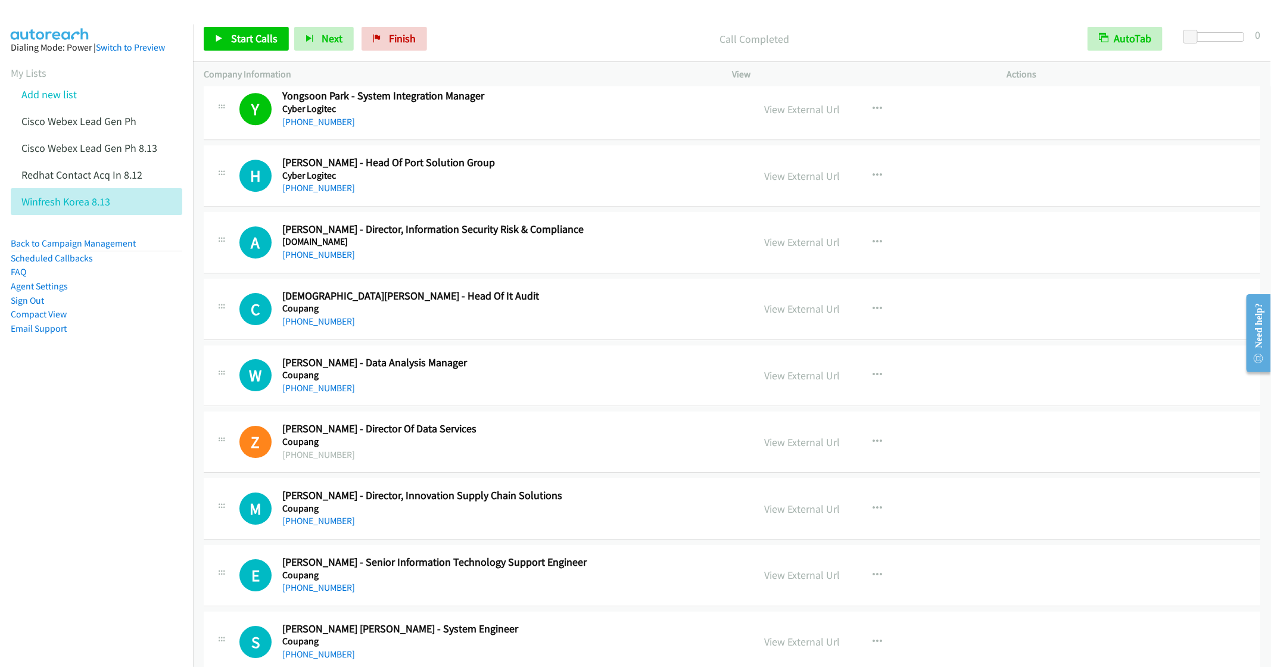
scroll to position [9701, 0]
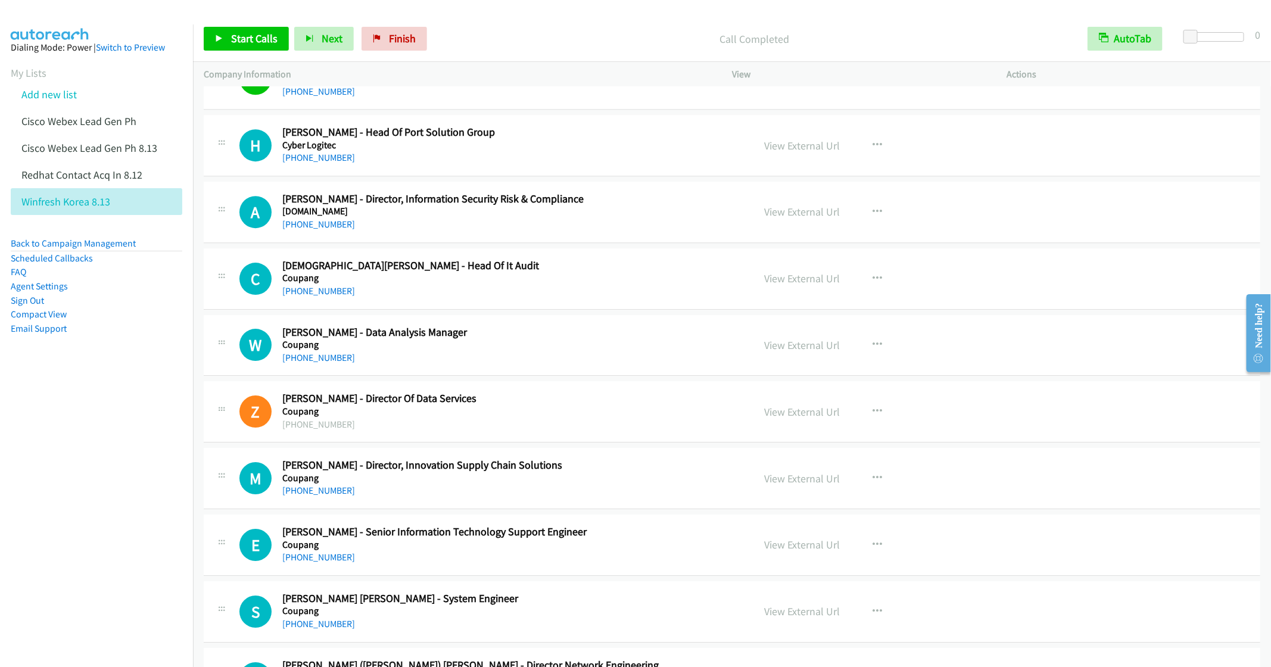
click at [570, 284] on h5 "Coupang" at bounding box center [509, 278] width 454 height 12
click at [873, 284] on icon "button" at bounding box center [878, 279] width 10 height 10
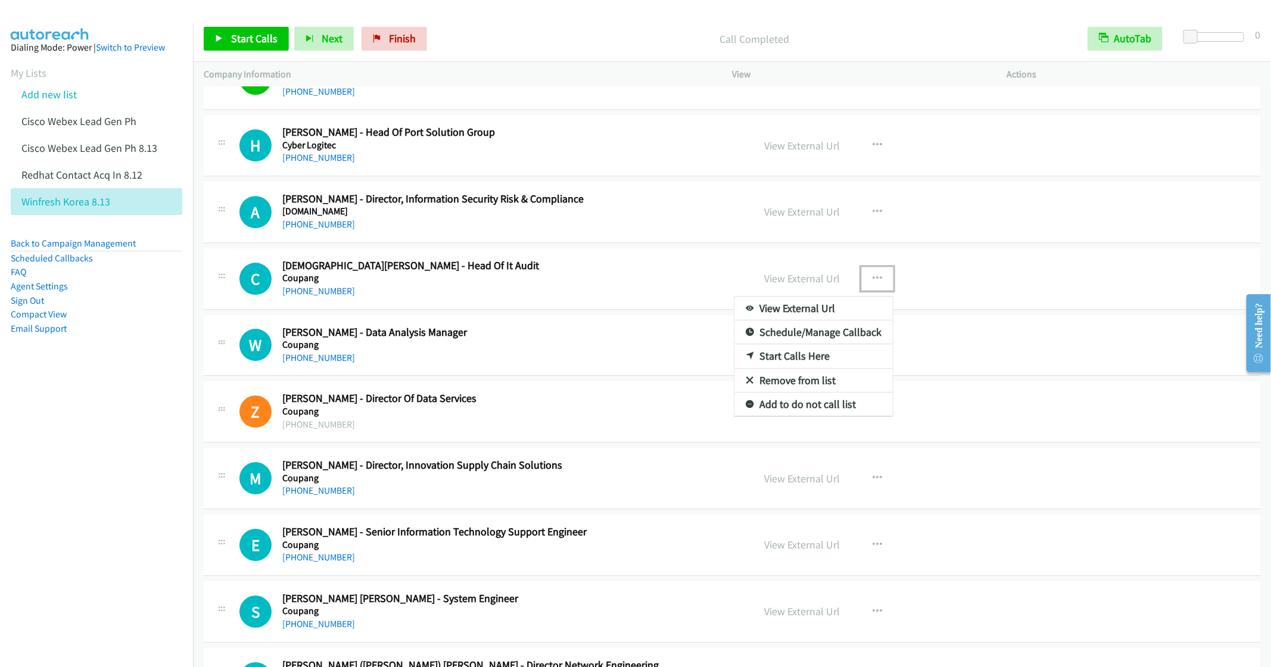
click at [783, 368] on link "Start Calls Here" at bounding box center [814, 356] width 158 height 24
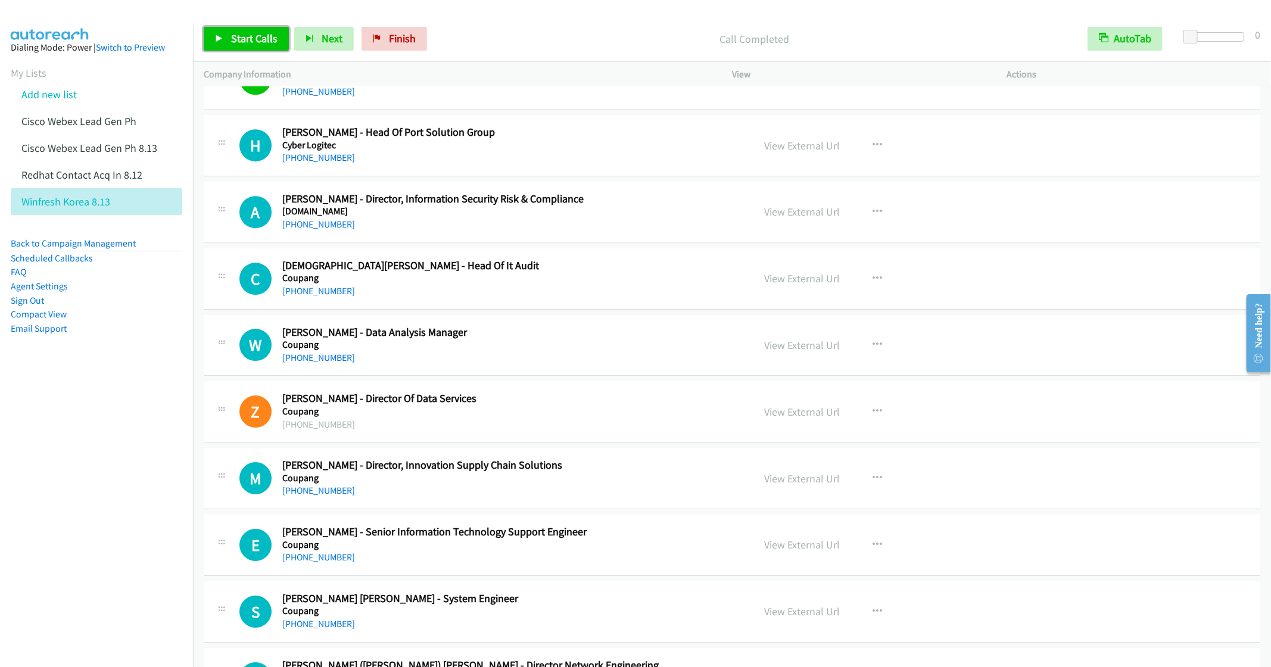
click at [258, 38] on span "Start Calls" at bounding box center [254, 39] width 46 height 14
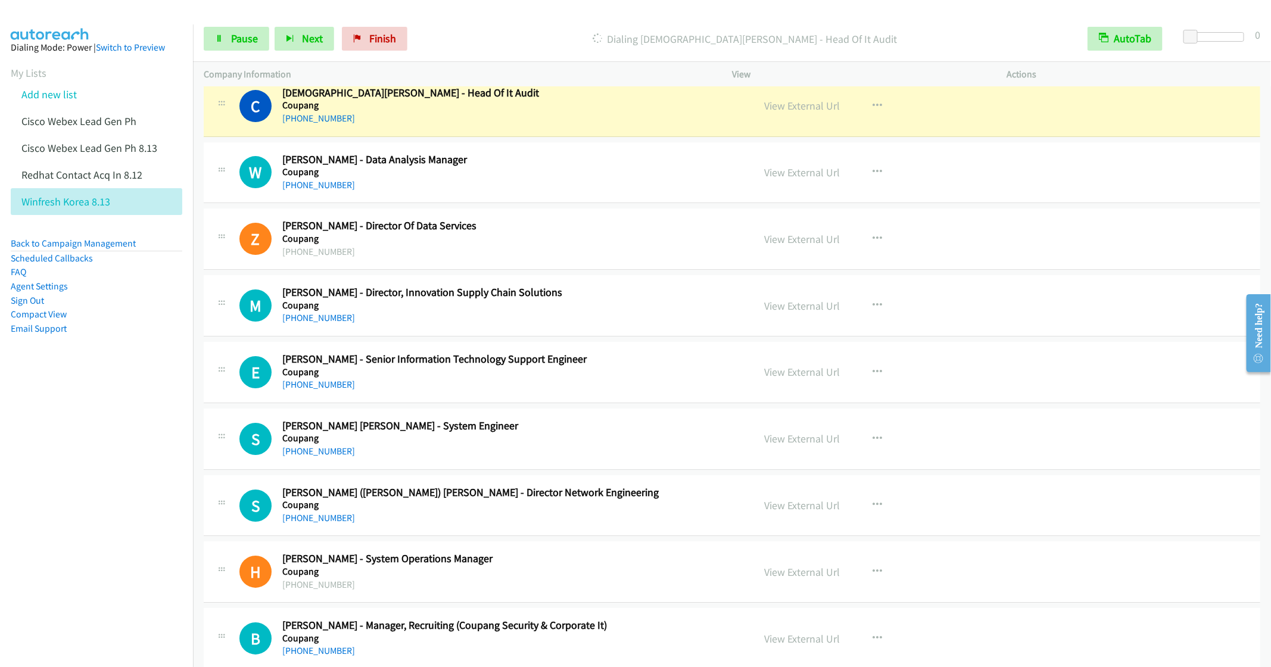
scroll to position [9879, 0]
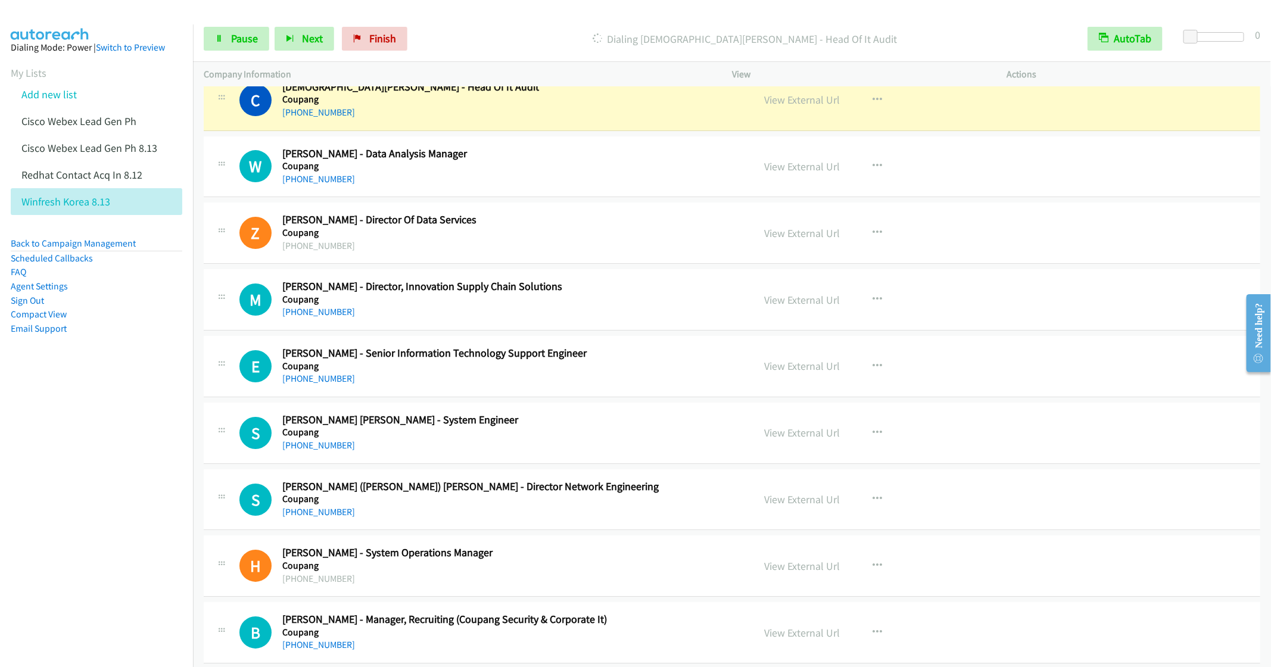
click at [492, 186] on div "+82 10-8598-3409" at bounding box center [509, 179] width 454 height 14
click at [873, 171] on icon "button" at bounding box center [878, 166] width 10 height 10
click at [791, 280] on link "Remove from list" at bounding box center [814, 268] width 158 height 24
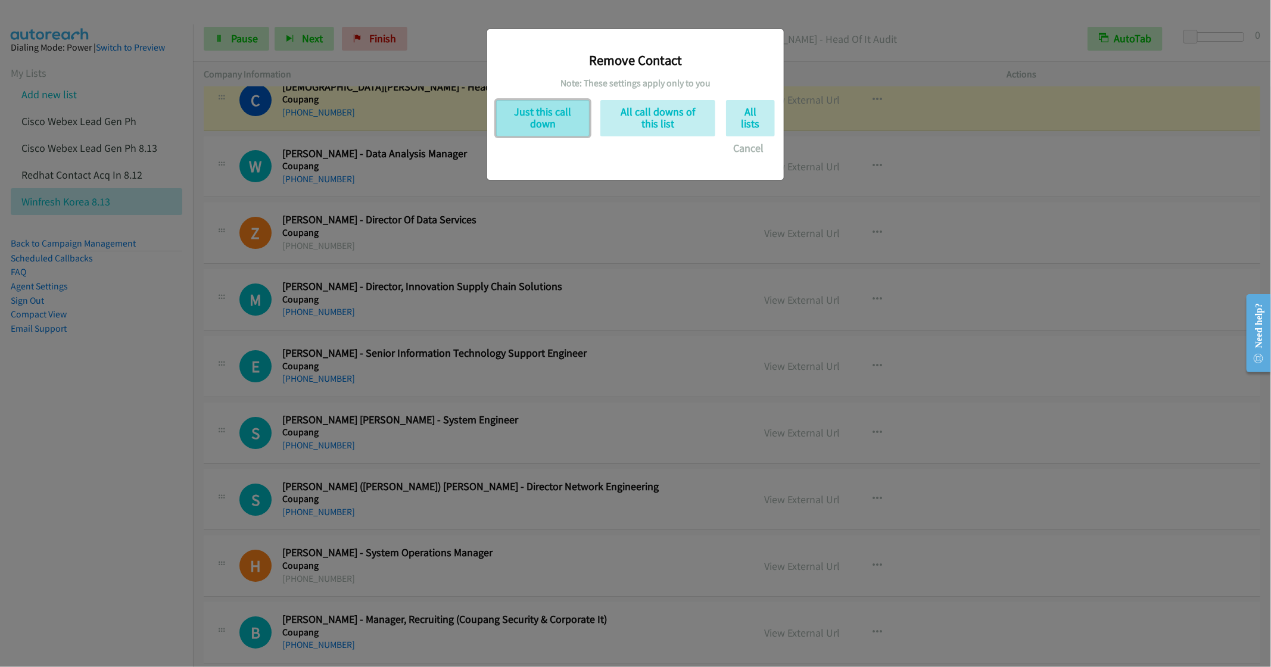
click at [526, 122] on button "Just this call down" at bounding box center [543, 118] width 94 height 36
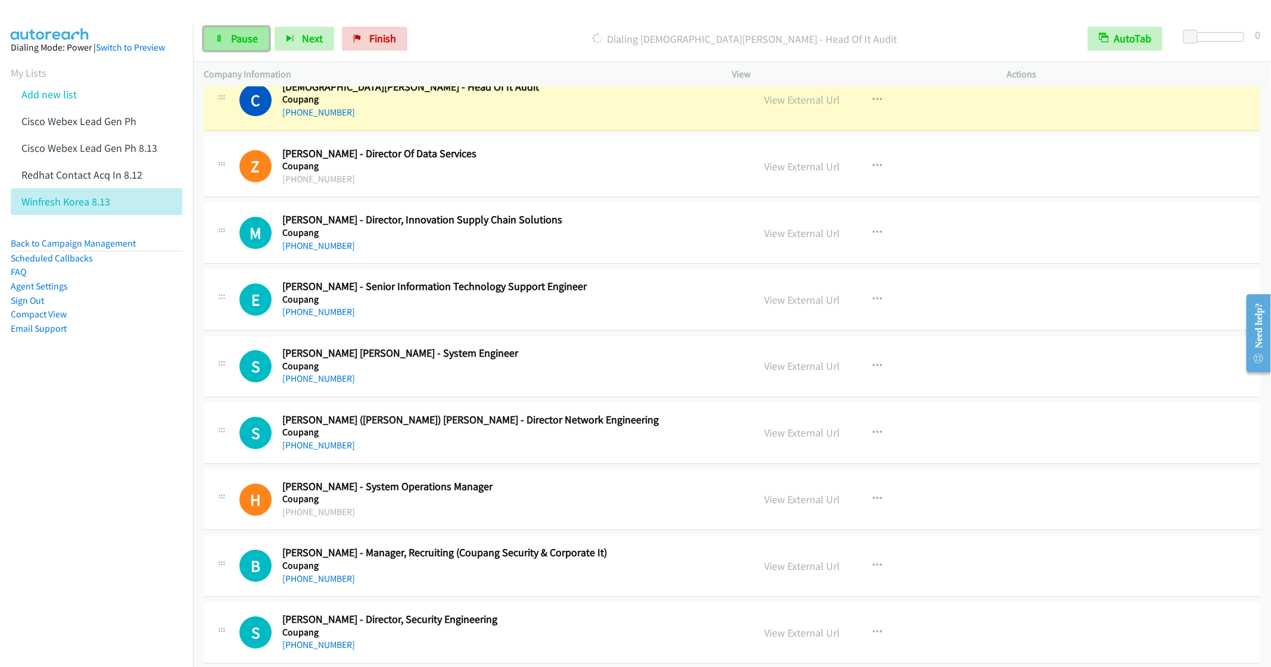
click at [240, 45] on link "Pause" at bounding box center [237, 39] width 66 height 24
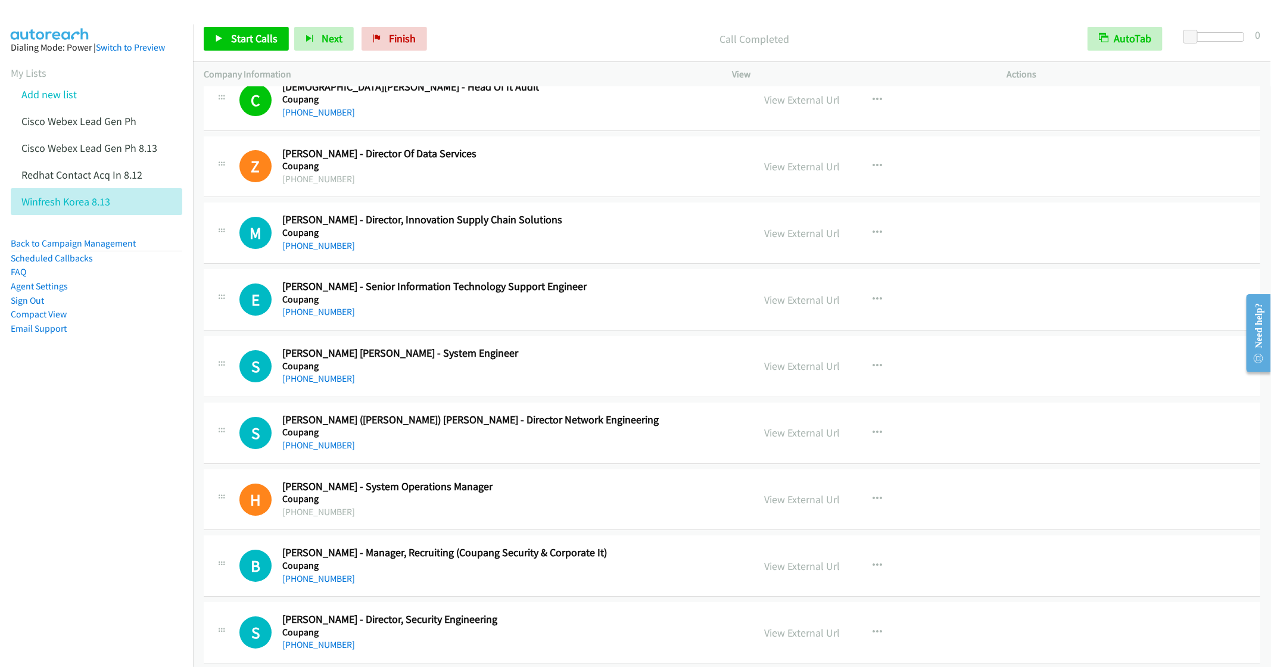
click at [620, 294] on h2 "Eunji Choi - Senior Information Technology Support Engineer" at bounding box center [509, 287] width 454 height 14
click at [869, 312] on button "button" at bounding box center [878, 300] width 32 height 24
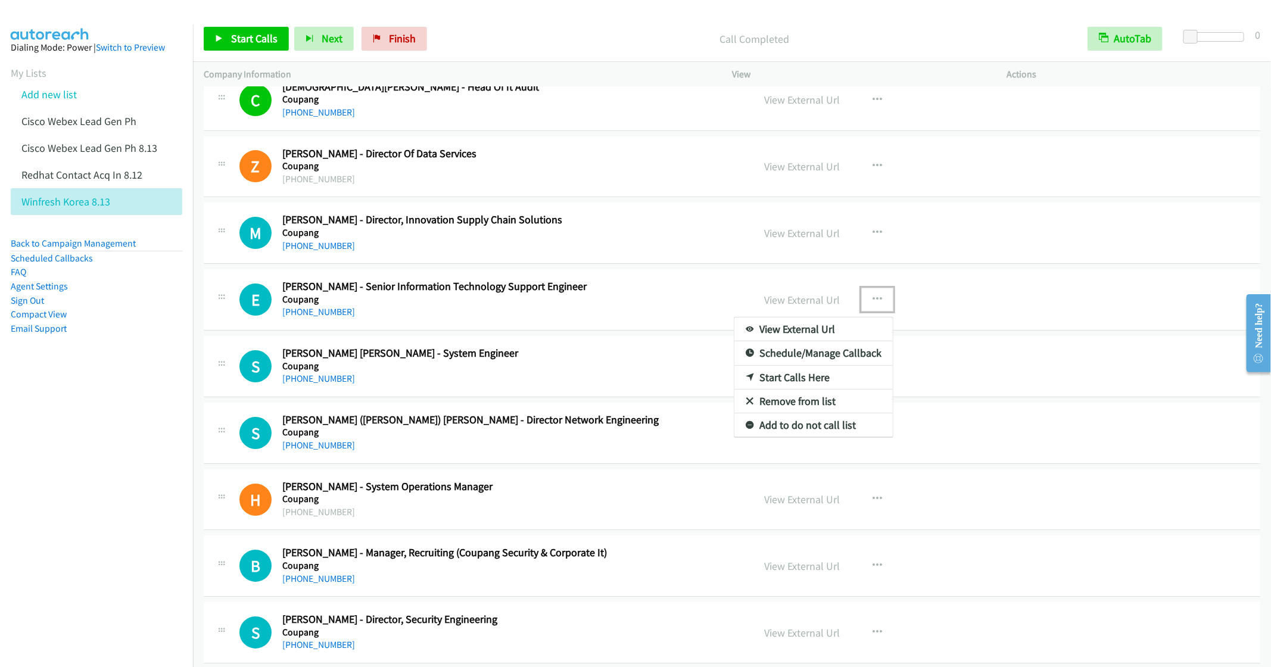
click at [790, 390] on link "Start Calls Here" at bounding box center [814, 378] width 158 height 24
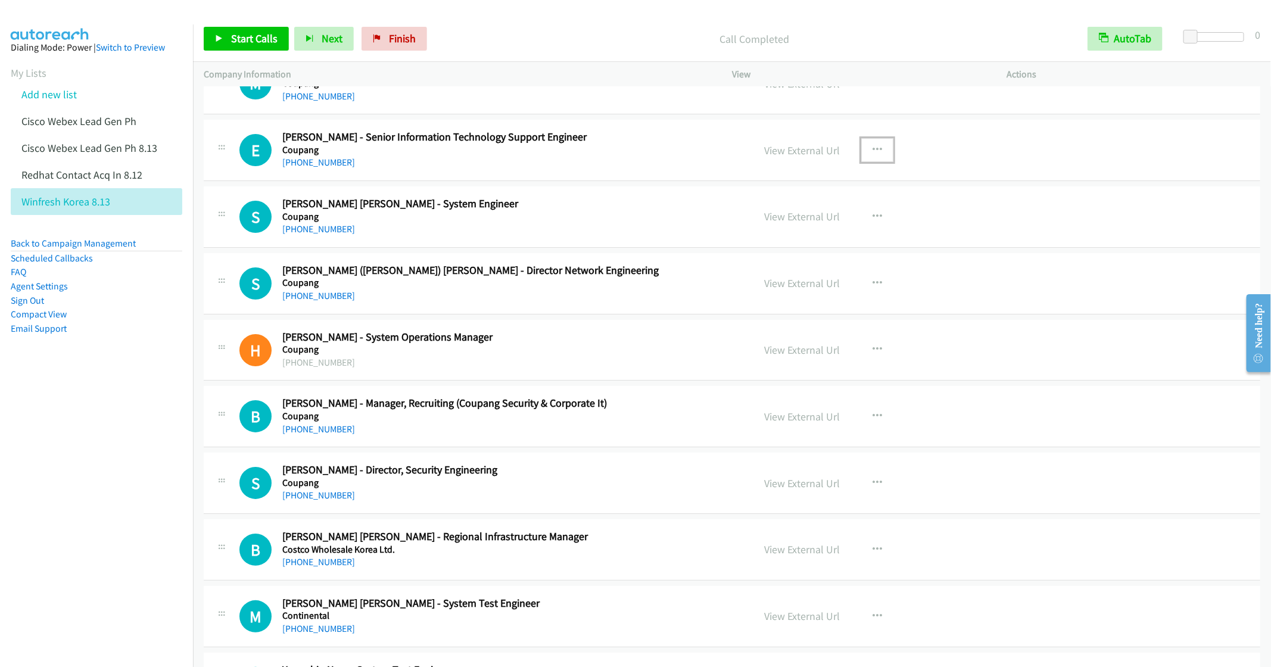
scroll to position [10058, 0]
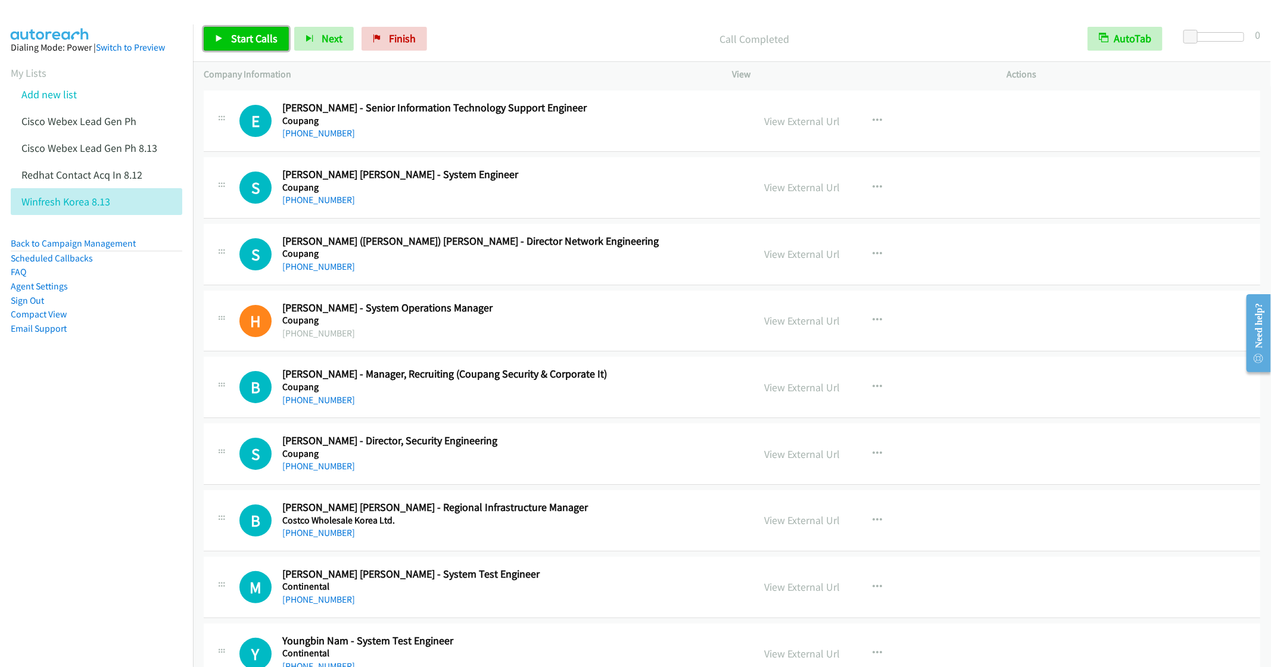
click at [236, 39] on span "Start Calls" at bounding box center [254, 39] width 46 height 14
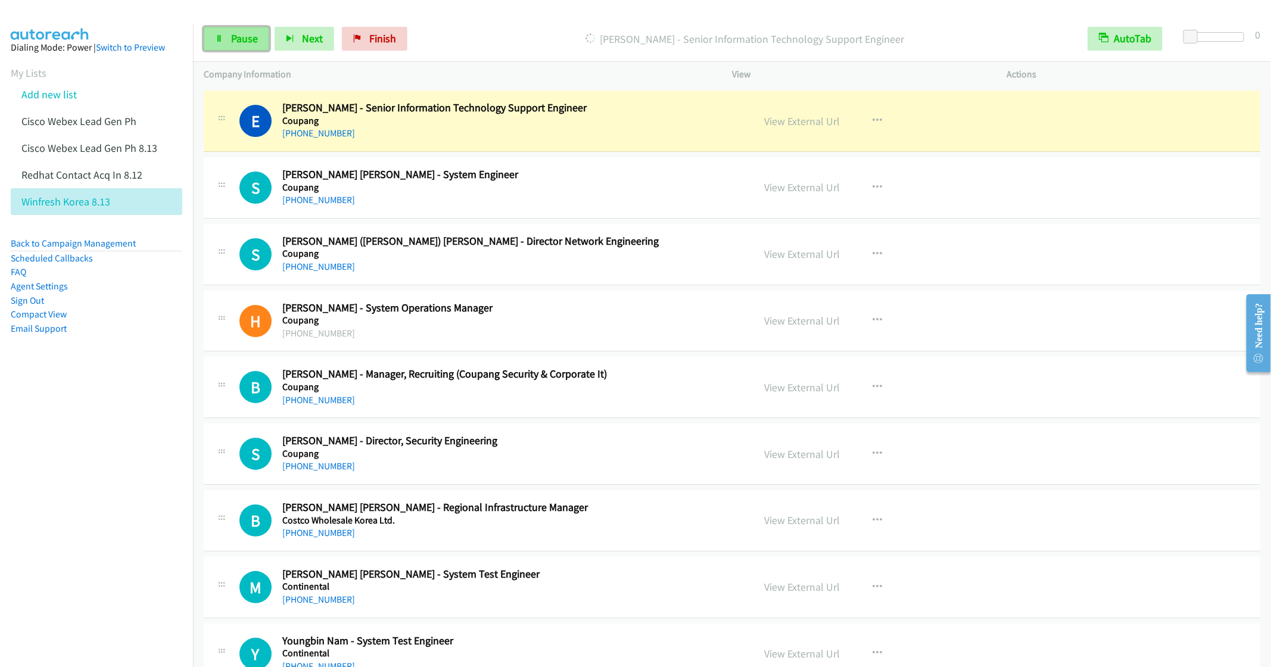
click at [218, 32] on link "Pause" at bounding box center [237, 39] width 66 height 24
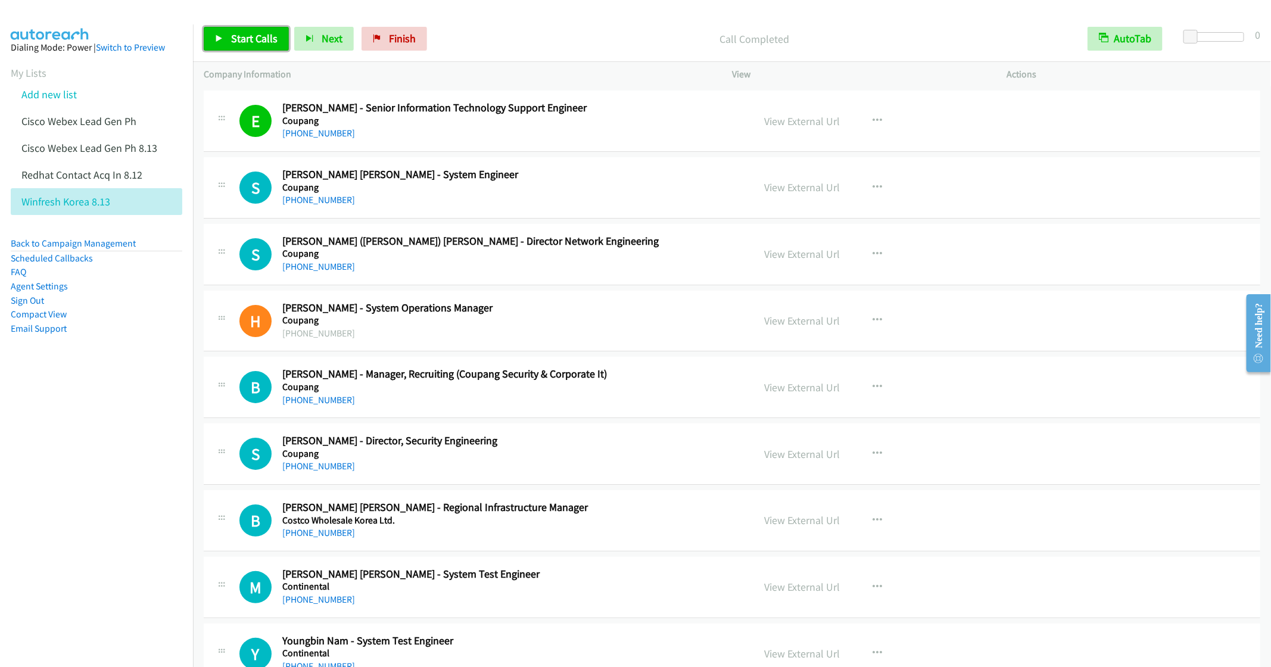
click at [253, 43] on span "Start Calls" at bounding box center [254, 39] width 46 height 14
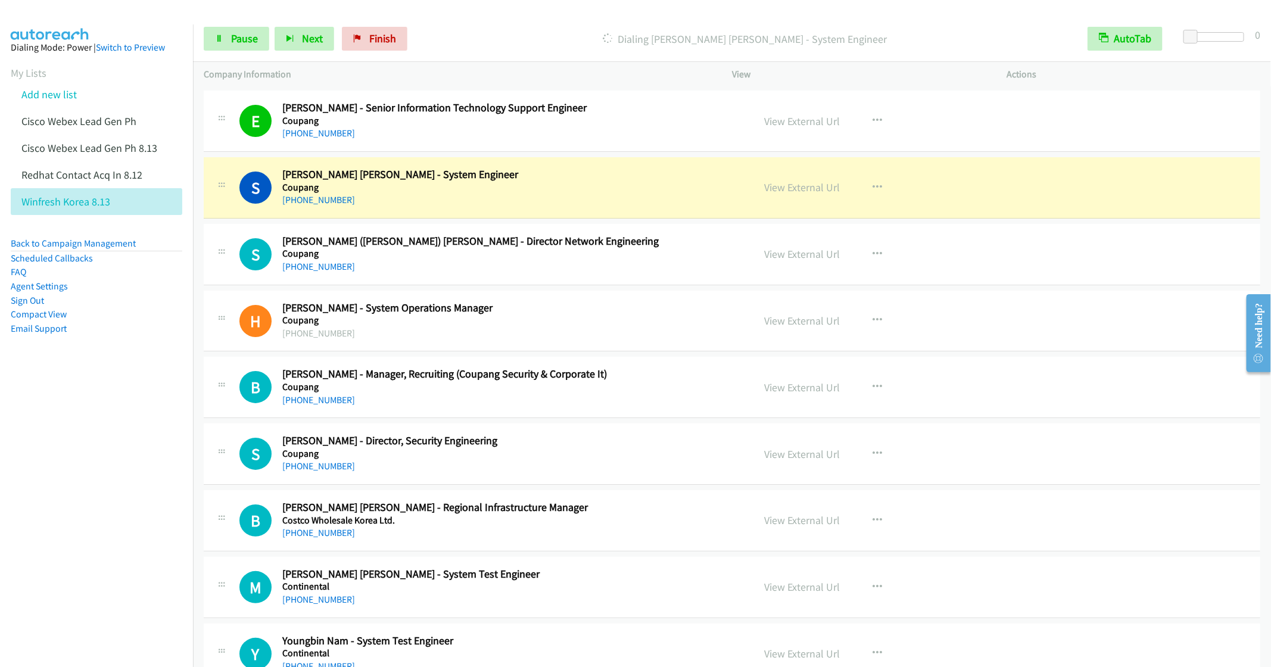
click at [506, 260] on h5 "Coupang" at bounding box center [509, 254] width 454 height 12
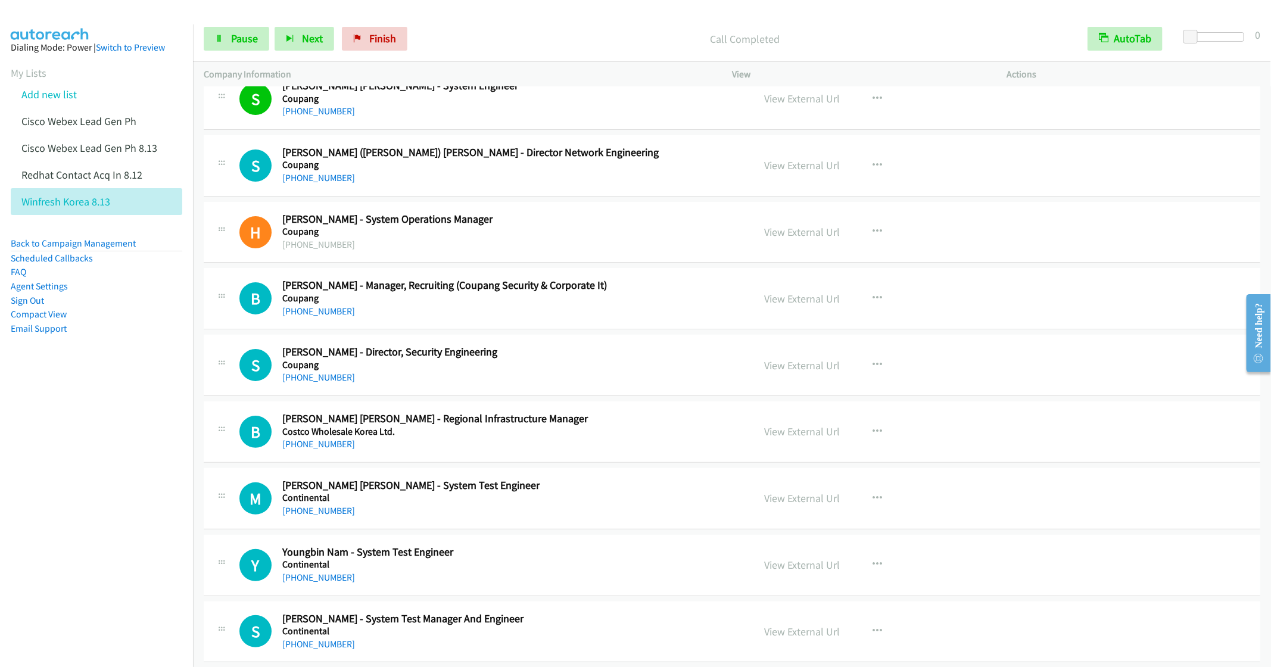
scroll to position [10147, 0]
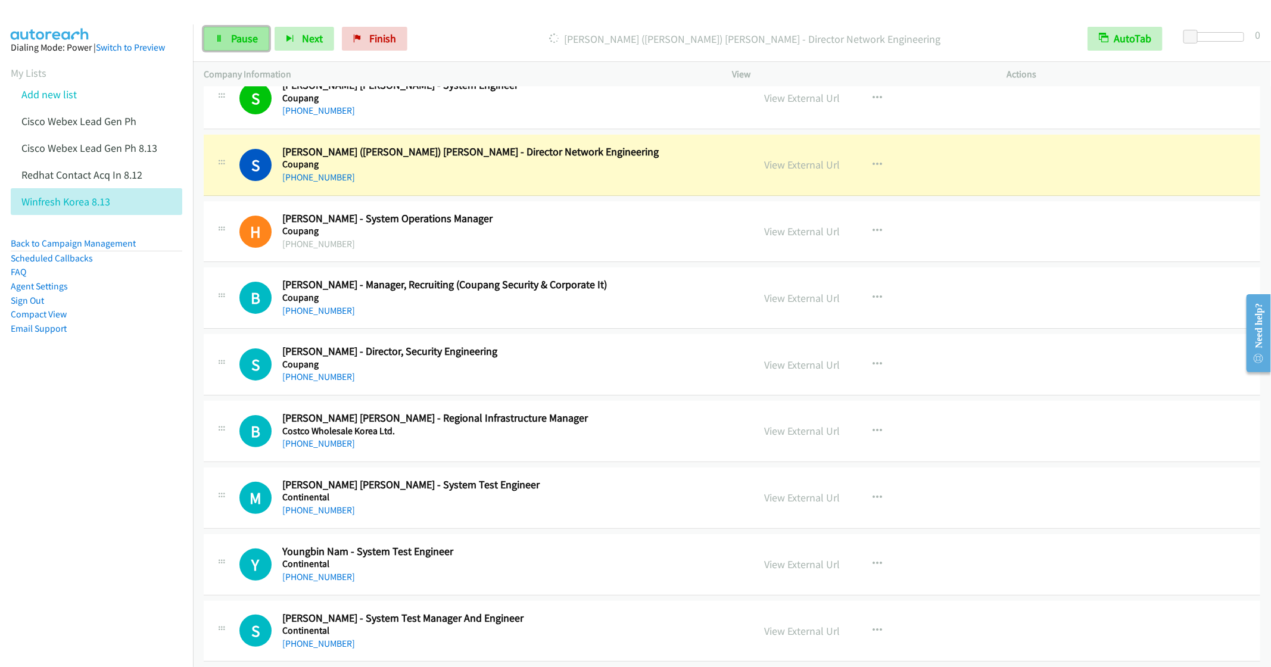
click at [234, 39] on span "Pause" at bounding box center [244, 39] width 27 height 14
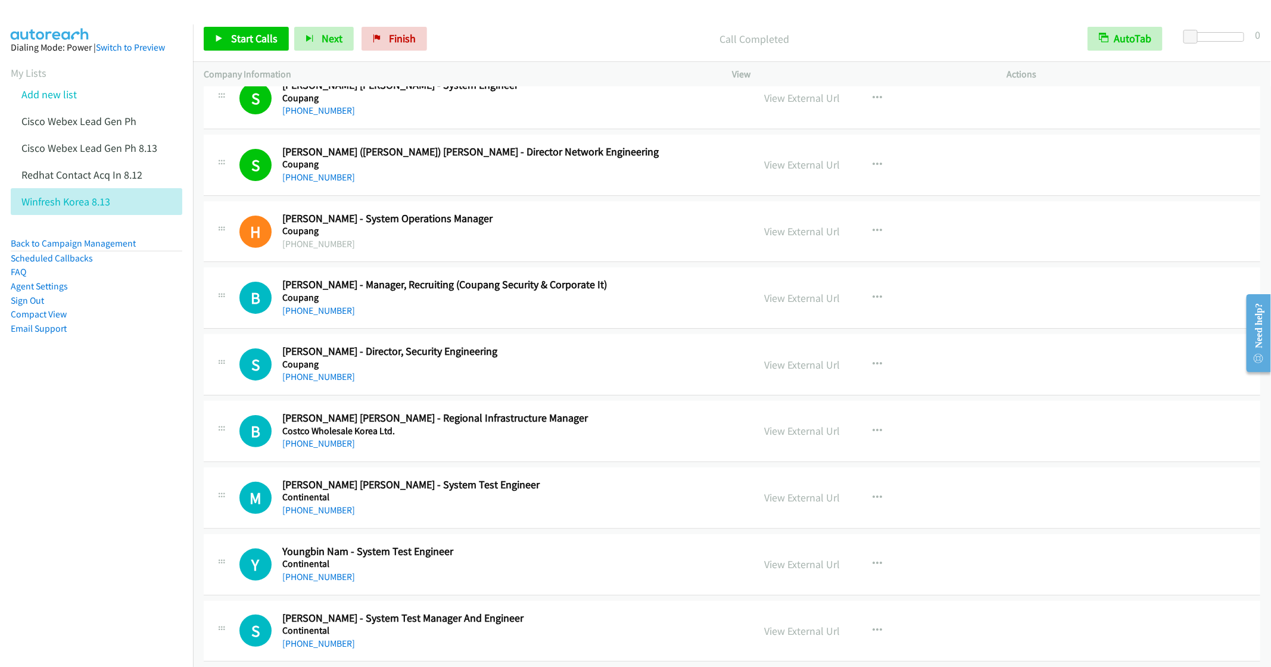
click at [672, 237] on h5 "Coupang" at bounding box center [509, 231] width 454 height 12
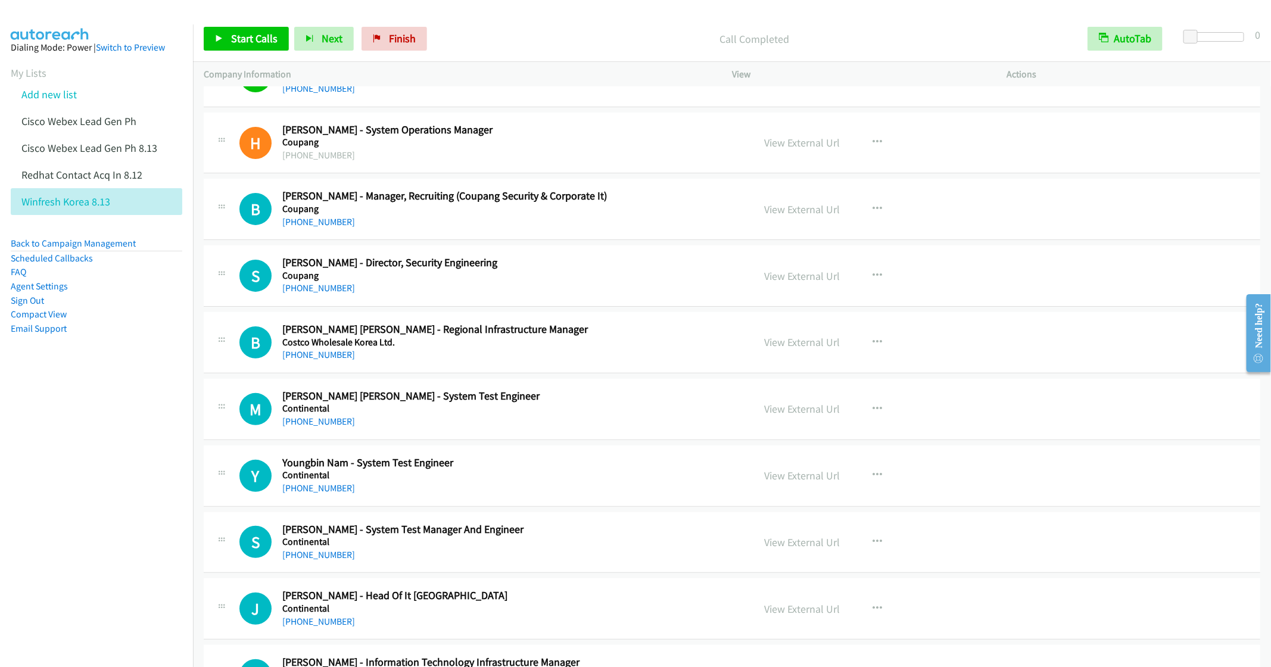
scroll to position [10237, 0]
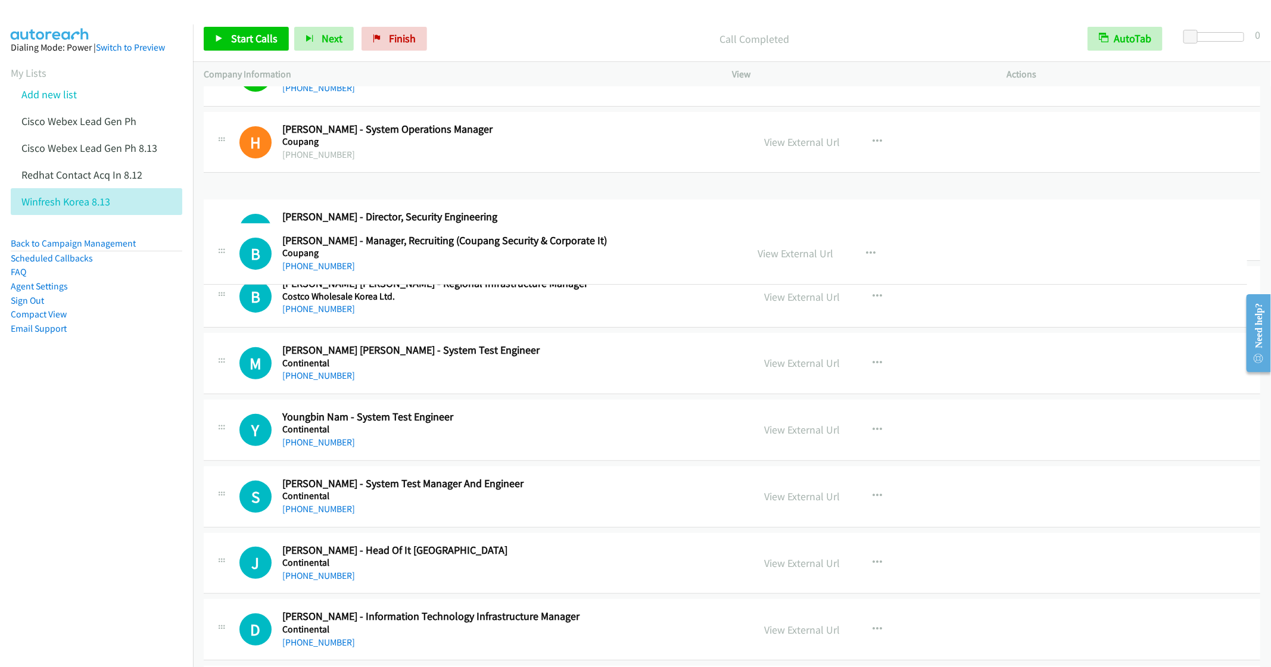
drag, startPoint x: 471, startPoint y: 243, endPoint x: 488, endPoint y: 242, distance: 17.3
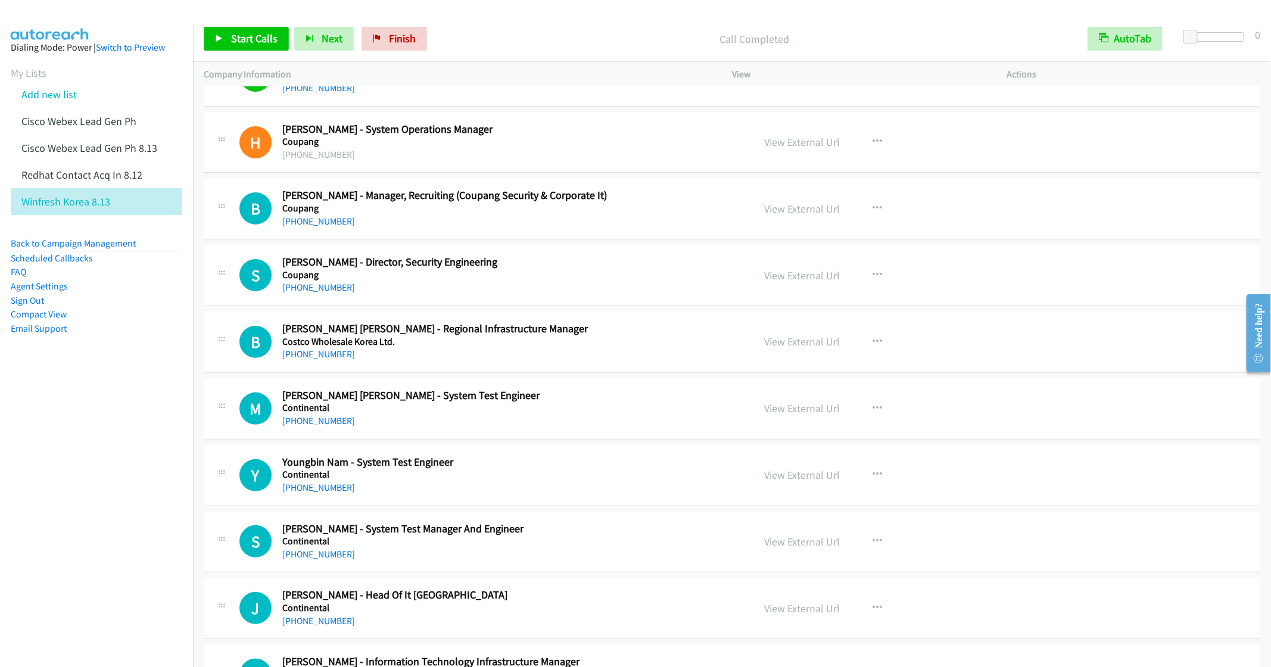
click at [617, 269] on h2 "Steve Seong Kim - Director, Security Engineering" at bounding box center [509, 263] width 454 height 14
click at [873, 213] on icon "button" at bounding box center [878, 209] width 10 height 10
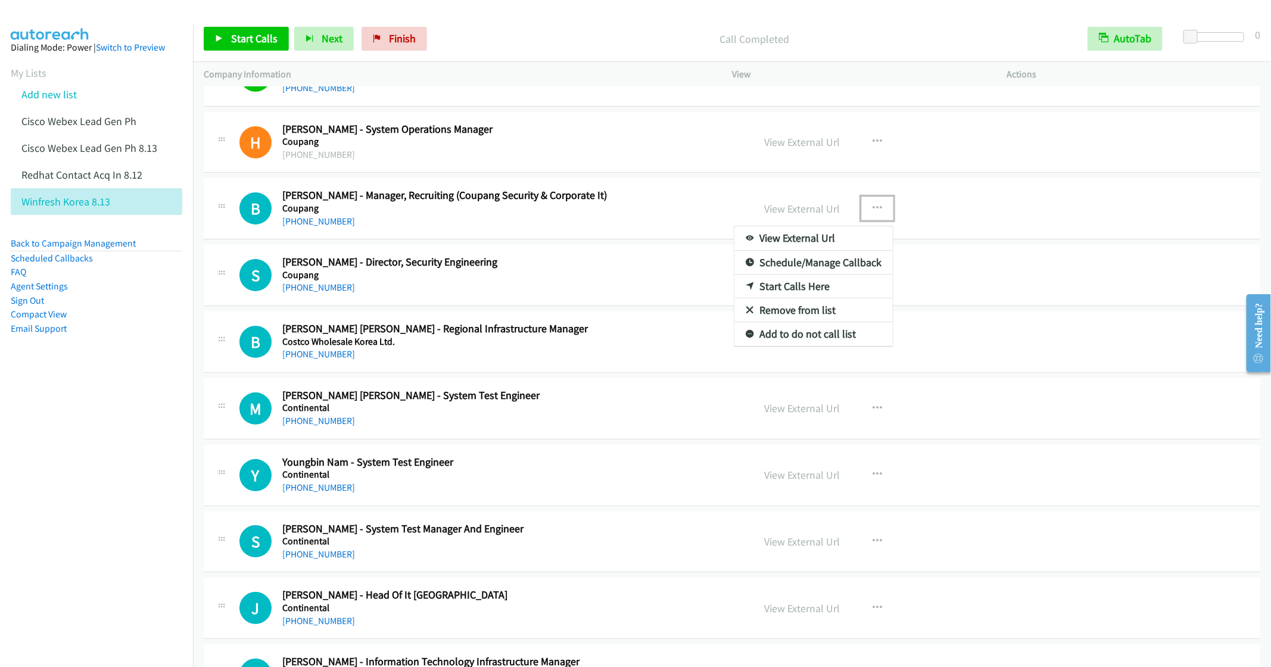
click at [788, 298] on link "Start Calls Here" at bounding box center [814, 287] width 158 height 24
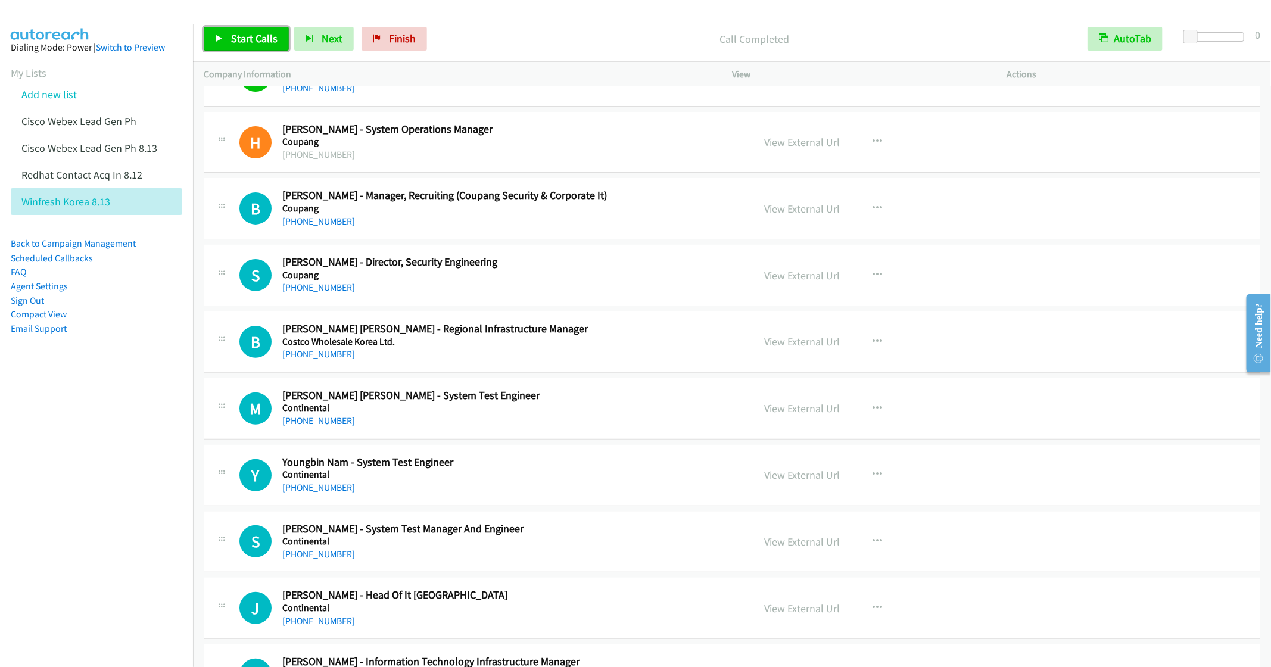
click at [247, 38] on span "Start Calls" at bounding box center [254, 39] width 46 height 14
click at [596, 295] on div "+82 10-9877-6444" at bounding box center [509, 288] width 454 height 14
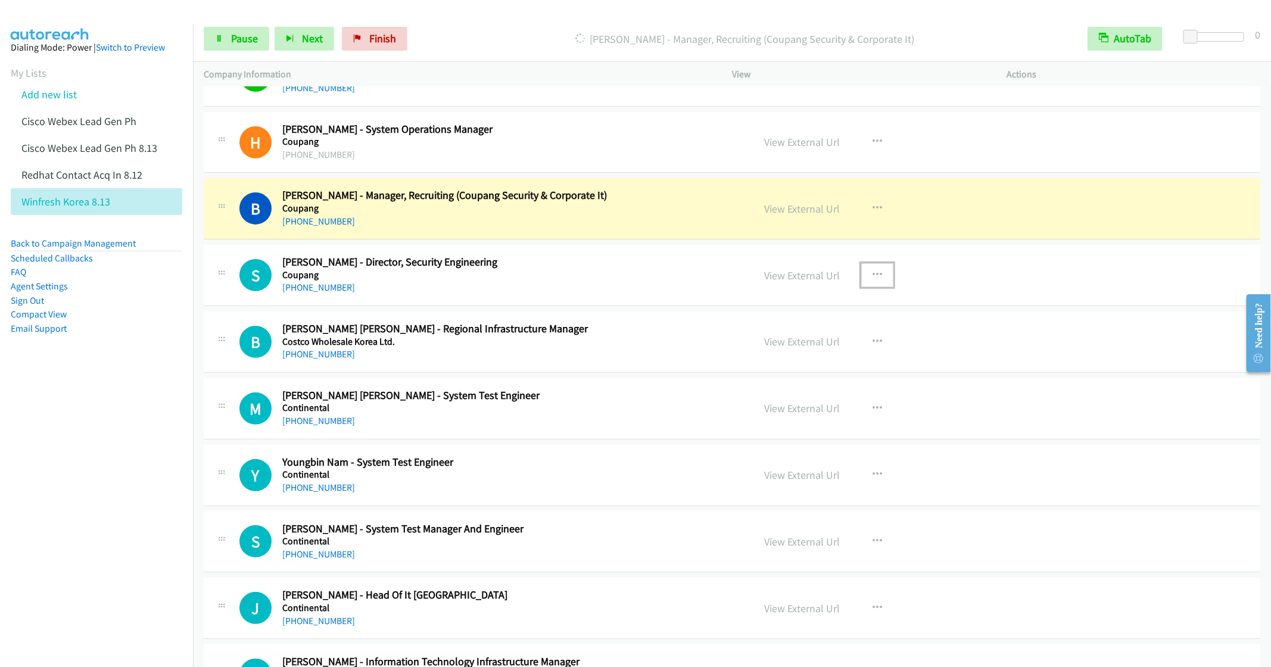
click at [873, 280] on icon "button" at bounding box center [878, 275] width 10 height 10
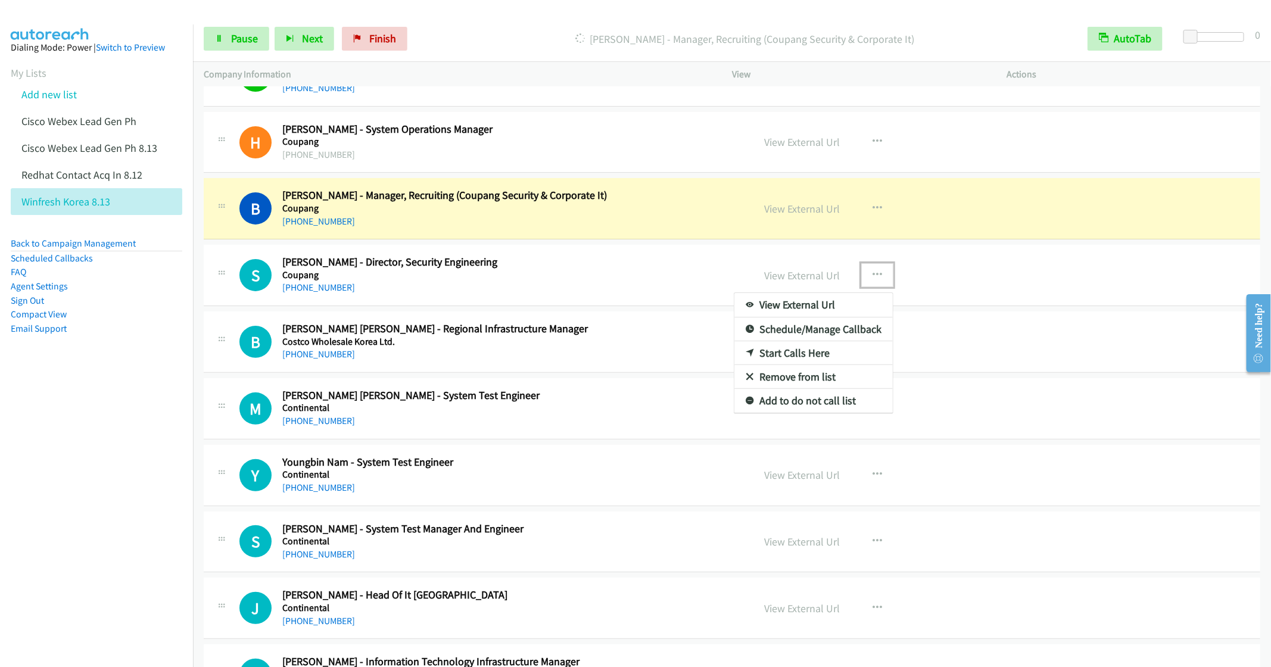
click at [764, 389] on link "Remove from list" at bounding box center [814, 377] width 158 height 24
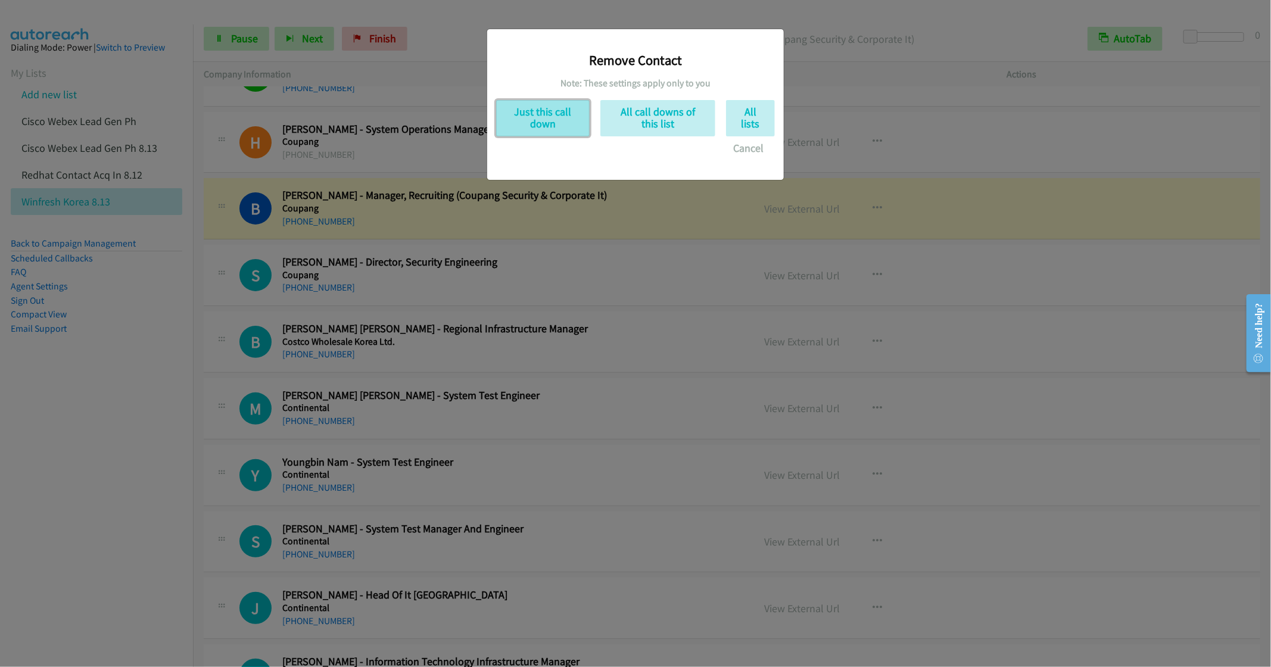
click at [546, 118] on button "Just this call down" at bounding box center [543, 118] width 94 height 36
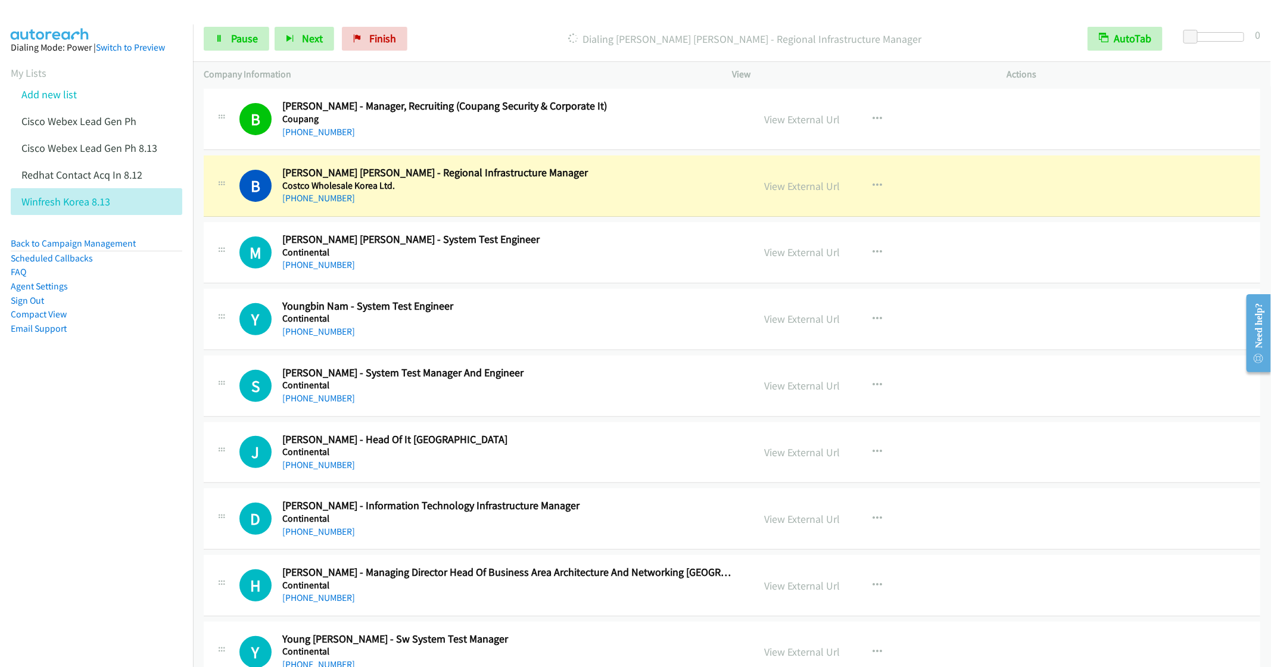
scroll to position [10415, 0]
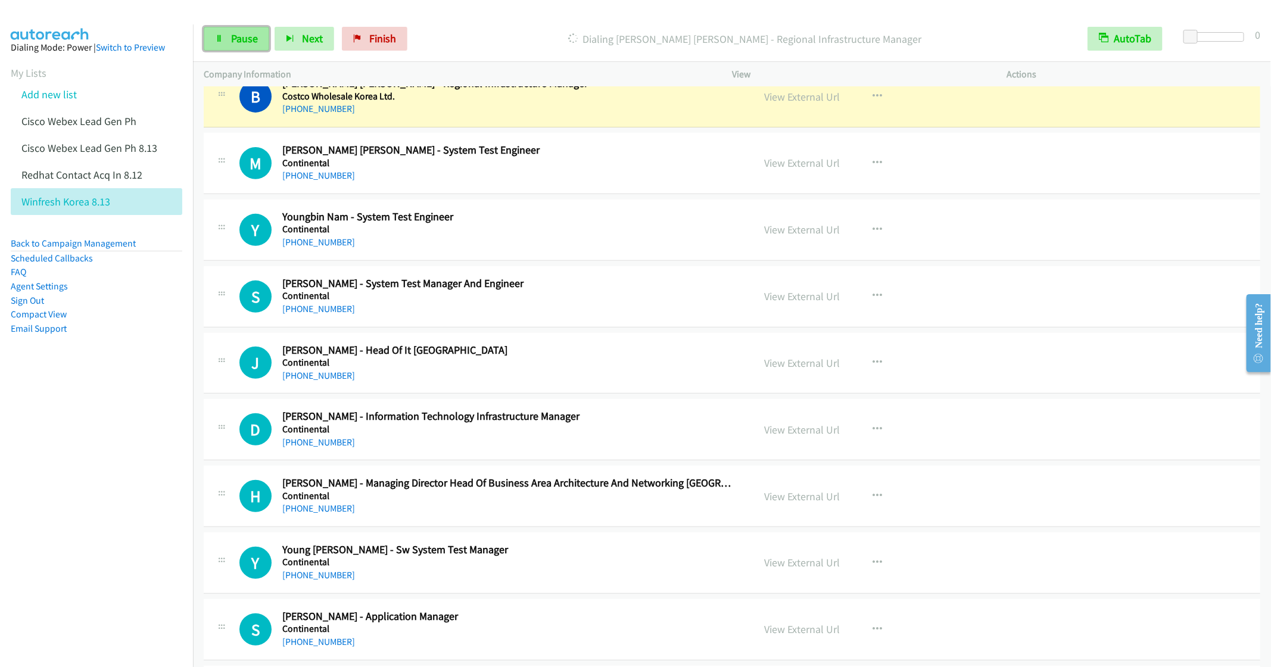
click at [238, 46] on link "Pause" at bounding box center [237, 39] width 66 height 24
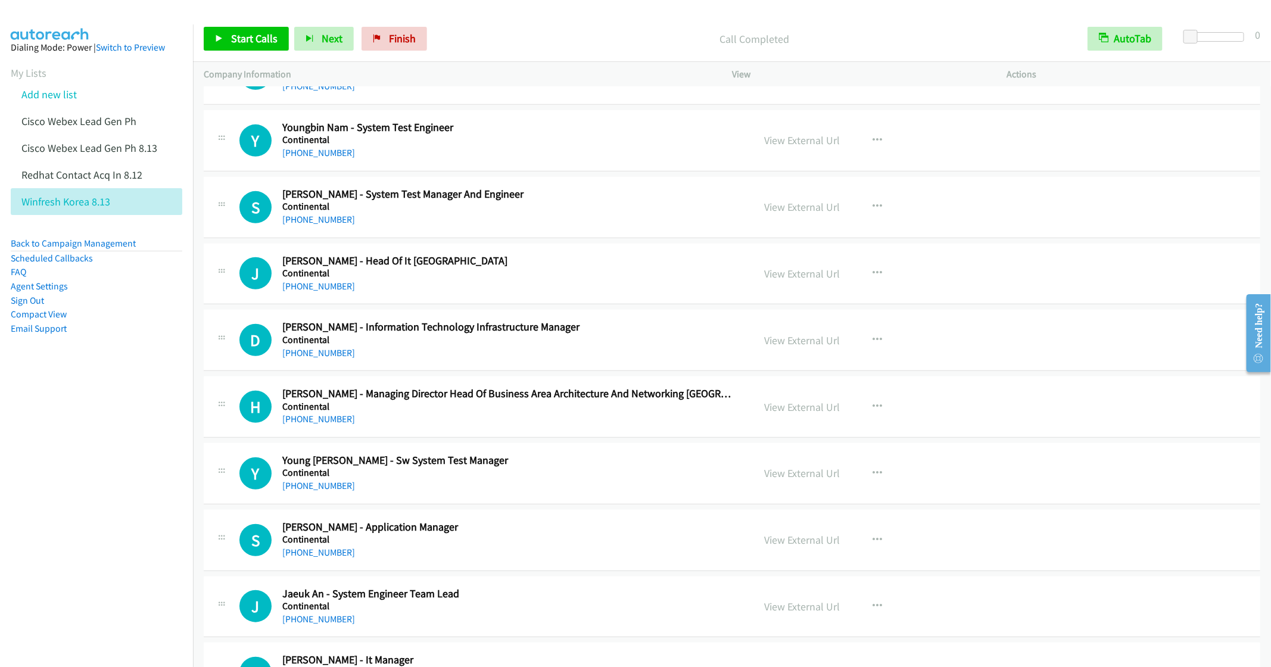
scroll to position [10594, 0]
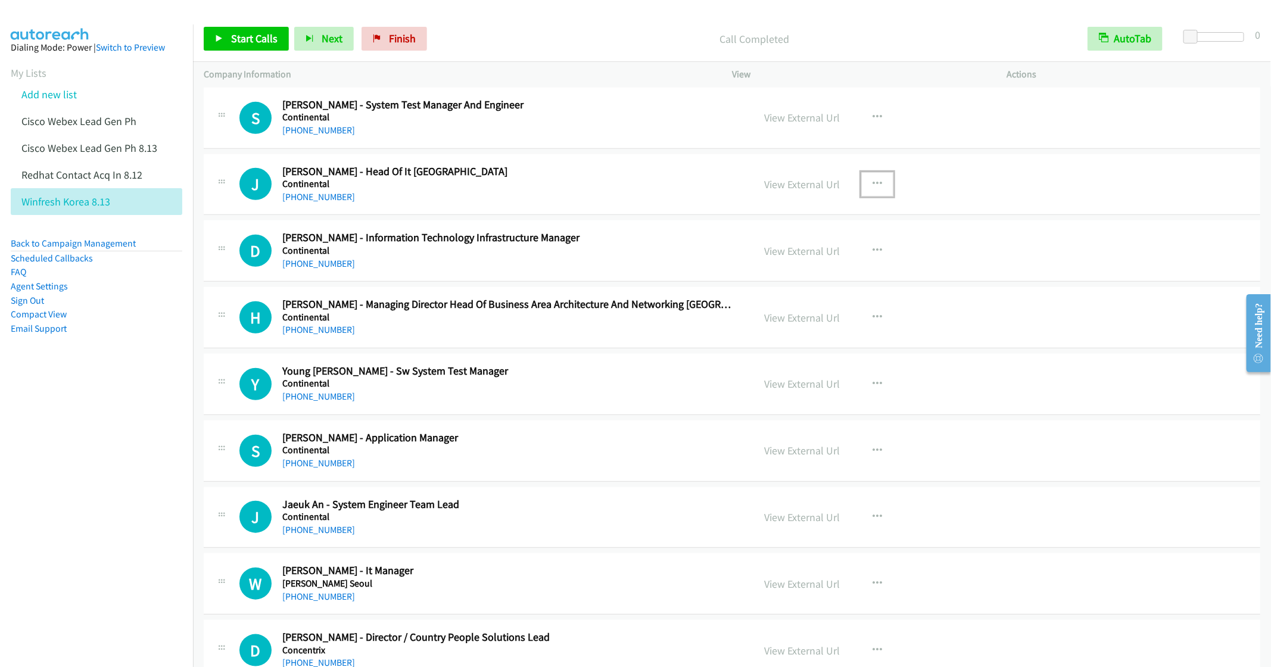
click at [876, 196] on button "button" at bounding box center [878, 184] width 32 height 24
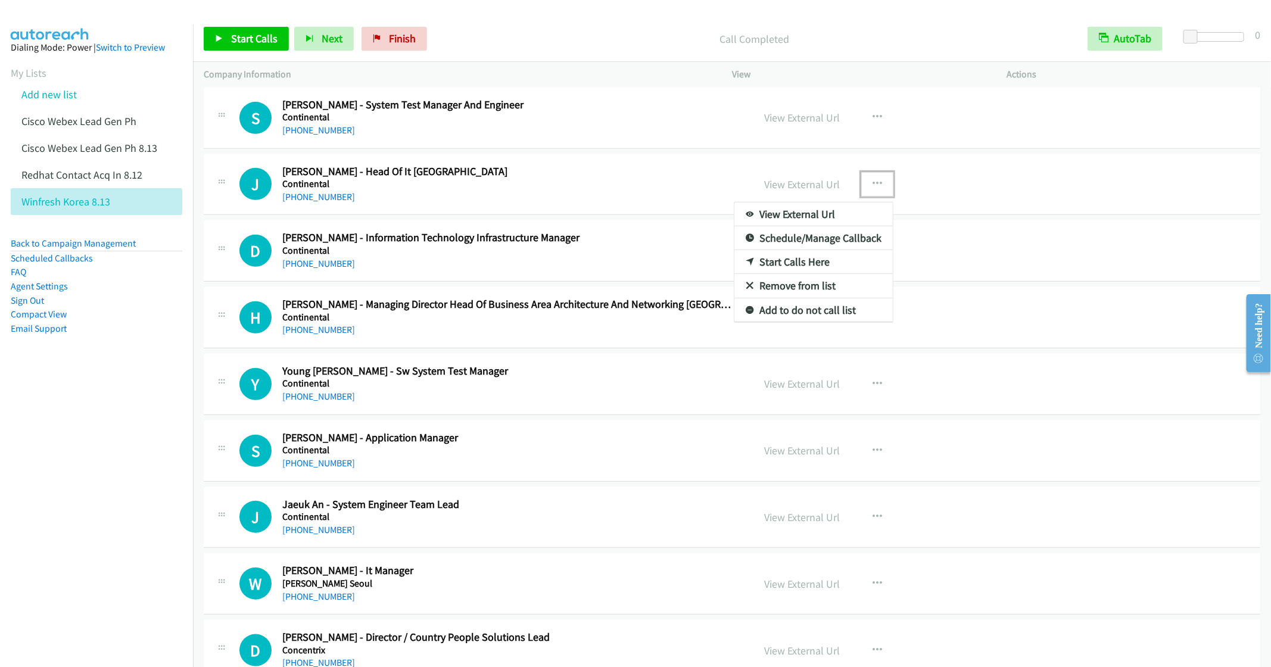
click at [799, 274] on link "Start Calls Here" at bounding box center [814, 262] width 158 height 24
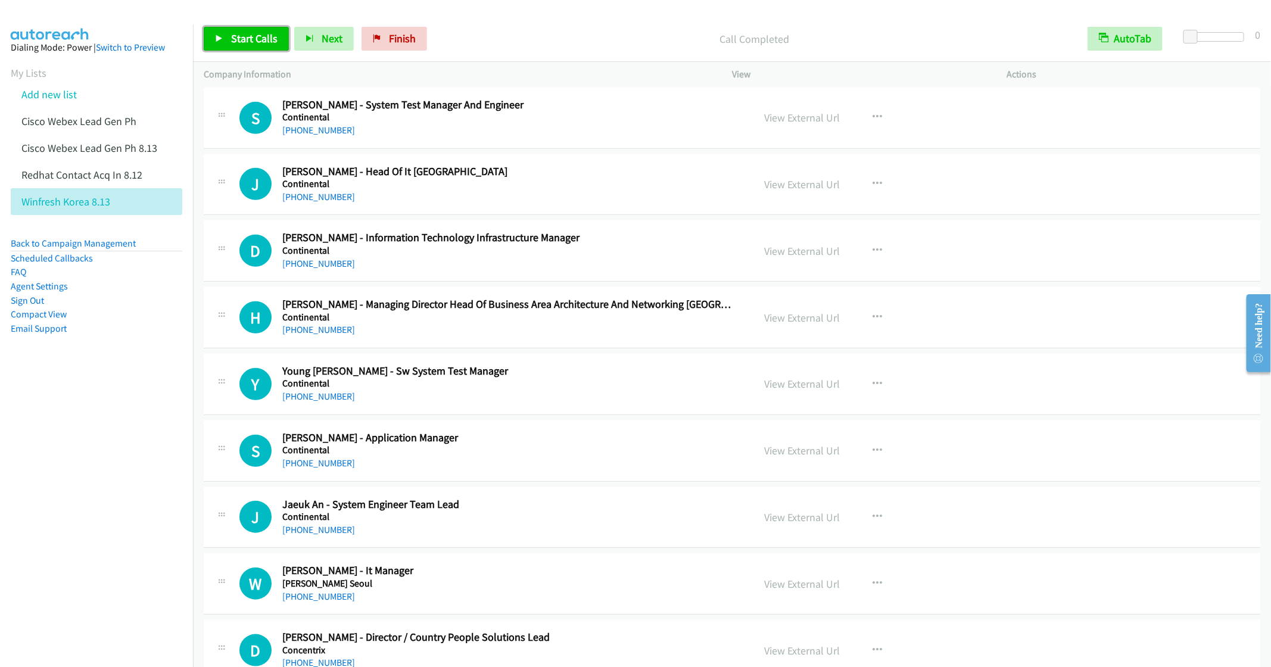
click at [240, 43] on span "Start Calls" at bounding box center [254, 39] width 46 height 14
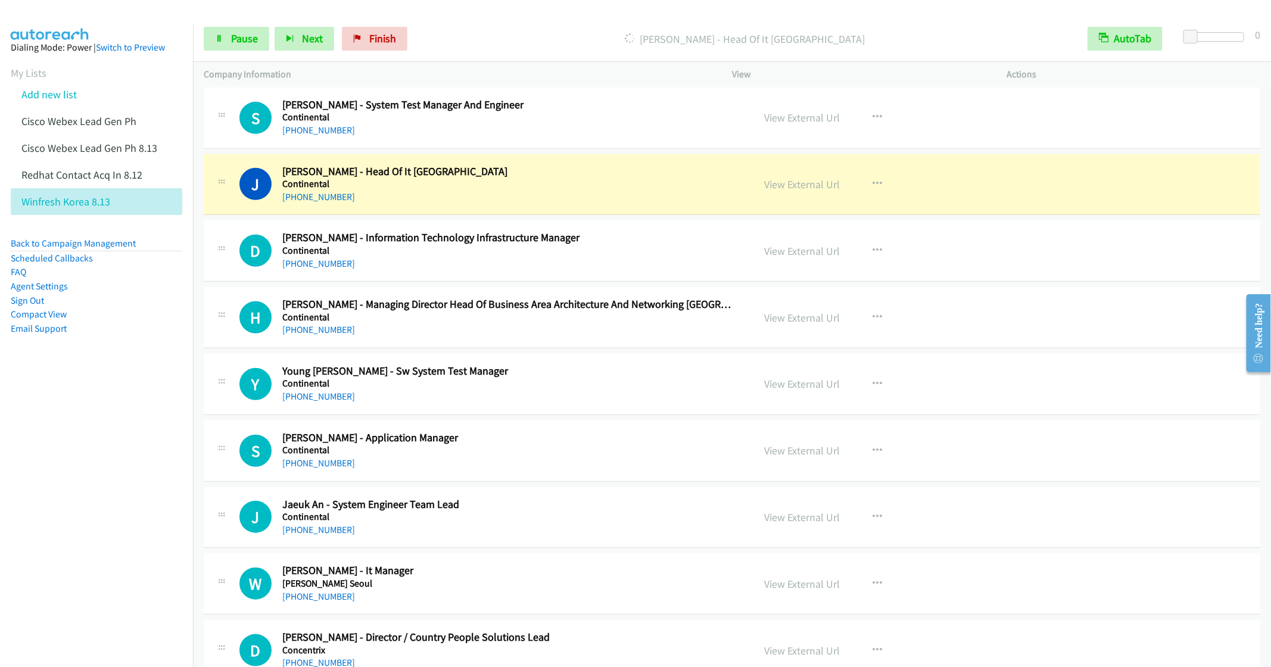
click at [143, 419] on nav "Dialing Mode: Power | Switch to Preview My Lists Add new list Cisco Webex Lead …" at bounding box center [97, 357] width 194 height 667
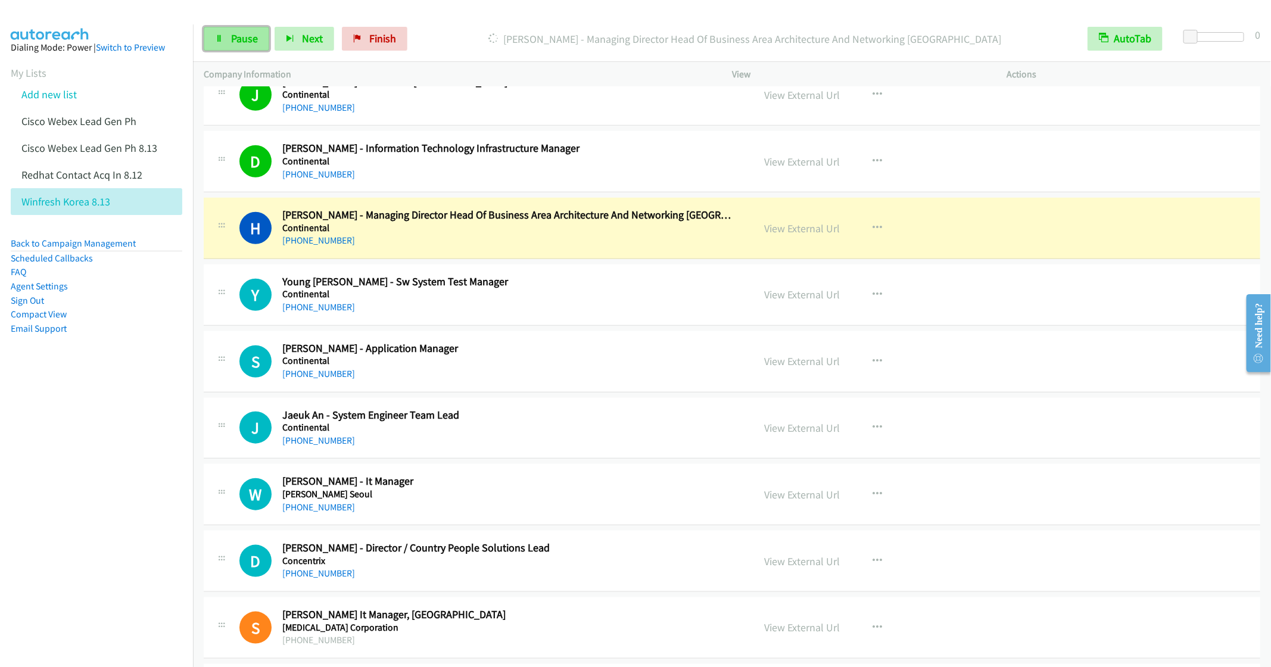
click at [238, 43] on span "Pause" at bounding box center [244, 39] width 27 height 14
click at [873, 300] on icon "button" at bounding box center [878, 295] width 10 height 10
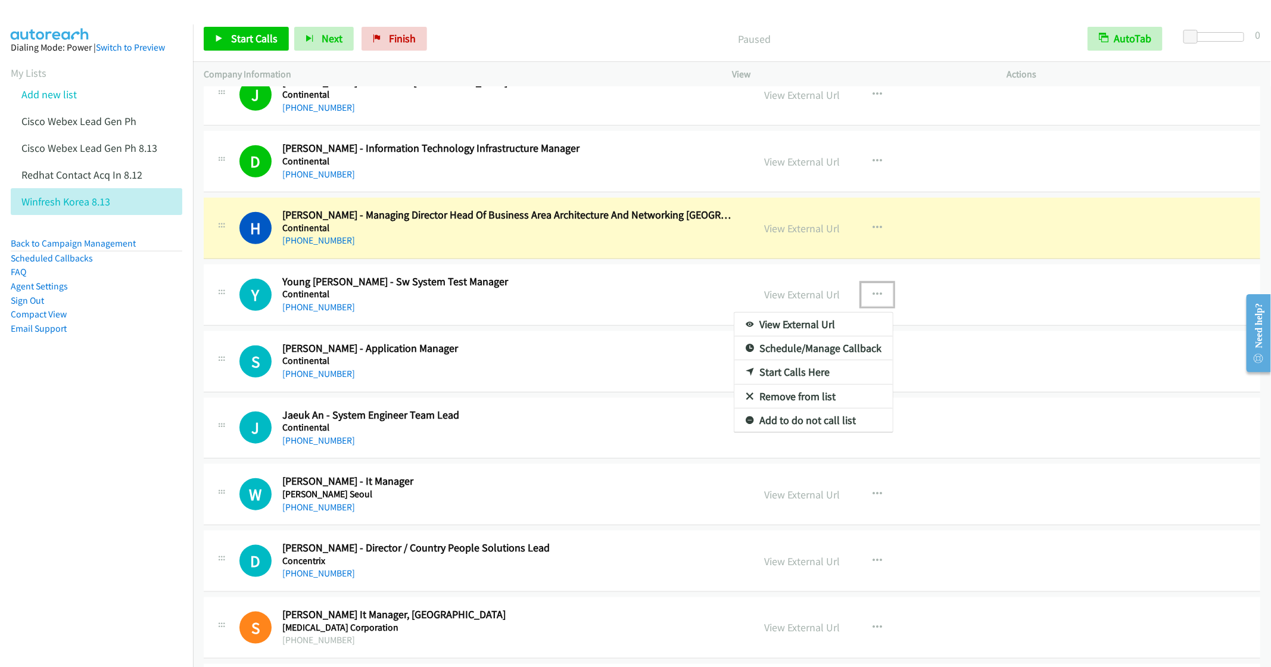
click at [782, 409] on link "Remove from list" at bounding box center [814, 397] width 158 height 24
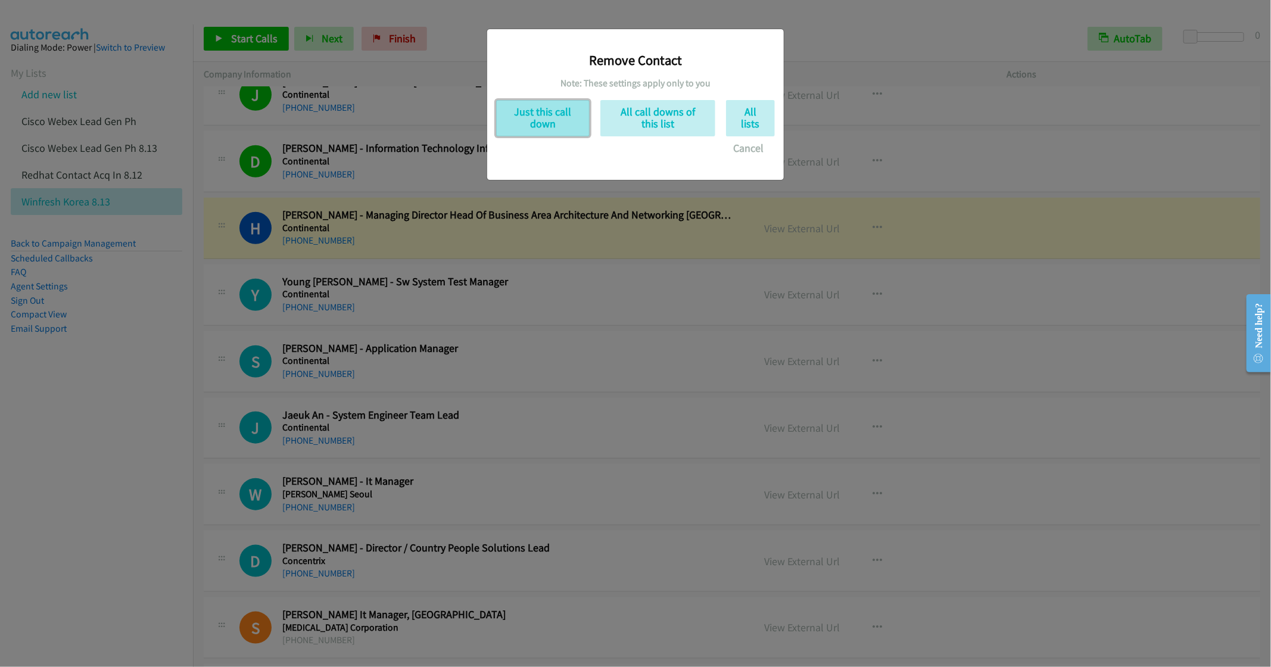
click at [568, 126] on button "Just this call down" at bounding box center [543, 118] width 94 height 36
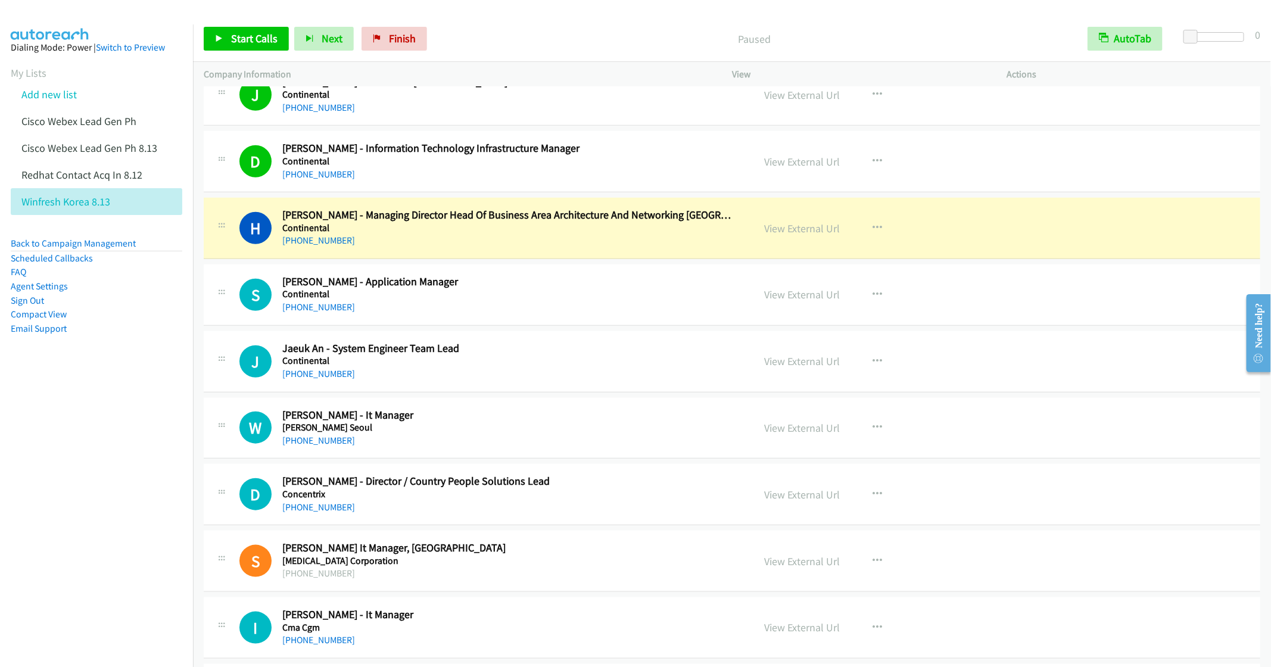
scroll to position [10773, 0]
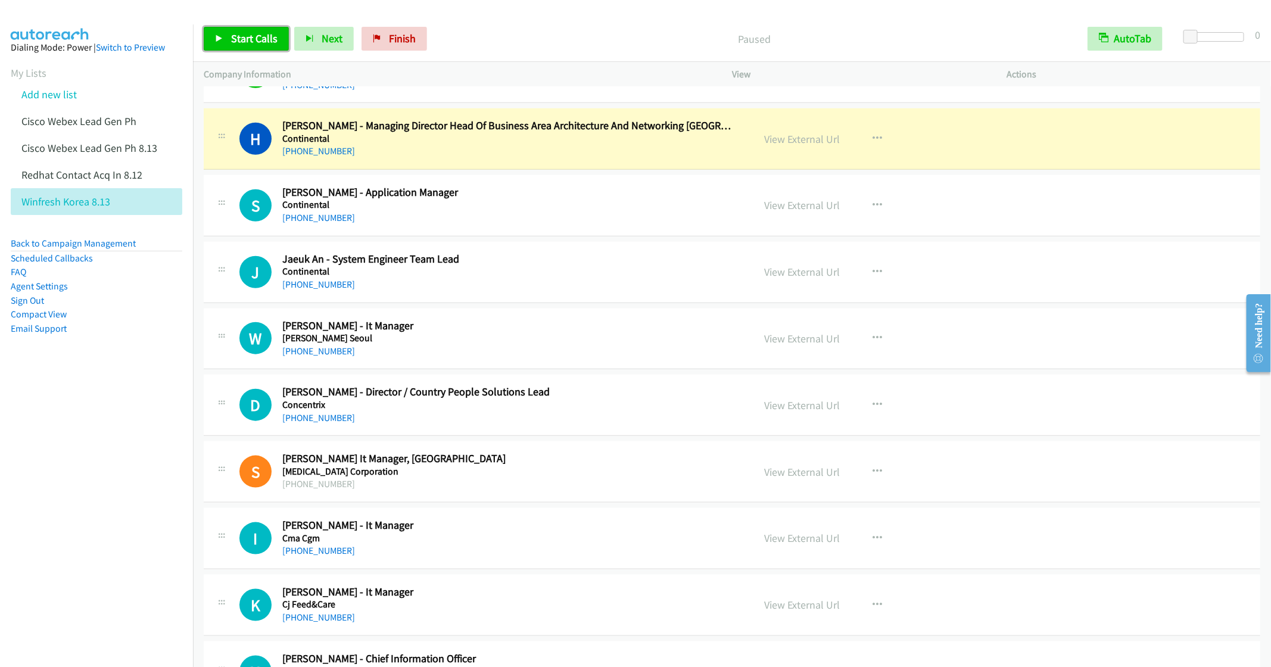
click at [222, 40] on icon at bounding box center [219, 39] width 8 height 8
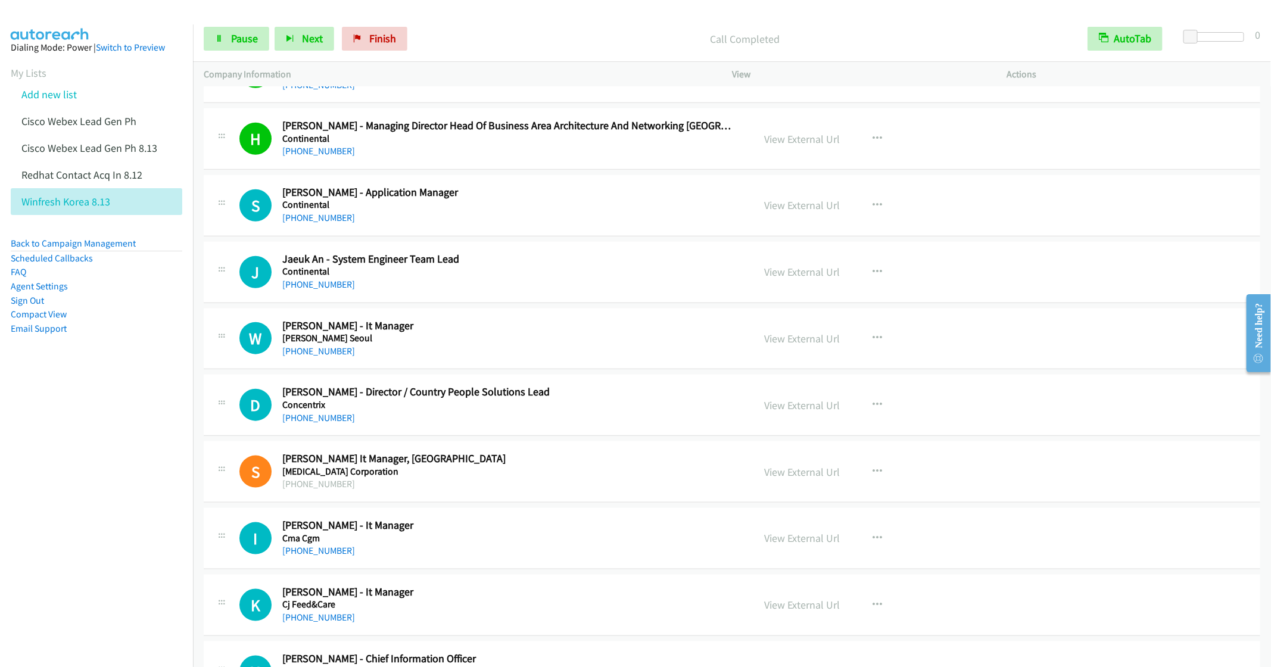
click at [570, 292] on div "+82 10-7482-2930" at bounding box center [509, 285] width 454 height 14
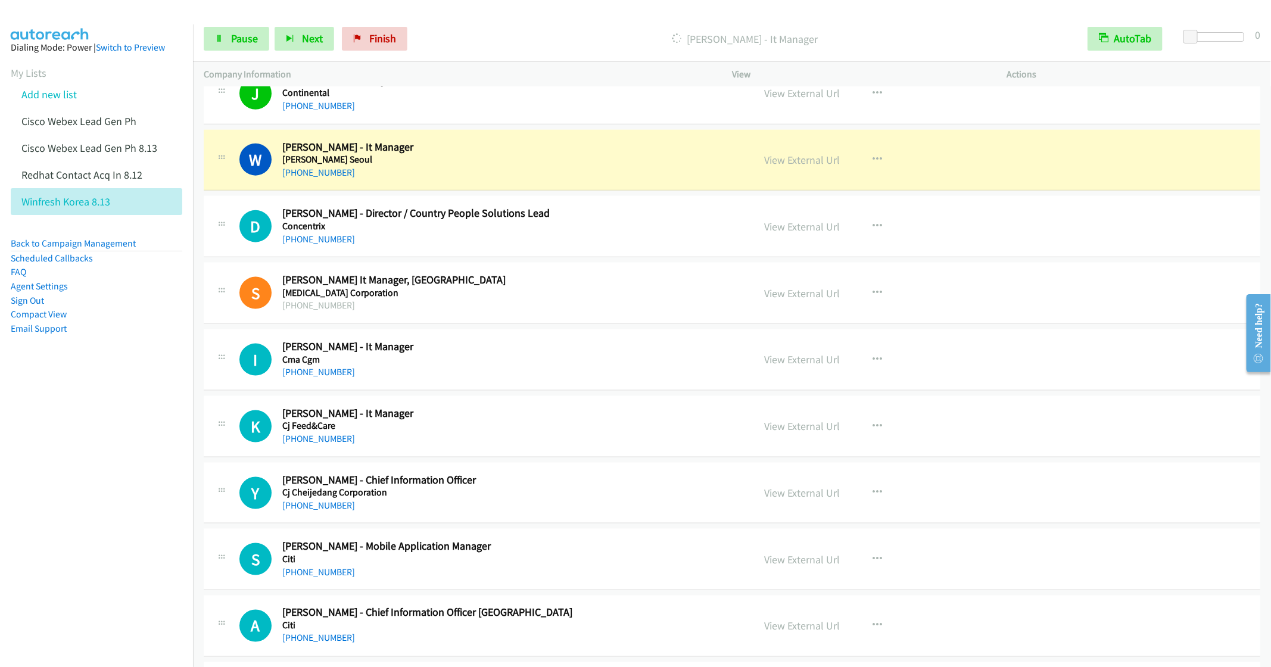
scroll to position [11041, 0]
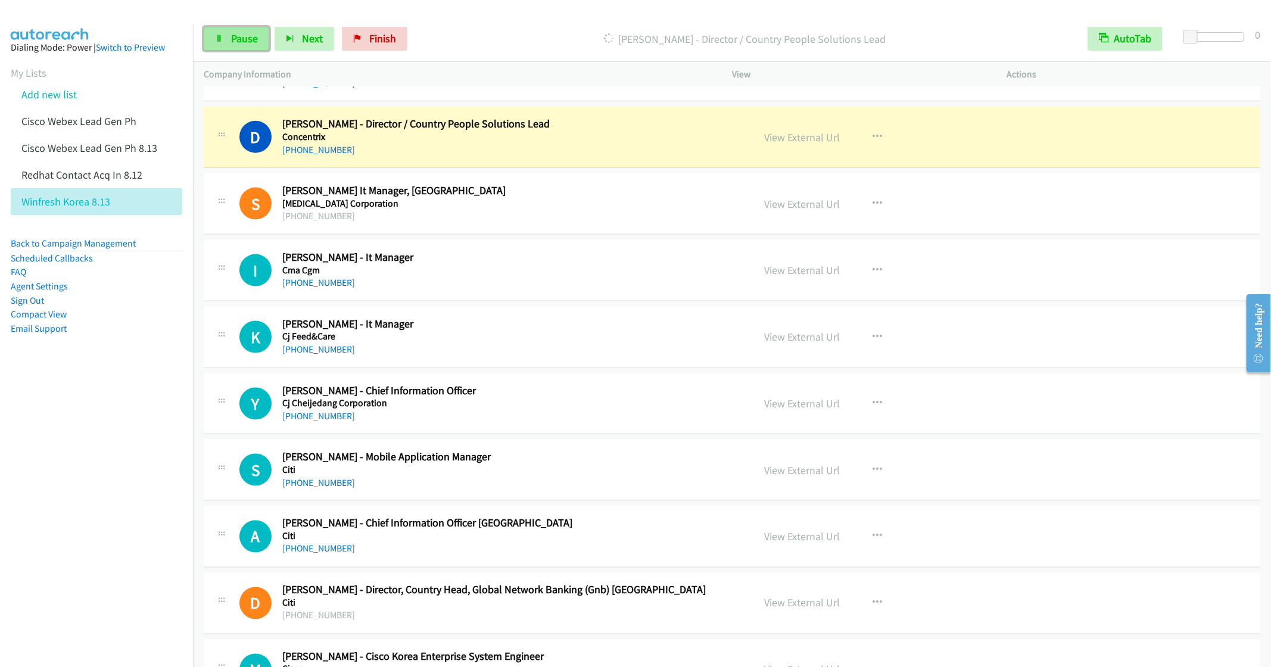
click at [238, 34] on span "Pause" at bounding box center [244, 39] width 27 height 14
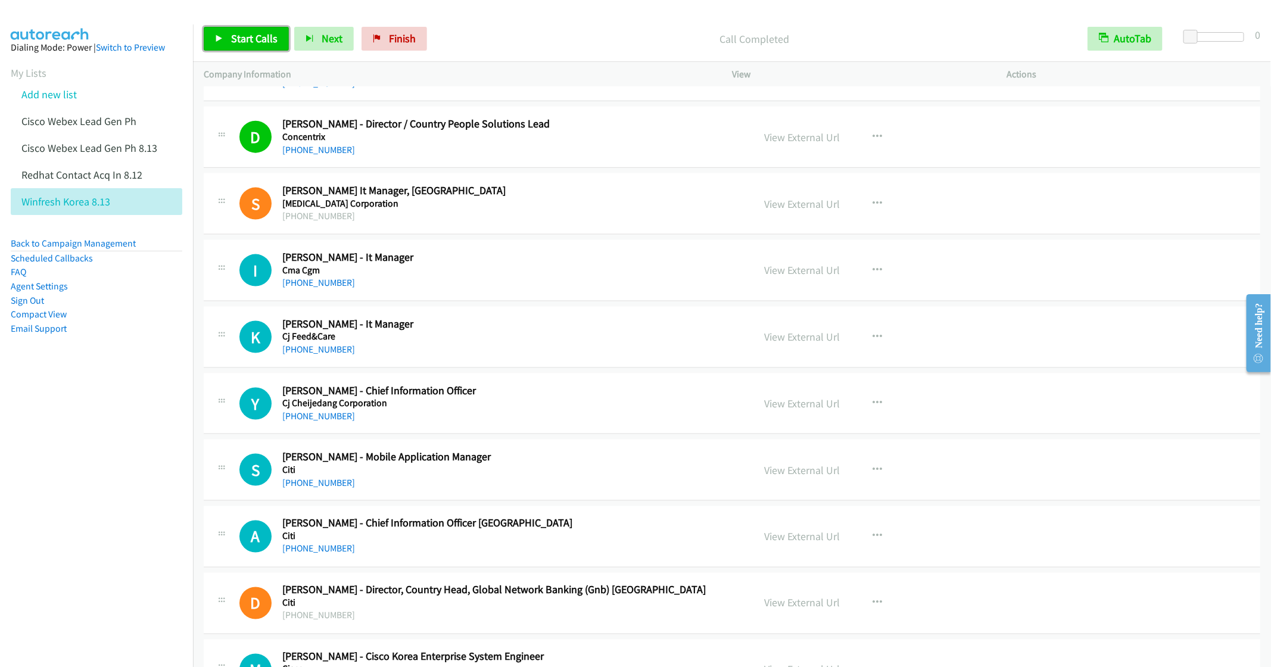
click at [238, 39] on span "Start Calls" at bounding box center [254, 39] width 46 height 14
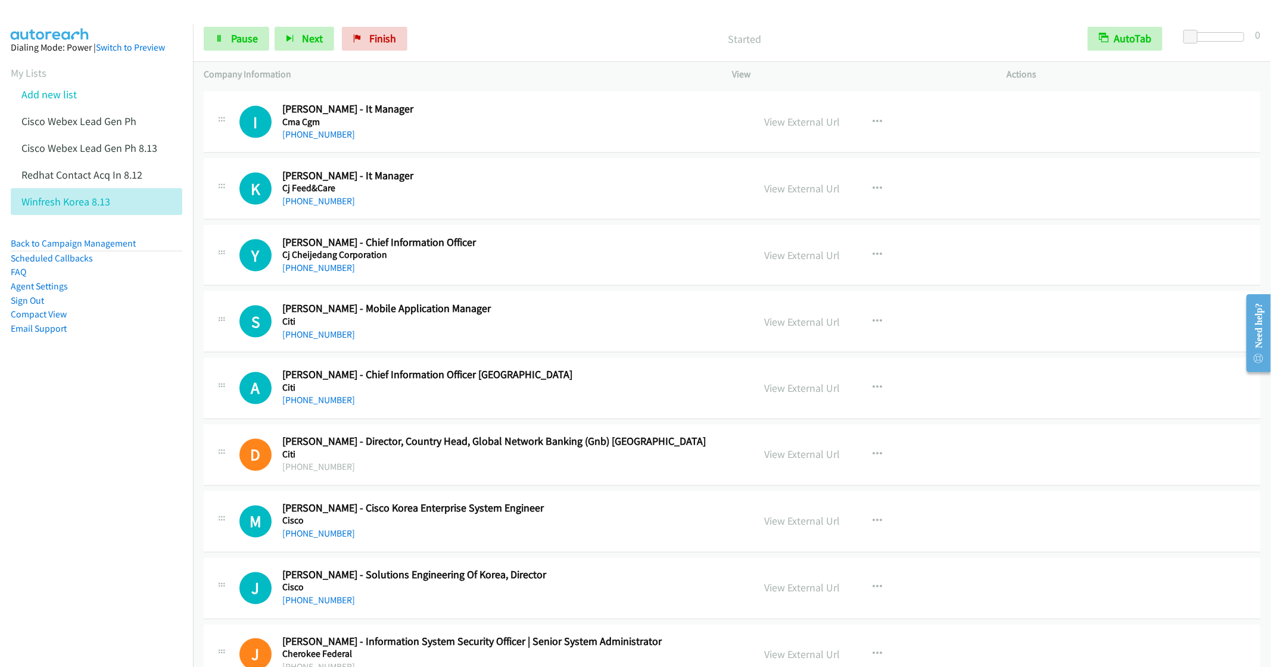
scroll to position [11220, 0]
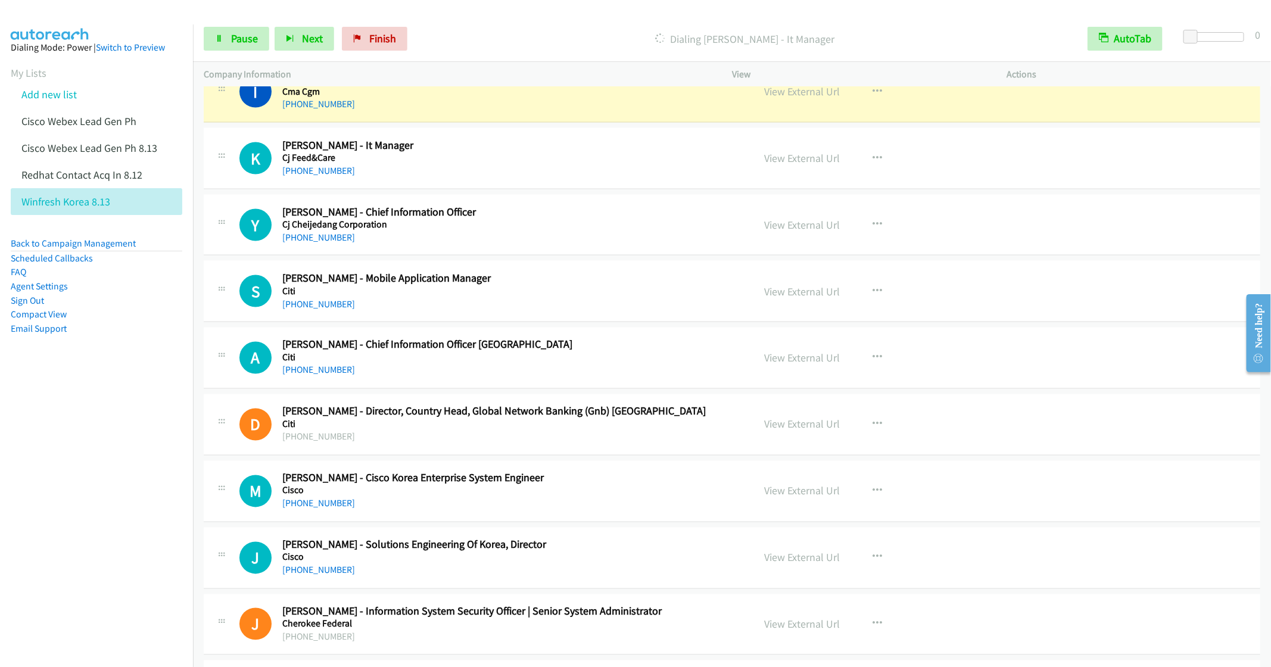
click at [538, 297] on h5 "Citi" at bounding box center [509, 291] width 454 height 12
click at [863, 303] on button "button" at bounding box center [878, 291] width 32 height 24
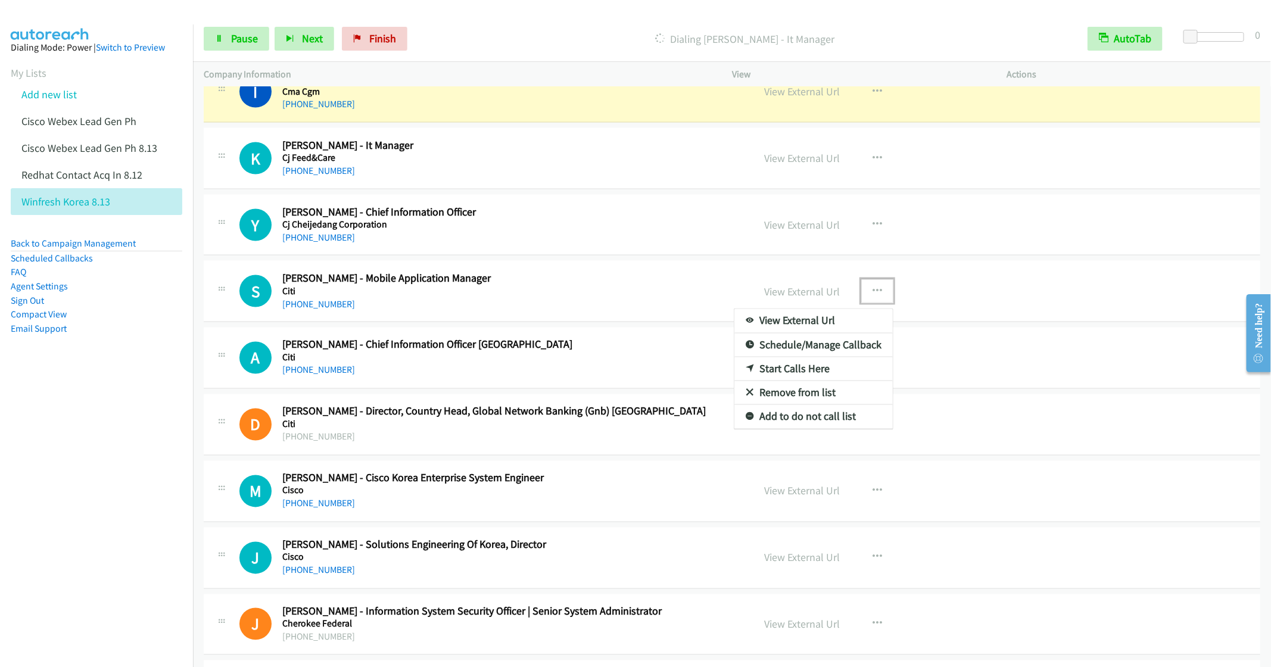
click at [786, 405] on link "Remove from list" at bounding box center [814, 393] width 158 height 24
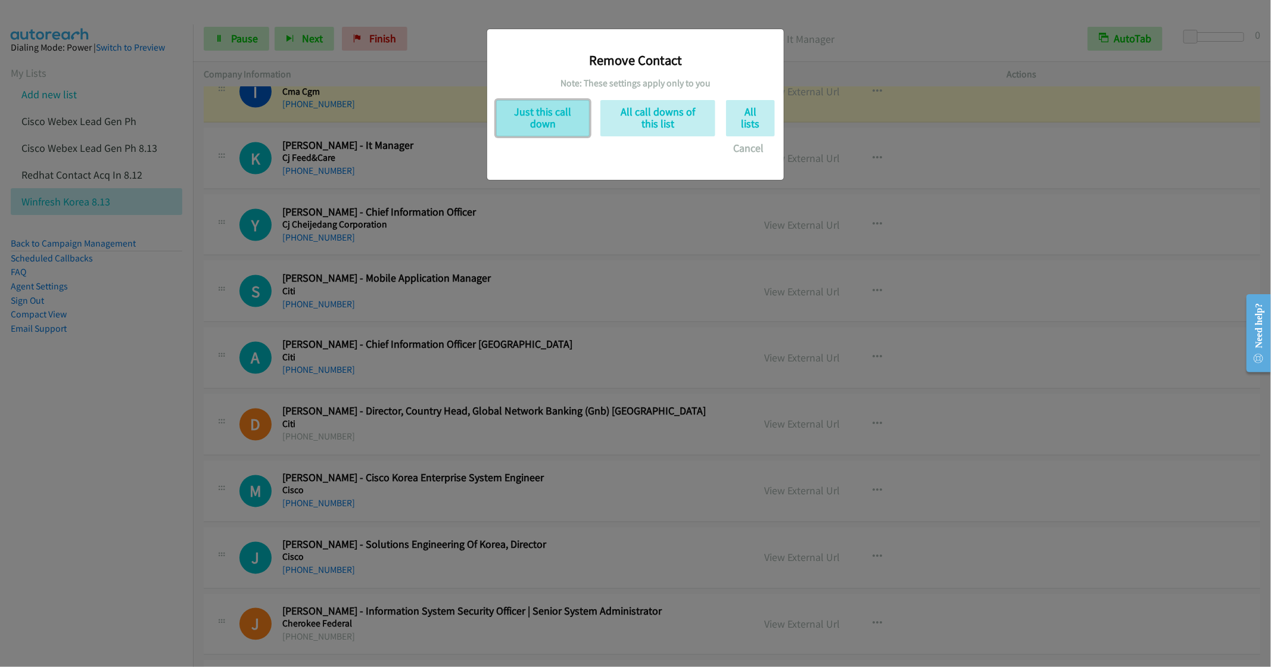
click at [551, 113] on button "Just this call down" at bounding box center [543, 118] width 94 height 36
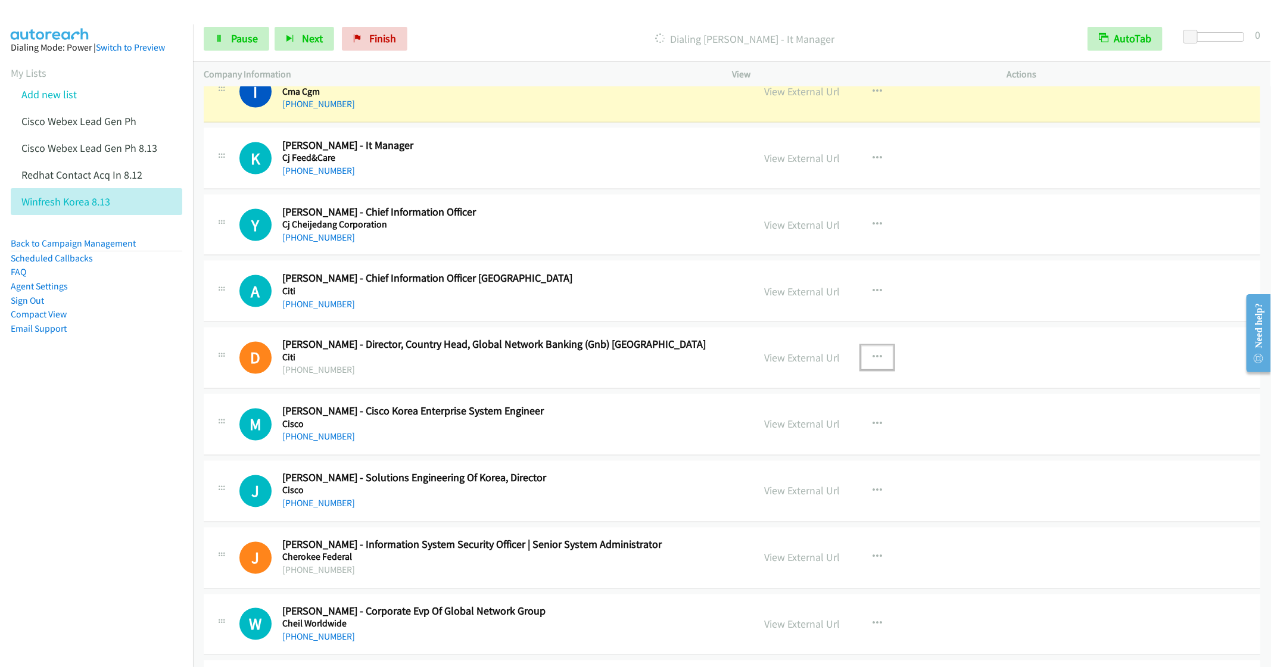
click at [878, 370] on button "button" at bounding box center [878, 358] width 32 height 24
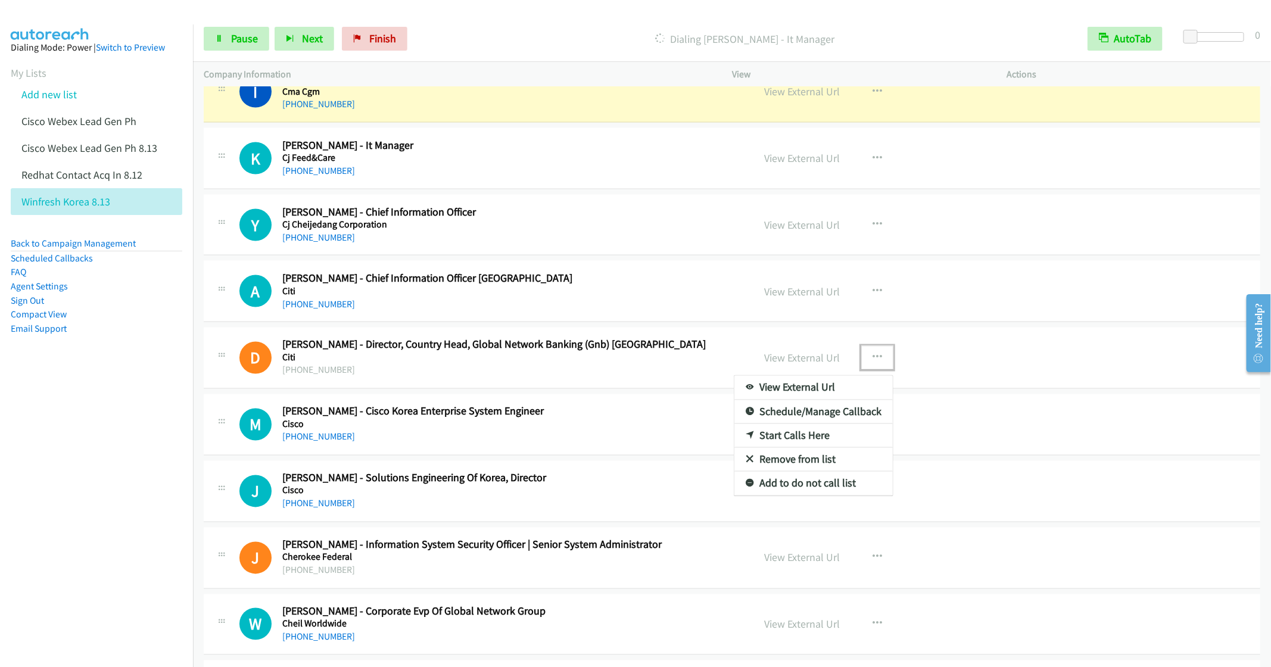
click at [780, 472] on link "Remove from list" at bounding box center [814, 460] width 158 height 24
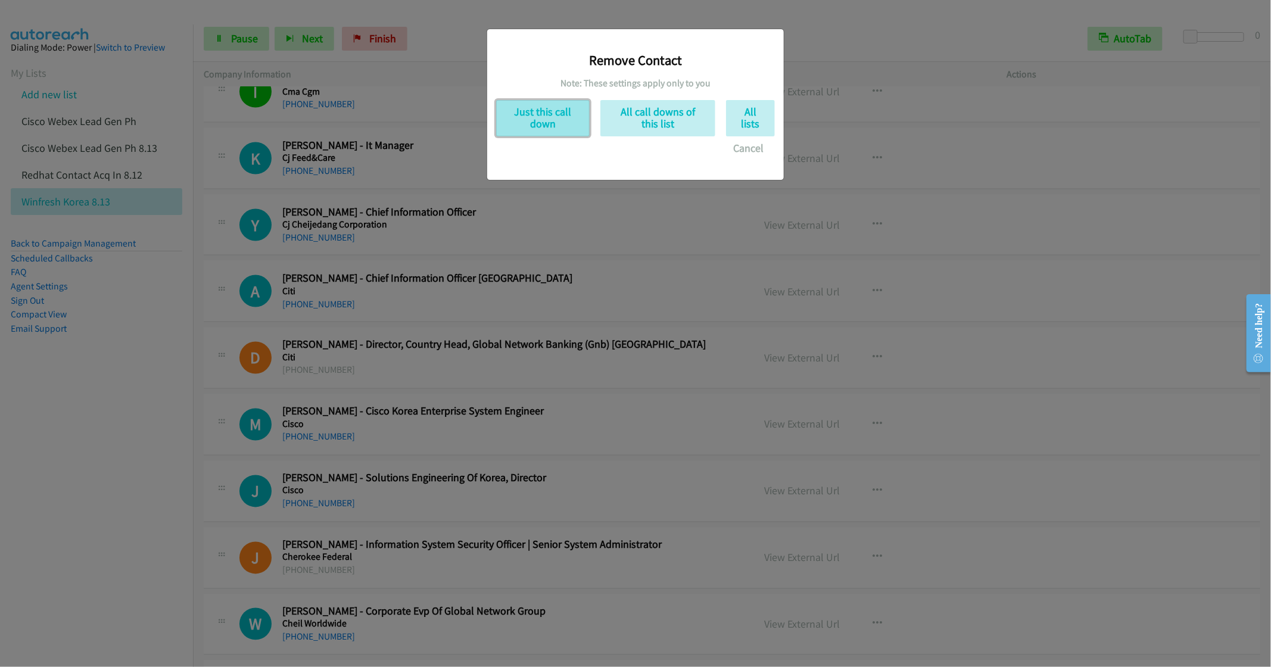
click at [522, 126] on button "Just this call down" at bounding box center [543, 118] width 94 height 36
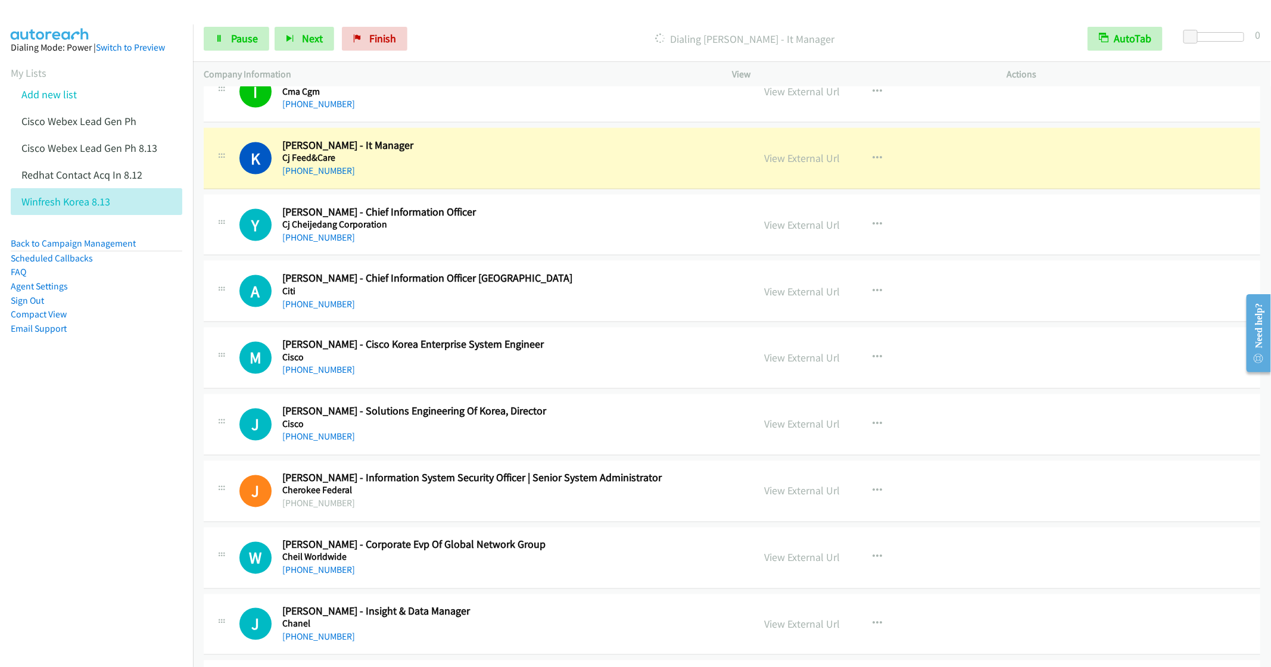
click at [436, 389] on div "M Callback Scheduled Moon Seok Kim - Cisco Korea Enterprise System Engineer Cis…" at bounding box center [732, 358] width 1057 height 61
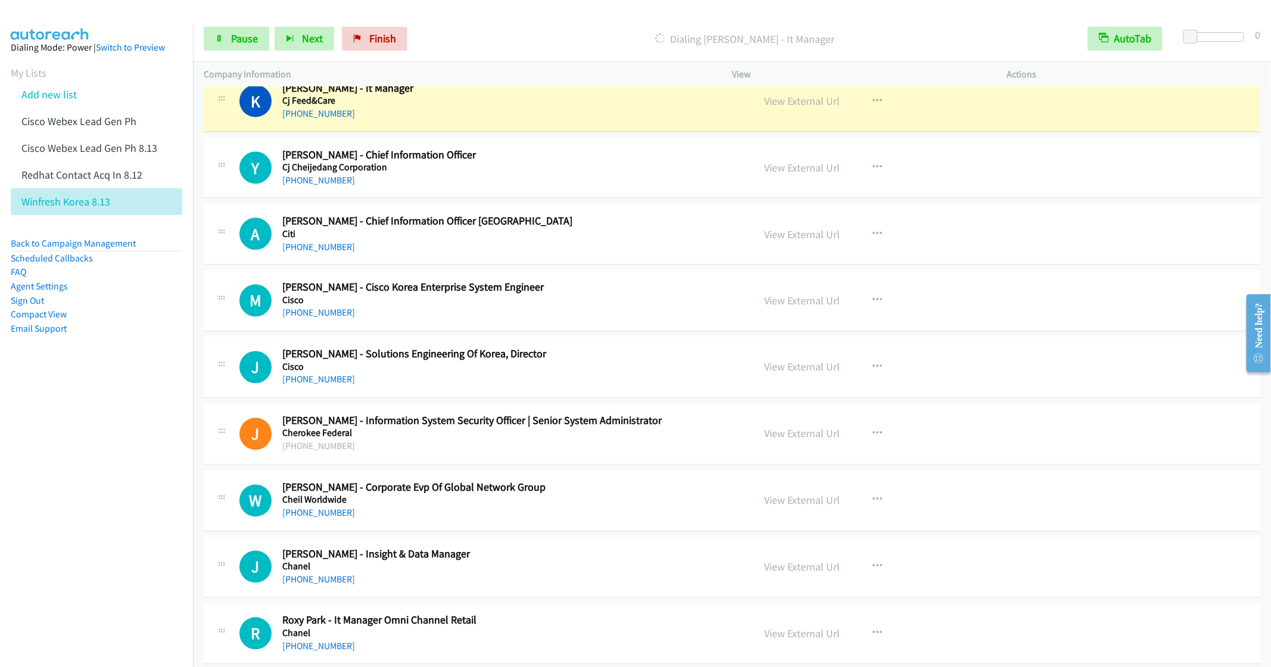
scroll to position [11309, 0]
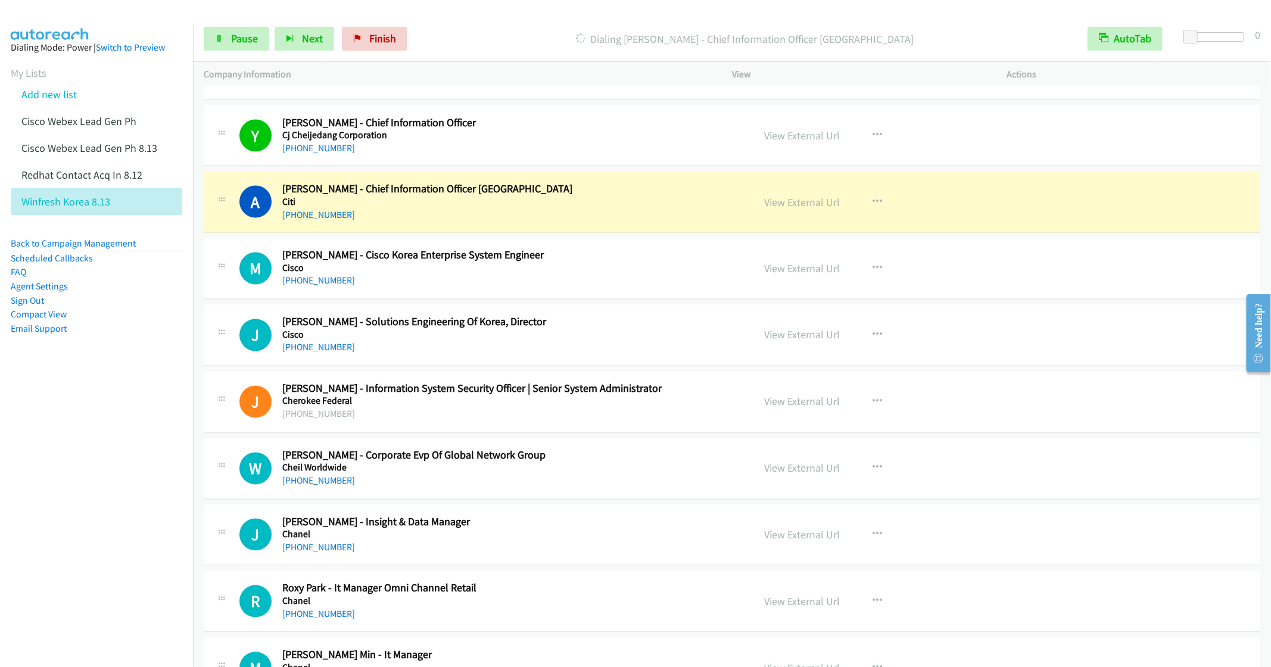
click at [599, 341] on h5 "Cisco" at bounding box center [509, 335] width 454 height 12
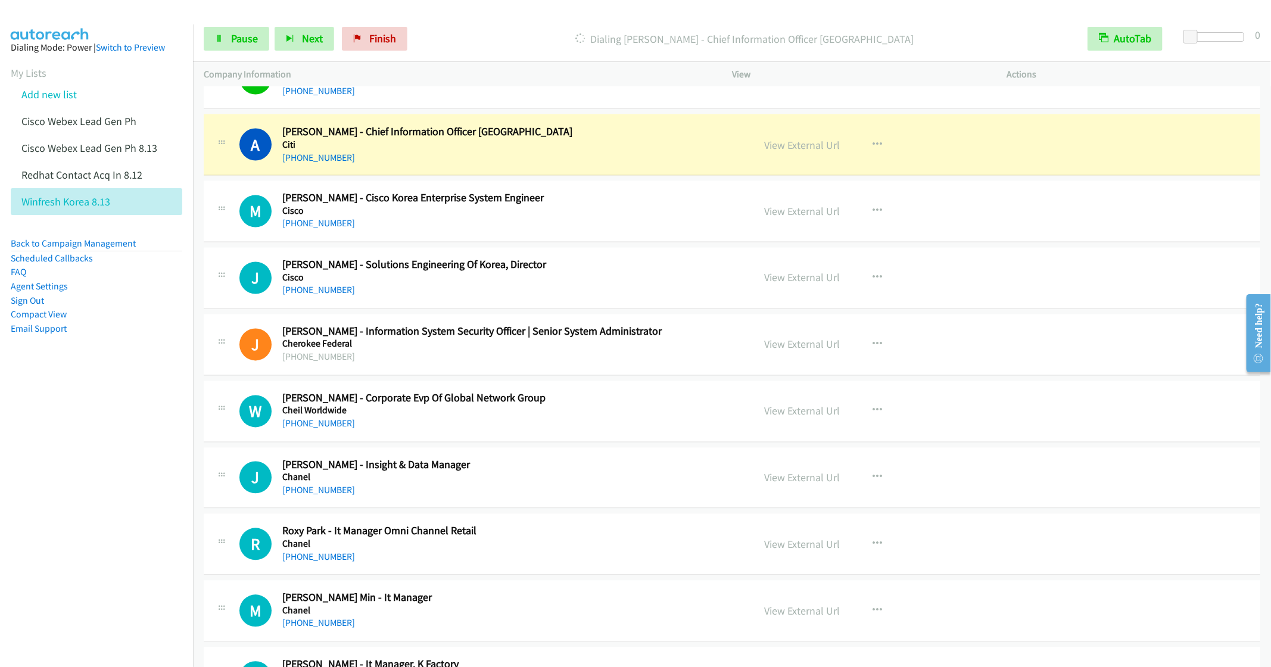
scroll to position [11399, 0]
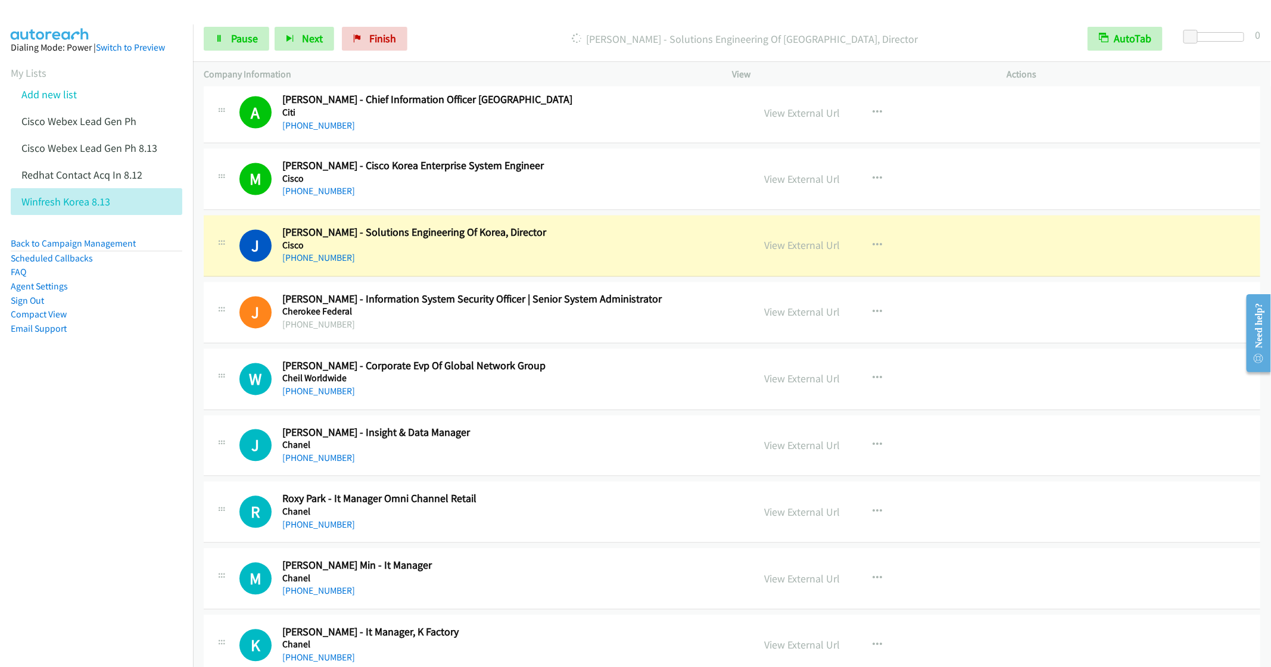
click at [123, 453] on nav "Dialing Mode: Power | Switch to Preview My Lists Add new list Cisco Webex Lead …" at bounding box center [97, 357] width 194 height 667
click at [588, 385] on h5 "Cheil Worldwide" at bounding box center [509, 379] width 454 height 12
click at [236, 40] on span "Pause" at bounding box center [244, 39] width 27 height 14
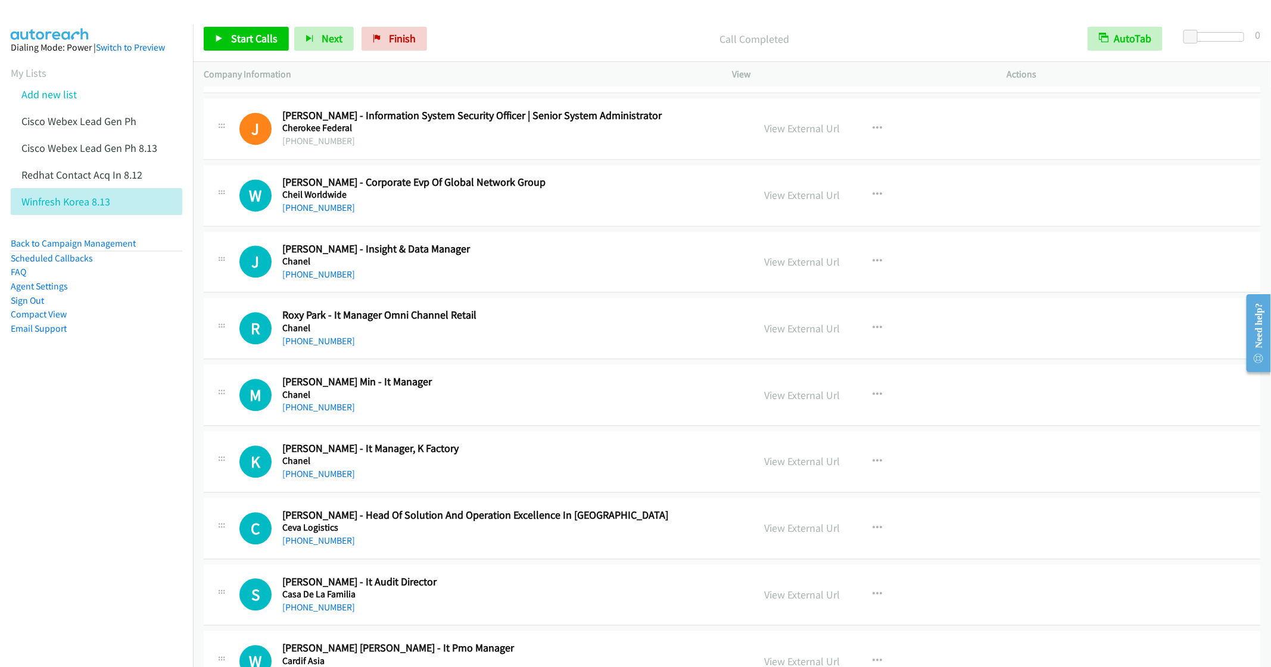
scroll to position [11667, 0]
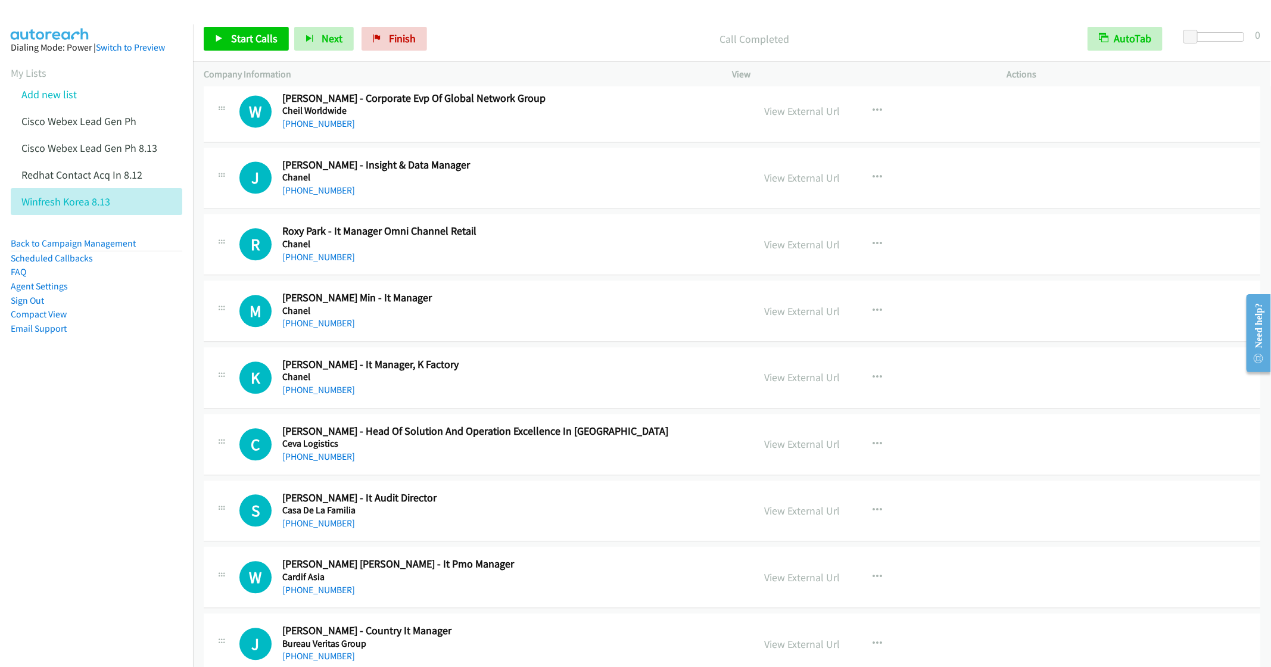
click at [502, 250] on h5 "Chanel" at bounding box center [509, 244] width 454 height 12
click at [873, 249] on icon "button" at bounding box center [878, 245] width 10 height 10
click at [783, 334] on link "Start Calls Here" at bounding box center [814, 322] width 158 height 24
click at [253, 34] on span "Start Calls" at bounding box center [254, 39] width 46 height 14
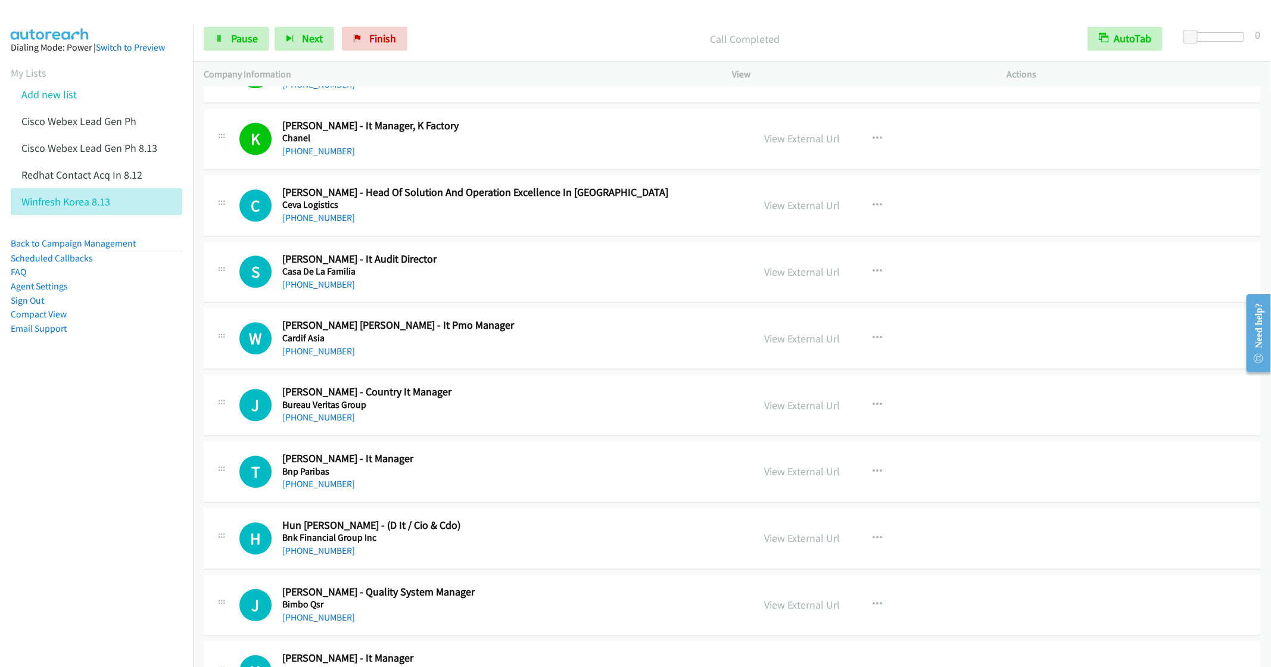
scroll to position [11935, 0]
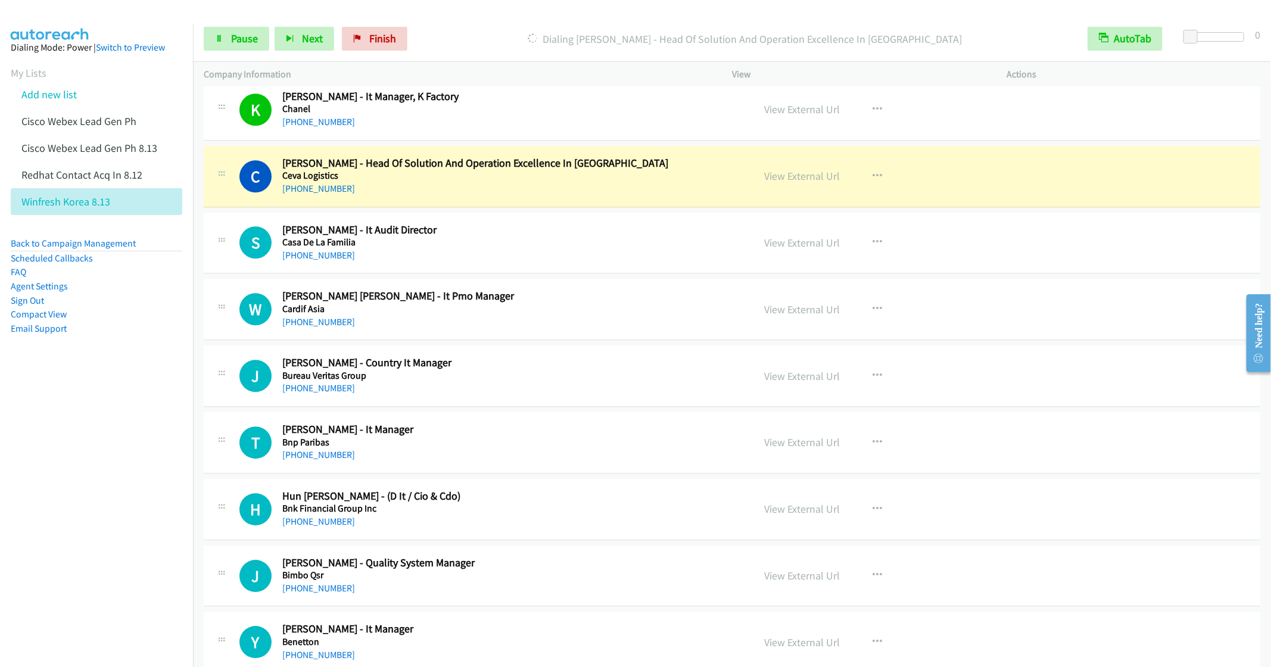
click at [559, 263] on div "+82 10-5392-9880" at bounding box center [509, 255] width 454 height 14
click at [864, 254] on button "button" at bounding box center [878, 243] width 32 height 24
click at [795, 356] on link "Remove from list" at bounding box center [814, 344] width 158 height 24
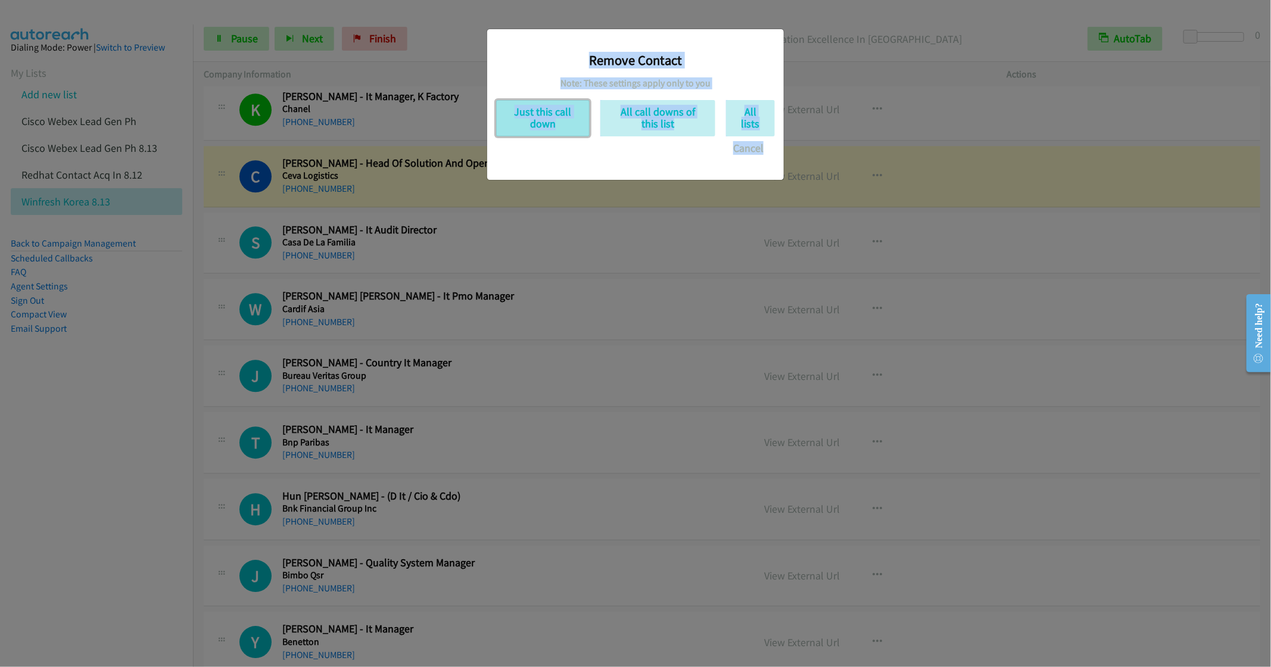
click at [540, 109] on button "Just this call down" at bounding box center [543, 118] width 94 height 36
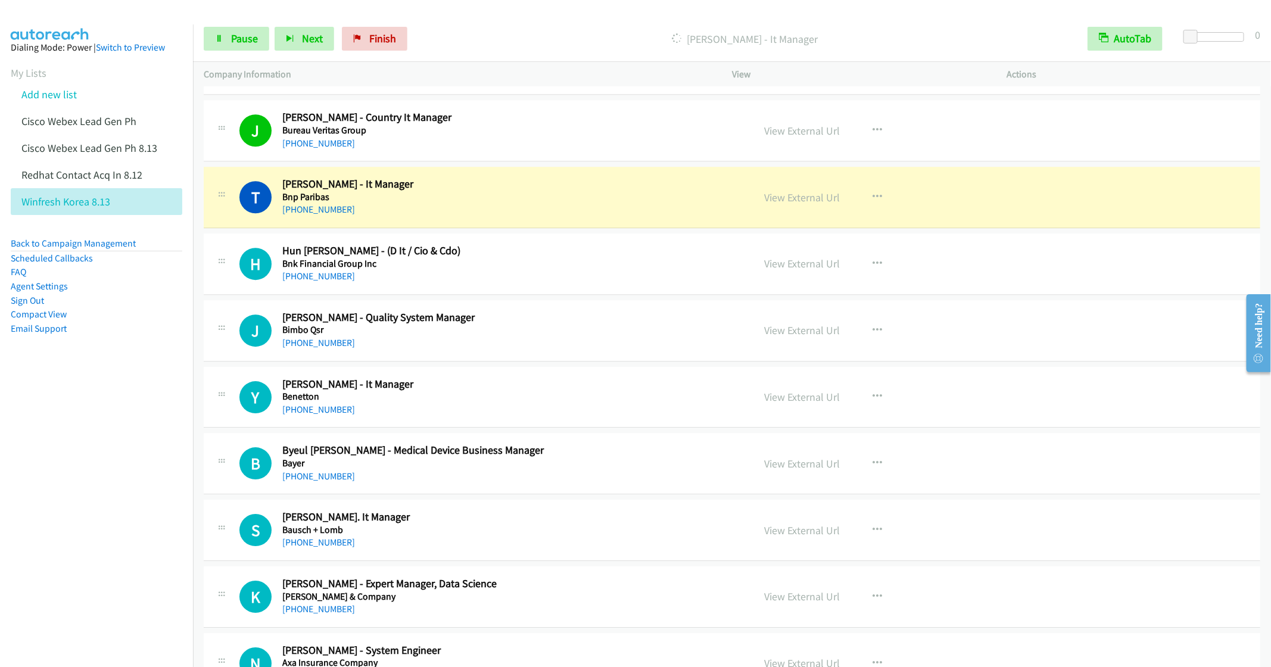
scroll to position [12203, 0]
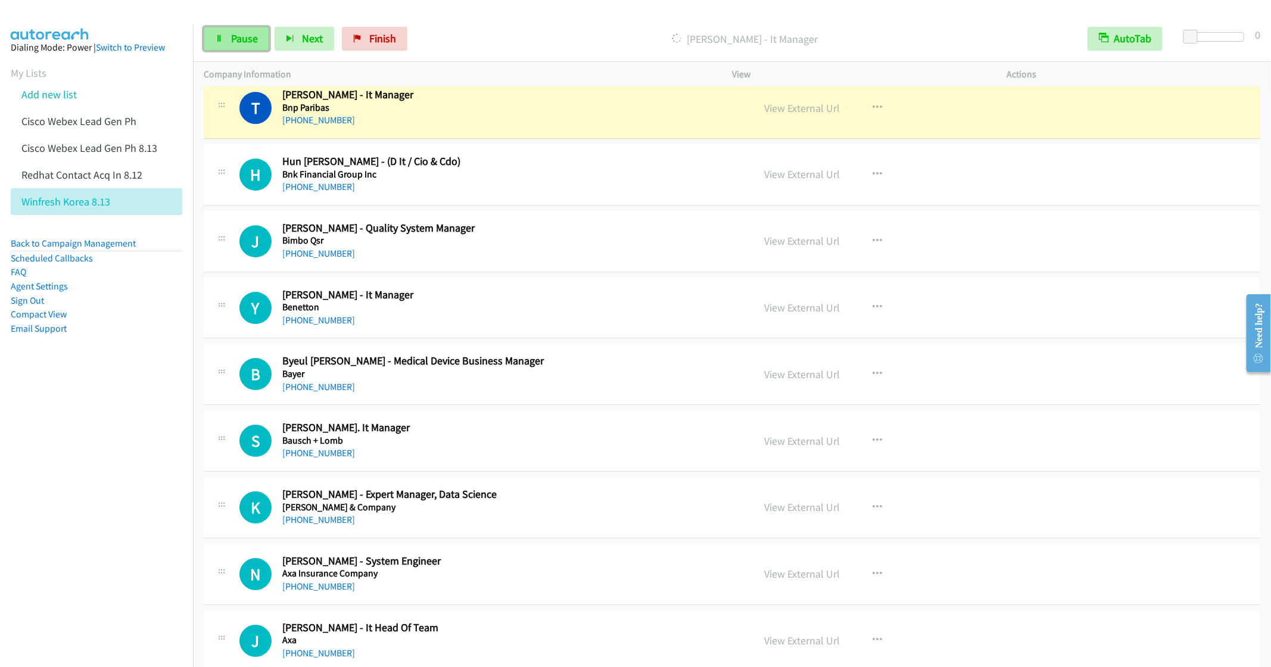
click at [227, 43] on link "Pause" at bounding box center [237, 39] width 66 height 24
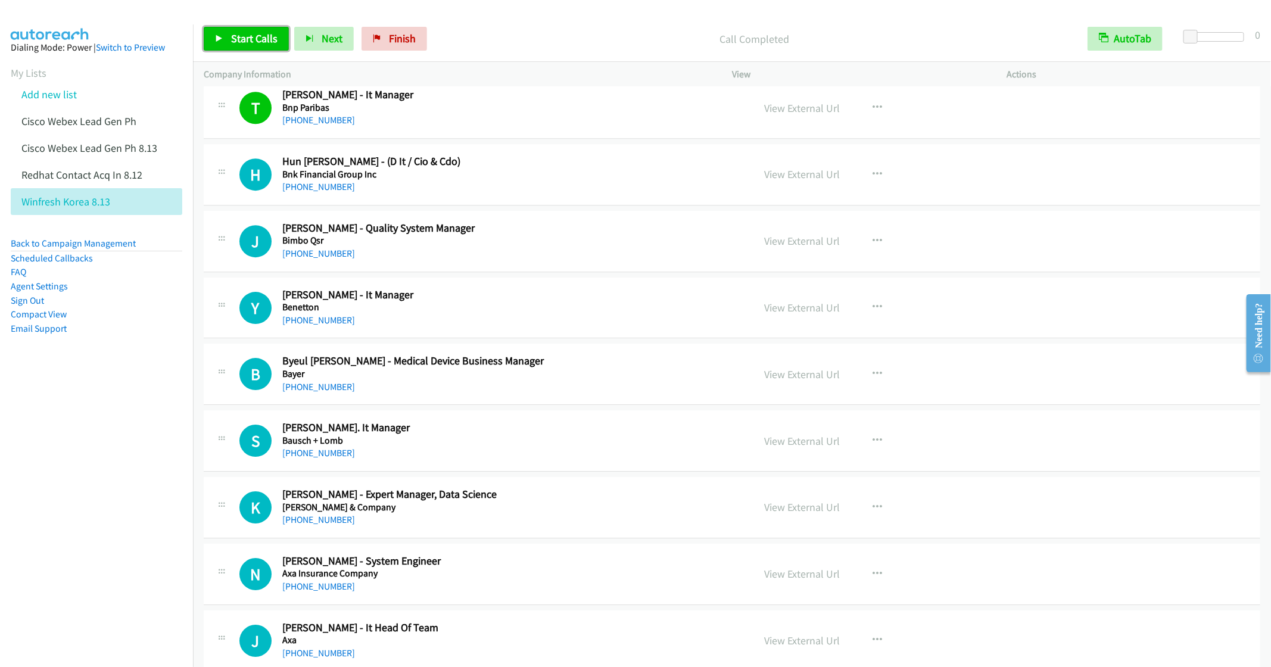
click at [244, 30] on link "Start Calls" at bounding box center [246, 39] width 85 height 24
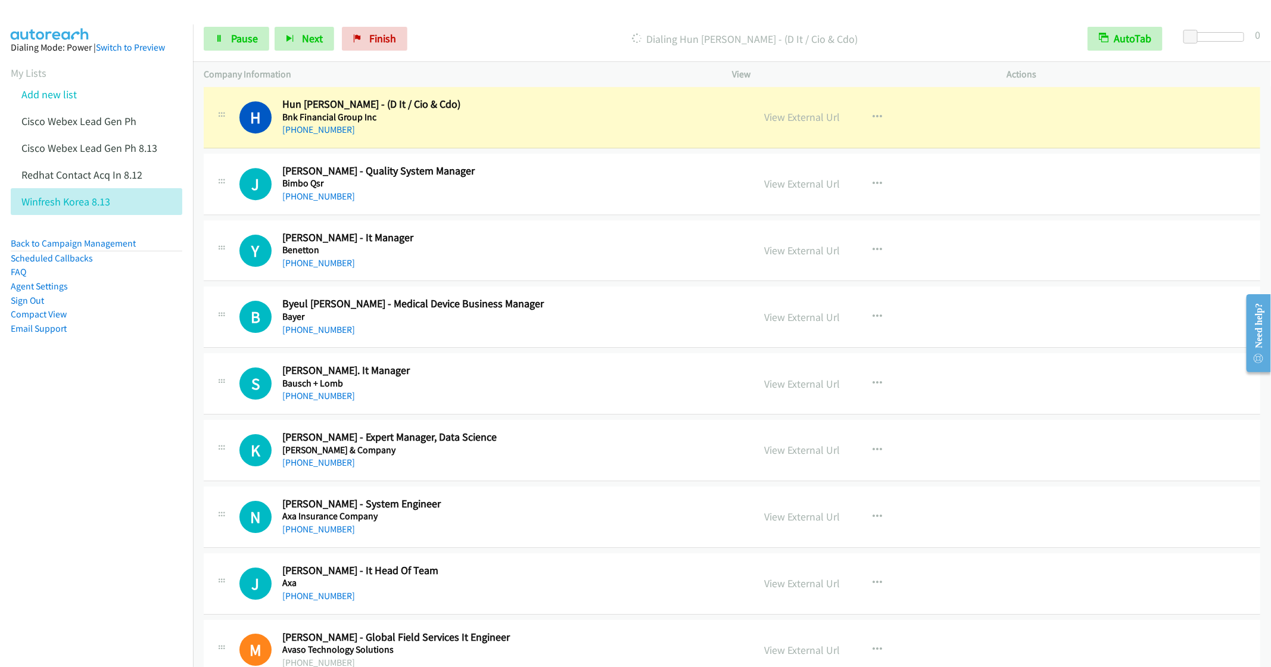
scroll to position [12292, 0]
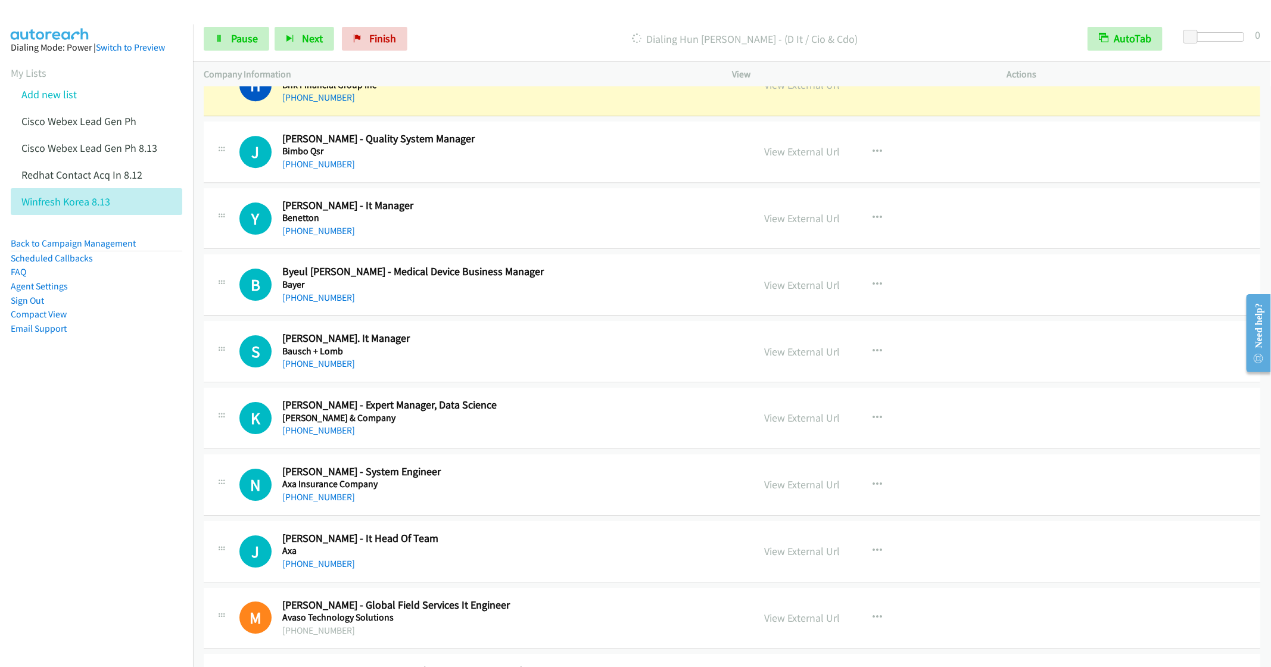
click at [627, 157] on h5 "Bimbo Qsr" at bounding box center [509, 151] width 454 height 12
click at [873, 157] on icon "button" at bounding box center [878, 152] width 10 height 10
click at [782, 266] on link "Remove from list" at bounding box center [814, 254] width 158 height 24
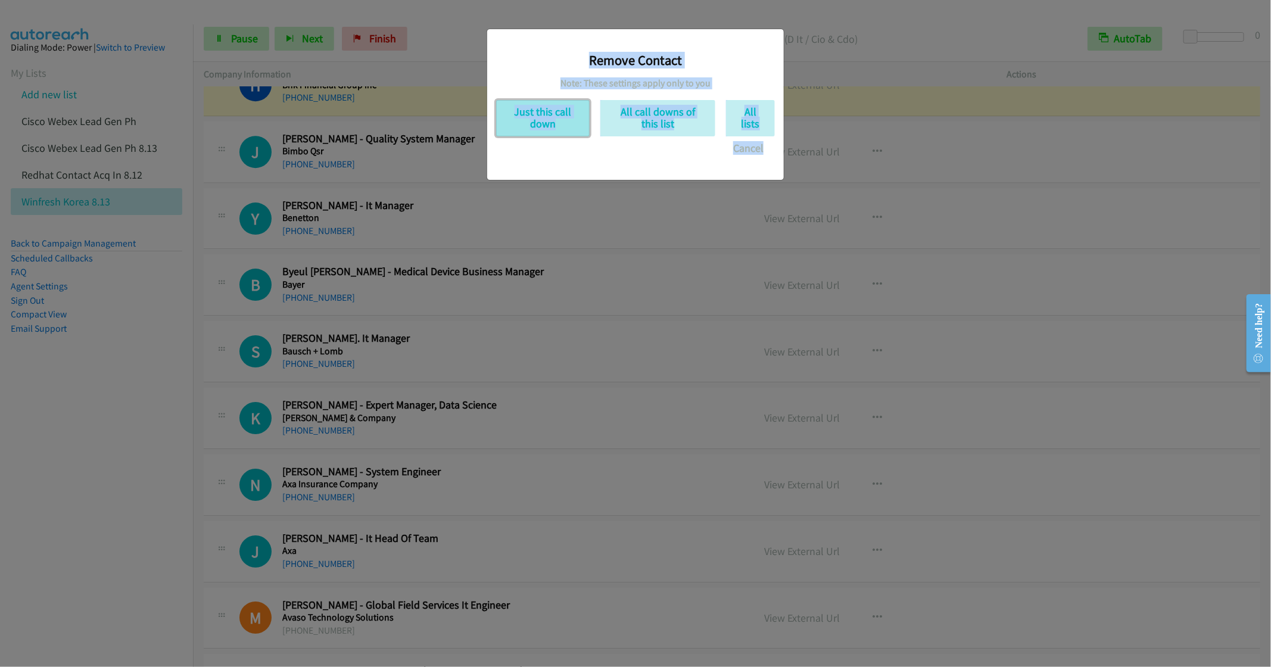
click at [528, 118] on button "Just this call down" at bounding box center [543, 118] width 94 height 36
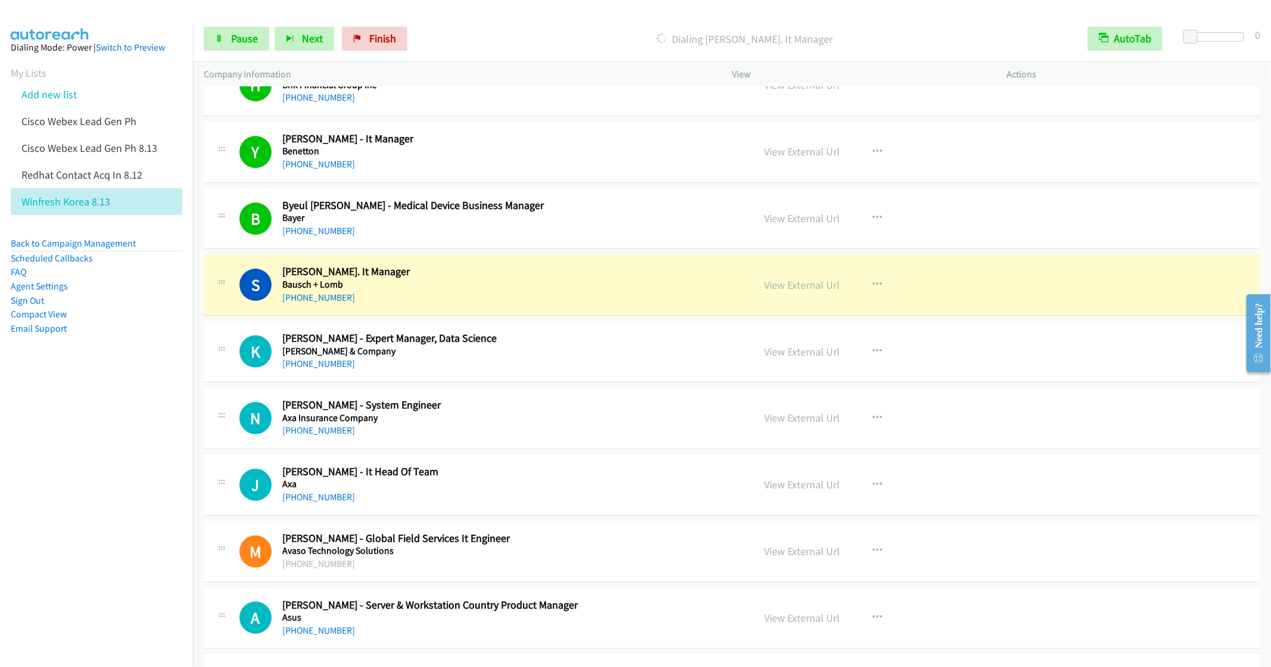
scroll to position [12382, 0]
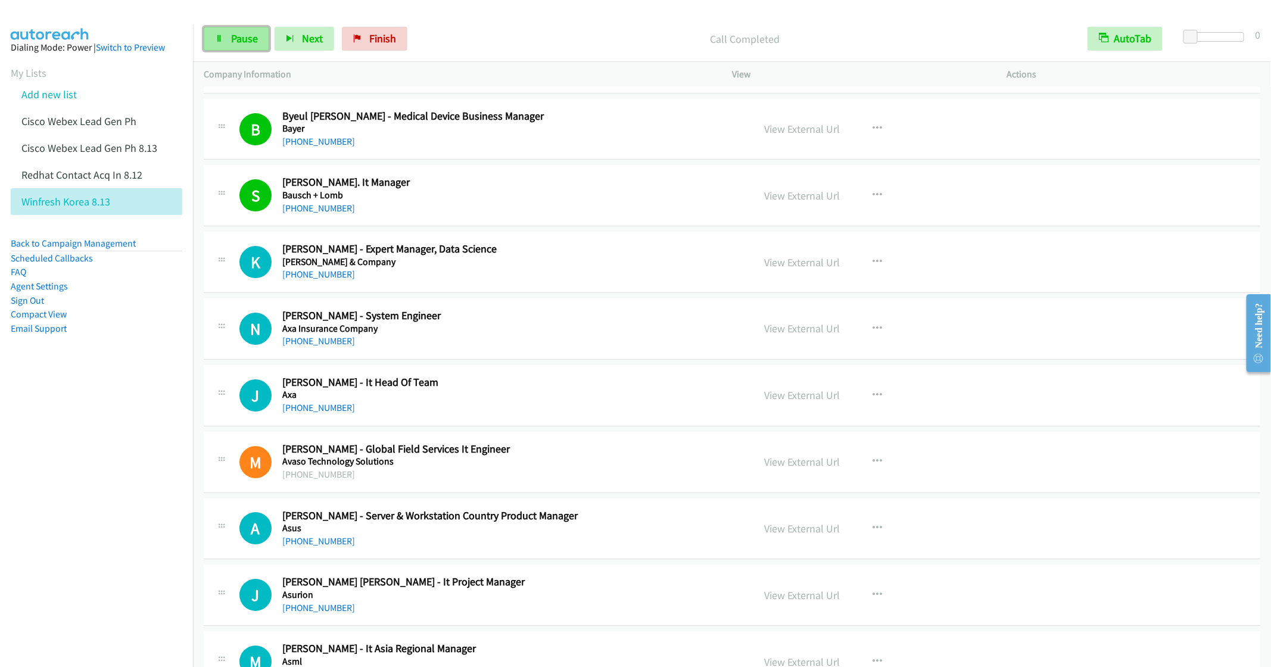
click at [238, 48] on link "Pause" at bounding box center [237, 39] width 66 height 24
click at [537, 323] on h2 "Namwoo Kim - System Engineer" at bounding box center [509, 316] width 454 height 14
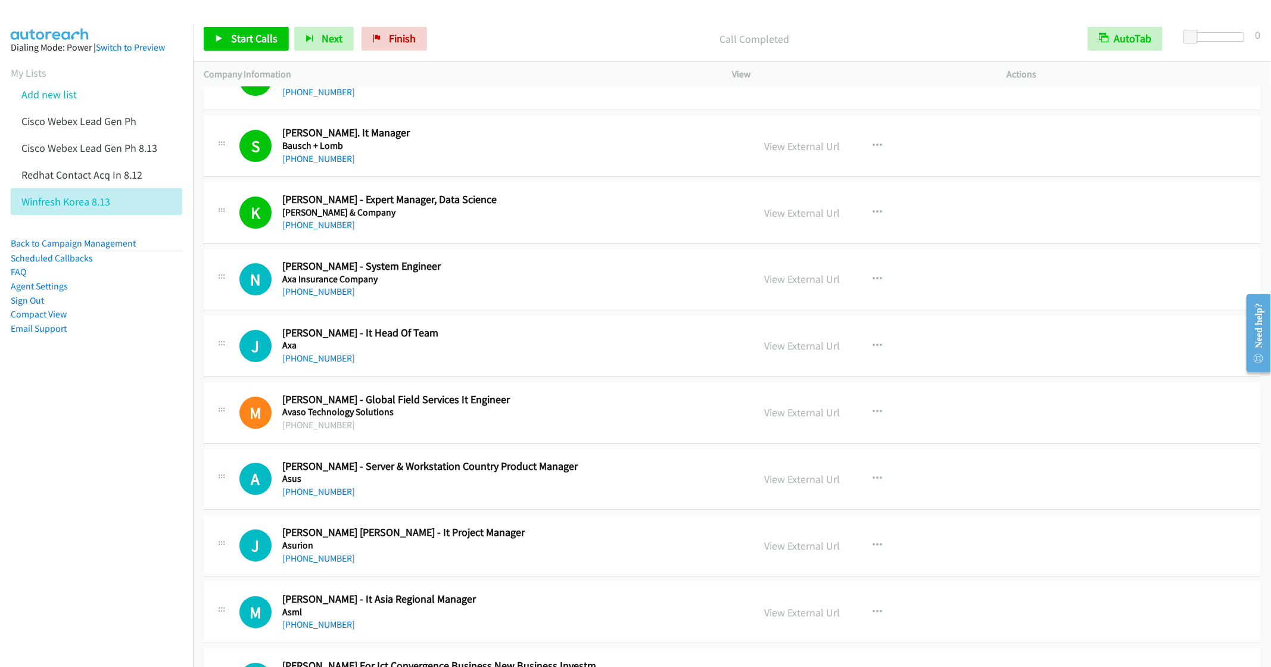
scroll to position [12471, 0]
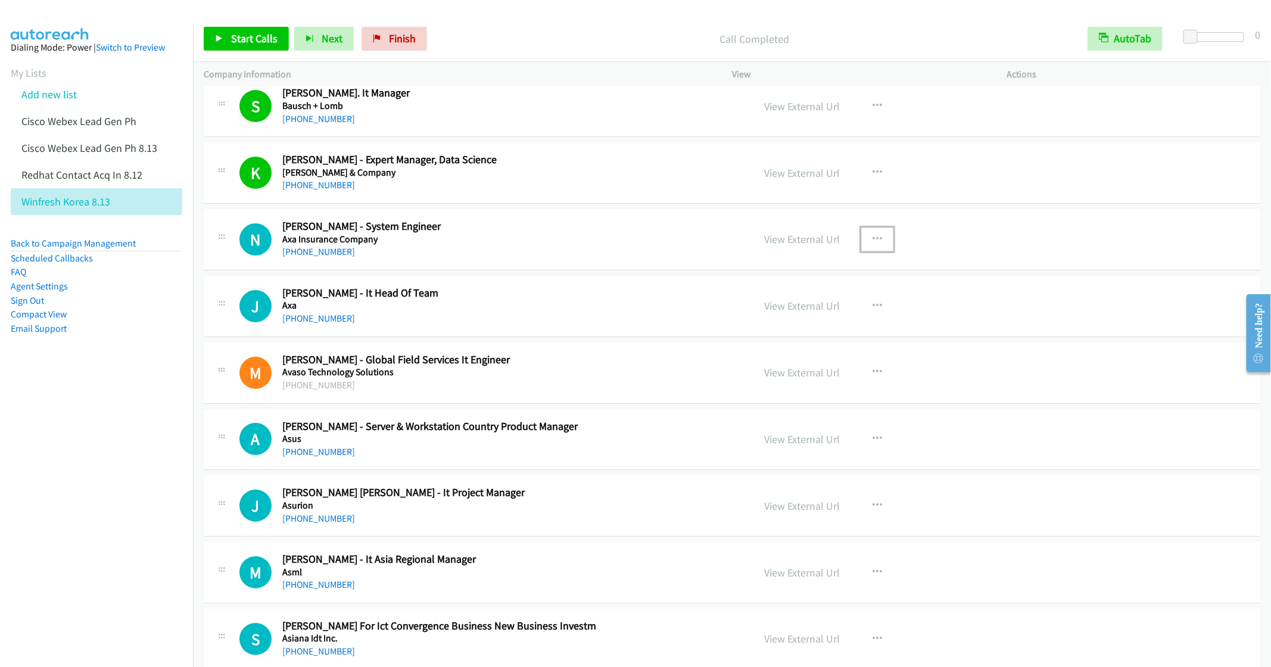
click at [873, 244] on icon "button" at bounding box center [878, 240] width 10 height 10
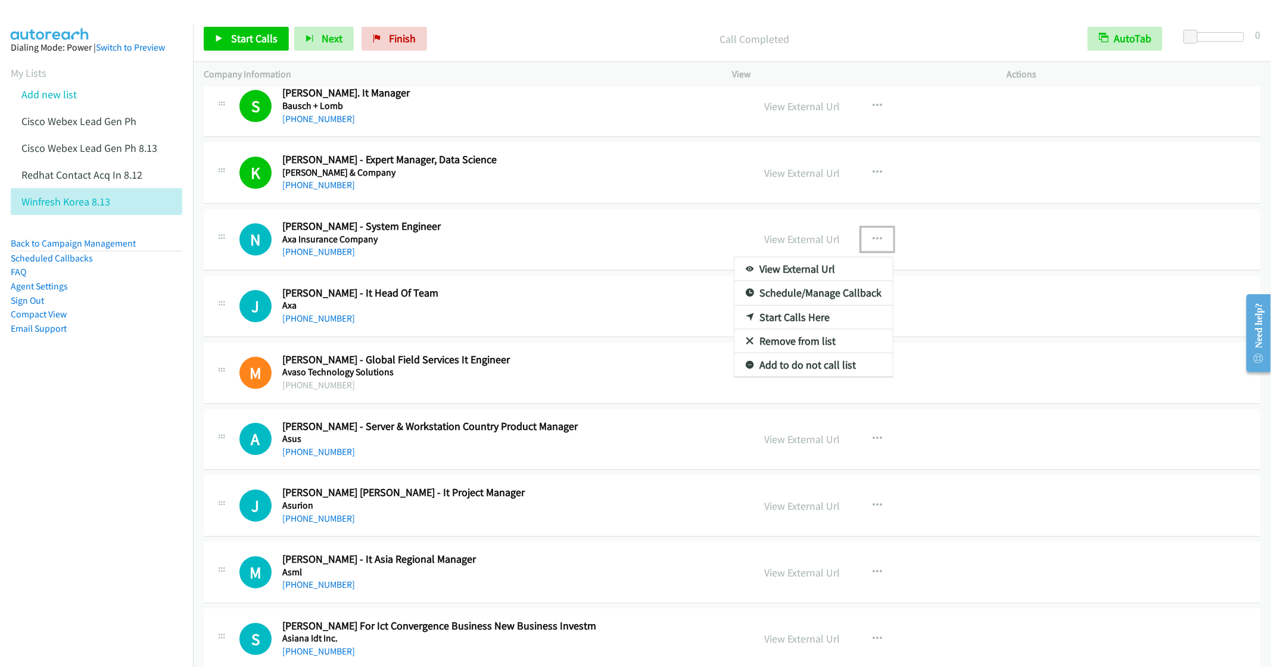
click at [777, 329] on link "Start Calls Here" at bounding box center [814, 318] width 158 height 24
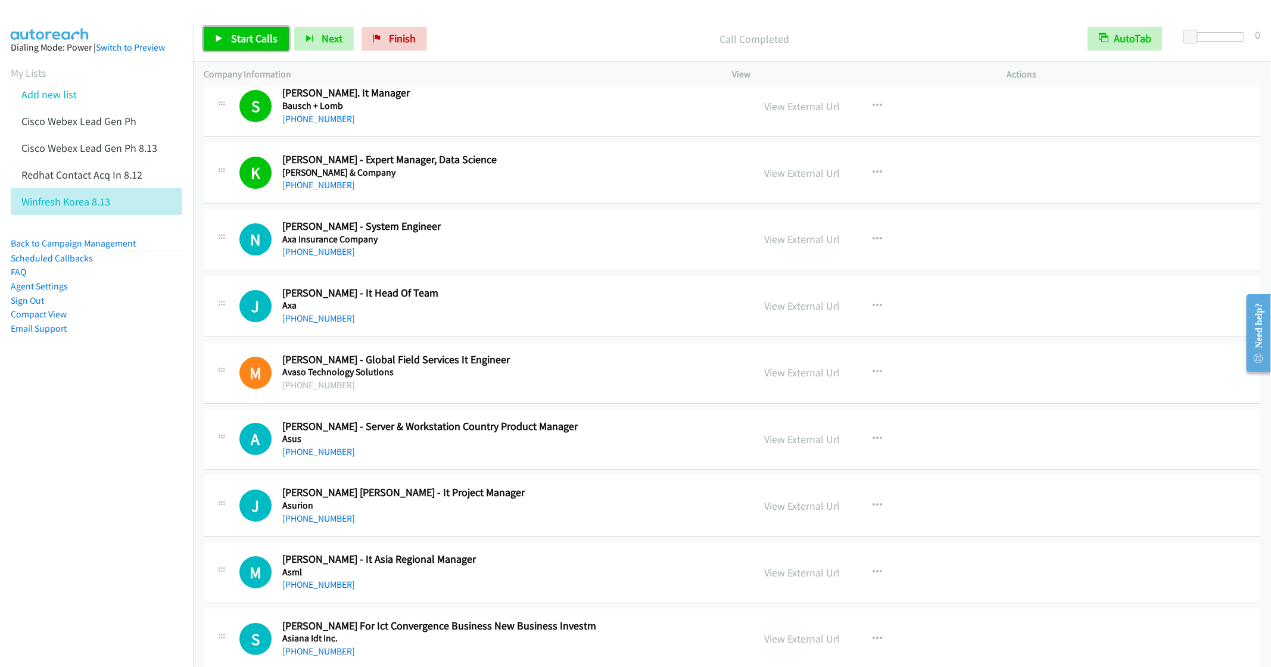
click at [248, 48] on link "Start Calls" at bounding box center [246, 39] width 85 height 24
click at [592, 378] on h5 "Avaso Technology Solutions" at bounding box center [509, 372] width 454 height 12
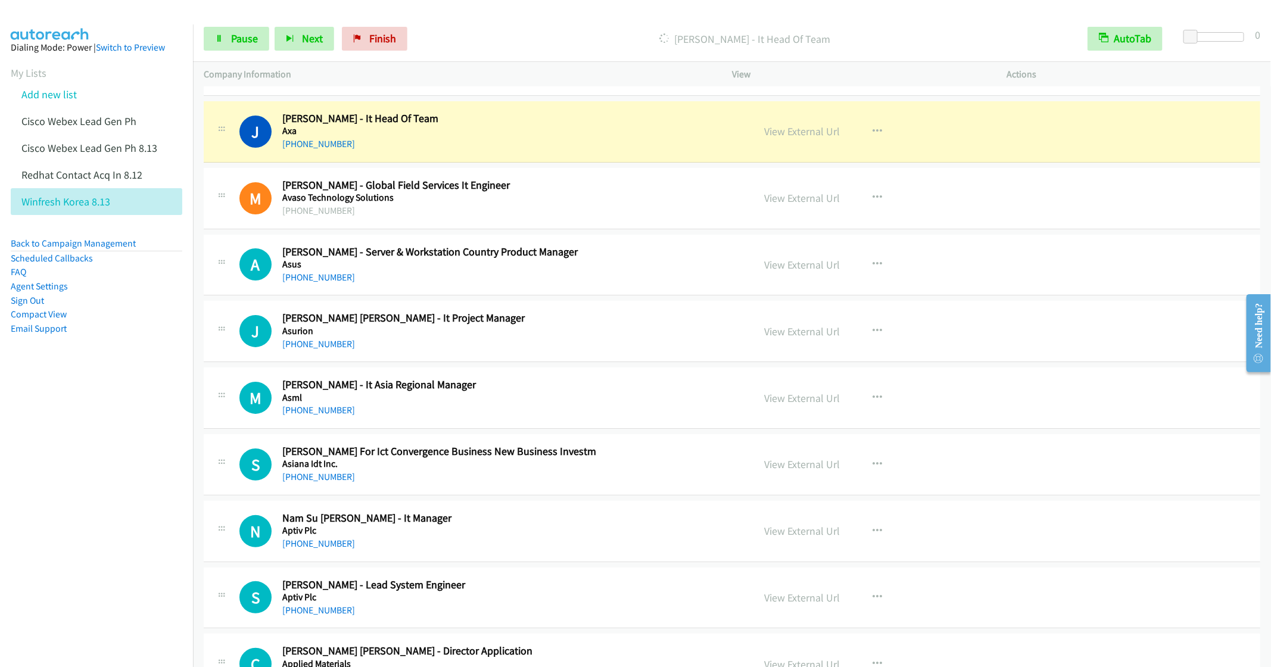
scroll to position [12650, 0]
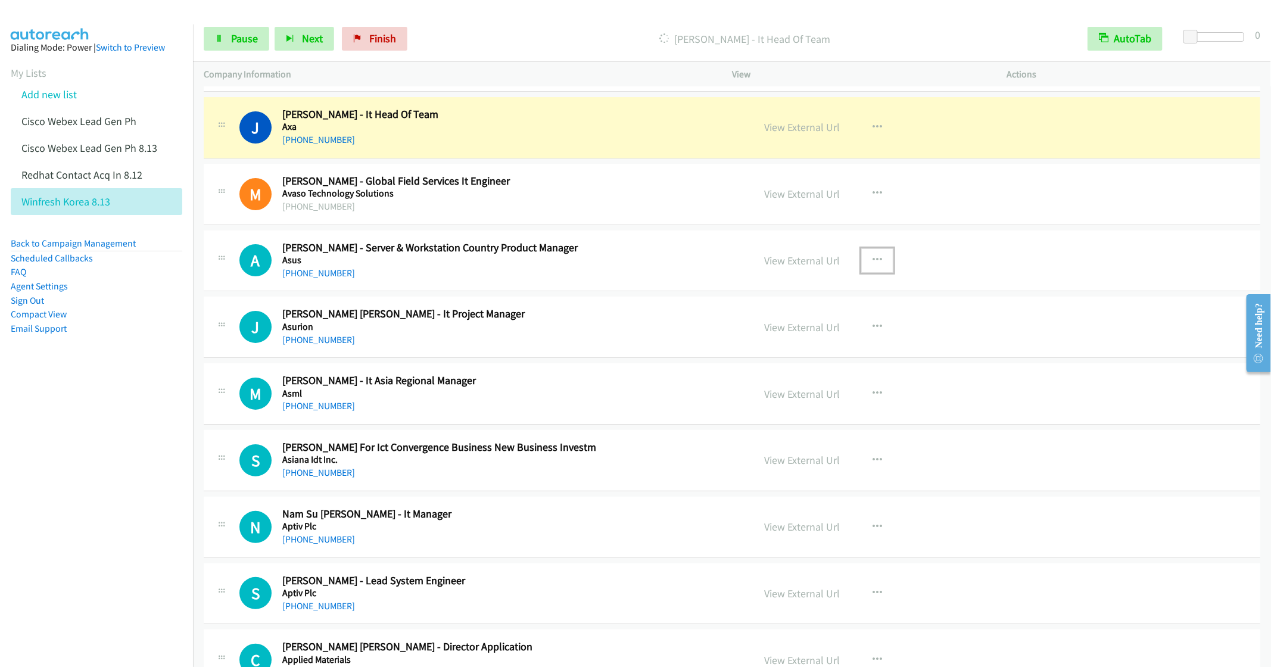
click at [873, 265] on icon "button" at bounding box center [878, 261] width 10 height 10
click at [803, 374] on link "Remove from list" at bounding box center [814, 362] width 158 height 24
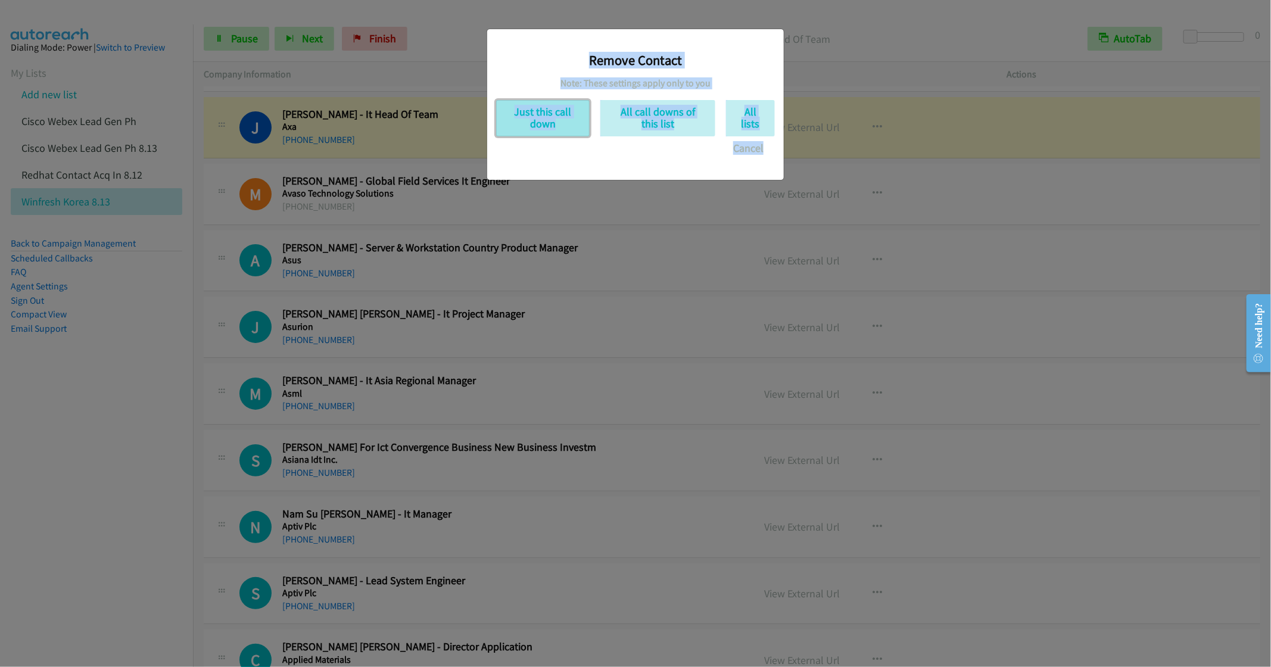
click at [554, 126] on button "Just this call down" at bounding box center [543, 118] width 94 height 36
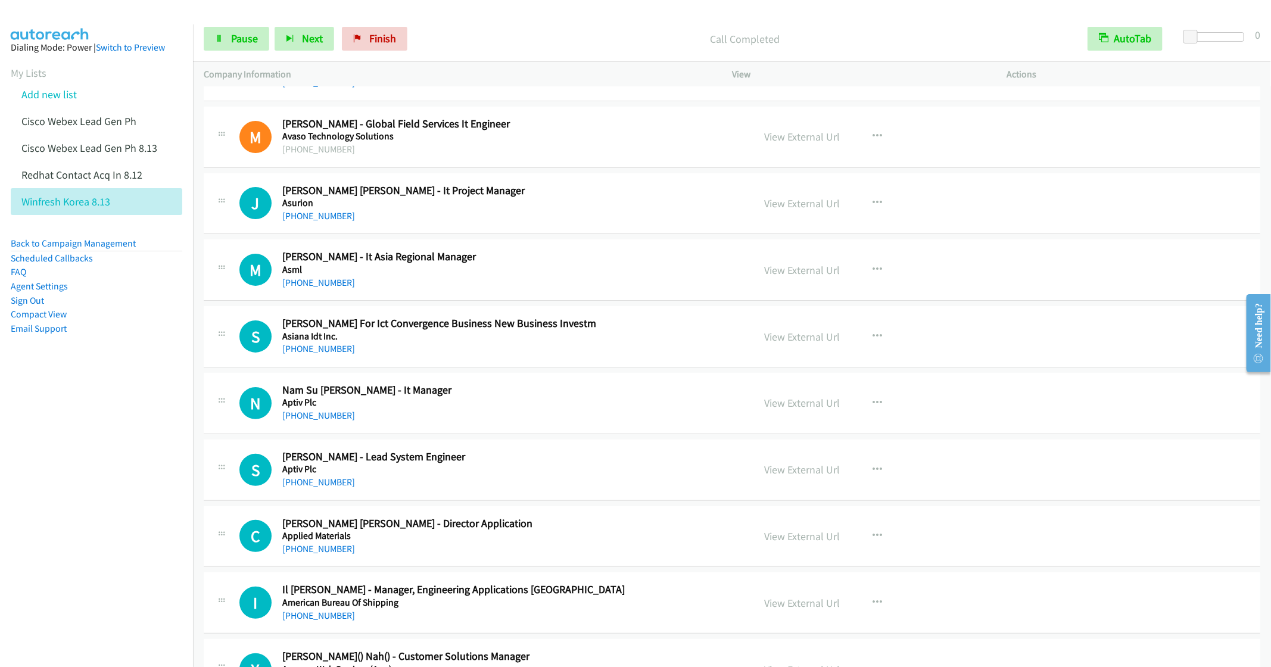
scroll to position [12739, 0]
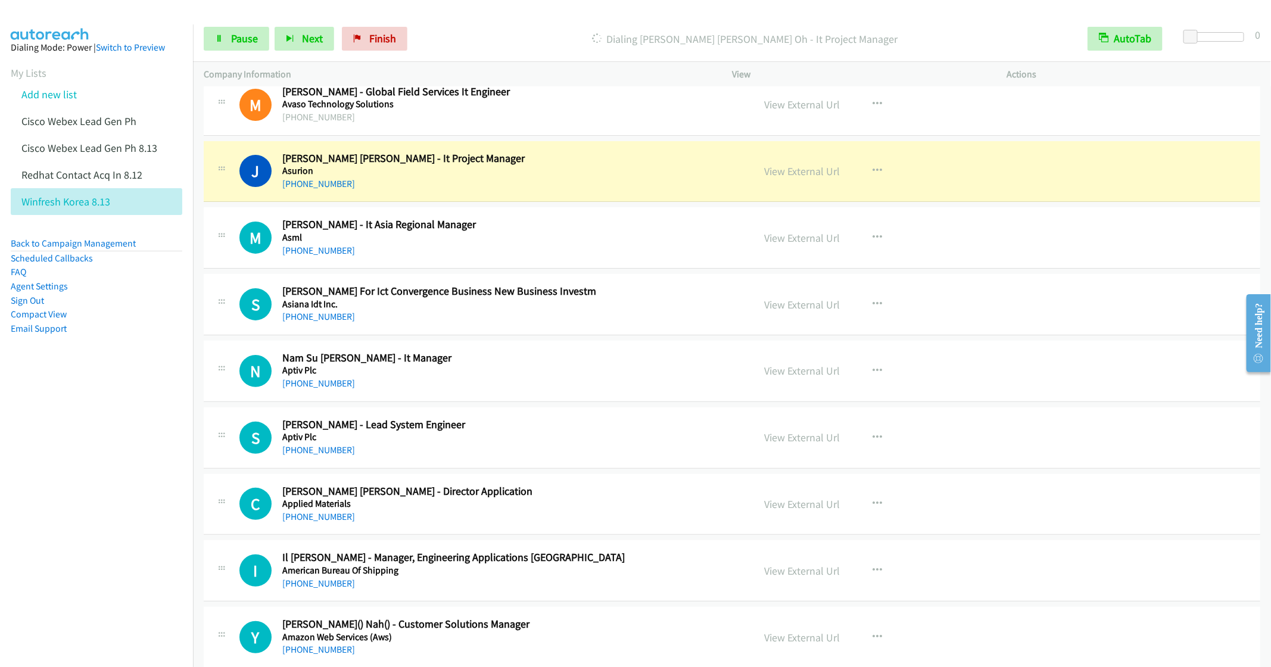
click at [466, 324] on div "+82 10-8889-5750" at bounding box center [509, 317] width 454 height 14
click at [873, 309] on icon "button" at bounding box center [878, 305] width 10 height 10
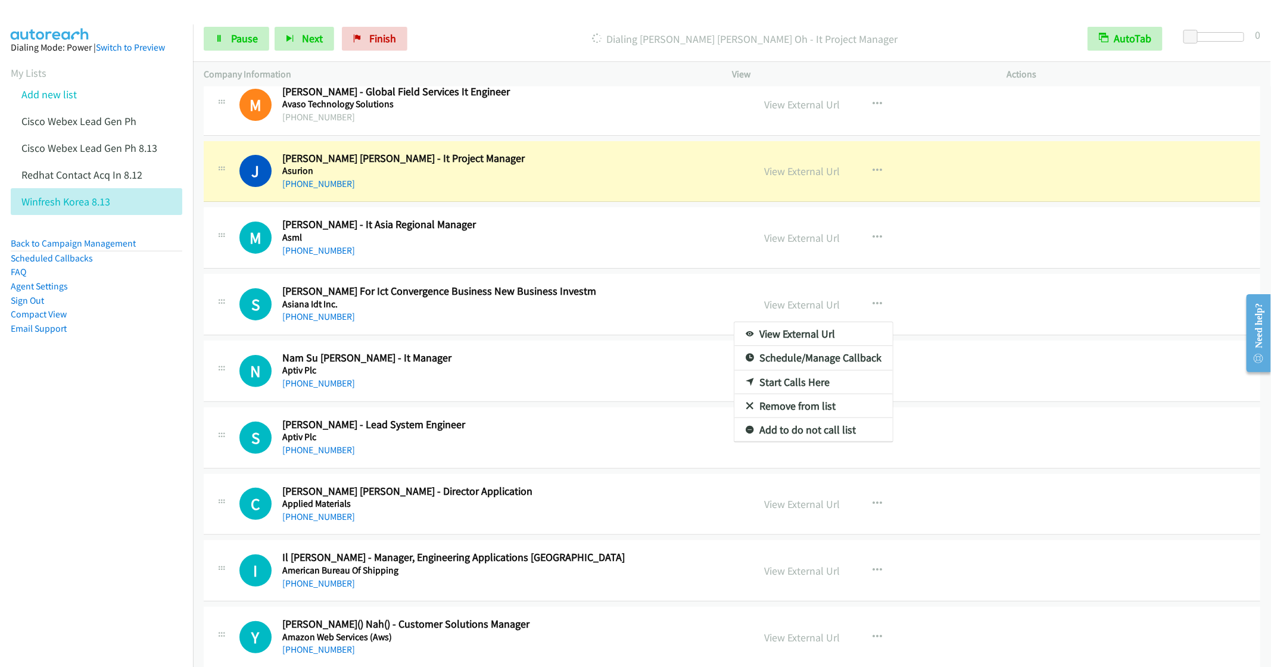
click at [145, 402] on nav "Dialing Mode: Power | Switch to Preview My Lists Add new list Cisco Webex Lead …" at bounding box center [97, 357] width 194 height 667
click at [30, 553] on nav "Dialing Mode: Power | Switch to Preview My Lists Add new list Cisco Webex Lead …" at bounding box center [97, 357] width 194 height 667
click at [873, 359] on div at bounding box center [635, 333] width 1271 height 667
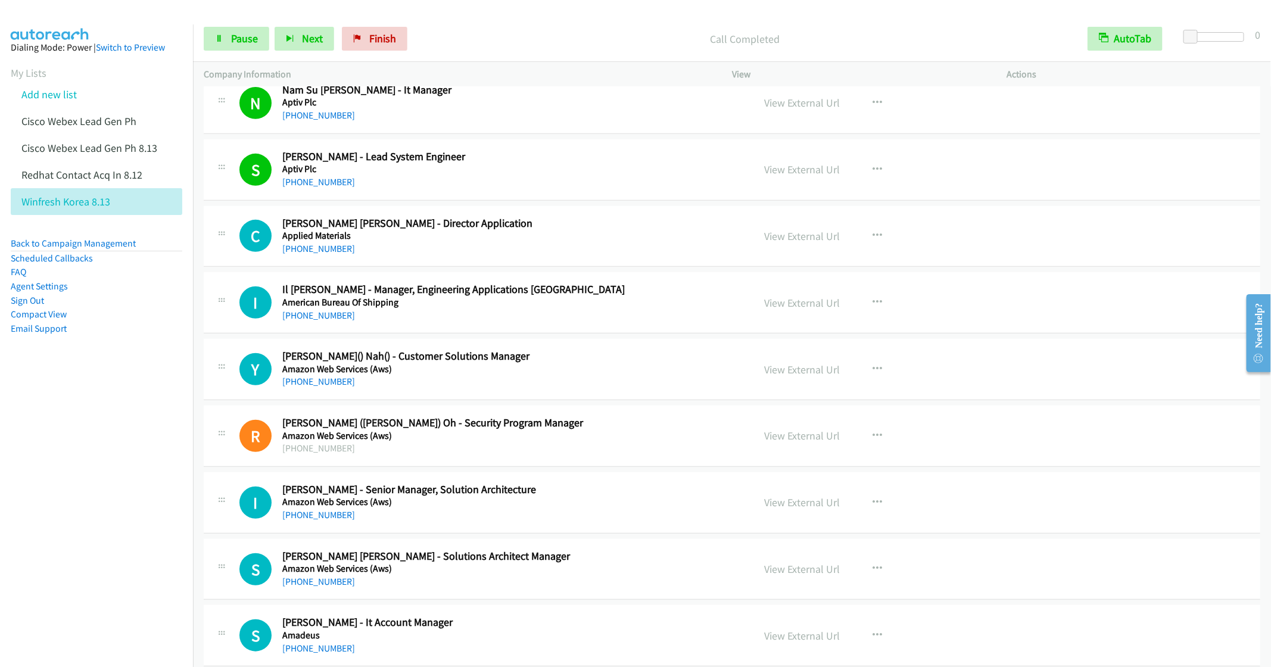
scroll to position [13097, 0]
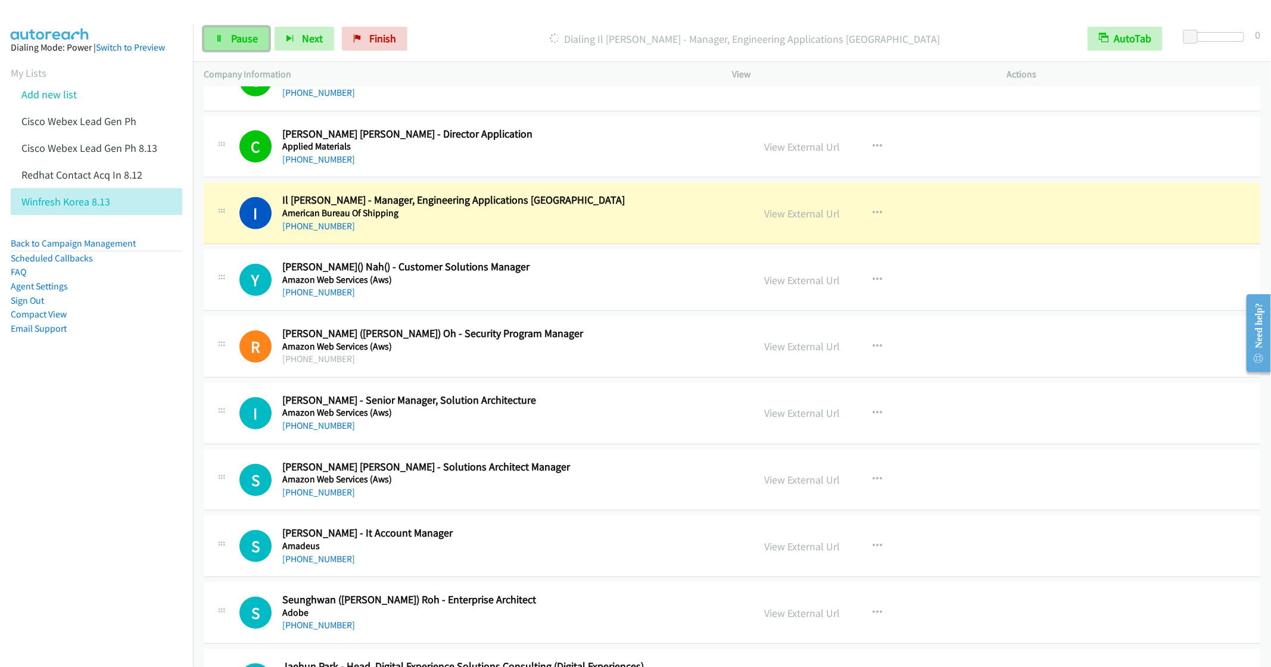
click at [222, 36] on icon at bounding box center [219, 39] width 8 height 8
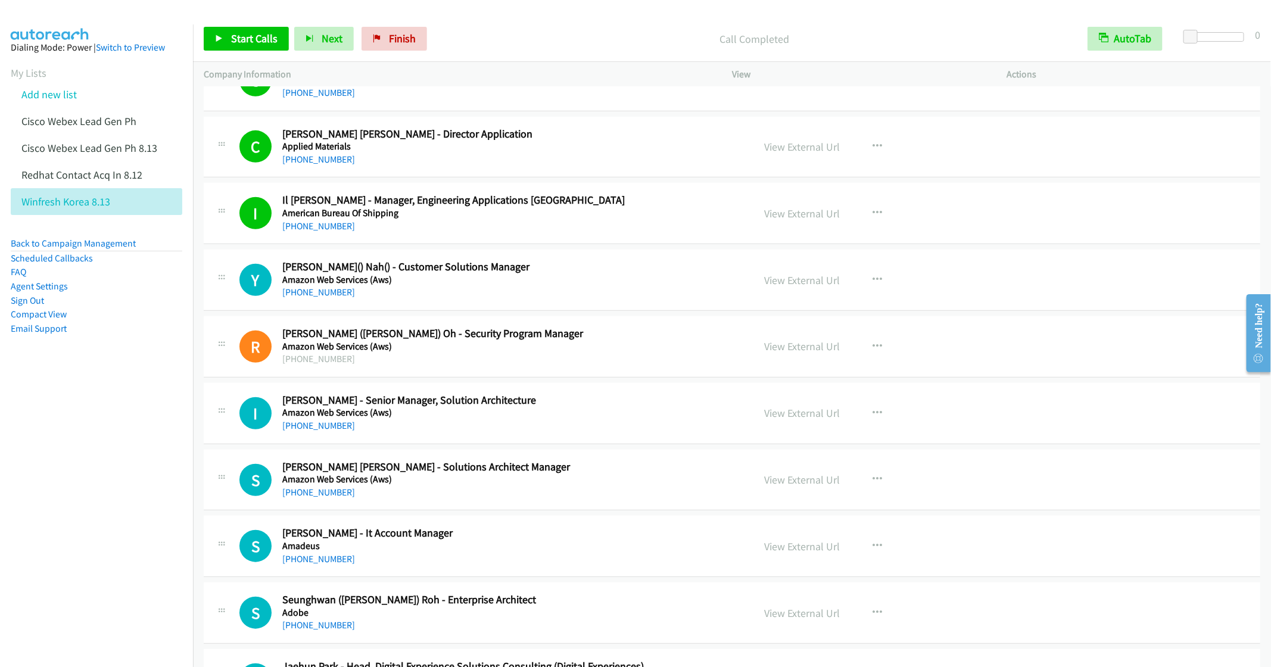
scroll to position [13186, 0]
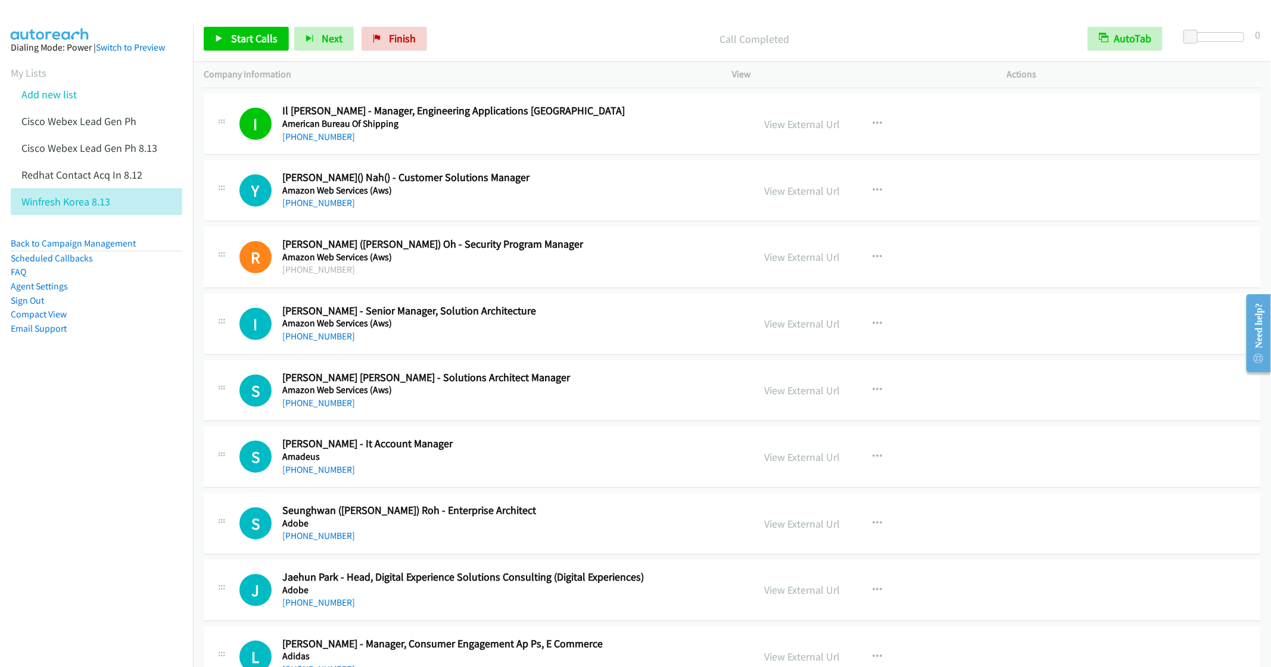
click at [558, 422] on div "S Callback Scheduled Seok Ho Jeong - Solutions Architect Manager Amazon Web Ser…" at bounding box center [732, 390] width 1057 height 61
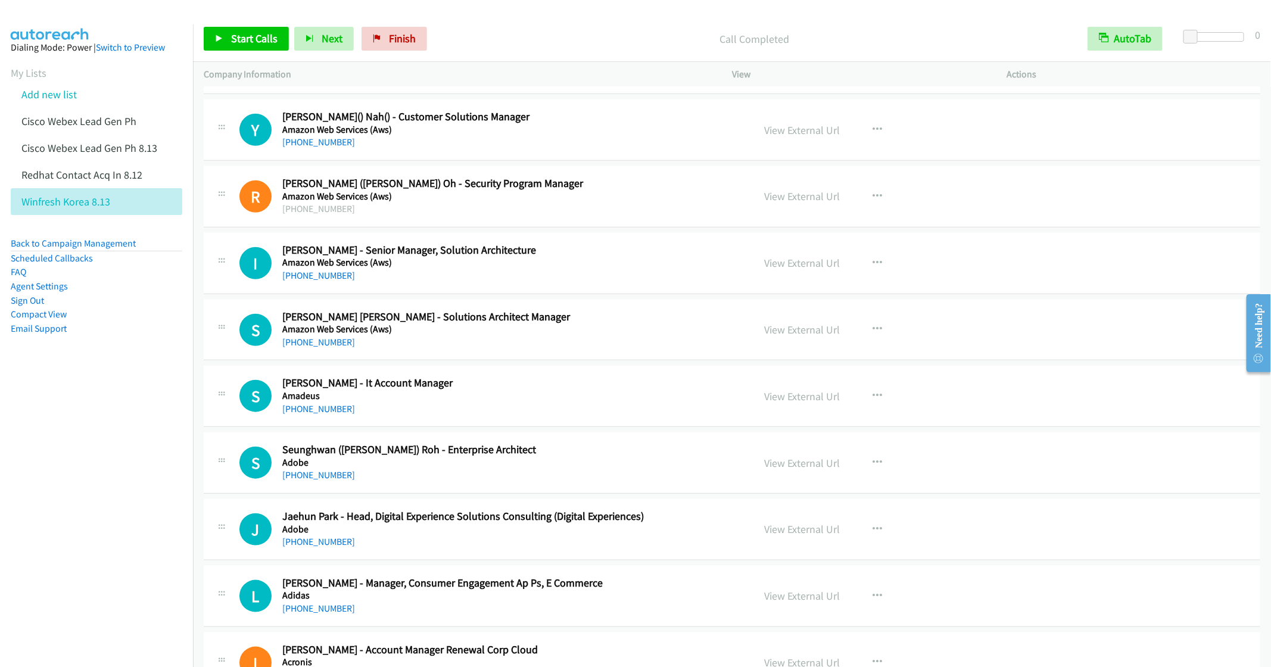
scroll to position [13275, 0]
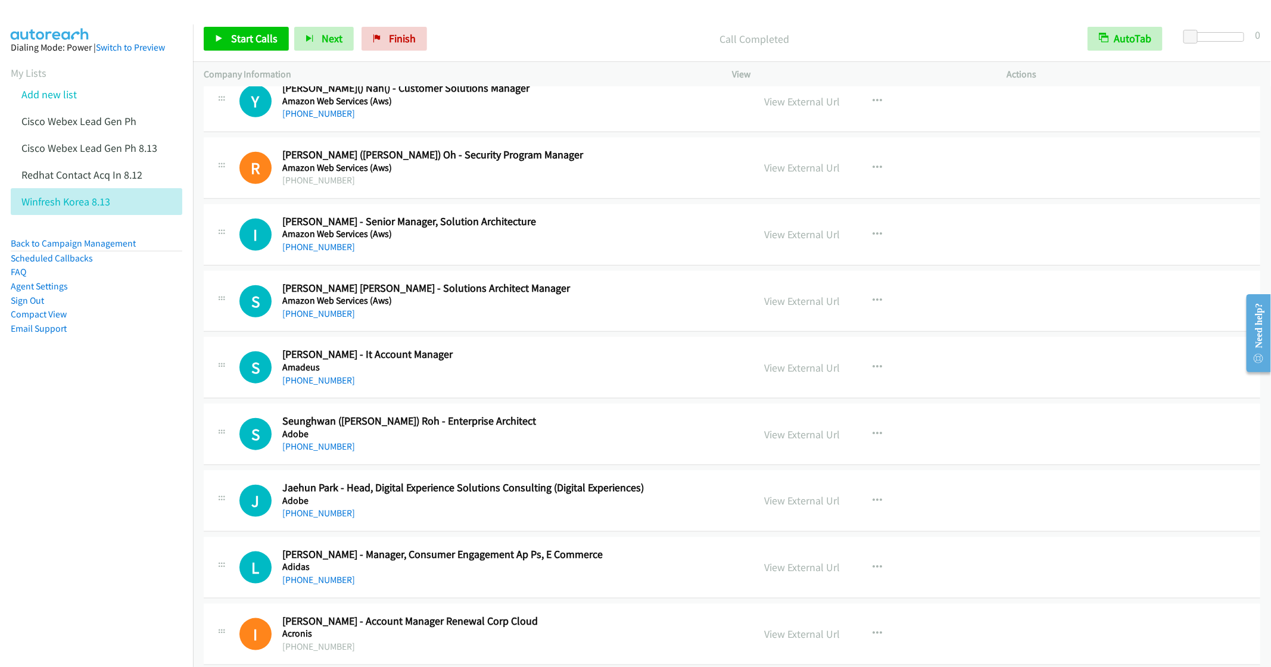
click at [506, 374] on h5 "Amadeus" at bounding box center [509, 368] width 454 height 12
click at [873, 240] on icon "button" at bounding box center [878, 235] width 10 height 10
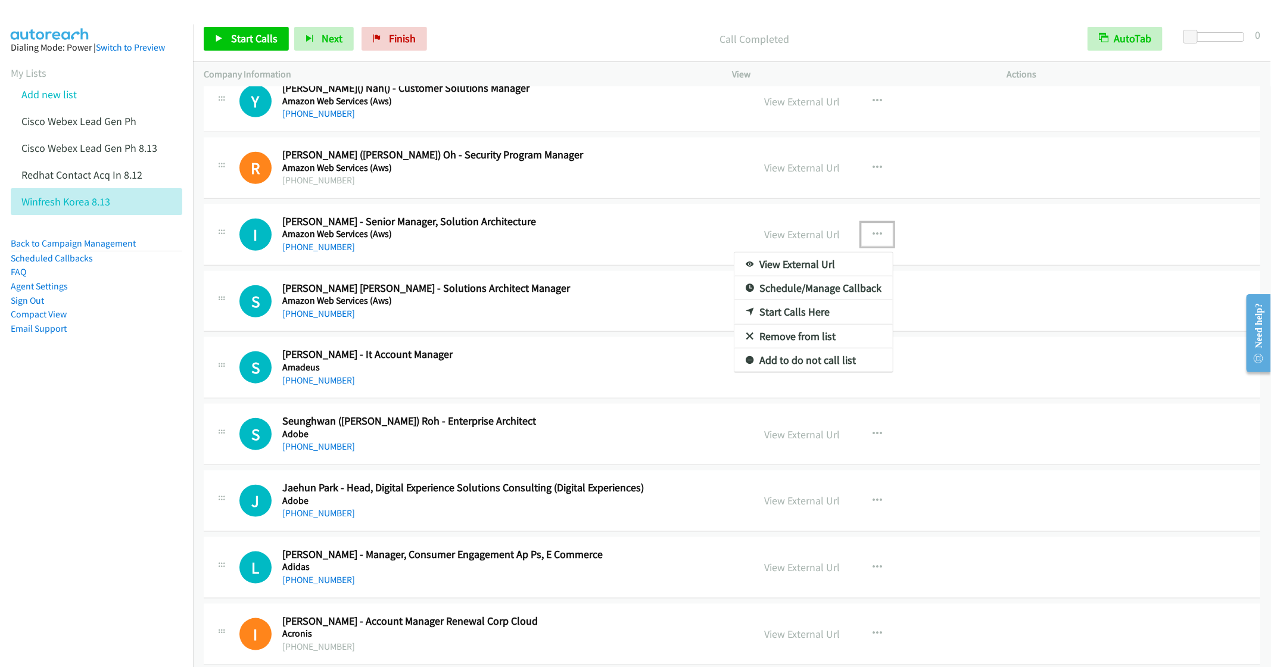
click at [779, 324] on link "Start Calls Here" at bounding box center [814, 312] width 158 height 24
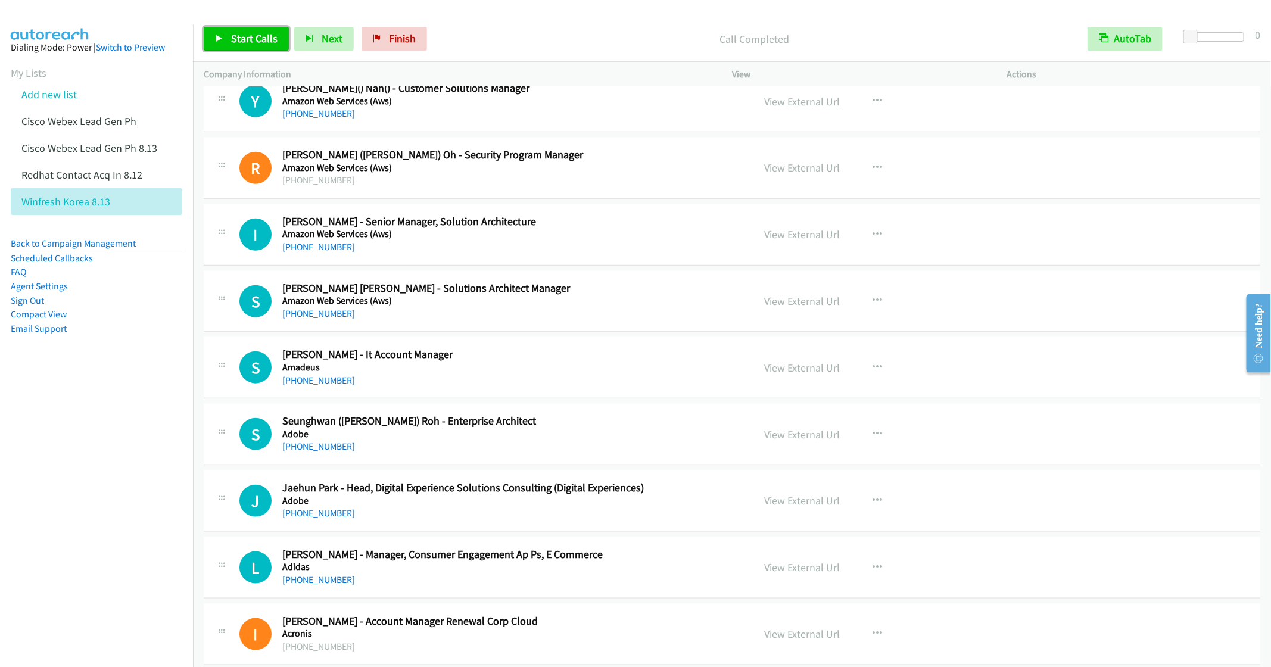
click at [241, 38] on span "Start Calls" at bounding box center [254, 39] width 46 height 14
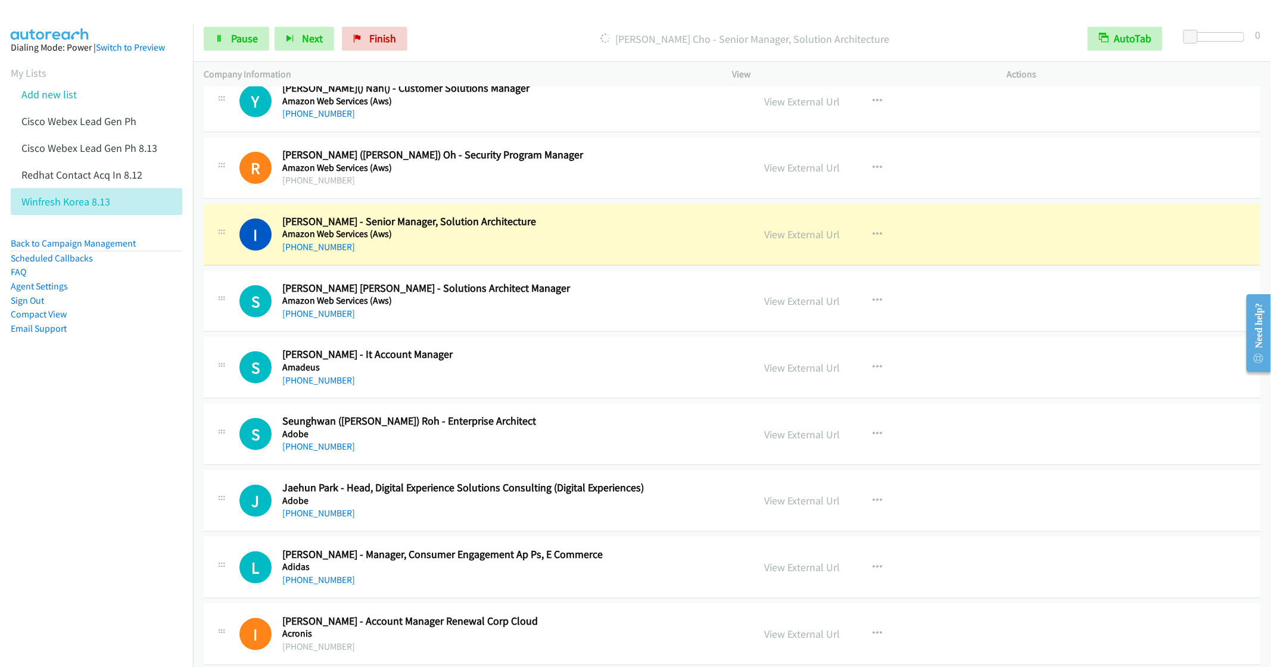
scroll to position [13365, 0]
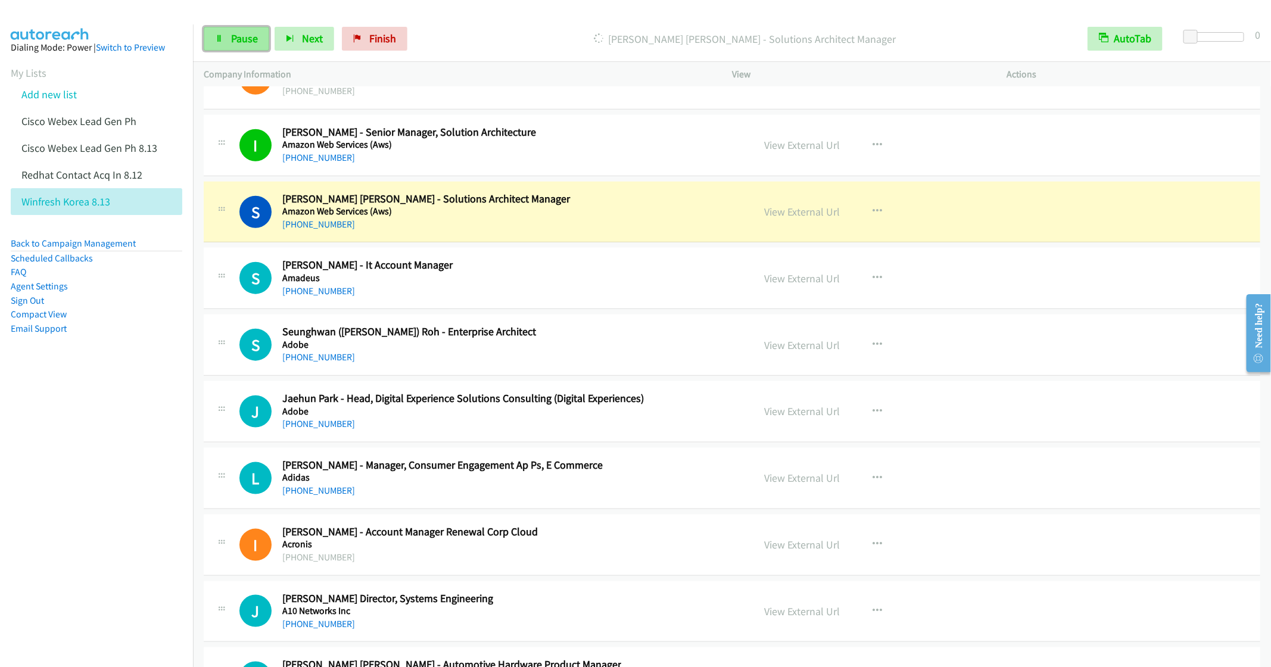
click at [235, 45] on span "Pause" at bounding box center [244, 39] width 27 height 14
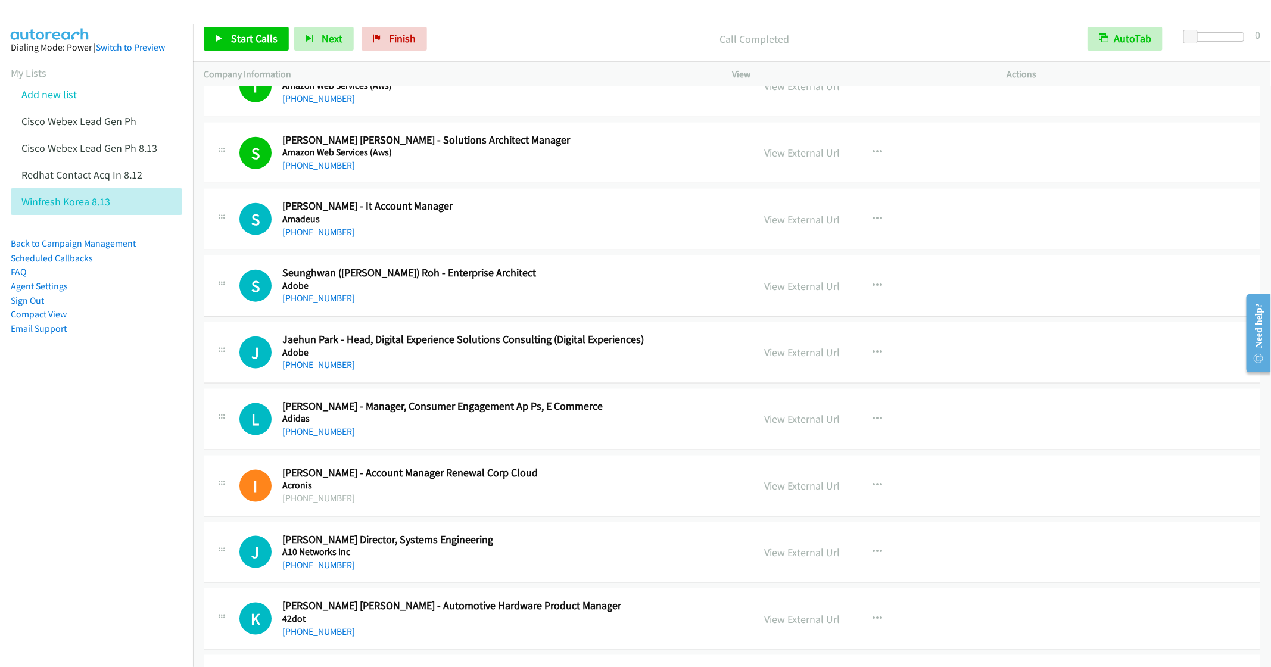
scroll to position [13454, 0]
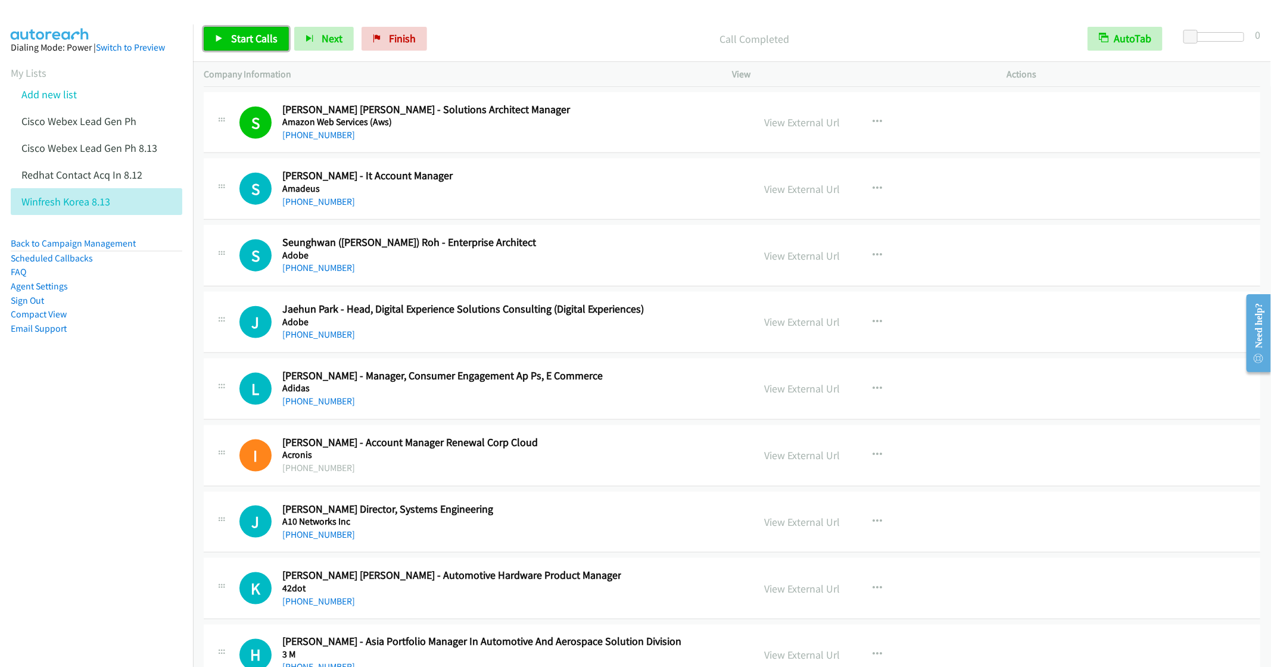
drag, startPoint x: 240, startPoint y: 42, endPoint x: 250, endPoint y: 52, distance: 15.2
click at [240, 42] on span "Start Calls" at bounding box center [254, 39] width 46 height 14
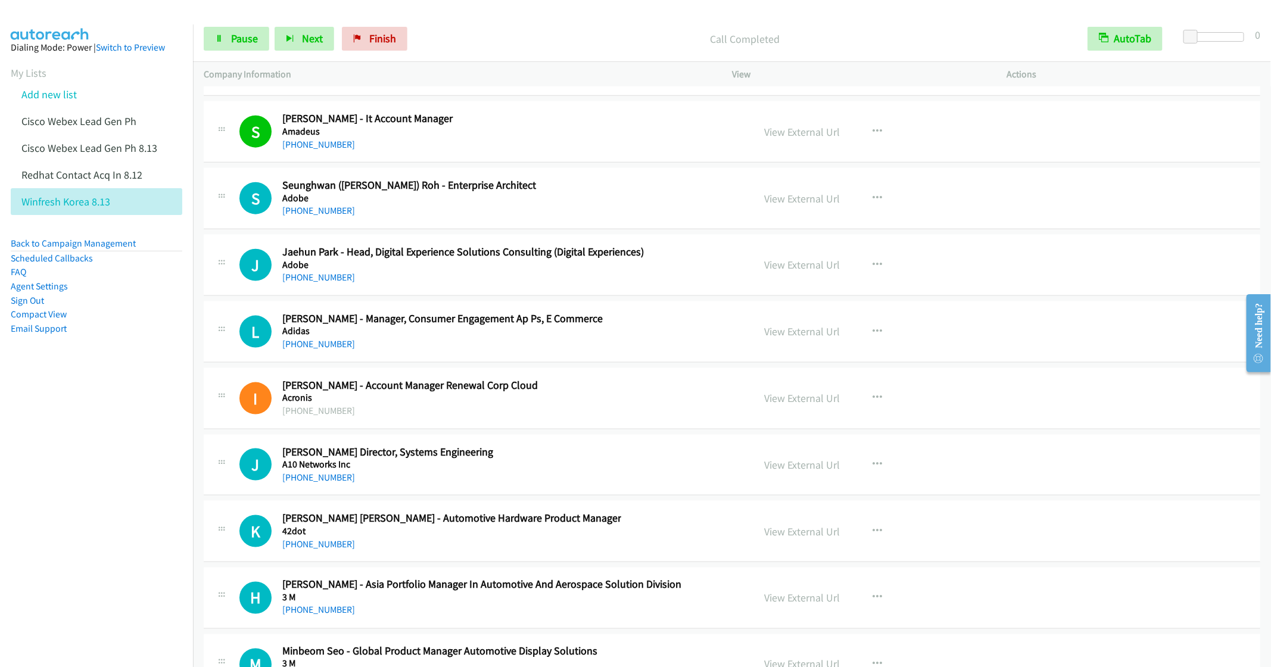
scroll to position [13543, 0]
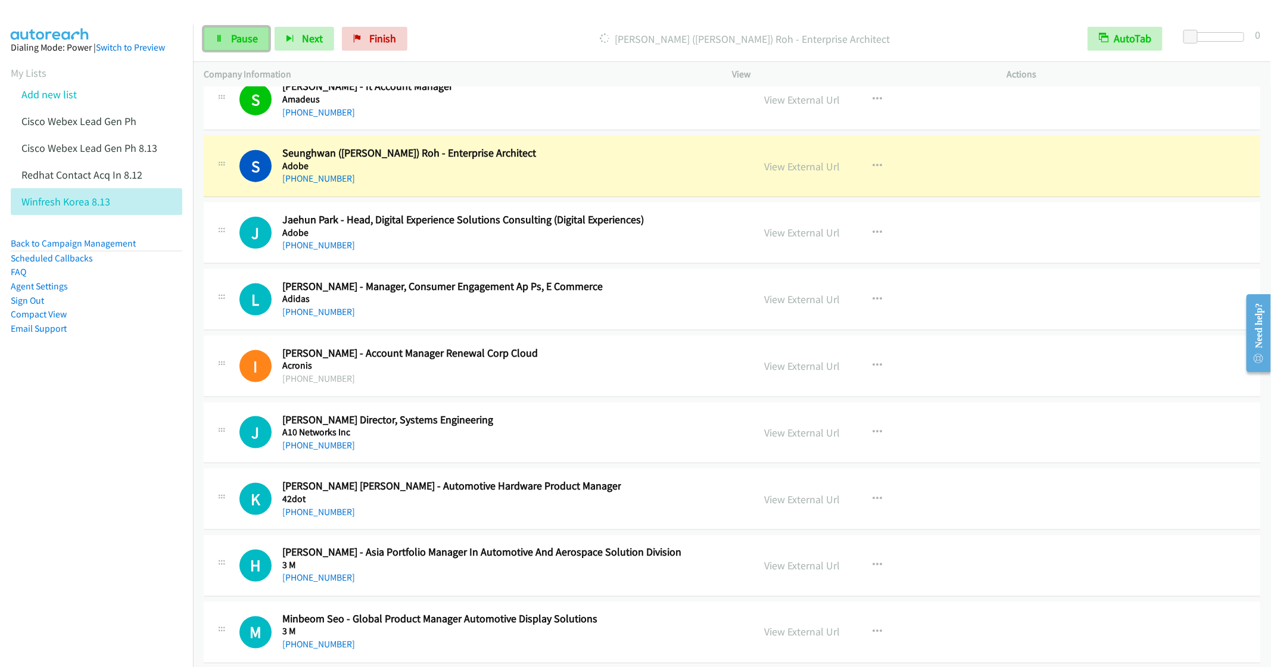
click at [248, 39] on span "Pause" at bounding box center [244, 39] width 27 height 14
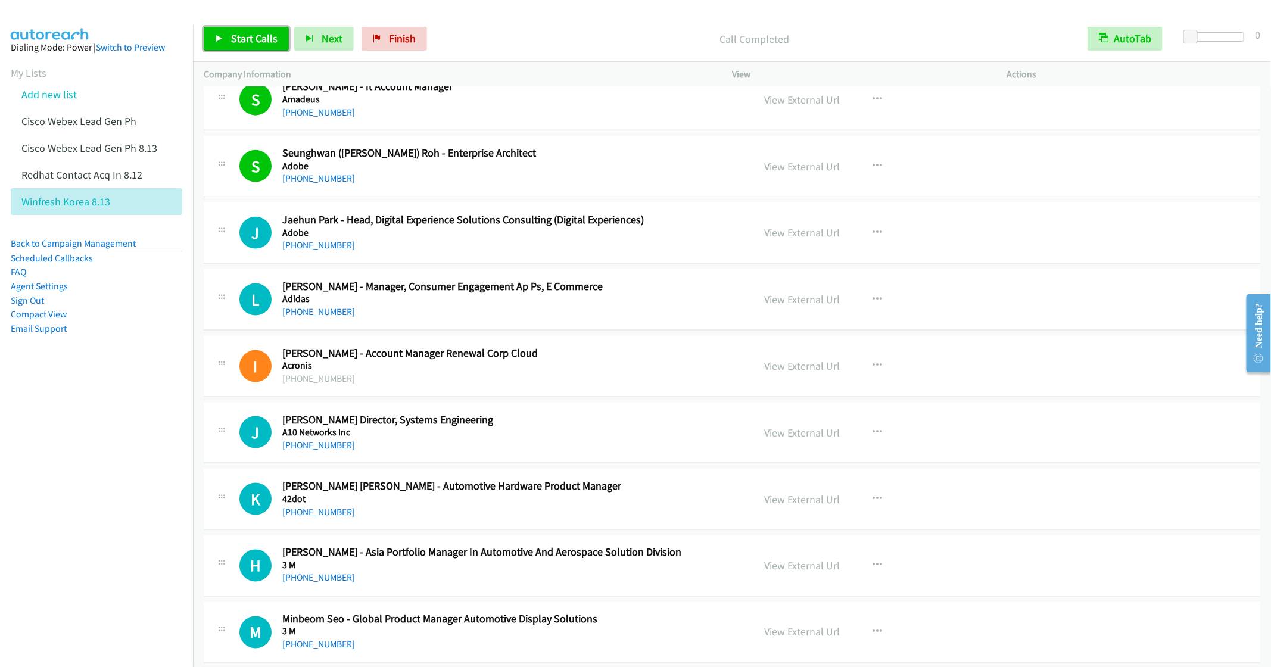
click at [223, 42] on link "Start Calls" at bounding box center [246, 39] width 85 height 24
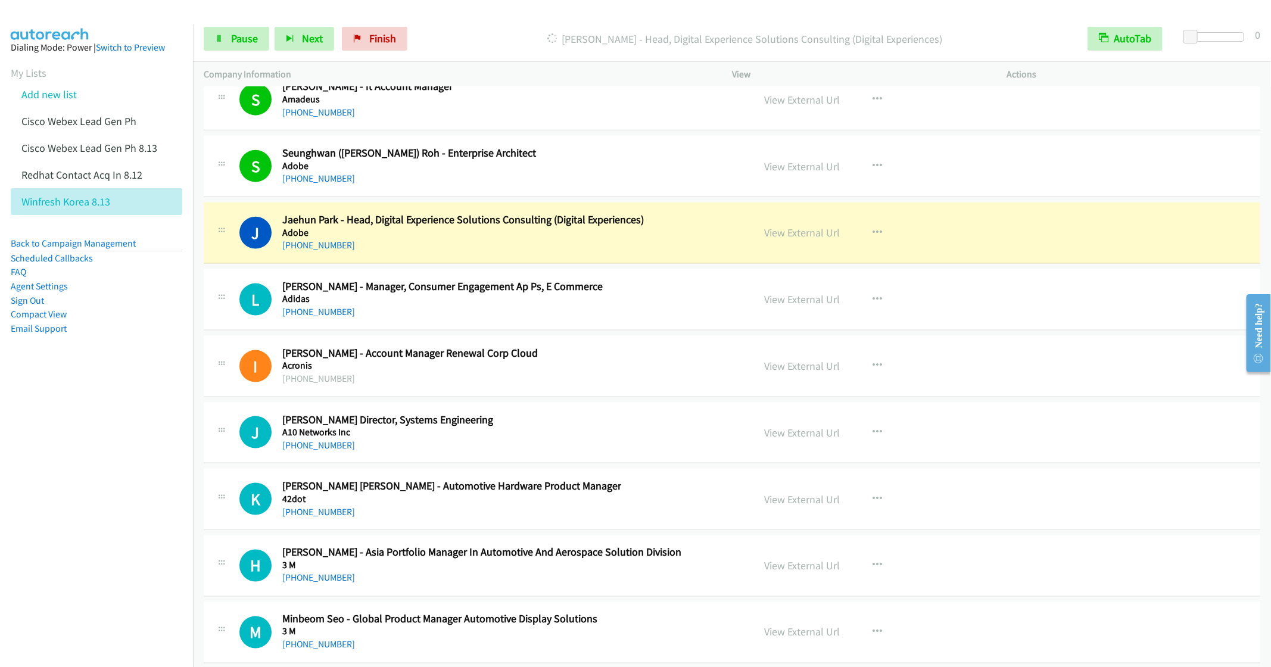
scroll to position [13633, 0]
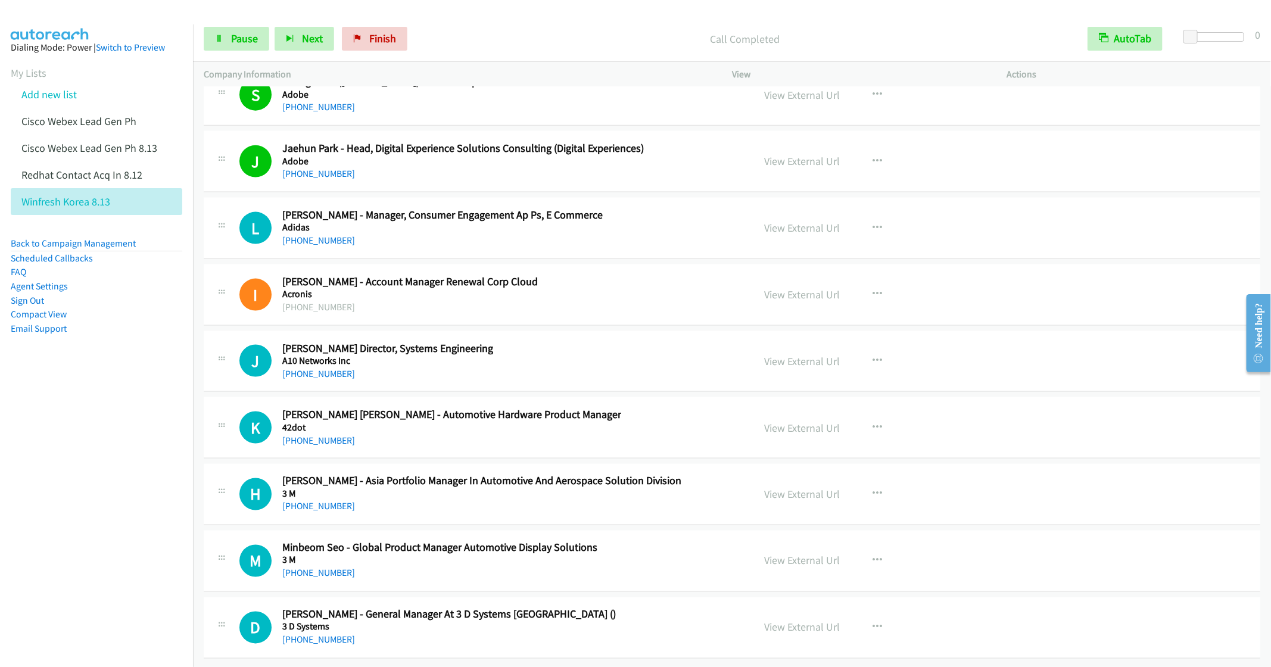
click at [571, 248] on div "+82 10-3710-6748" at bounding box center [442, 241] width 321 height 14
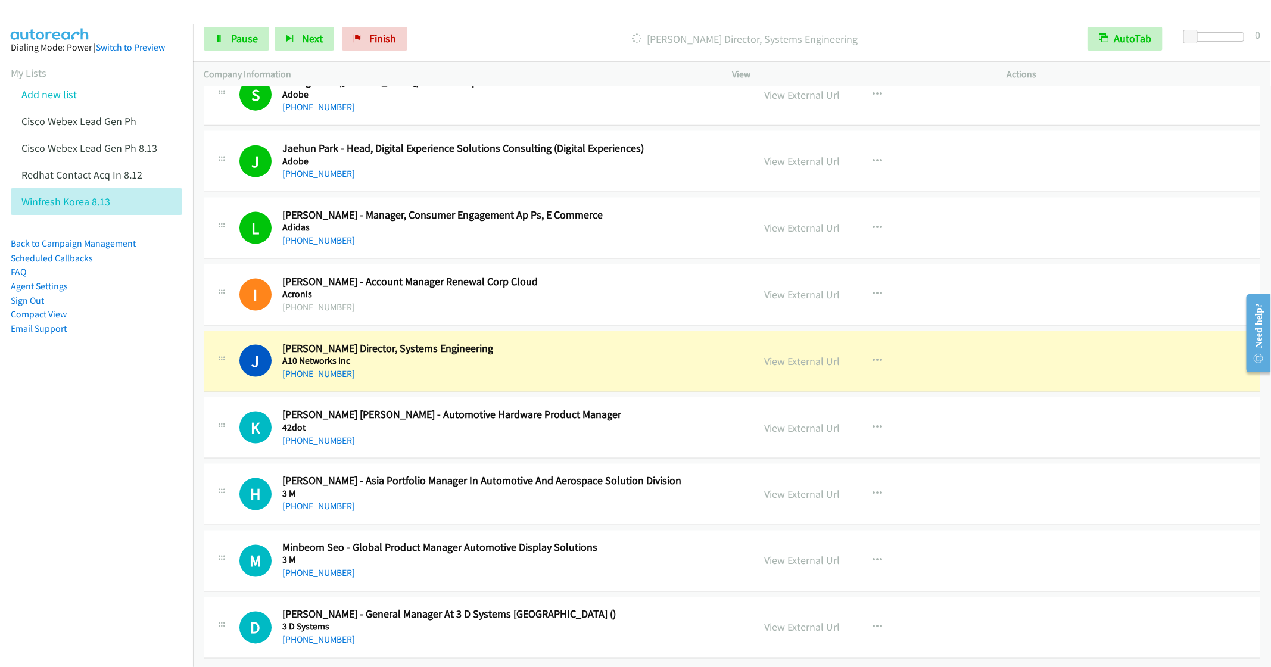
scroll to position [13691, 0]
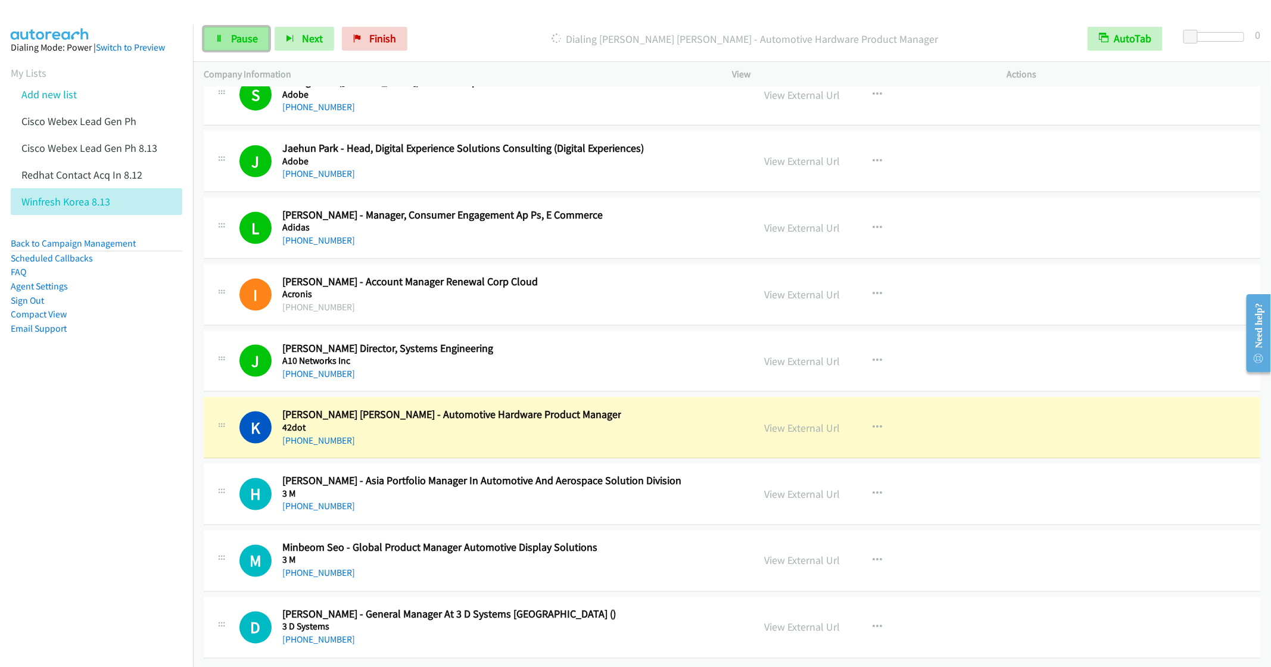
drag, startPoint x: 231, startPoint y: 30, endPoint x: 243, endPoint y: 50, distance: 23.3
click at [231, 30] on link "Pause" at bounding box center [237, 39] width 66 height 24
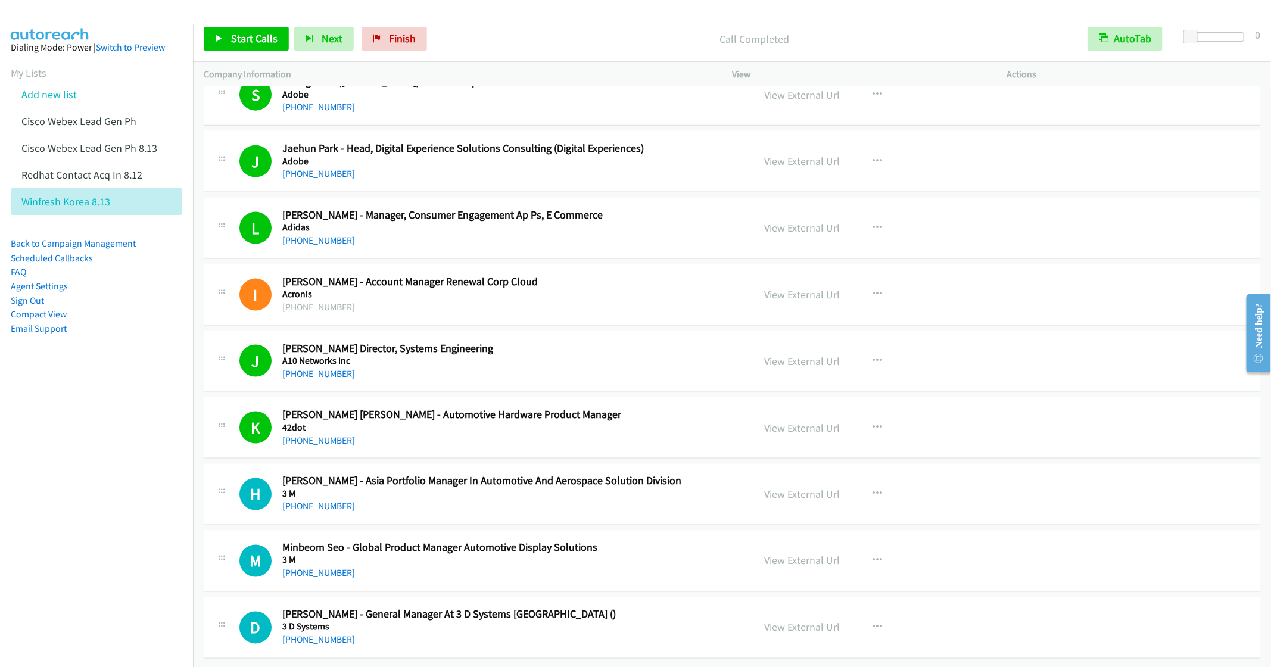
click at [542, 500] on div "+82 2-3771-4067" at bounding box center [481, 507] width 399 height 14
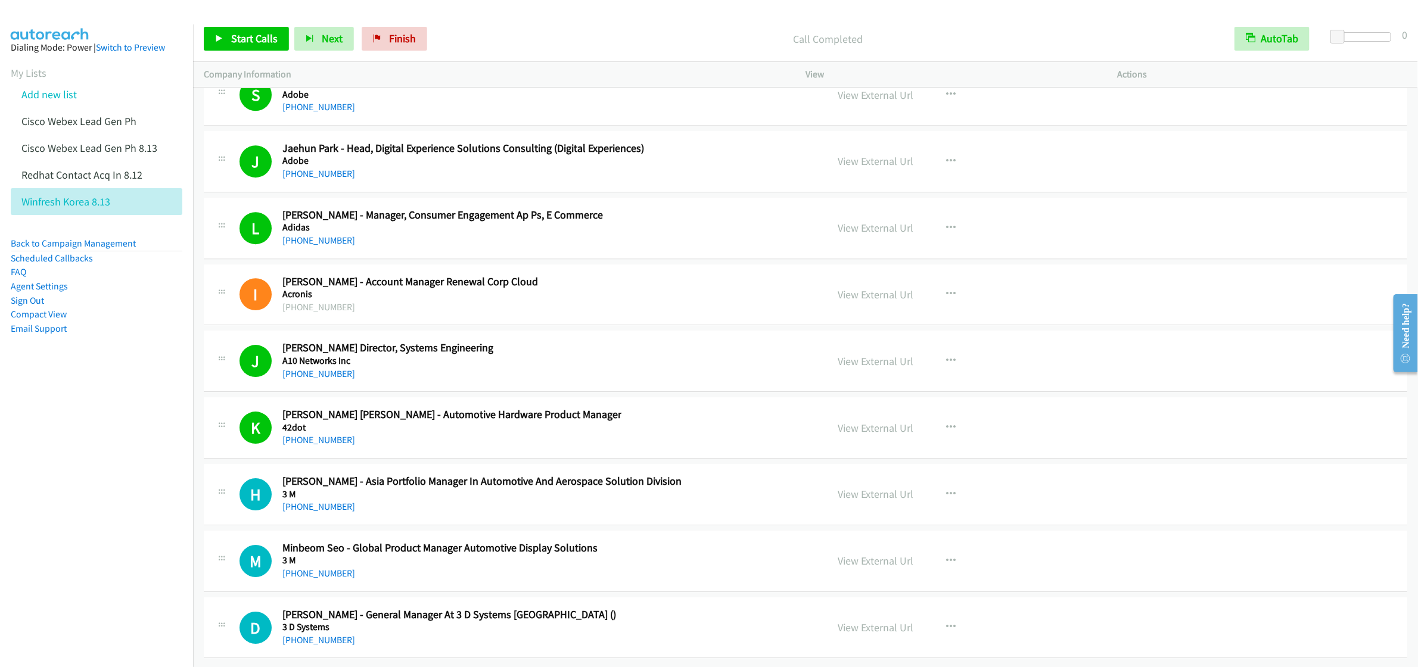
scroll to position [0, 0]
